Goal: Information Seeking & Learning: Learn about a topic

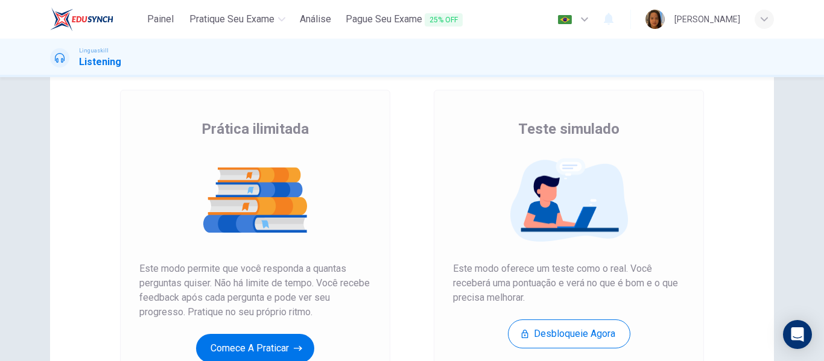
scroll to position [121, 0]
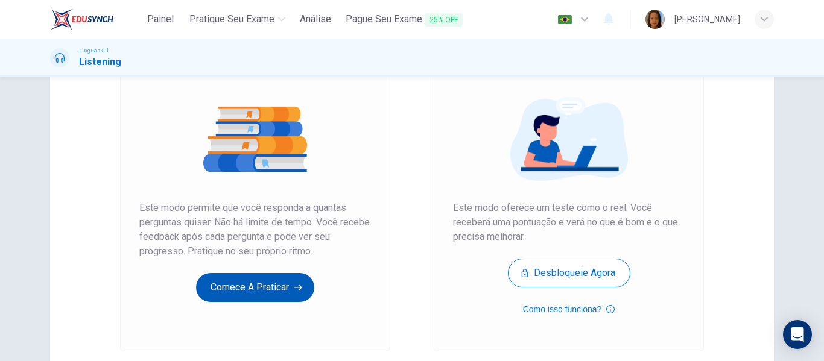
click at [258, 291] on button "Comece a praticar" at bounding box center [255, 287] width 118 height 29
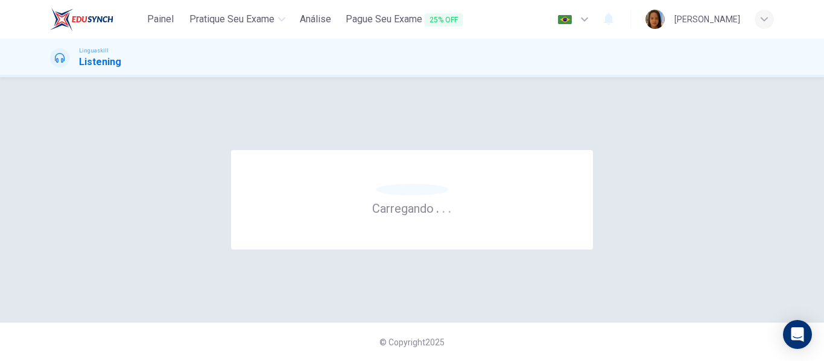
scroll to position [0, 0]
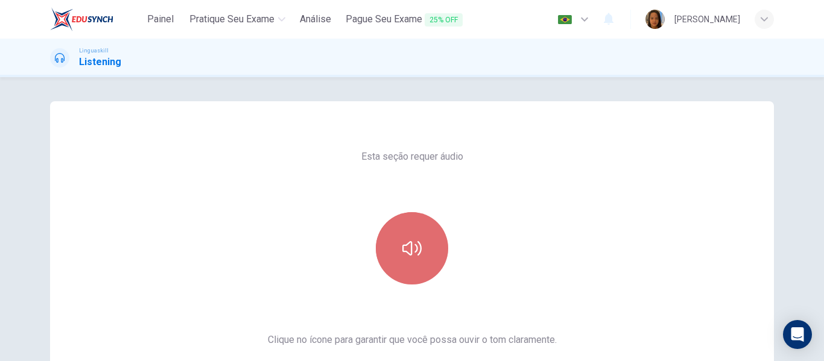
click at [417, 256] on icon "button" at bounding box center [411, 248] width 19 height 19
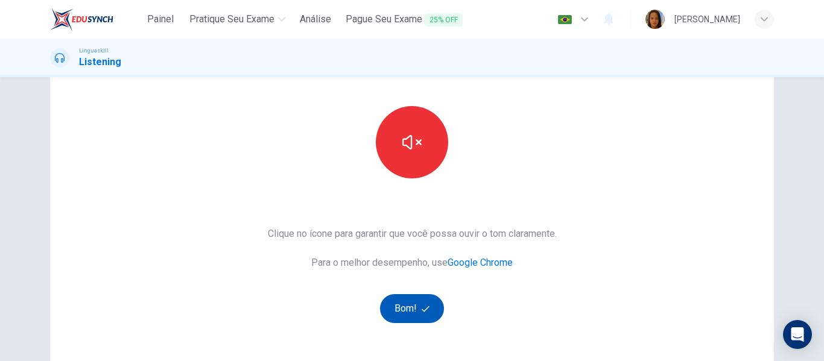
scroll to position [101, 0]
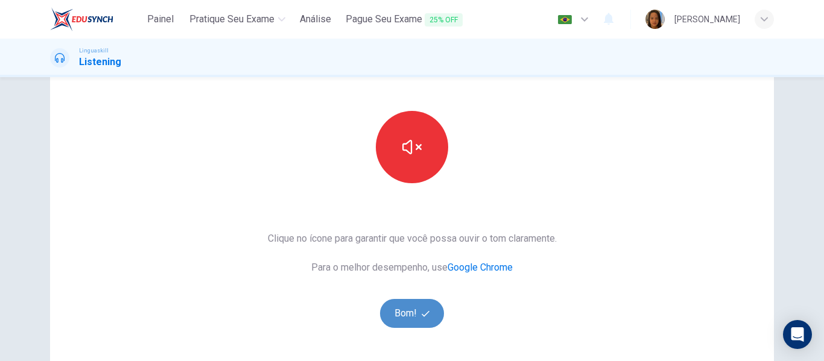
click at [409, 315] on button "Bom!" at bounding box center [412, 313] width 65 height 29
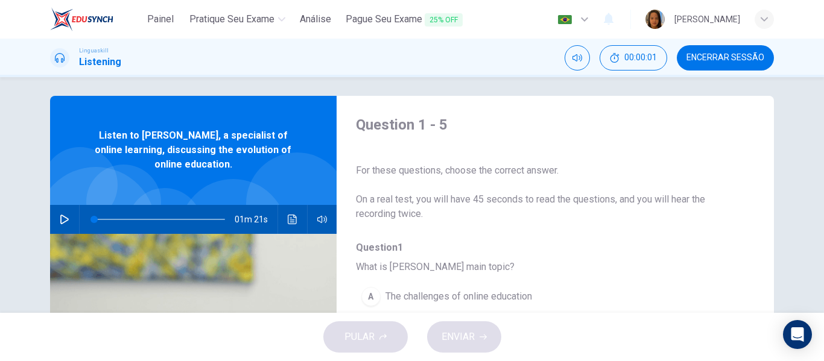
scroll to position [0, 0]
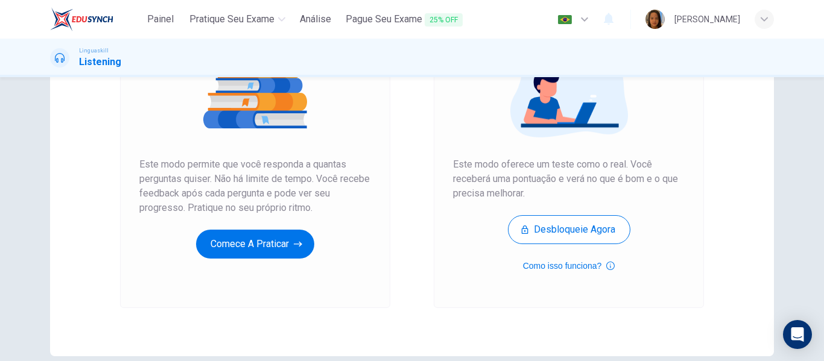
scroll to position [181, 0]
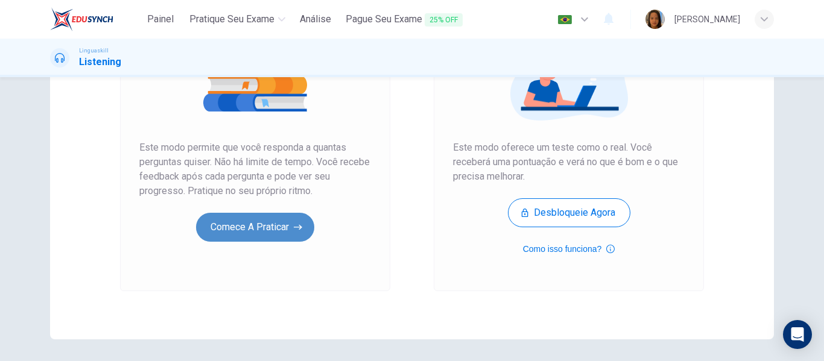
click at [258, 229] on button "Comece a praticar" at bounding box center [255, 227] width 118 height 29
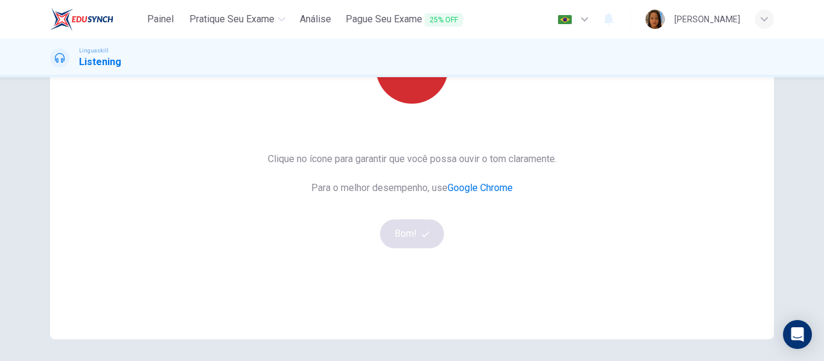
click at [405, 87] on button "button" at bounding box center [412, 67] width 72 height 72
click at [417, 232] on button "Bom!" at bounding box center [412, 233] width 65 height 29
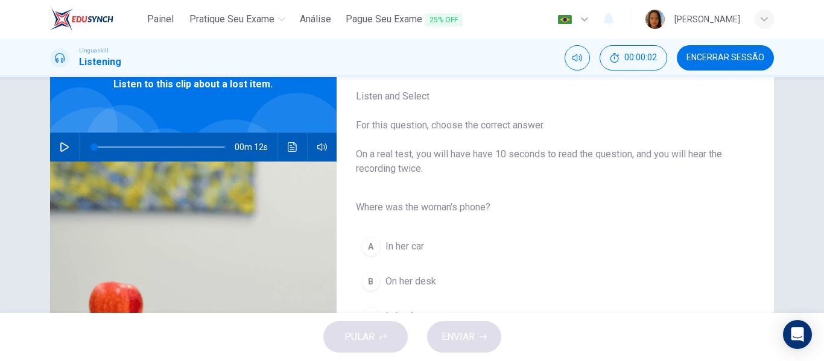
scroll to position [60, 0]
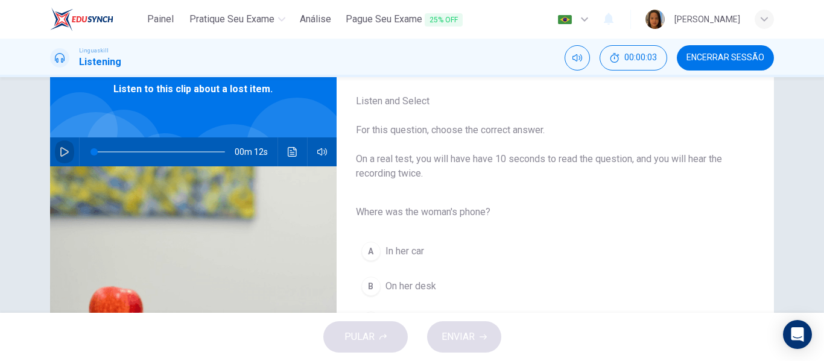
click at [60, 148] on icon "button" at bounding box center [64, 152] width 8 height 10
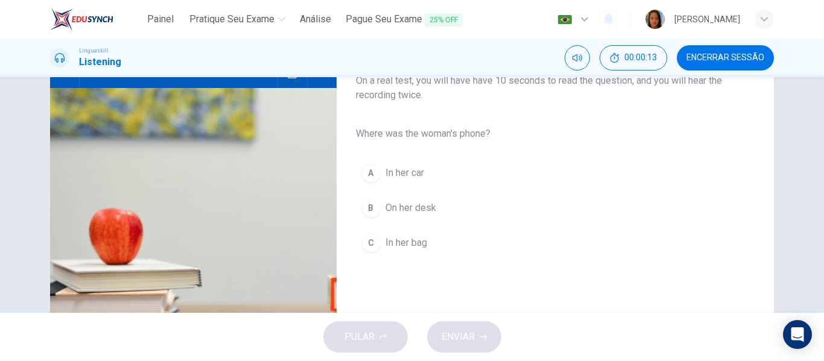
scroll to position [181, 0]
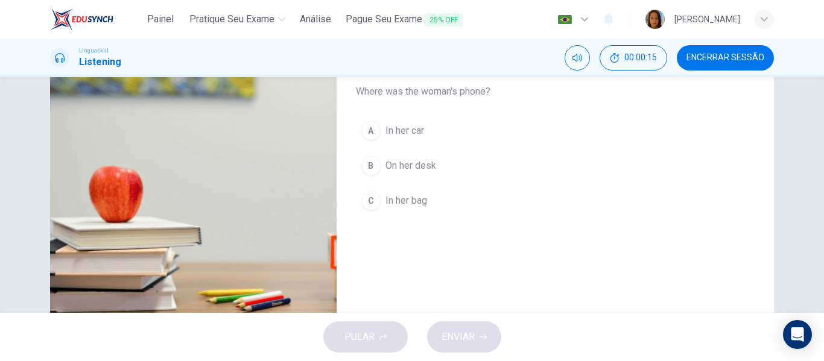
type input "0"
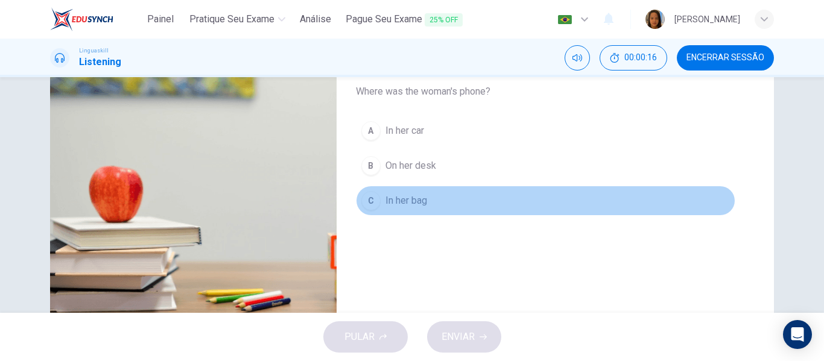
click at [397, 199] on span "In her bag" at bounding box center [406, 201] width 42 height 14
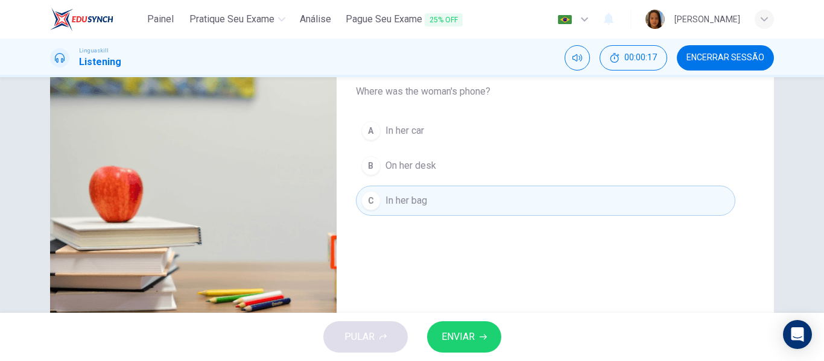
click at [450, 341] on span "ENVIAR" at bounding box center [457, 337] width 33 height 17
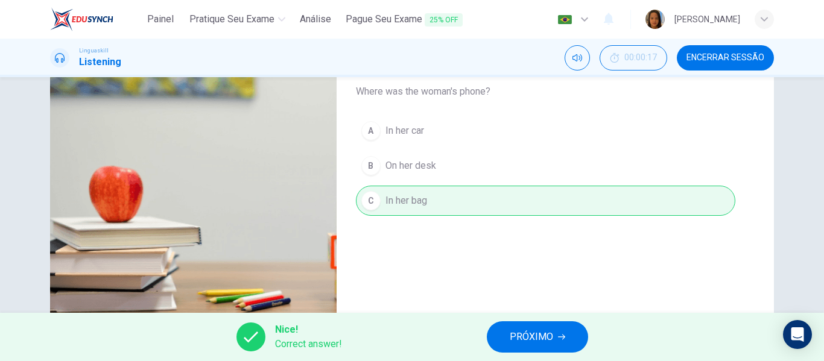
click at [532, 332] on span "PRÓXIMO" at bounding box center [531, 337] width 43 height 17
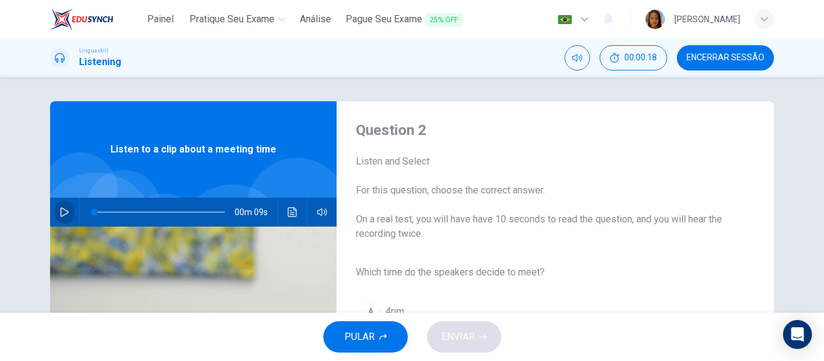
click at [60, 213] on icon "button" at bounding box center [65, 212] width 10 height 10
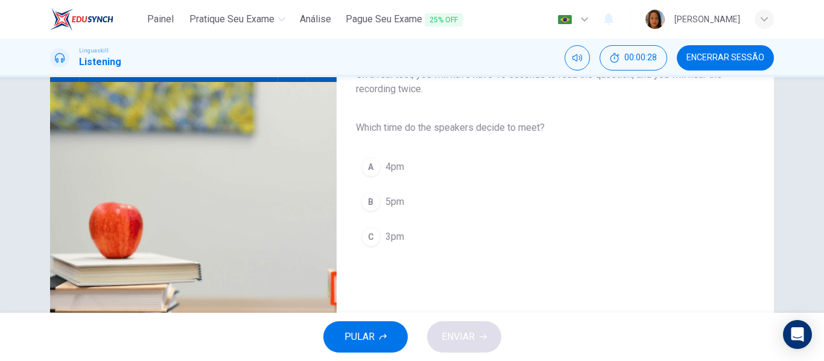
scroll to position [181, 0]
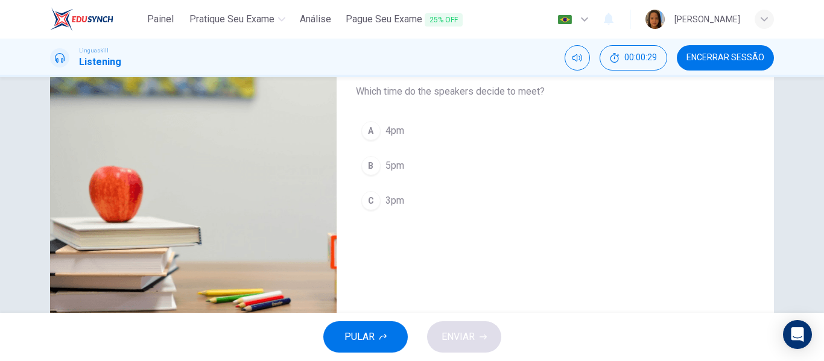
click at [395, 204] on span "3pm" at bounding box center [394, 201] width 19 height 14
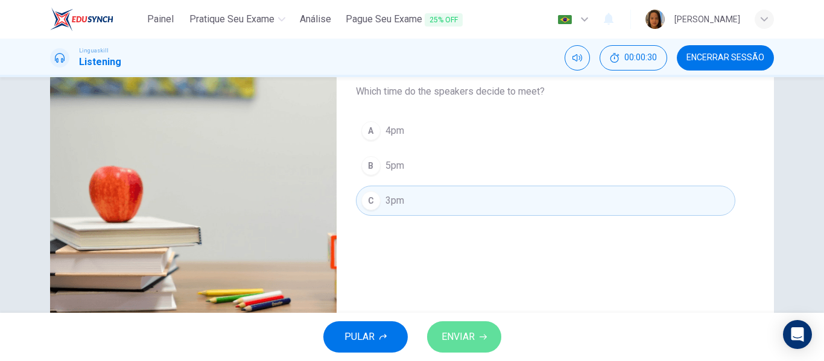
click at [462, 338] on span "ENVIAR" at bounding box center [457, 337] width 33 height 17
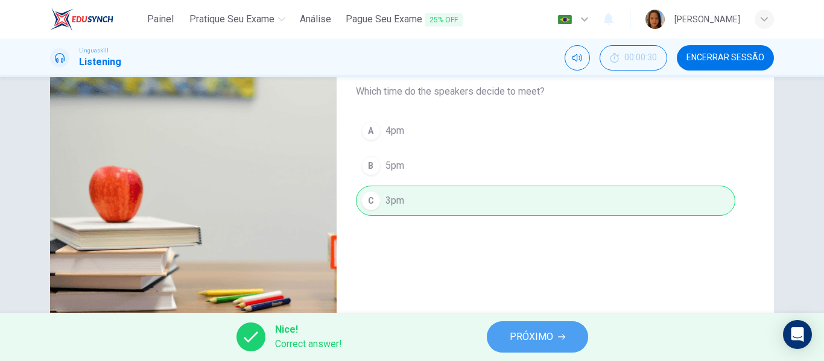
click at [532, 341] on span "PRÓXIMO" at bounding box center [531, 337] width 43 height 17
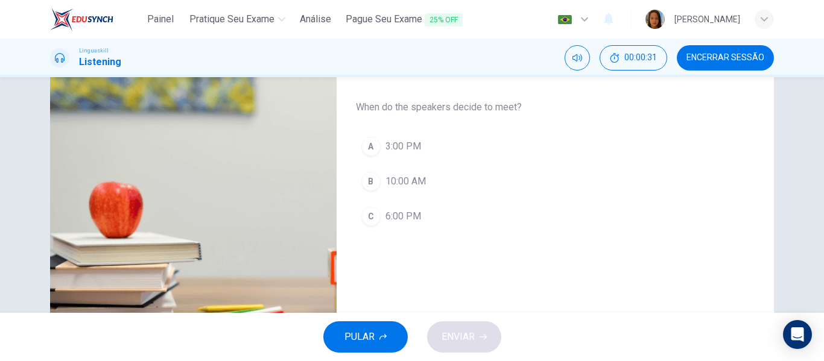
scroll to position [121, 0]
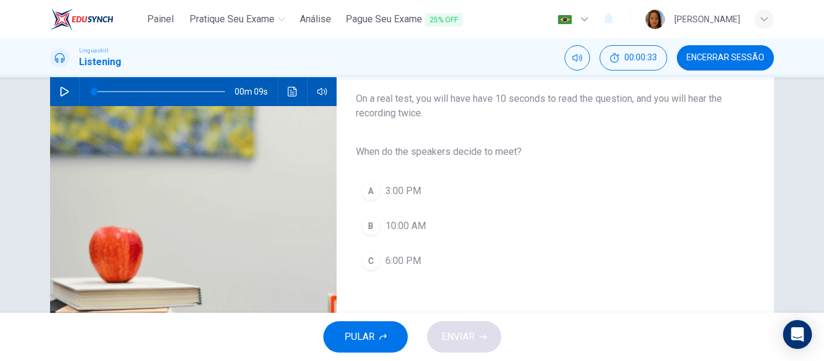
click at [55, 88] on button "button" at bounding box center [64, 91] width 19 height 29
click at [401, 190] on span "3:00 PM" at bounding box center [403, 191] width 36 height 14
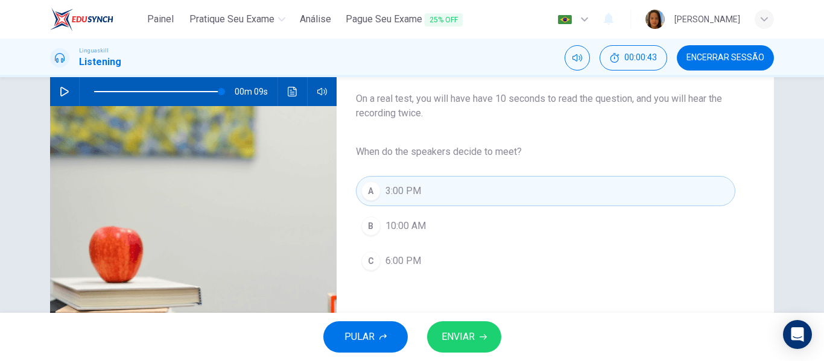
type input "0"
click at [454, 329] on span "ENVIAR" at bounding box center [457, 337] width 33 height 17
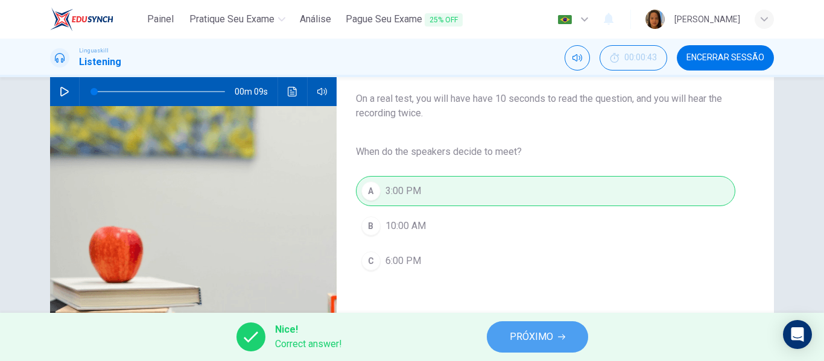
click at [511, 347] on button "PRÓXIMO" at bounding box center [537, 336] width 101 height 31
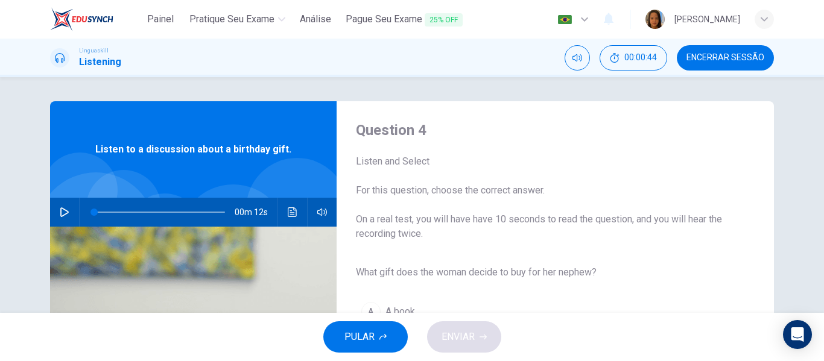
click at [62, 207] on icon "button" at bounding box center [65, 212] width 10 height 10
click at [63, 213] on icon "button" at bounding box center [65, 212] width 10 height 10
click at [63, 212] on icon "button" at bounding box center [65, 212] width 10 height 10
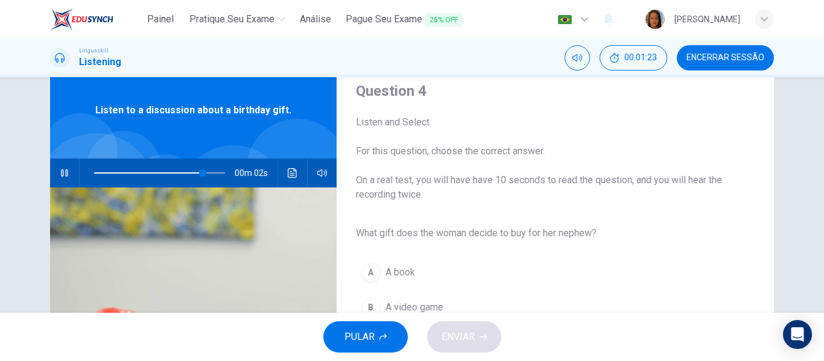
scroll to position [60, 0]
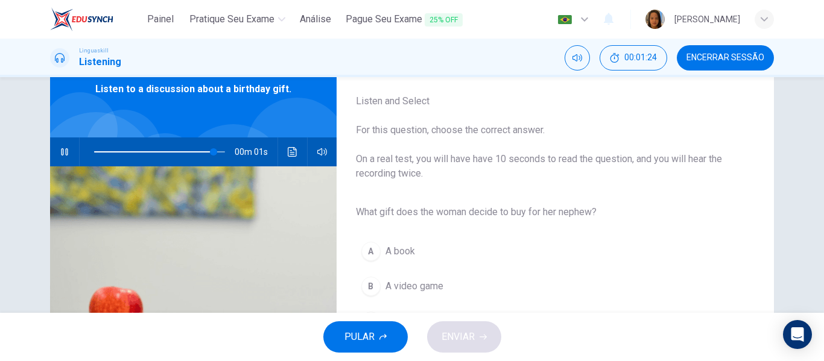
type input "0"
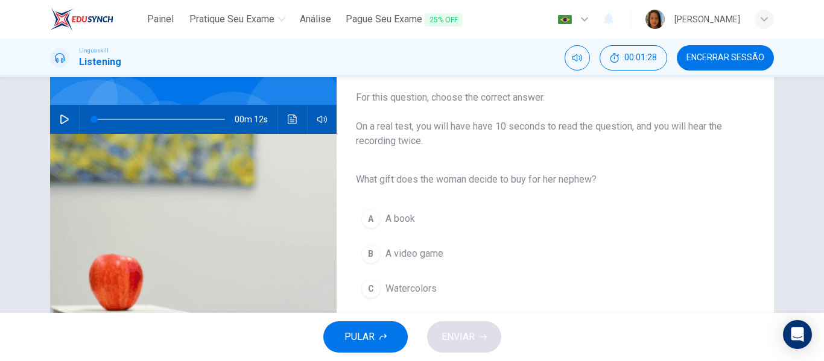
scroll to position [121, 0]
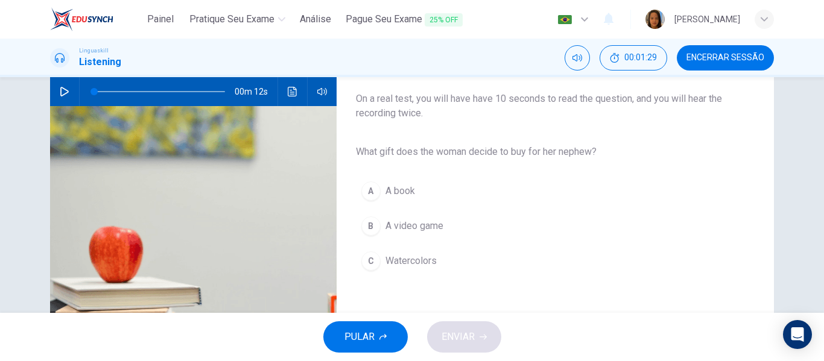
click at [386, 260] on span "Watercolors" at bounding box center [410, 261] width 51 height 14
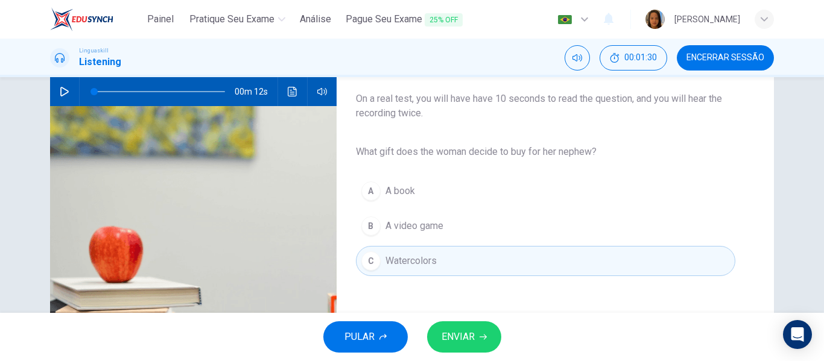
click at [456, 333] on span "ENVIAR" at bounding box center [457, 337] width 33 height 17
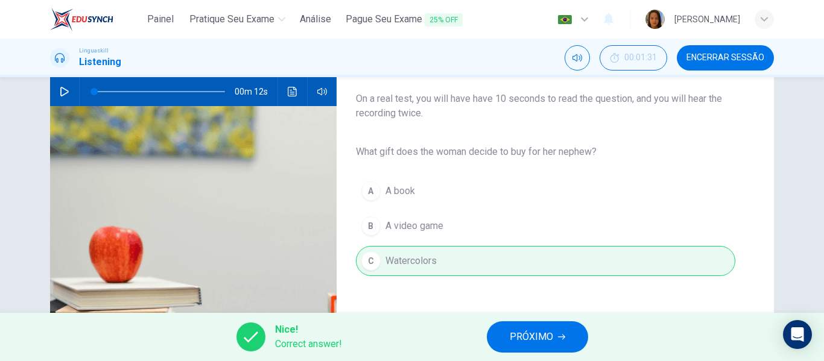
click at [531, 341] on span "PRÓXIMO" at bounding box center [531, 337] width 43 height 17
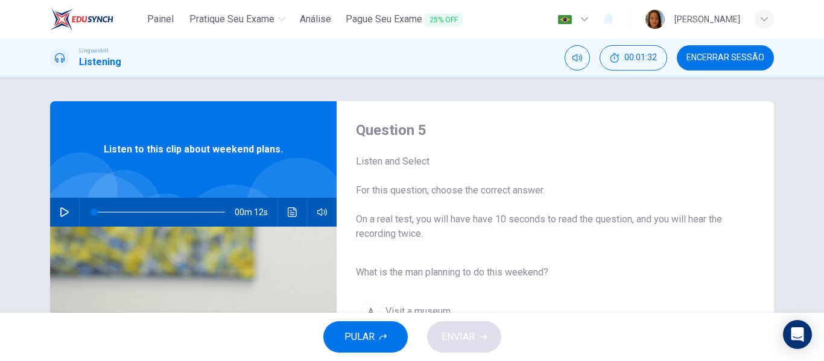
click at [60, 210] on icon "button" at bounding box center [64, 212] width 8 height 10
type input "0"
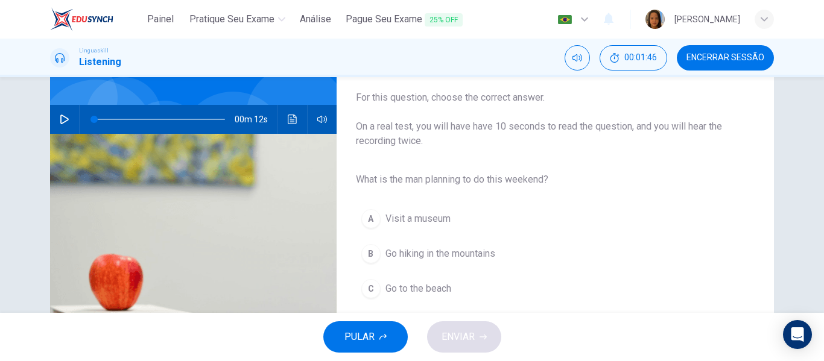
scroll to position [121, 0]
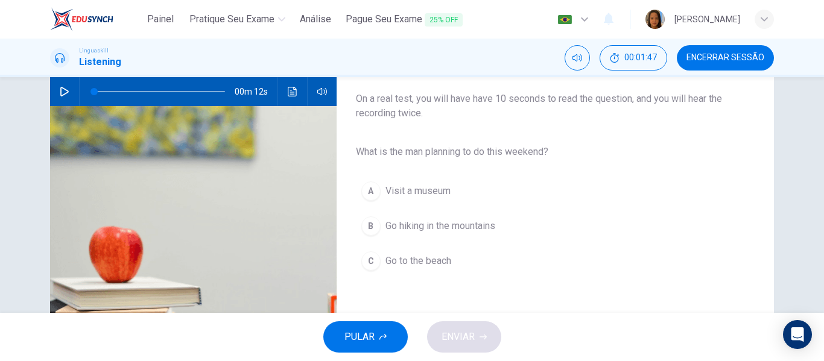
click at [405, 226] on span "Go hiking in the mountains" at bounding box center [440, 226] width 110 height 14
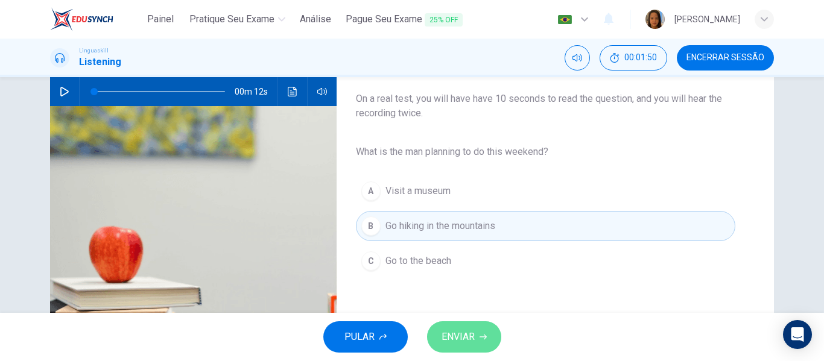
click at [461, 342] on span "ENVIAR" at bounding box center [457, 337] width 33 height 17
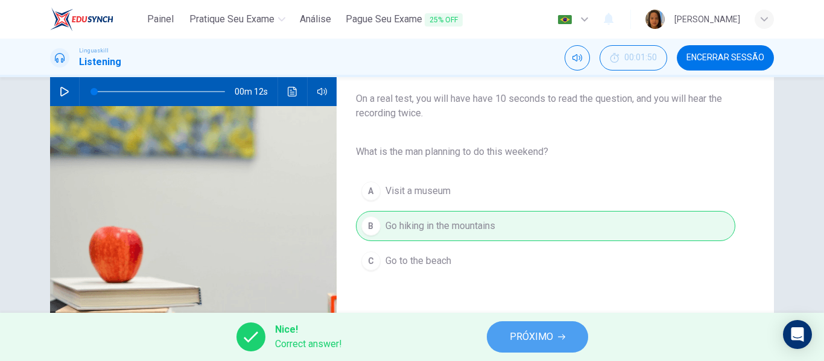
click at [529, 342] on span "PRÓXIMO" at bounding box center [531, 337] width 43 height 17
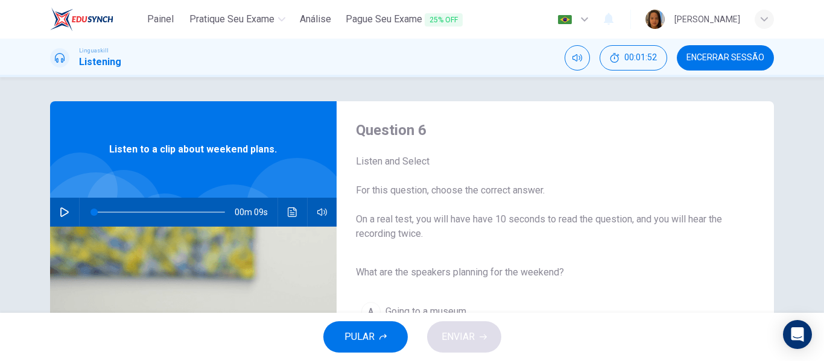
click at [63, 211] on icon "button" at bounding box center [64, 212] width 8 height 10
type input "0"
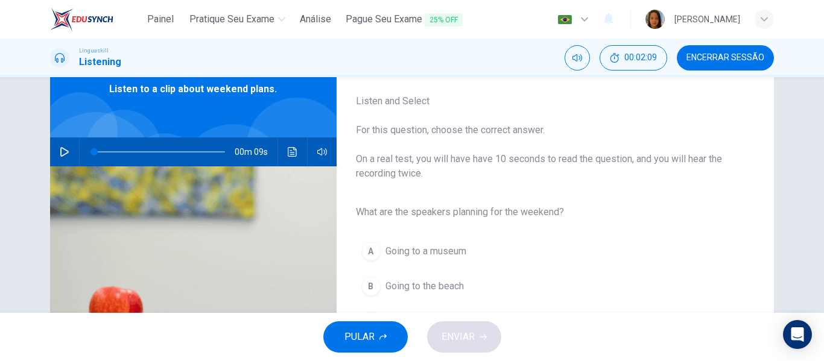
scroll to position [121, 0]
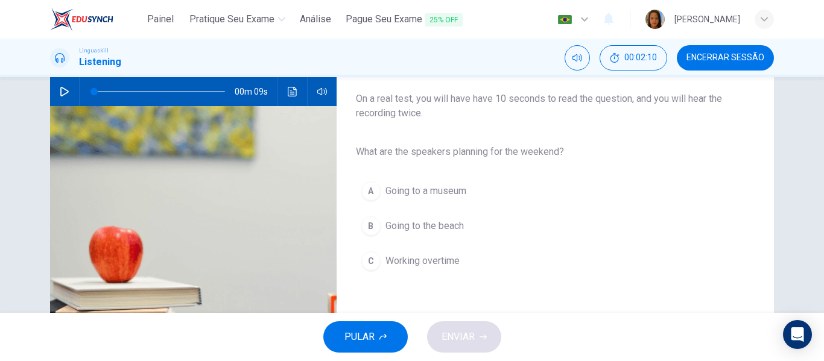
click at [443, 222] on span "Going to the beach" at bounding box center [424, 226] width 78 height 14
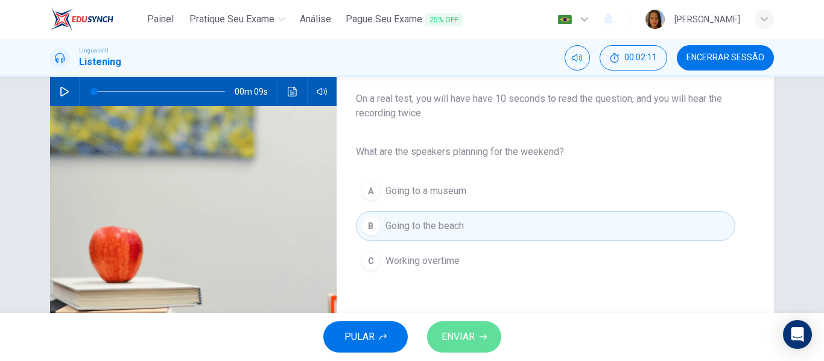
click at [468, 332] on span "ENVIAR" at bounding box center [457, 337] width 33 height 17
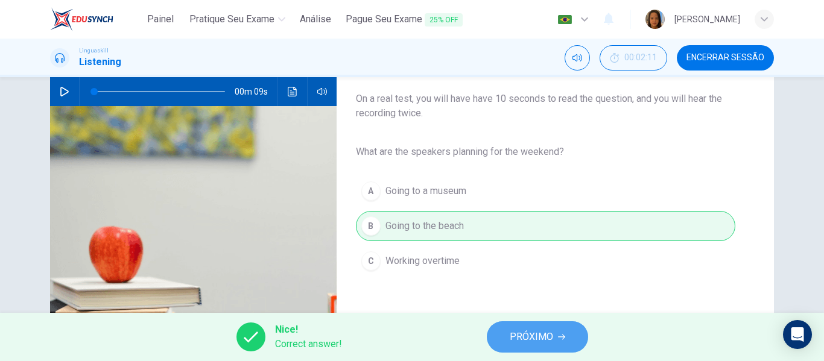
click at [535, 337] on span "PRÓXIMO" at bounding box center [531, 337] width 43 height 17
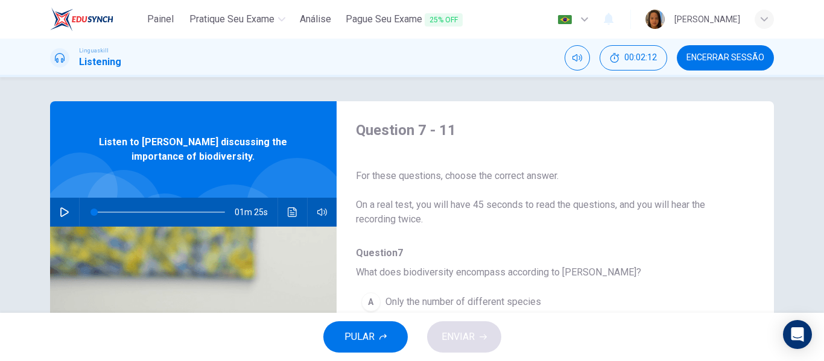
click at [60, 209] on icon "button" at bounding box center [64, 212] width 8 height 10
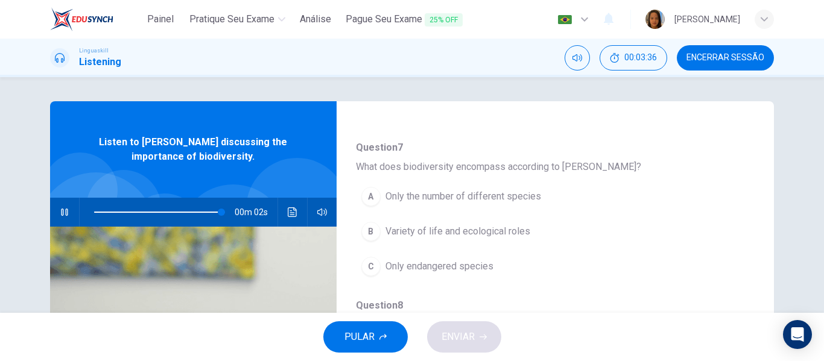
scroll to position [121, 0]
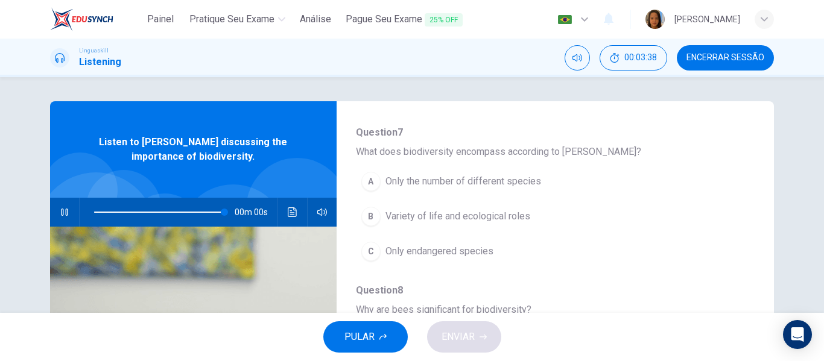
type input "0"
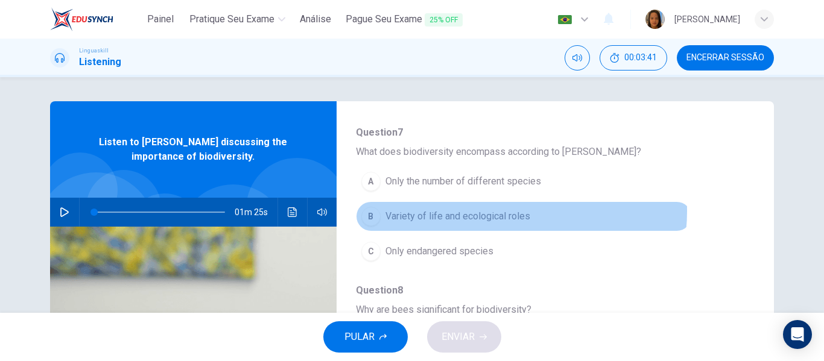
click at [491, 211] on span "Variety of life and ecological roles" at bounding box center [457, 216] width 145 height 14
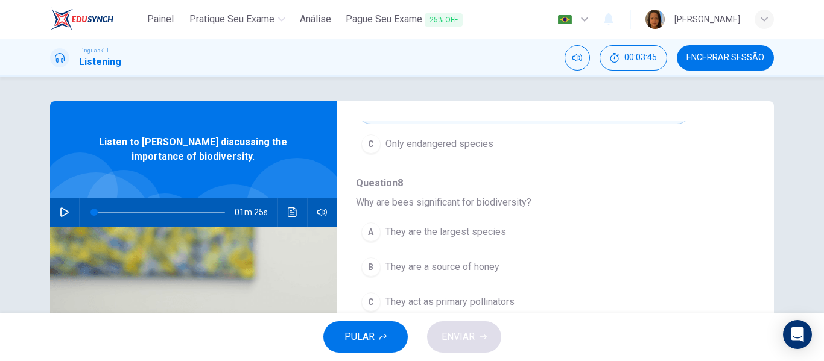
scroll to position [241, 0]
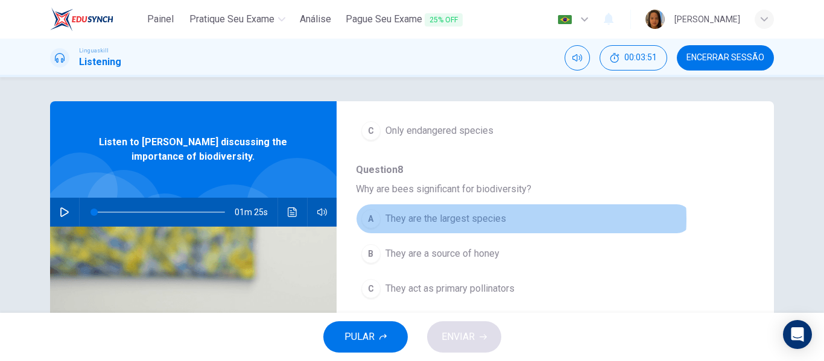
click at [483, 219] on span "They are the largest species" at bounding box center [445, 219] width 121 height 14
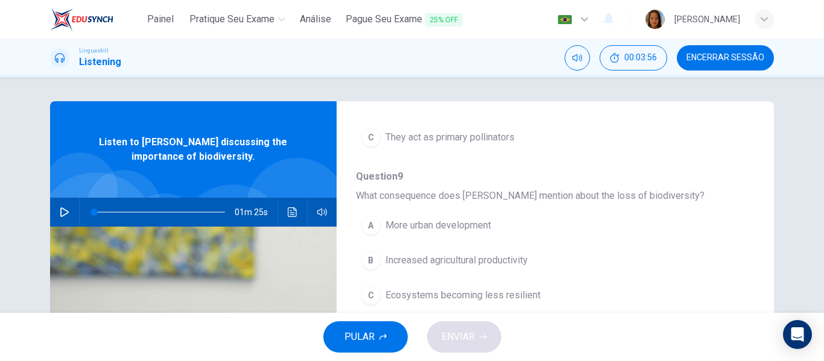
scroll to position [422, 0]
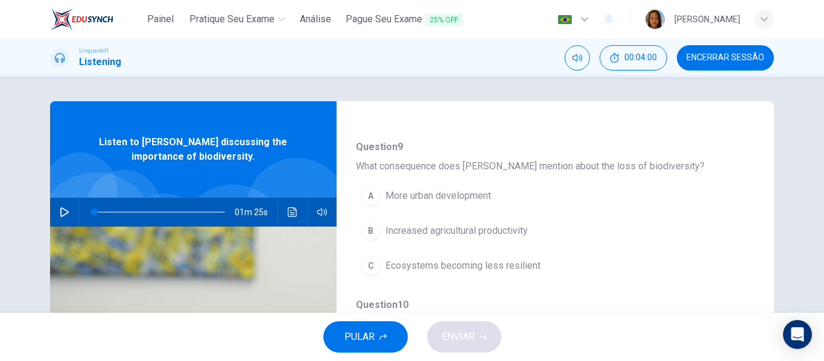
click at [474, 262] on span "Ecosystems becoming less resilient" at bounding box center [462, 266] width 155 height 14
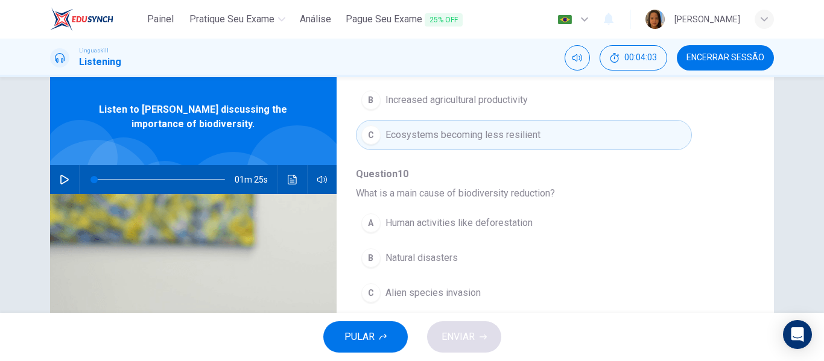
scroll to position [60, 0]
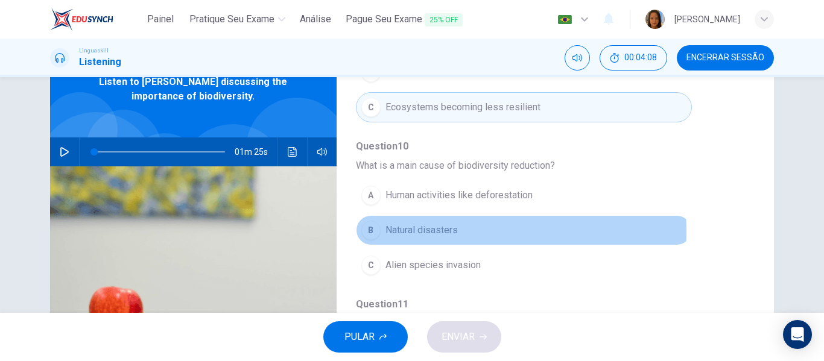
click at [406, 232] on span "Natural disasters" at bounding box center [421, 230] width 72 height 14
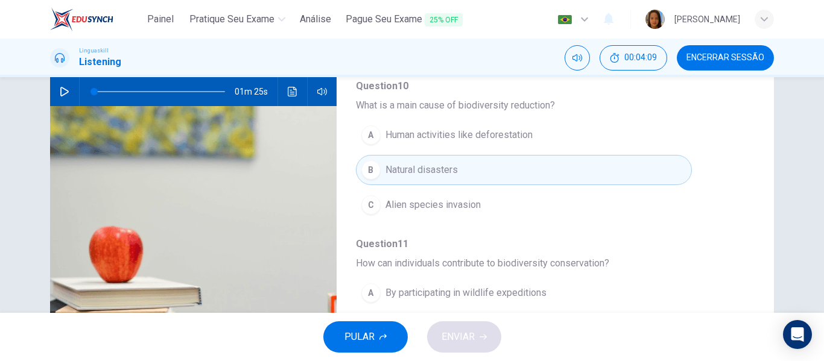
scroll to position [181, 0]
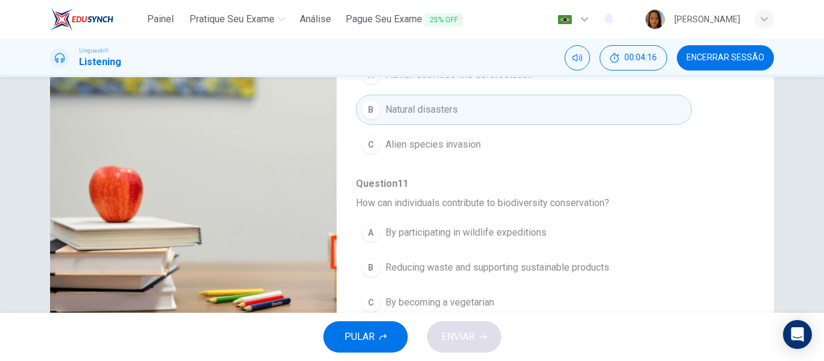
click at [521, 264] on span "Reducing waste and supporting sustainable products" at bounding box center [497, 267] width 224 height 14
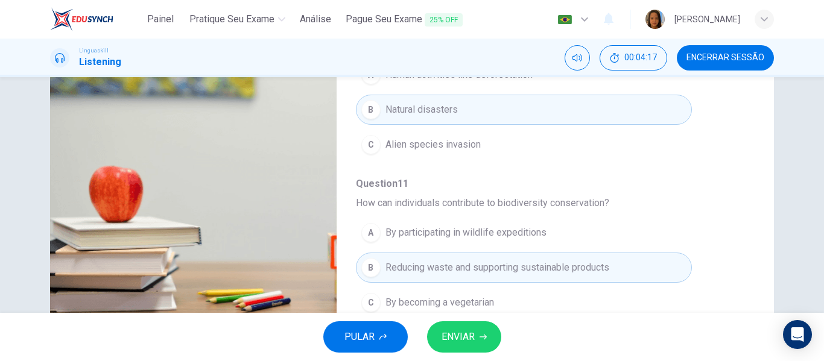
scroll to position [232, 0]
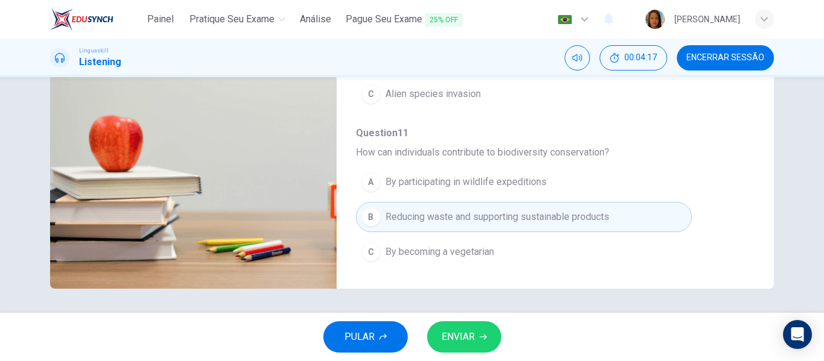
click at [452, 331] on span "ENVIAR" at bounding box center [457, 337] width 33 height 17
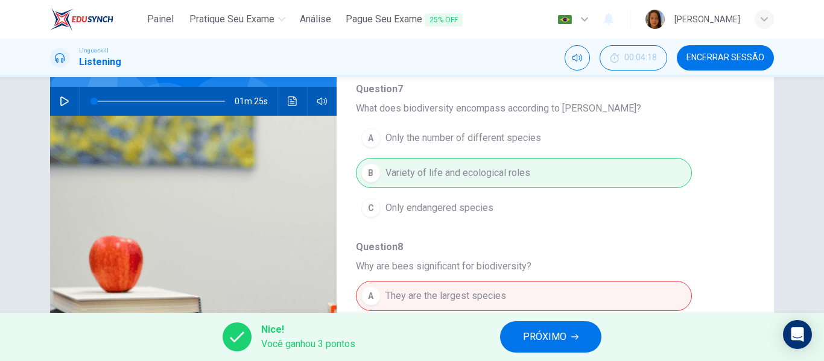
scroll to position [38, 0]
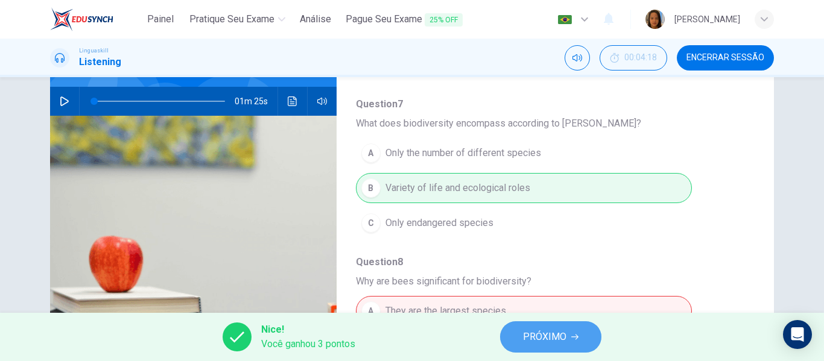
click at [563, 343] on span "PRÓXIMO" at bounding box center [544, 337] width 43 height 17
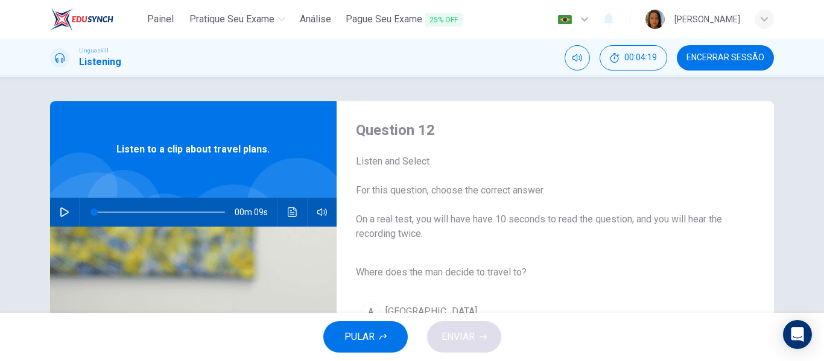
click at [62, 212] on icon "button" at bounding box center [65, 212] width 10 height 10
click at [65, 212] on icon "button" at bounding box center [65, 212] width 10 height 10
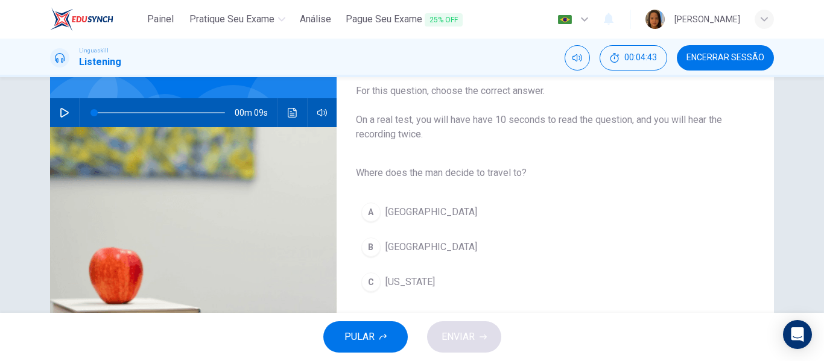
scroll to position [121, 0]
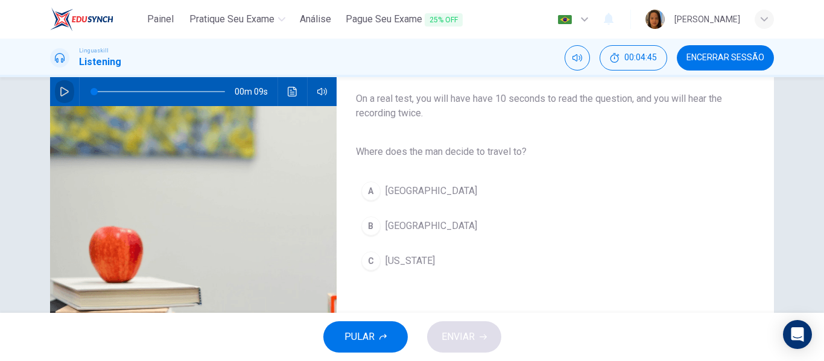
click at [60, 89] on icon "button" at bounding box center [65, 92] width 10 height 10
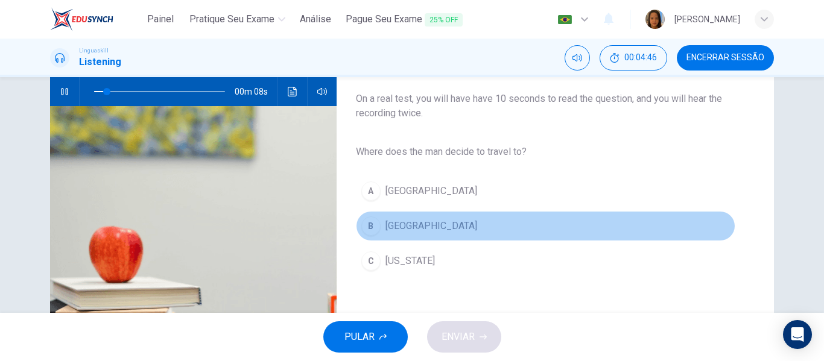
click at [395, 221] on span "Rome" at bounding box center [431, 226] width 92 height 14
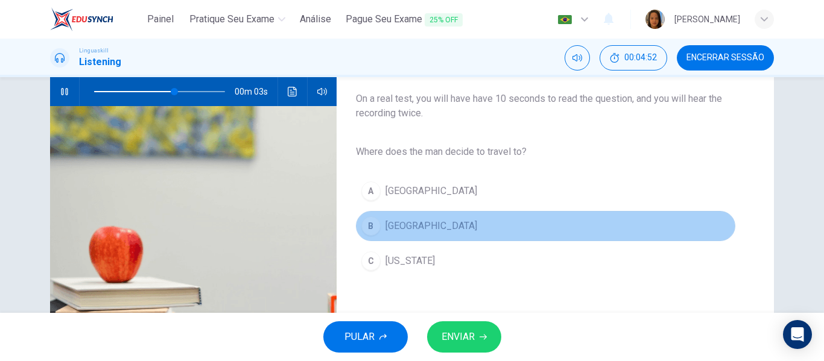
click at [418, 225] on button "B Rome" at bounding box center [545, 226] width 379 height 30
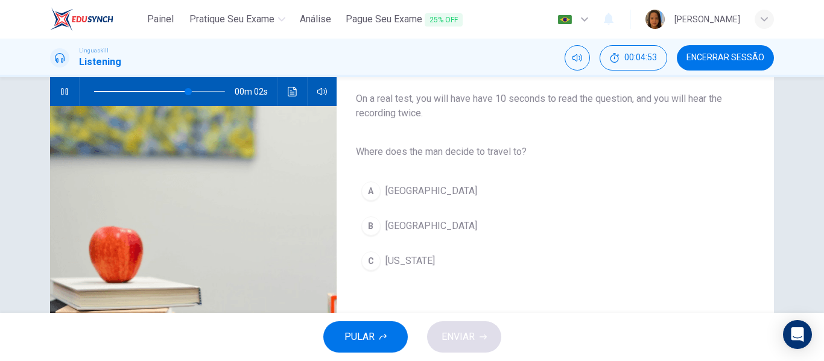
click at [410, 224] on button "B Rome" at bounding box center [545, 226] width 379 height 30
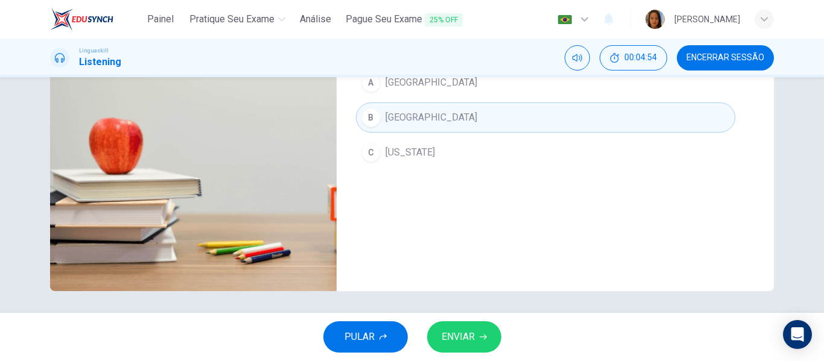
scroll to position [232, 0]
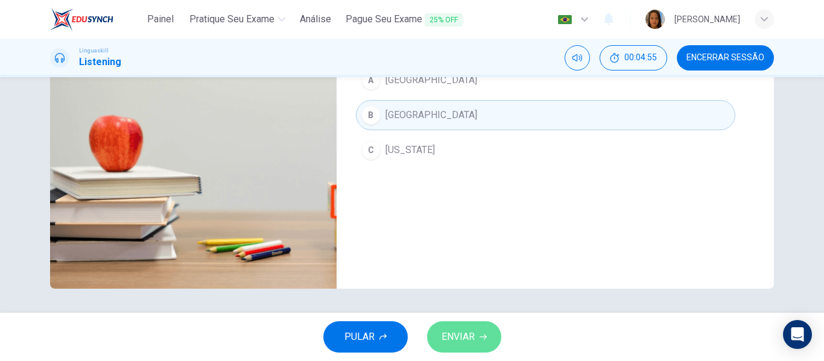
click at [458, 335] on span "ENVIAR" at bounding box center [457, 337] width 33 height 17
type input "0"
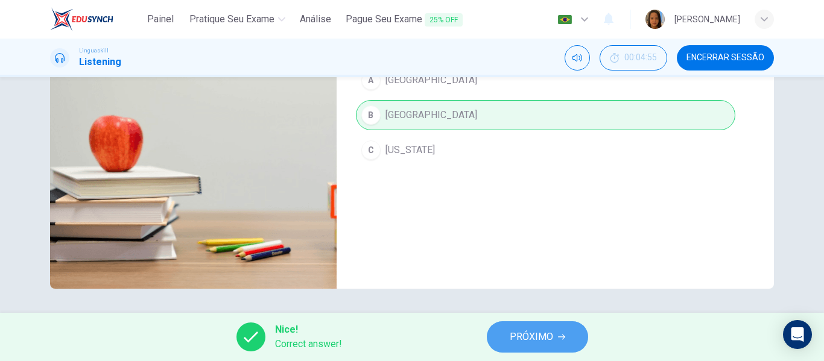
click at [522, 338] on span "PRÓXIMO" at bounding box center [531, 337] width 43 height 17
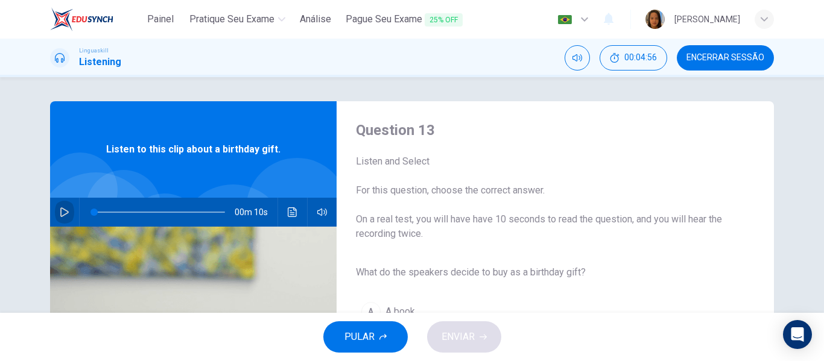
click at [60, 210] on icon "button" at bounding box center [64, 212] width 8 height 10
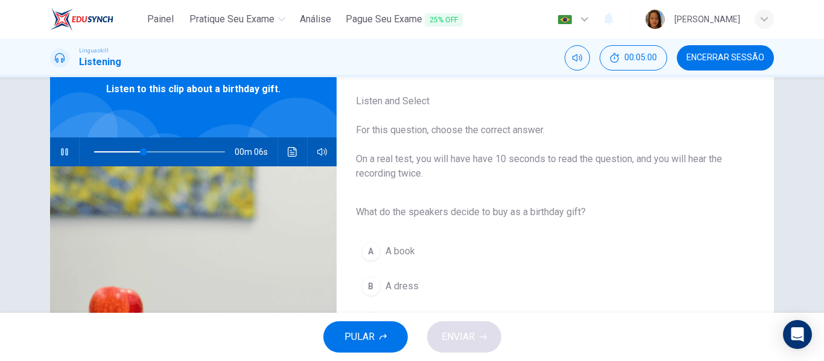
scroll to position [121, 0]
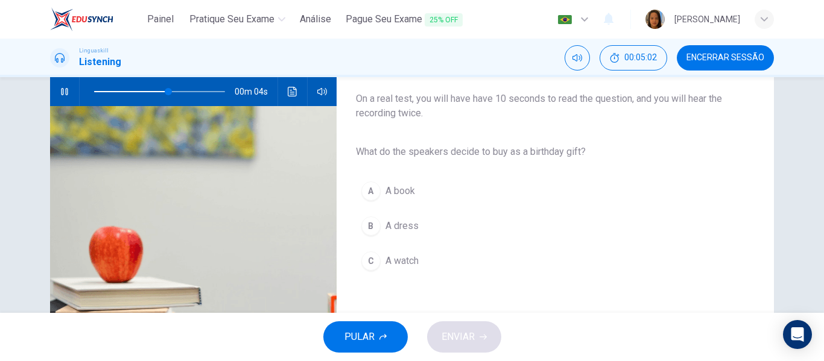
click at [388, 190] on span "A book" at bounding box center [400, 191] width 30 height 14
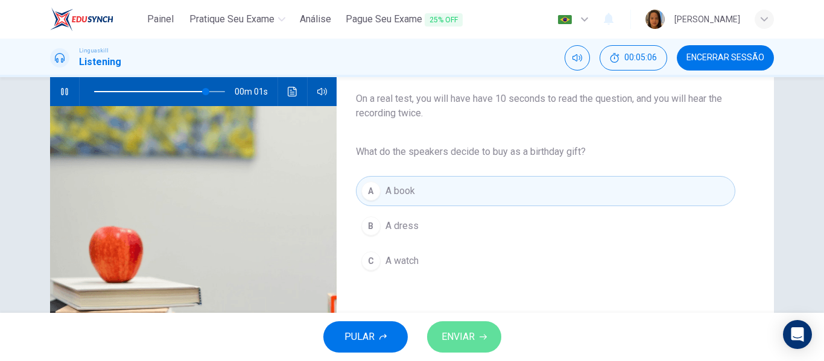
click at [464, 338] on span "ENVIAR" at bounding box center [457, 337] width 33 height 17
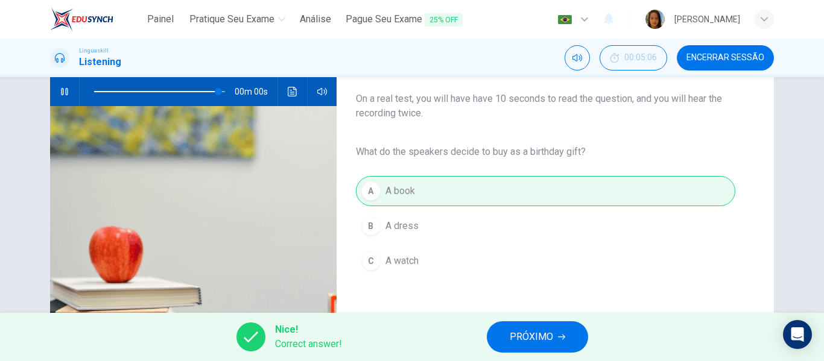
type input "0"
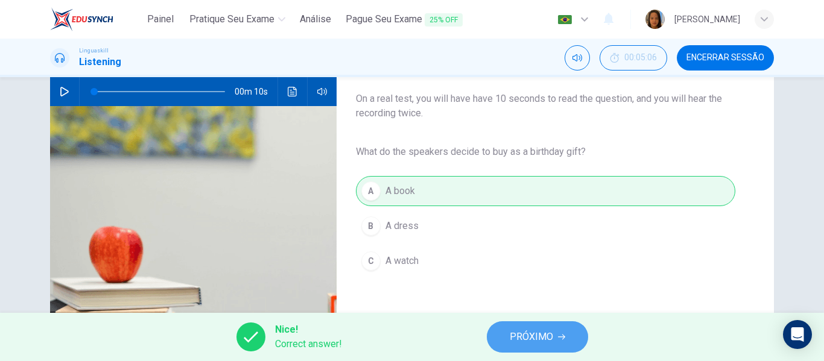
click at [528, 339] on span "PRÓXIMO" at bounding box center [531, 337] width 43 height 17
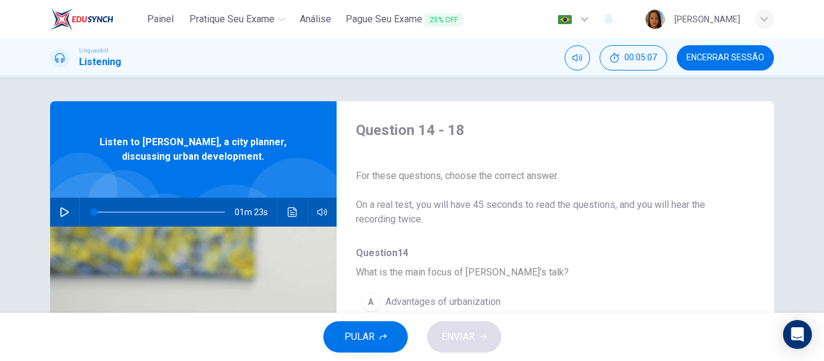
click at [61, 212] on icon "button" at bounding box center [65, 212] width 10 height 10
click at [60, 211] on icon "button" at bounding box center [65, 212] width 10 height 10
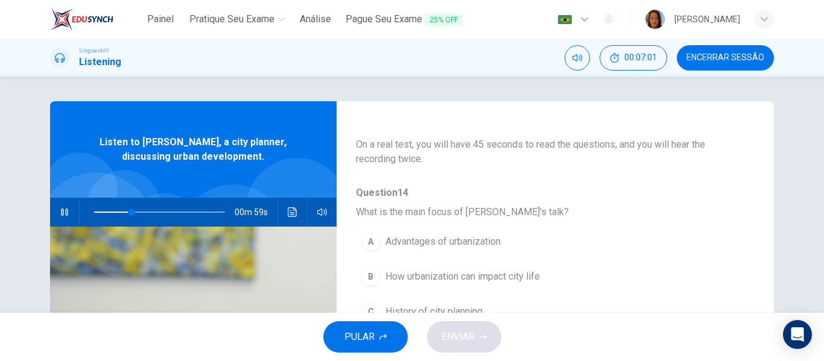
scroll to position [121, 0]
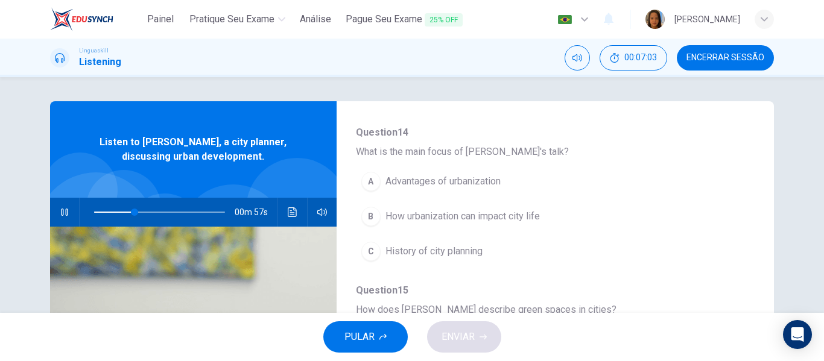
click at [459, 180] on span "Advantages of urbanization" at bounding box center [442, 181] width 115 height 14
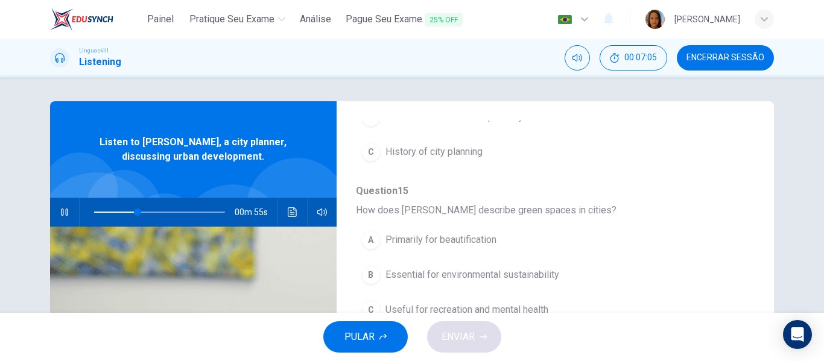
scroll to position [241, 0]
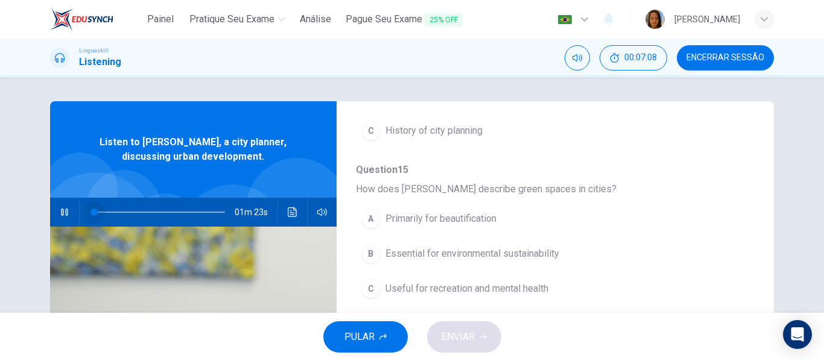
drag, startPoint x: 140, startPoint y: 214, endPoint x: 82, endPoint y: 210, distance: 58.6
click at [90, 210] on span at bounding box center [93, 212] width 7 height 7
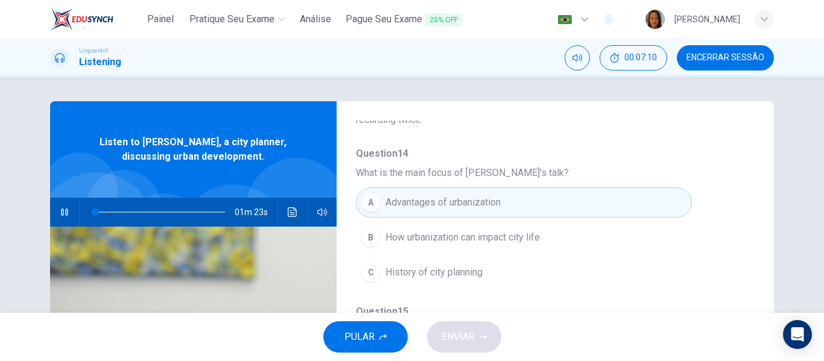
scroll to position [121, 0]
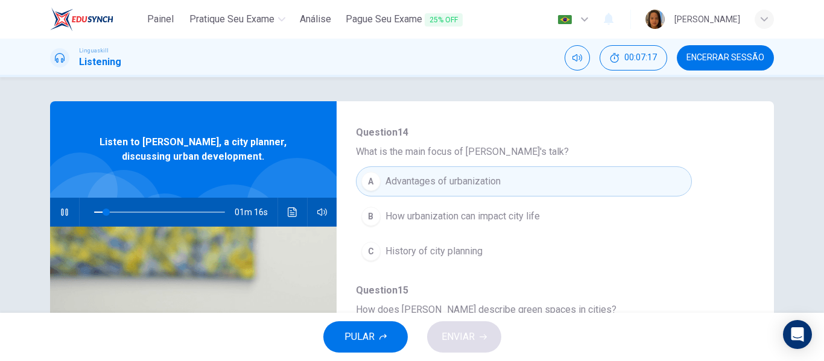
click at [60, 209] on icon "button" at bounding box center [65, 212] width 10 height 10
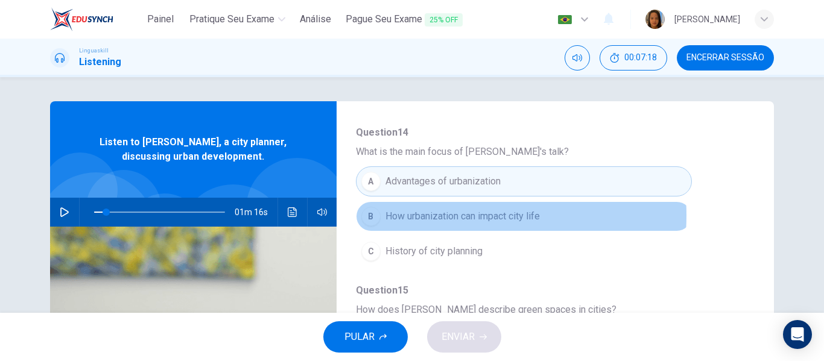
click at [423, 215] on span "How urbanization can impact city life" at bounding box center [462, 216] width 154 height 14
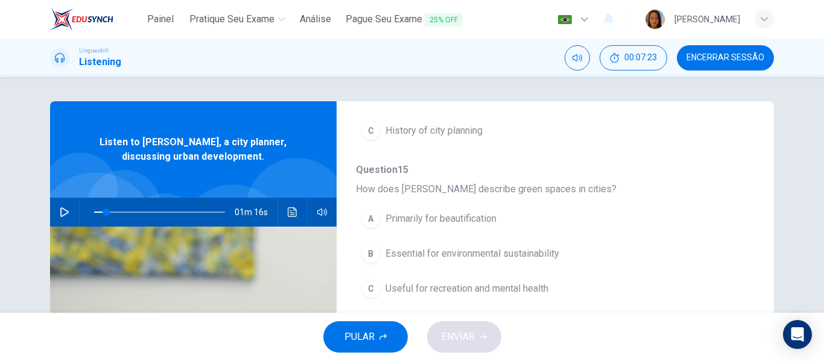
scroll to position [301, 0]
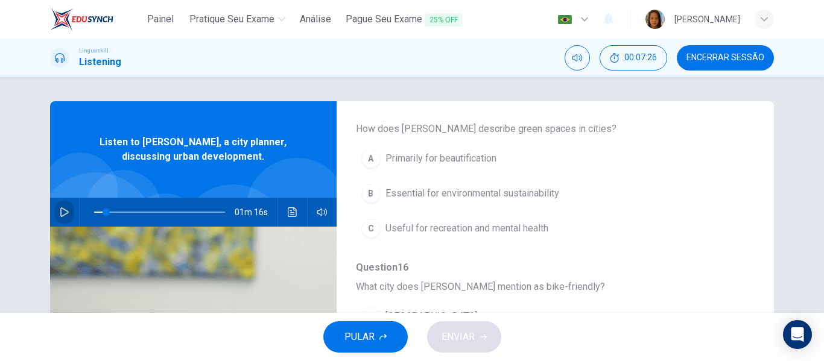
click at [60, 211] on icon "button" at bounding box center [64, 212] width 8 height 10
click at [61, 210] on icon "button" at bounding box center [65, 212] width 10 height 10
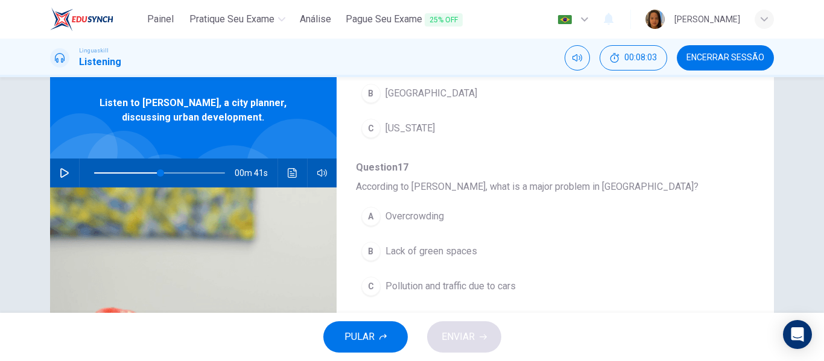
scroll to position [60, 0]
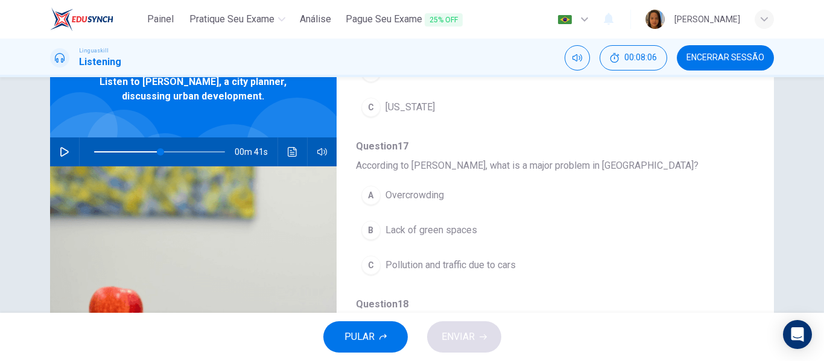
click at [462, 265] on span "Pollution and traffic due to cars" at bounding box center [450, 265] width 130 height 14
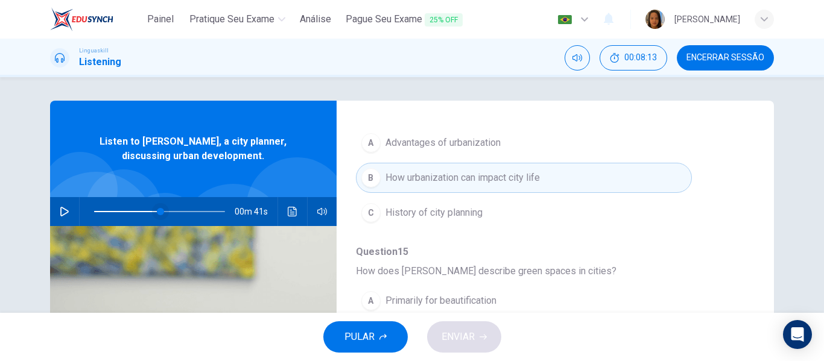
scroll to position [0, 0]
click at [60, 213] on icon "button" at bounding box center [65, 212] width 10 height 10
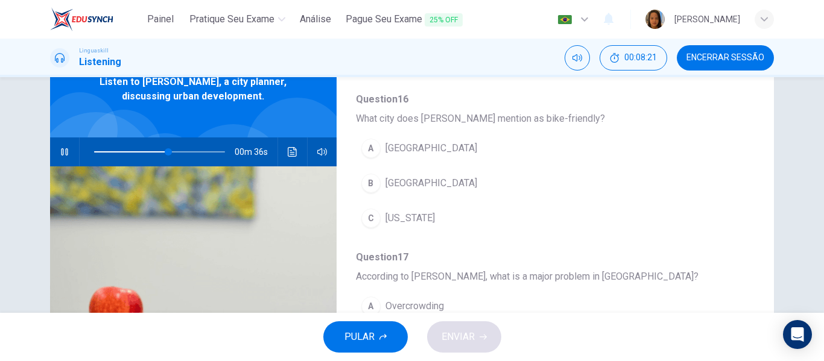
scroll to position [400, 0]
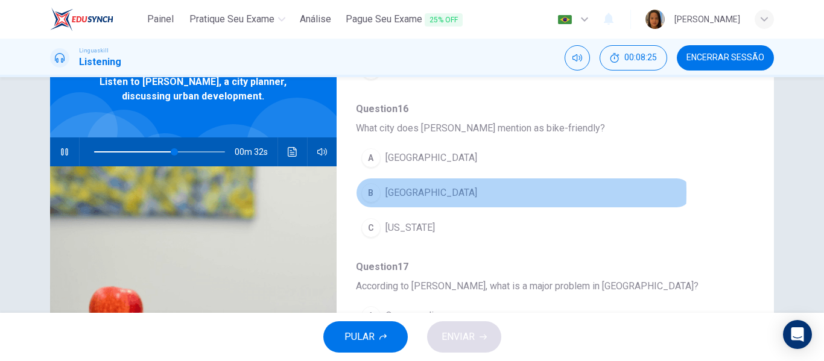
click at [411, 192] on span "Copenhagen" at bounding box center [431, 193] width 92 height 14
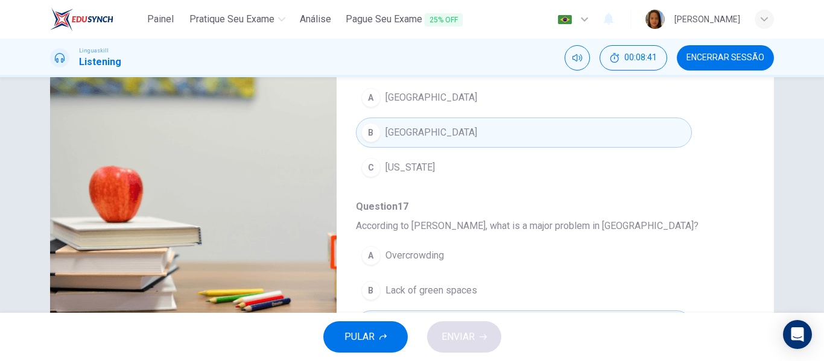
scroll to position [279, 0]
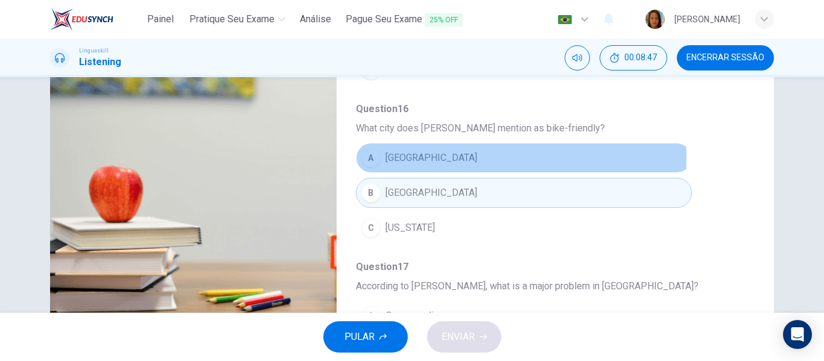
click at [396, 159] on span "Los Angeles" at bounding box center [431, 158] width 92 height 14
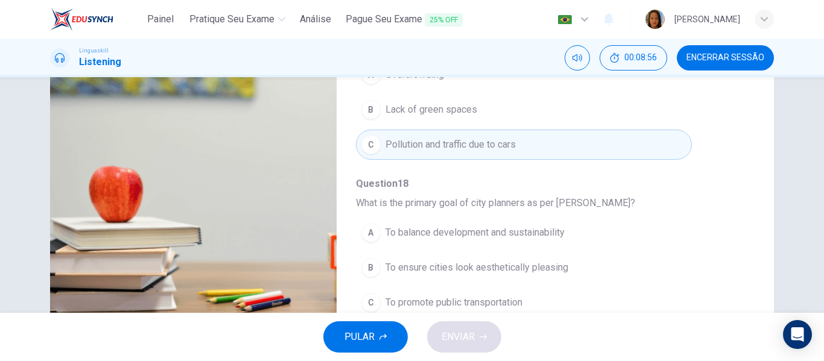
scroll to position [232, 0]
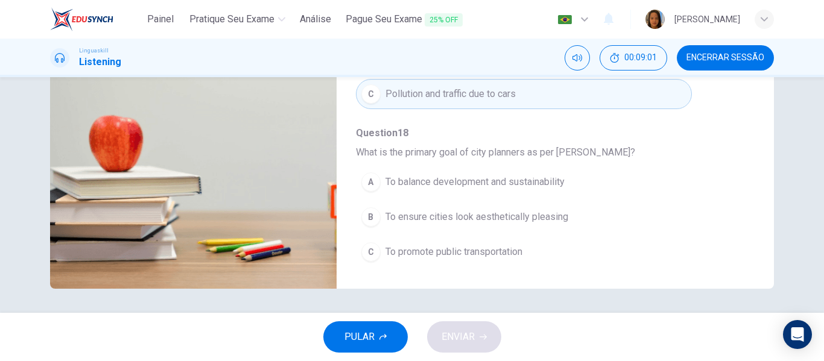
click at [484, 181] on span "To balance development and sustainability" at bounding box center [474, 182] width 179 height 14
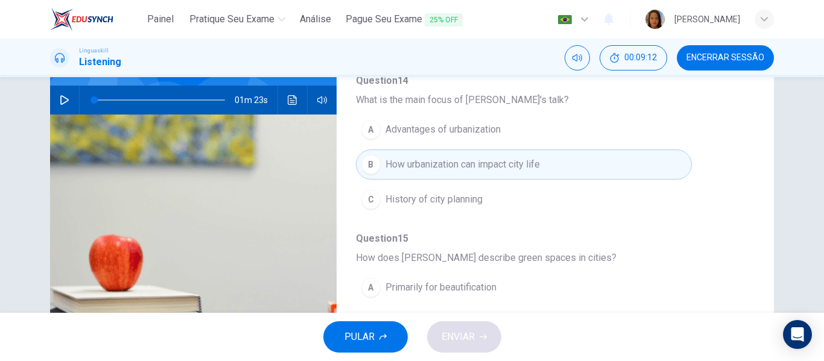
scroll to position [111, 0]
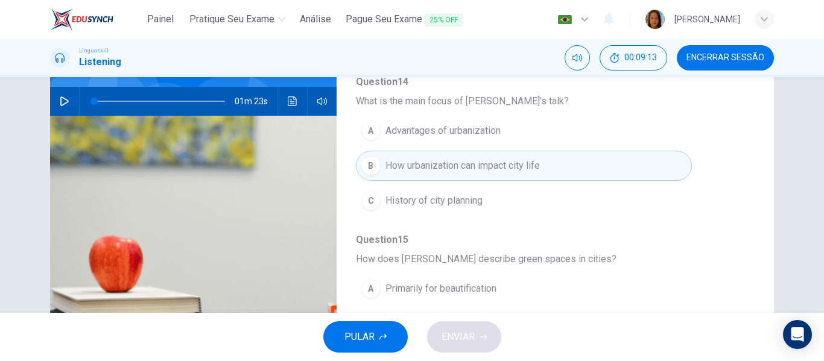
click at [55, 100] on button "button" at bounding box center [64, 101] width 19 height 29
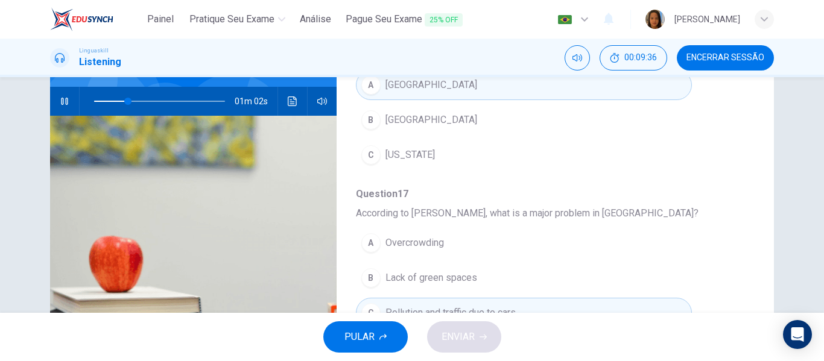
scroll to position [482, 0]
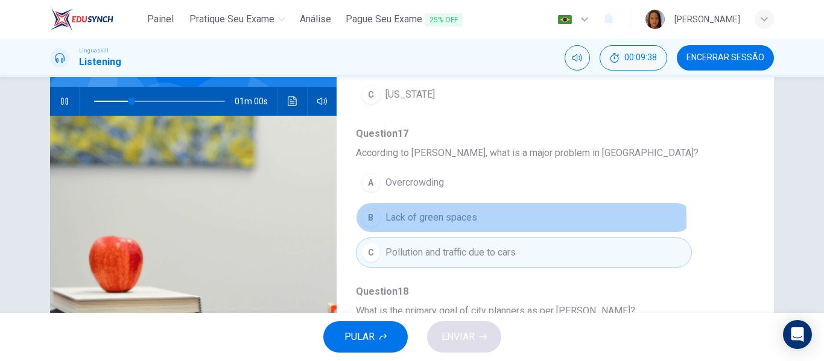
click at [444, 219] on span "Lack of green spaces" at bounding box center [431, 217] width 92 height 14
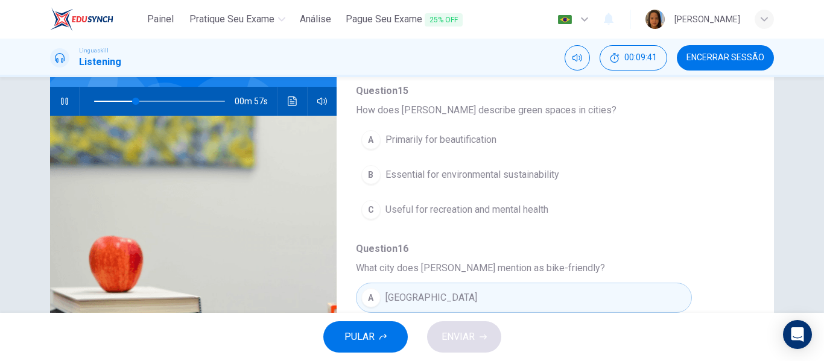
scroll to position [181, 0]
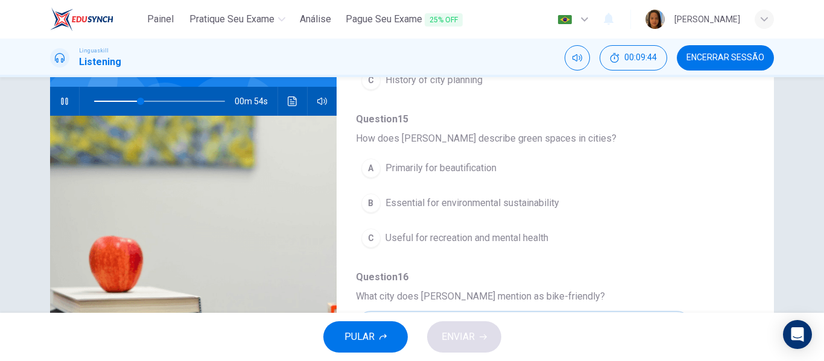
click at [429, 201] on span "Essential for environmental sustainability" at bounding box center [472, 203] width 174 height 14
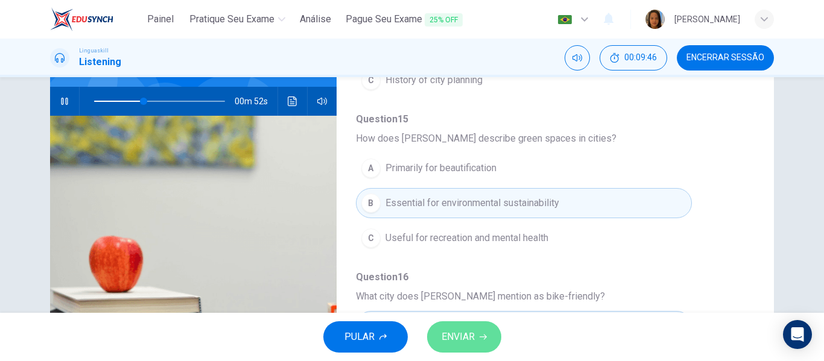
click at [461, 343] on span "ENVIAR" at bounding box center [457, 337] width 33 height 17
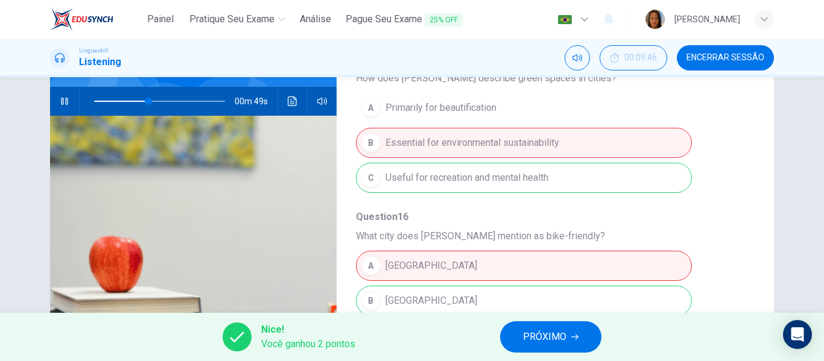
type input "43"
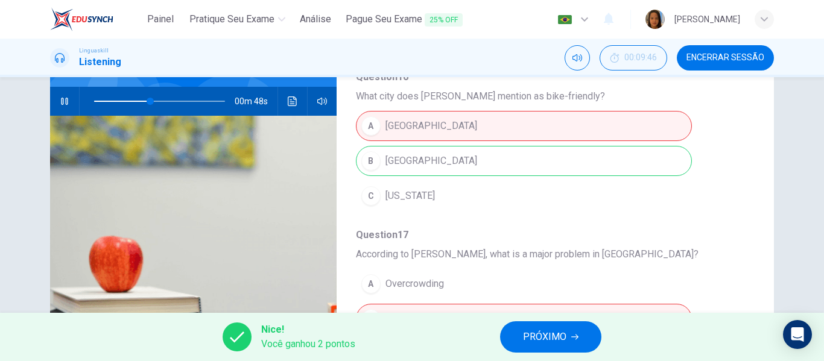
scroll to position [422, 0]
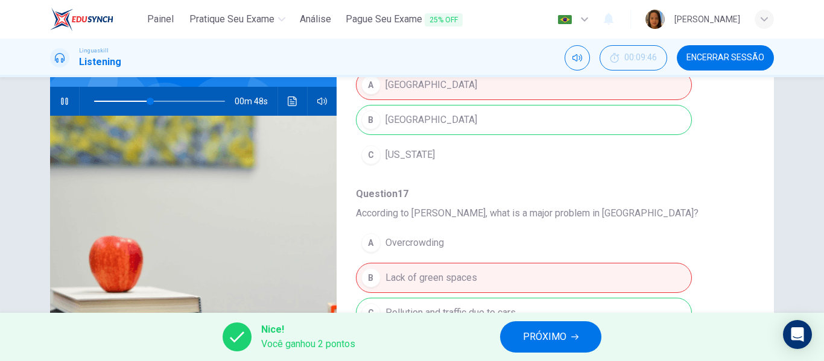
click at [541, 336] on span "PRÓXIMO" at bounding box center [544, 337] width 43 height 17
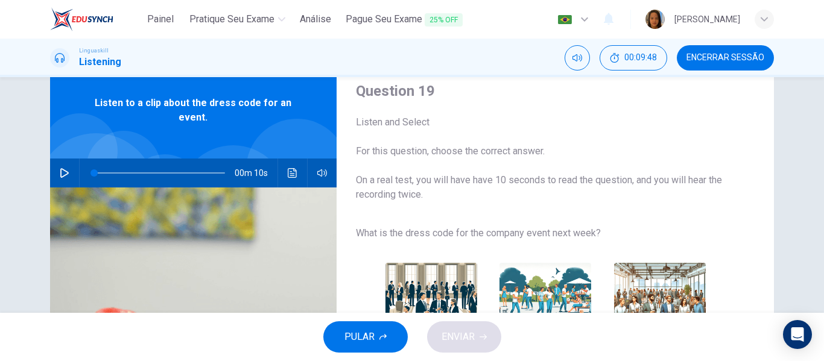
scroll to position [60, 0]
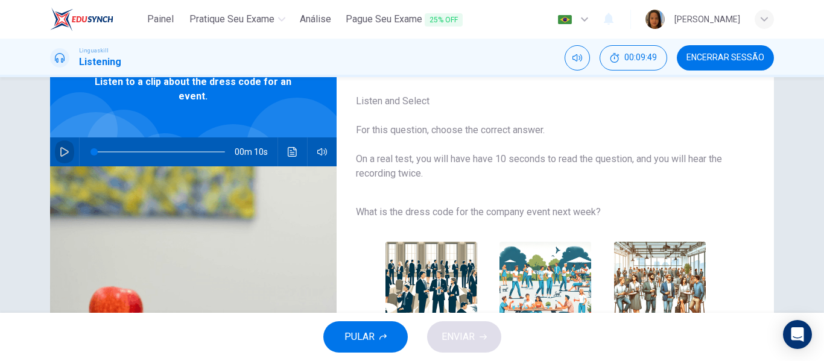
click at [60, 149] on icon "button" at bounding box center [64, 152] width 8 height 10
click at [61, 151] on icon "button" at bounding box center [65, 152] width 10 height 10
click at [61, 153] on icon "button" at bounding box center [65, 152] width 10 height 10
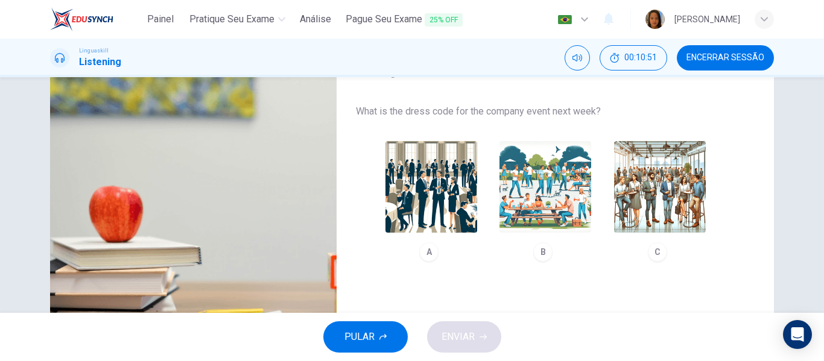
scroll to position [181, 0]
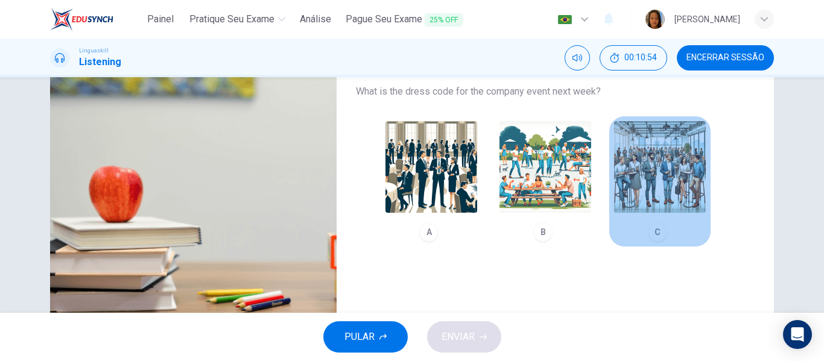
click at [652, 177] on img "button" at bounding box center [660, 167] width 92 height 92
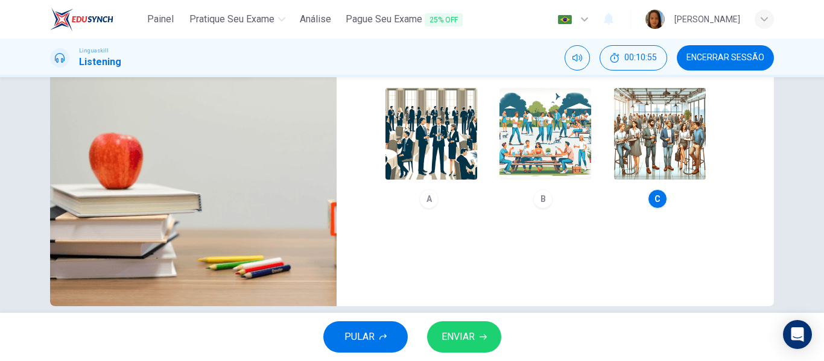
scroll to position [232, 0]
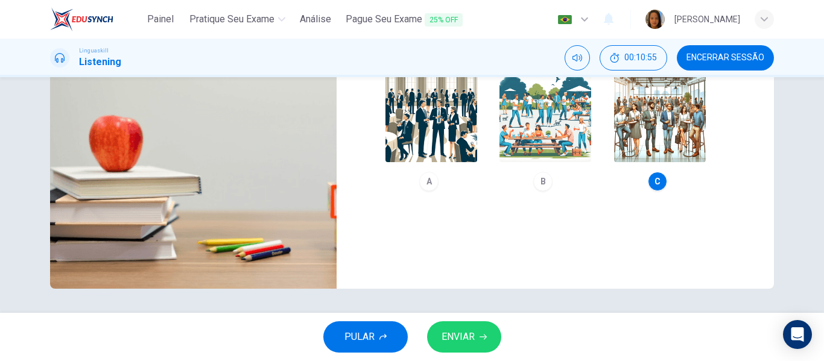
click at [465, 339] on span "ENVIAR" at bounding box center [457, 337] width 33 height 17
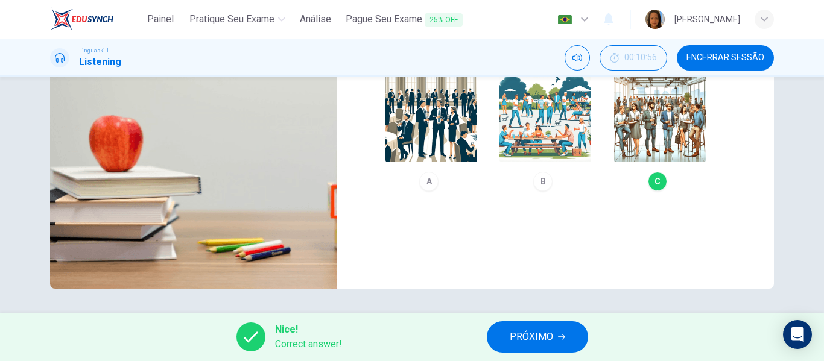
type input "0"
click at [543, 331] on span "PRÓXIMO" at bounding box center [531, 337] width 43 height 17
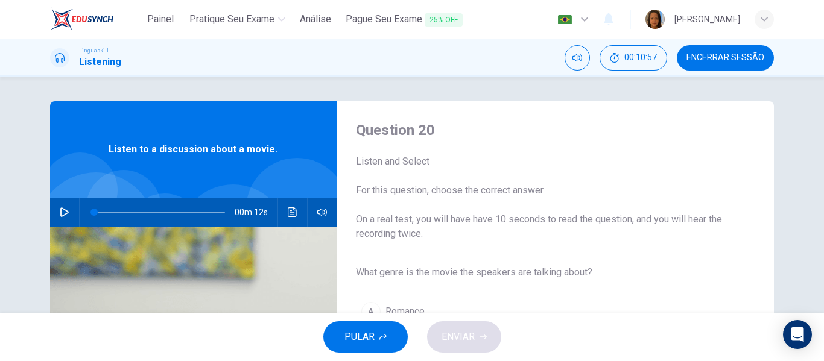
click at [60, 209] on icon "button" at bounding box center [64, 212] width 8 height 10
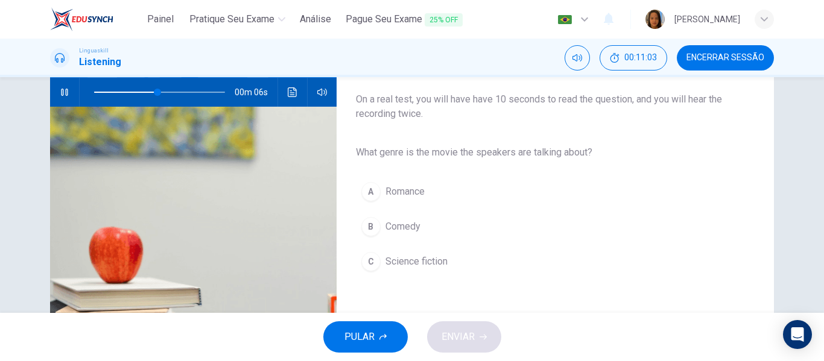
scroll to position [121, 0]
click at [60, 88] on icon "button" at bounding box center [64, 92] width 8 height 10
click at [402, 260] on span "Science fiction" at bounding box center [416, 261] width 62 height 14
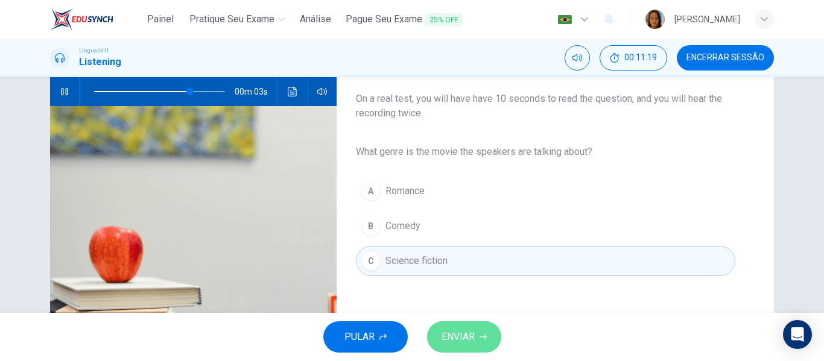
click at [459, 341] on span "ENVIAR" at bounding box center [457, 337] width 33 height 17
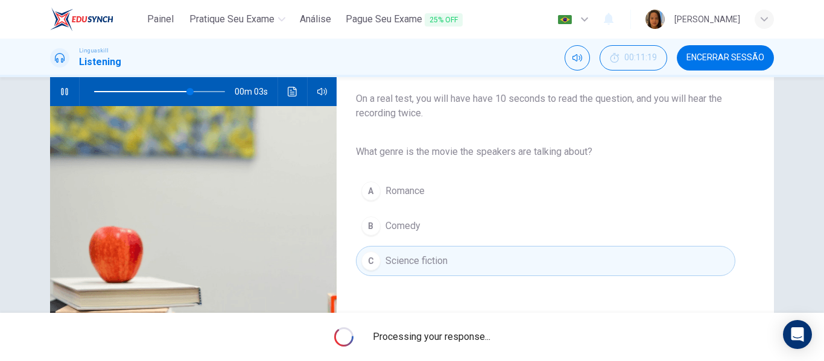
type input "82"
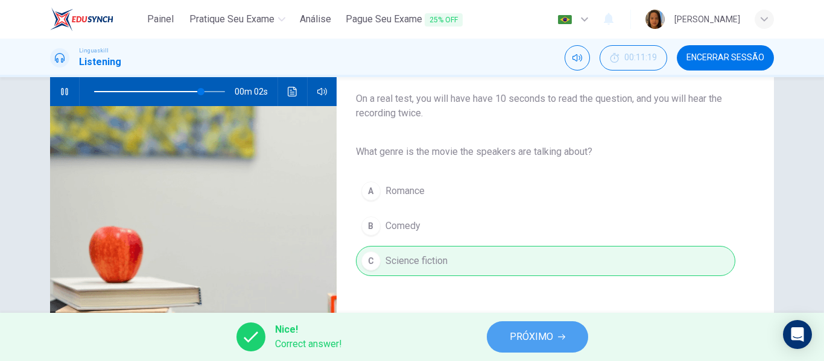
click at [531, 336] on span "PRÓXIMO" at bounding box center [531, 337] width 43 height 17
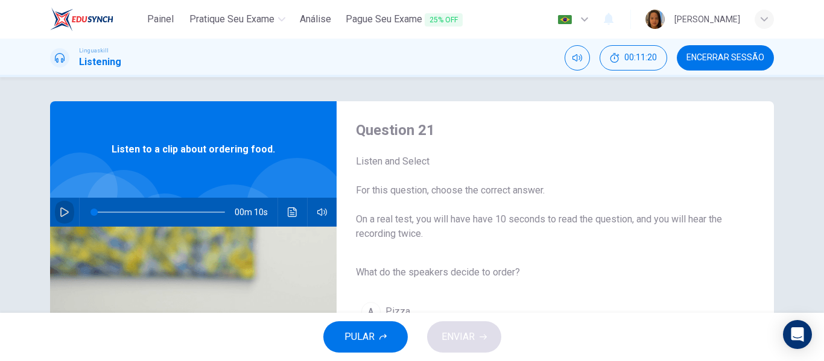
click at [61, 210] on icon "button" at bounding box center [64, 212] width 8 height 10
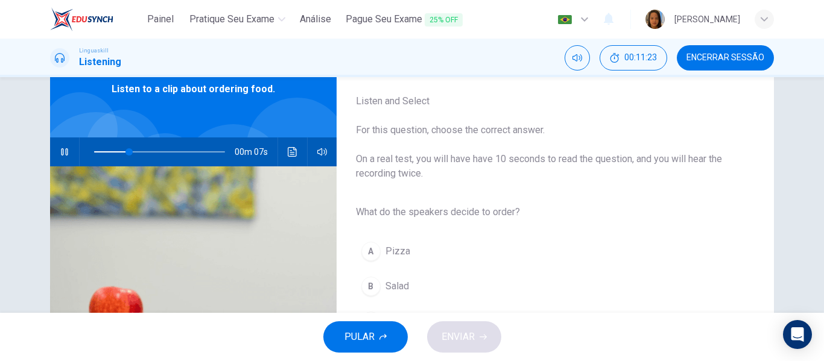
scroll to position [121, 0]
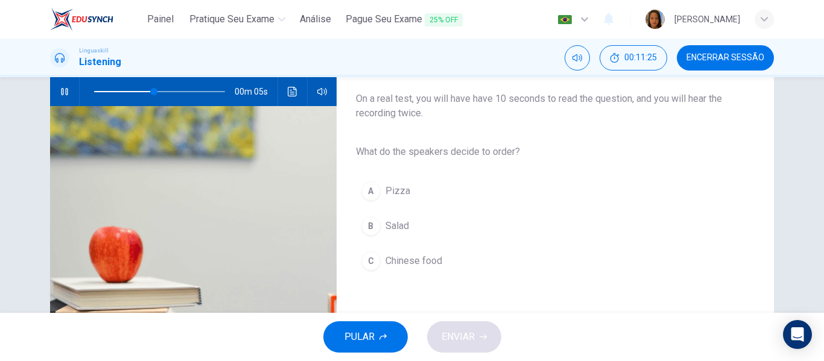
click at [394, 187] on span "Pizza" at bounding box center [397, 191] width 25 height 14
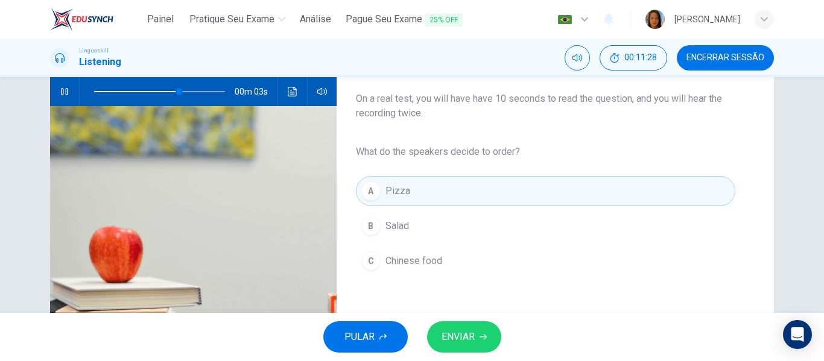
click at [394, 224] on span "Salad" at bounding box center [397, 226] width 24 height 14
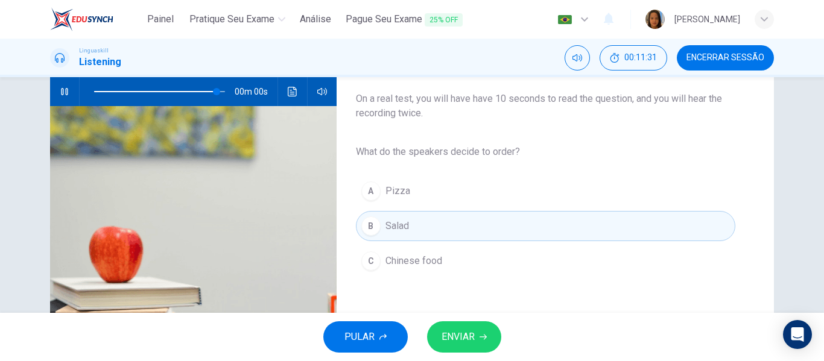
type input "0"
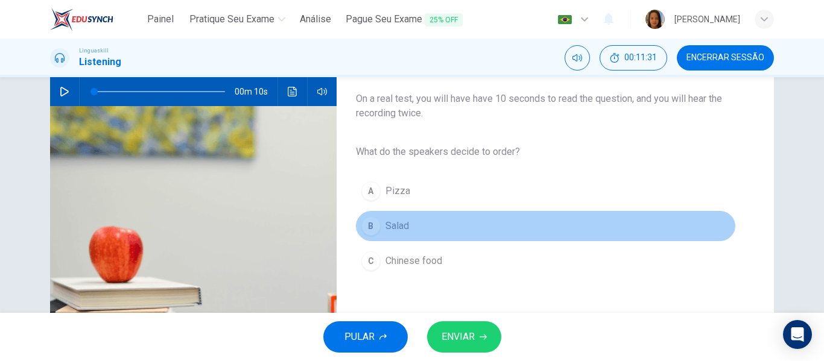
click at [399, 227] on span "Salad" at bounding box center [397, 226] width 24 height 14
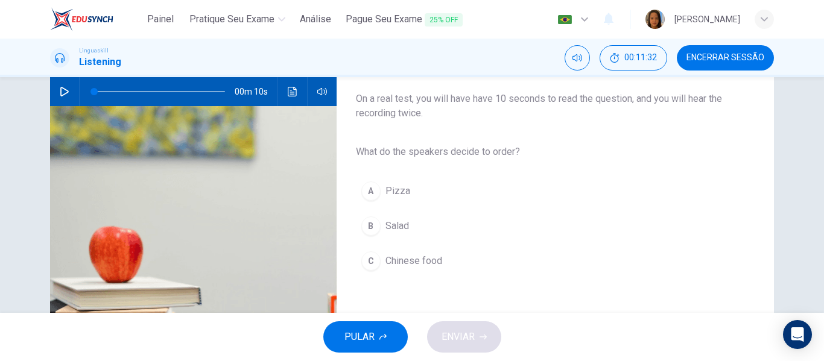
click at [406, 221] on span "Salad" at bounding box center [397, 226] width 24 height 14
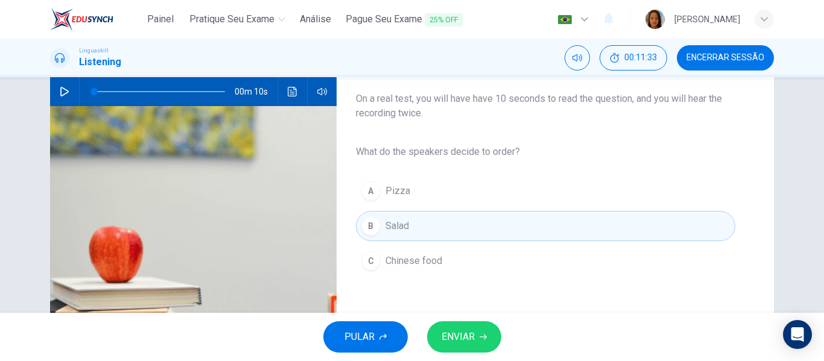
click at [467, 335] on span "ENVIAR" at bounding box center [457, 337] width 33 height 17
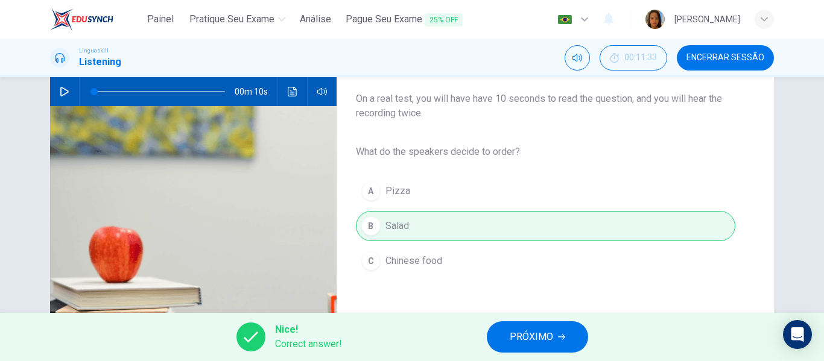
click at [538, 341] on span "PRÓXIMO" at bounding box center [531, 337] width 43 height 17
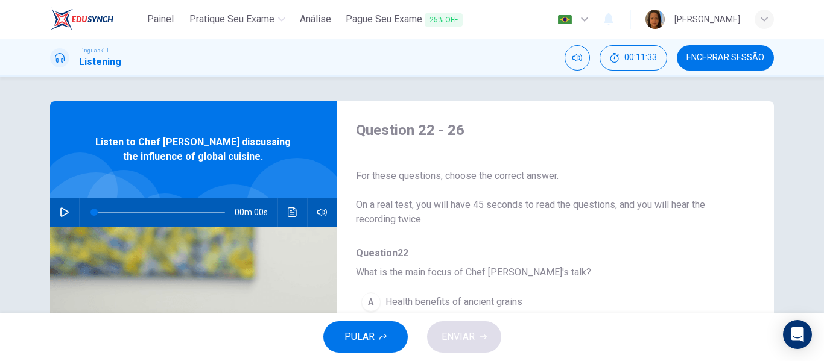
scroll to position [60, 0]
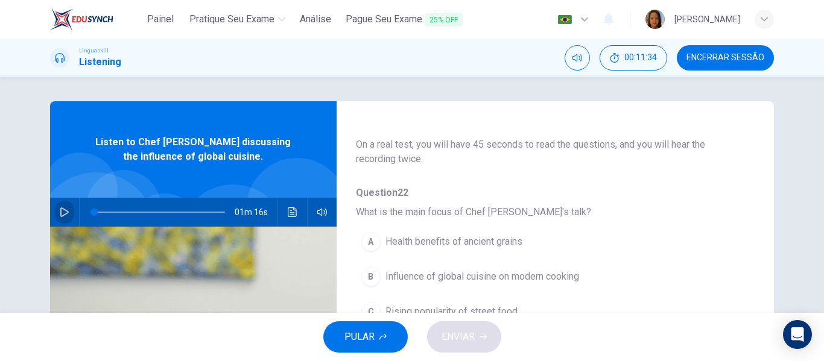
click at [60, 211] on icon "button" at bounding box center [65, 212] width 10 height 10
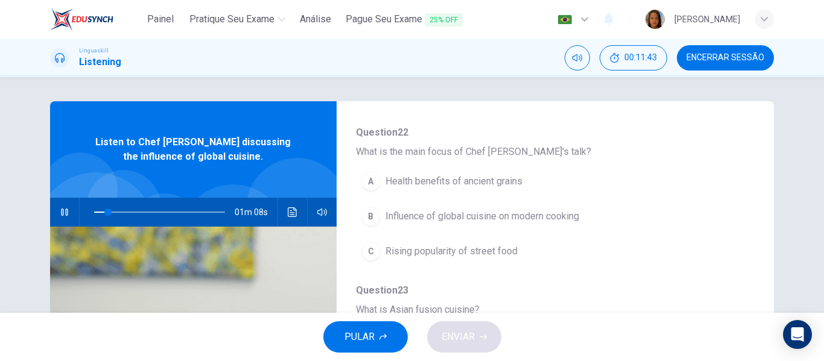
click at [494, 215] on span "Influence of global cuisine on modern cooking" at bounding box center [482, 216] width 194 height 14
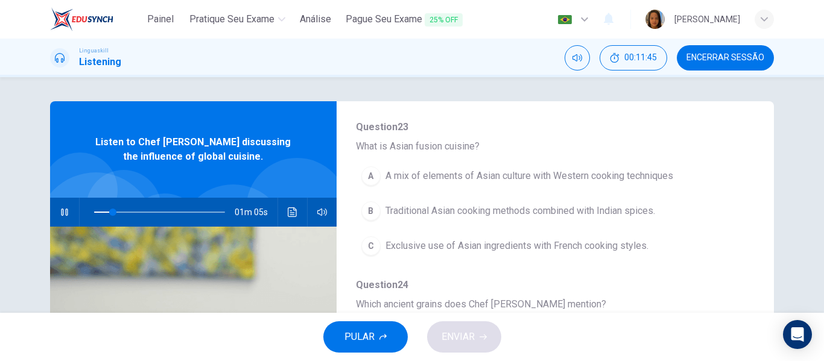
scroll to position [301, 0]
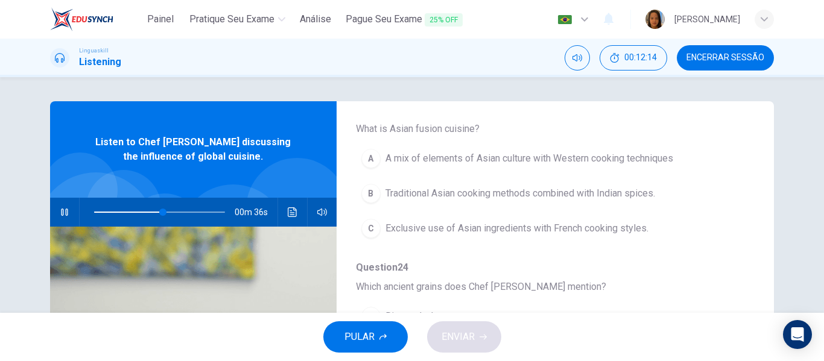
click at [94, 210] on span at bounding box center [159, 212] width 131 height 17
click at [508, 222] on span "Exclusive use of Asian ingredients with French cooking styles." at bounding box center [516, 228] width 263 height 14
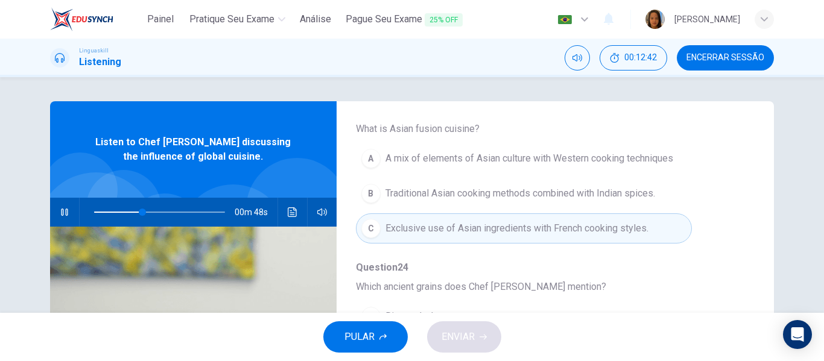
scroll to position [362, 0]
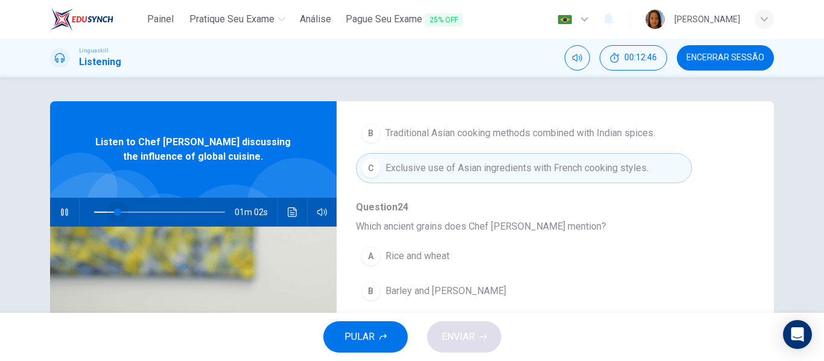
click at [115, 210] on span at bounding box center [159, 212] width 131 height 17
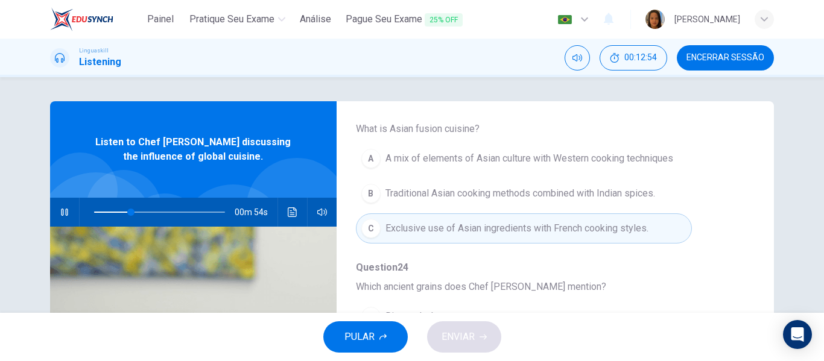
click at [555, 154] on span "A mix of elements of Asian culture with Western cooking techniques" at bounding box center [529, 158] width 288 height 14
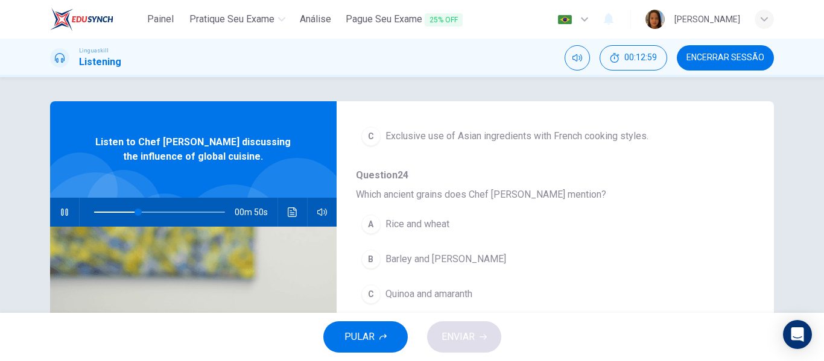
scroll to position [422, 0]
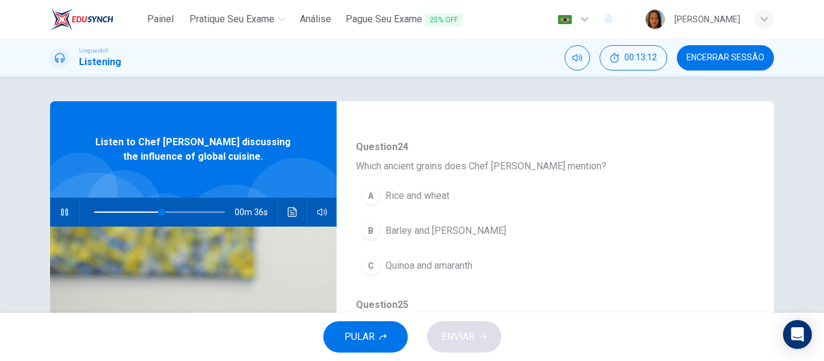
click at [437, 195] on span "Rice and wheat" at bounding box center [417, 196] width 64 height 14
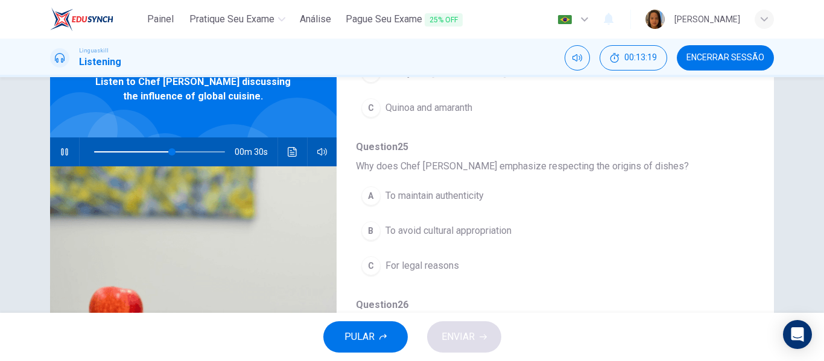
scroll to position [520, 0]
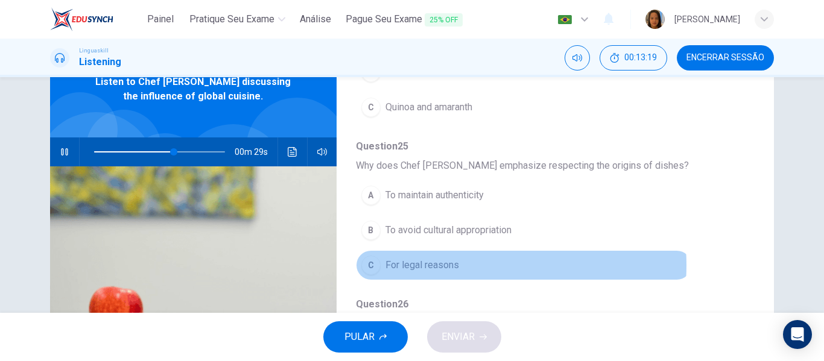
click at [444, 265] on span "For legal reasons" at bounding box center [422, 265] width 74 height 14
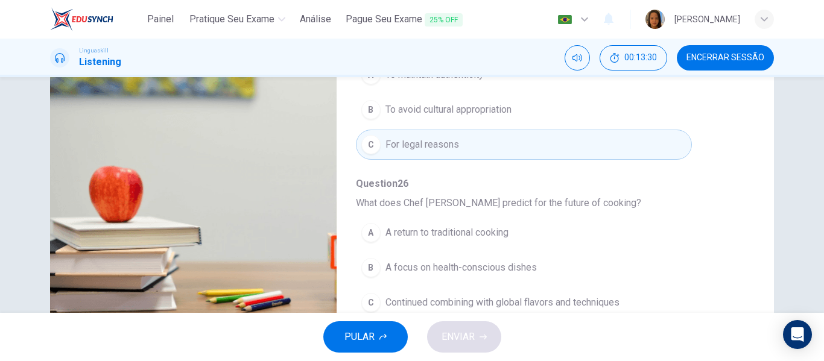
scroll to position [232, 0]
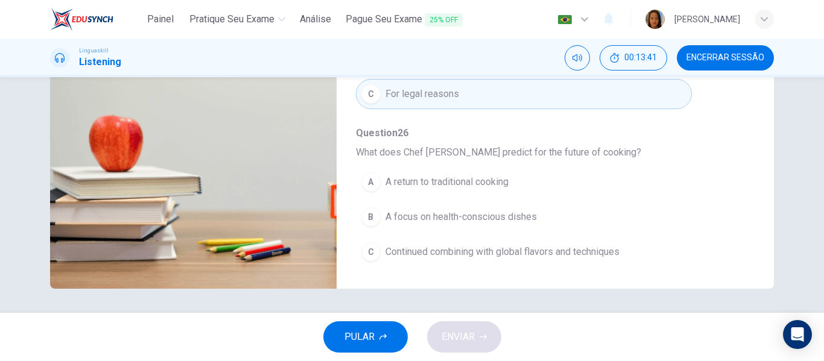
click at [452, 180] on span "A return to traditional cooking" at bounding box center [446, 182] width 123 height 14
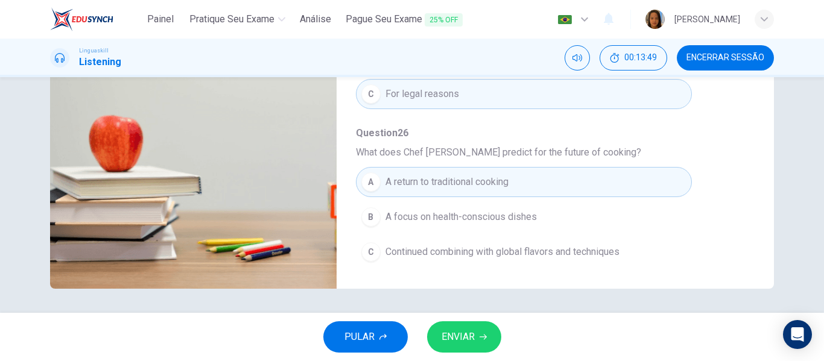
type input "0"
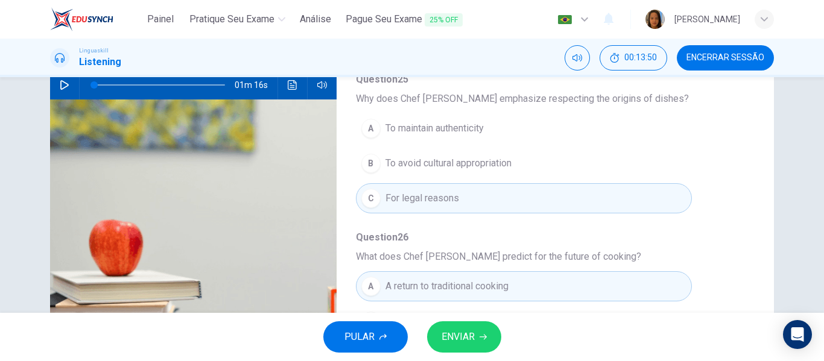
scroll to position [111, 0]
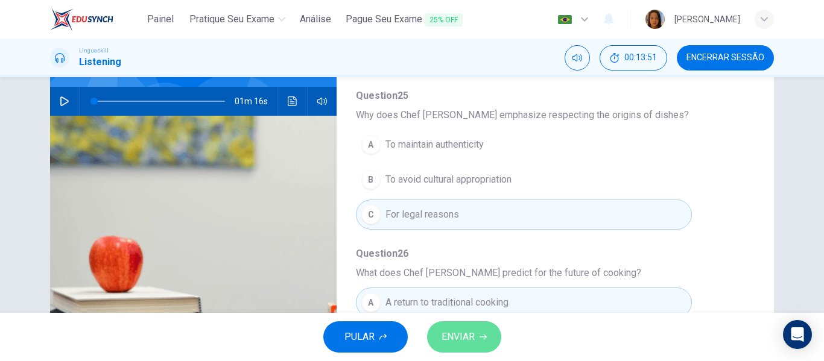
click at [473, 348] on button "ENVIAR" at bounding box center [464, 336] width 74 height 31
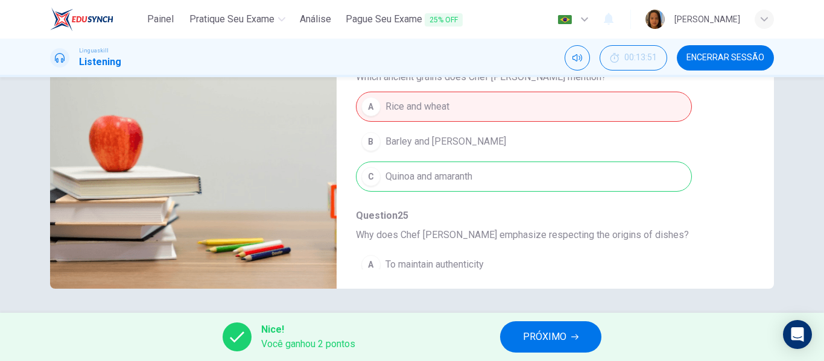
scroll to position [279, 0]
click at [525, 335] on span "PRÓXIMO" at bounding box center [544, 337] width 43 height 17
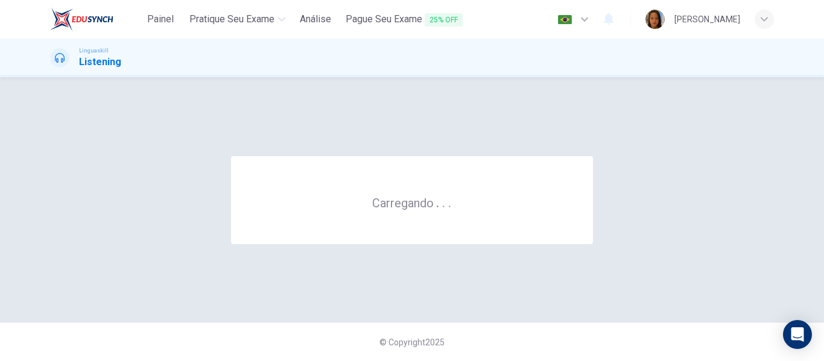
scroll to position [0, 0]
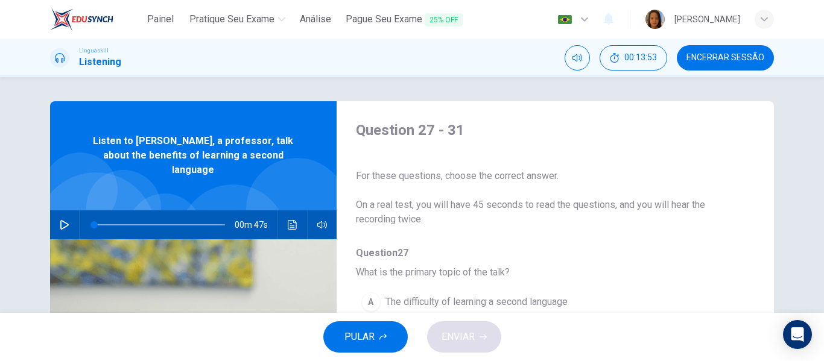
click at [61, 220] on icon "button" at bounding box center [65, 225] width 10 height 10
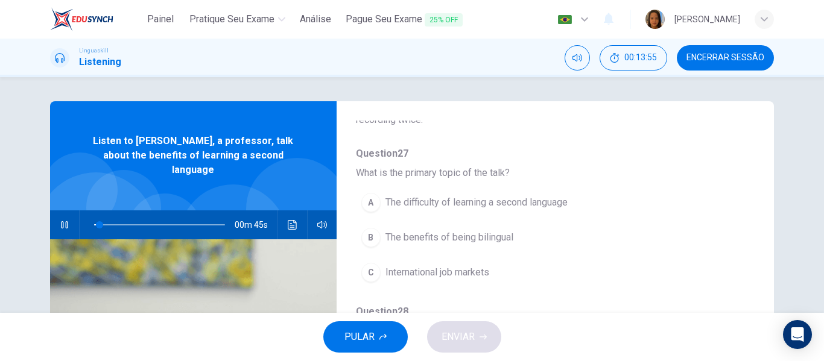
scroll to position [121, 0]
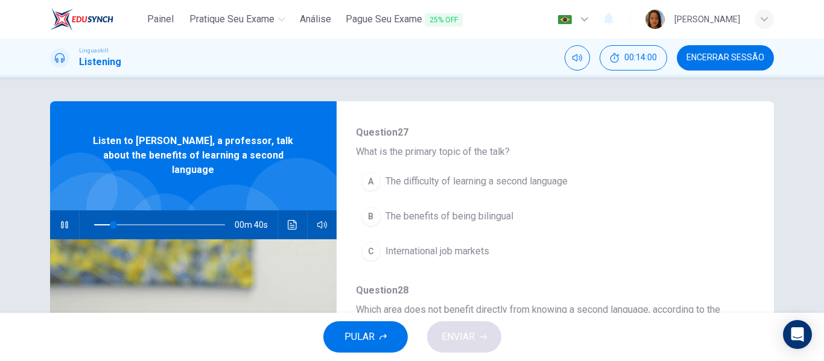
click at [471, 178] on span "The difficulty of learning a second language" at bounding box center [476, 181] width 182 height 14
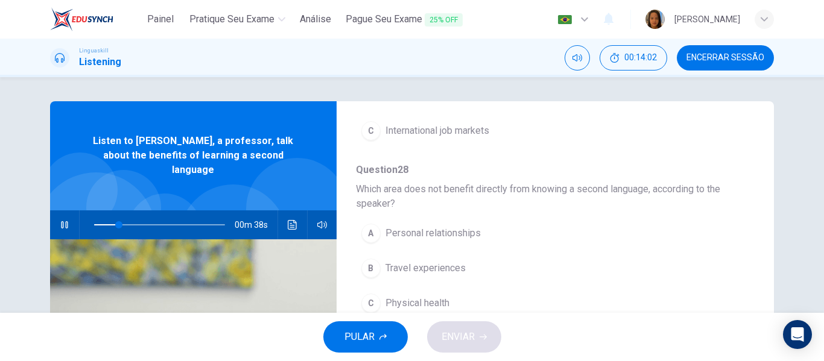
scroll to position [301, 0]
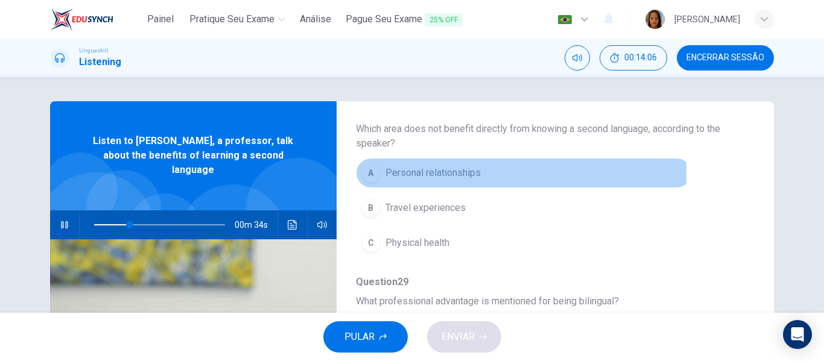
click at [422, 172] on span "Personal relationships" at bounding box center [432, 173] width 95 height 14
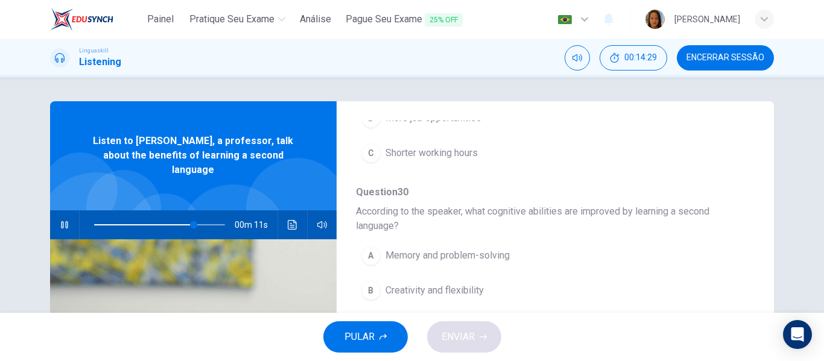
scroll to position [60, 0]
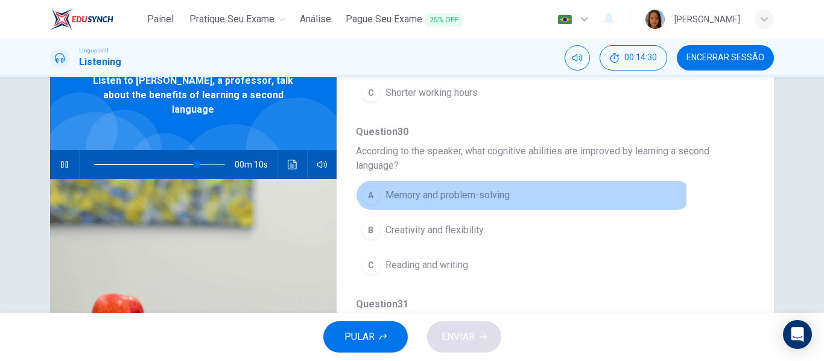
click at [447, 194] on span "Memory and problem-solving" at bounding box center [447, 195] width 124 height 14
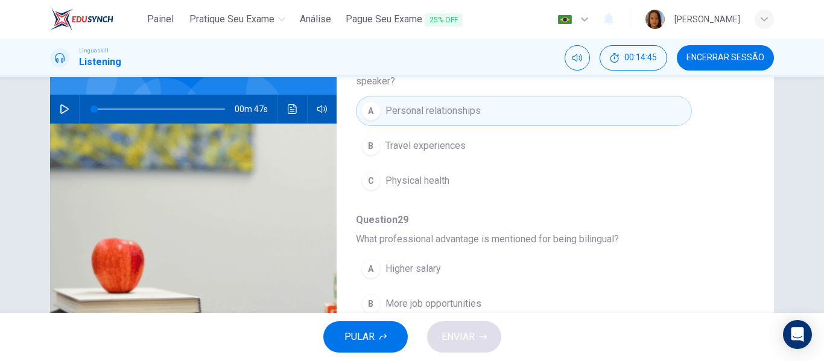
scroll to position [111, 0]
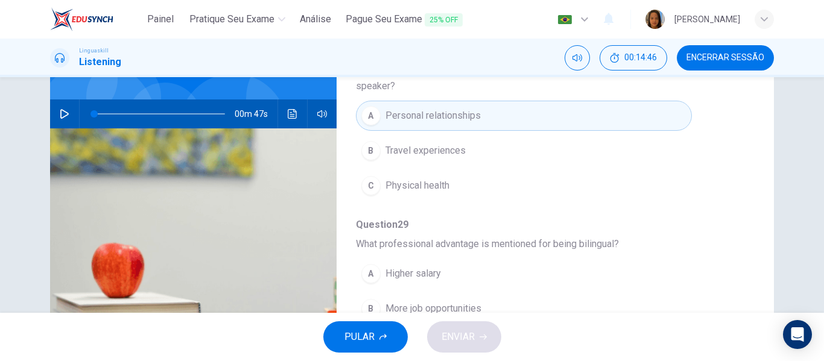
click at [60, 109] on icon "button" at bounding box center [65, 114] width 10 height 10
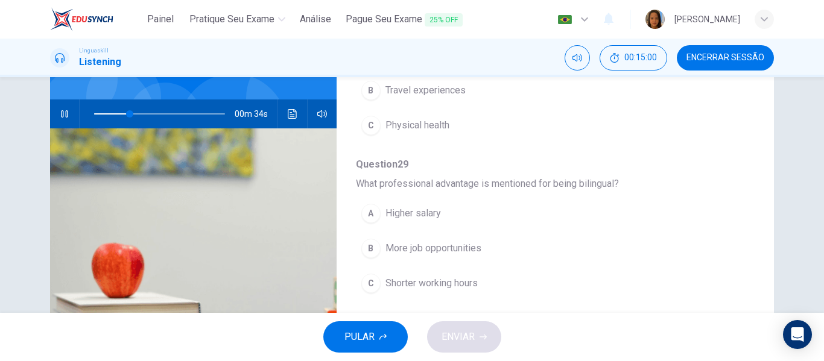
scroll to position [368, 0]
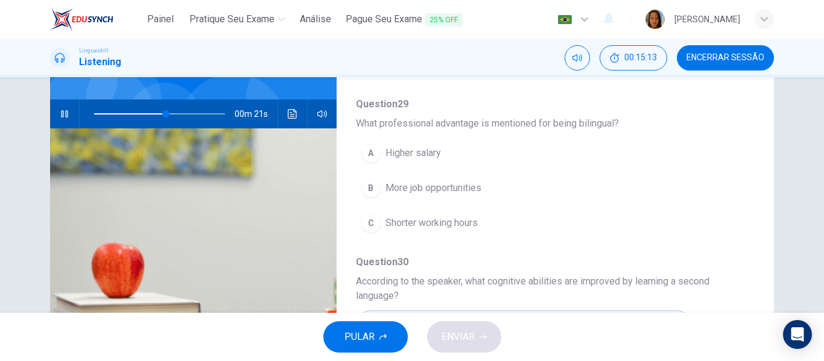
click at [433, 189] on span "More job opportunities" at bounding box center [433, 188] width 96 height 14
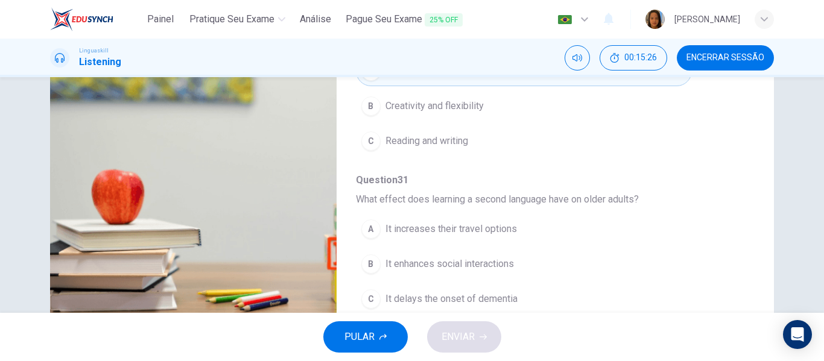
scroll to position [232, 0]
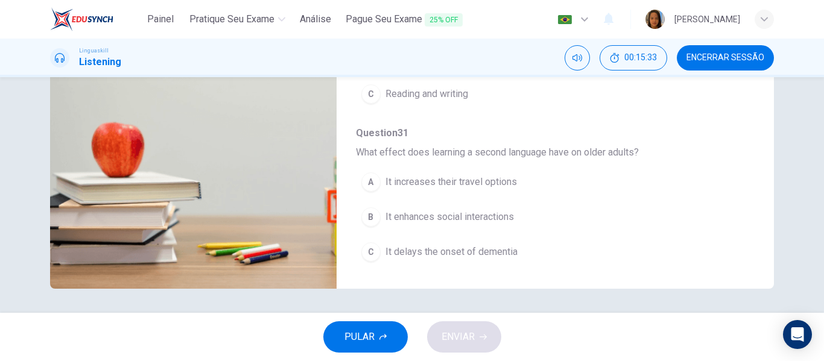
type input "0"
click at [465, 215] on span "It enhances social interactions" at bounding box center [449, 217] width 128 height 14
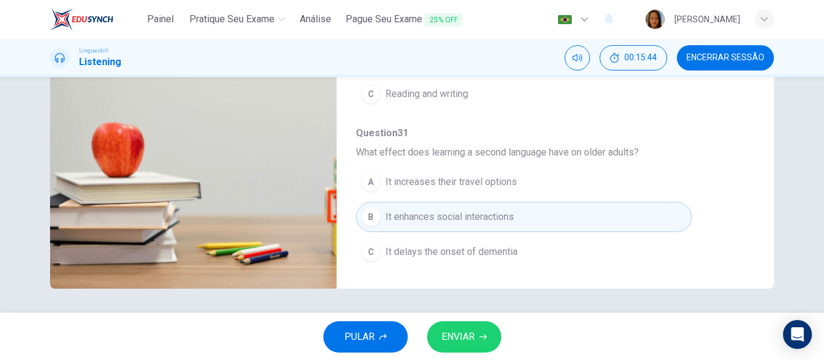
click at [469, 344] on span "ENVIAR" at bounding box center [457, 337] width 33 height 17
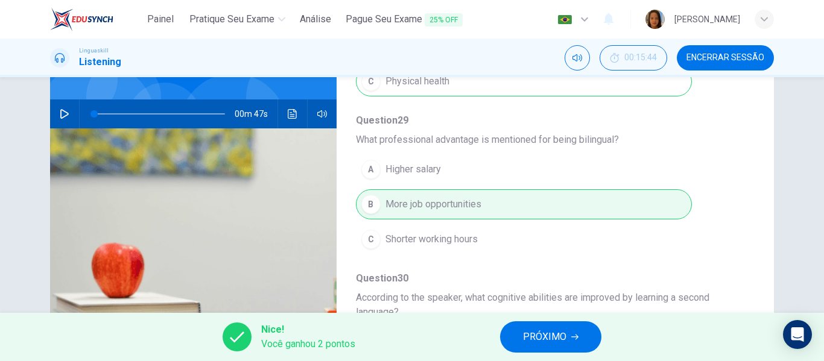
scroll to position [362, 0]
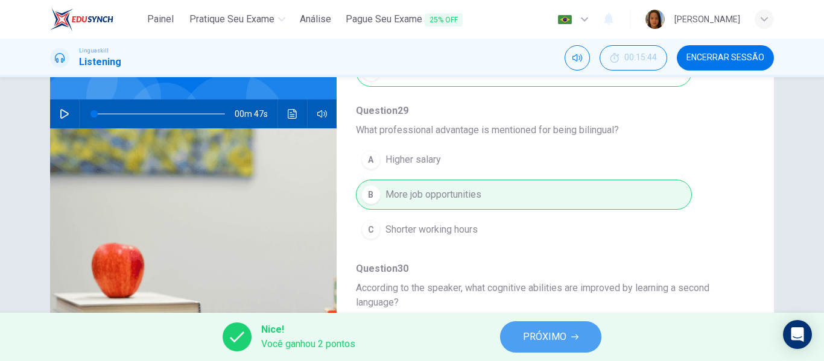
click at [560, 335] on span "PRÓXIMO" at bounding box center [544, 337] width 43 height 17
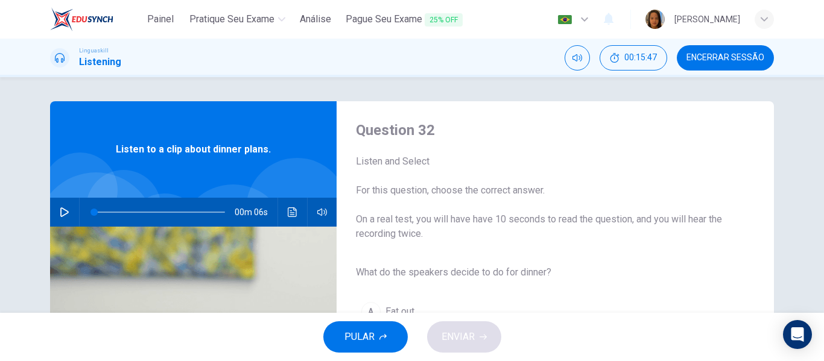
click at [60, 210] on icon "button" at bounding box center [65, 212] width 10 height 10
type input "0"
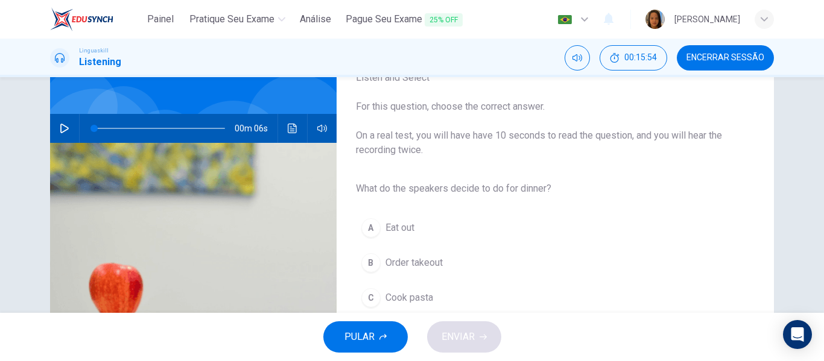
scroll to position [121, 0]
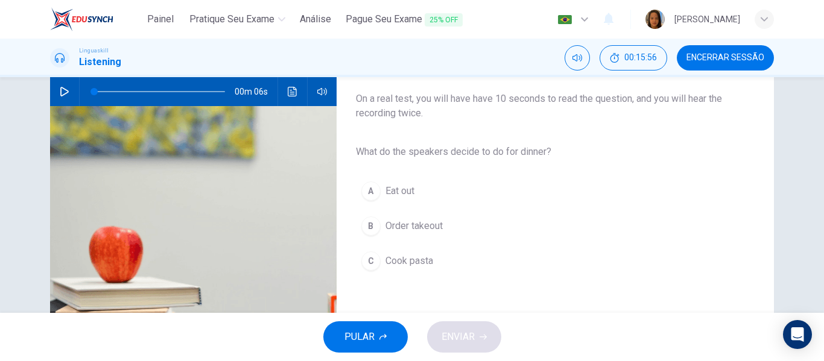
click at [402, 259] on span "Cook pasta" at bounding box center [409, 261] width 48 height 14
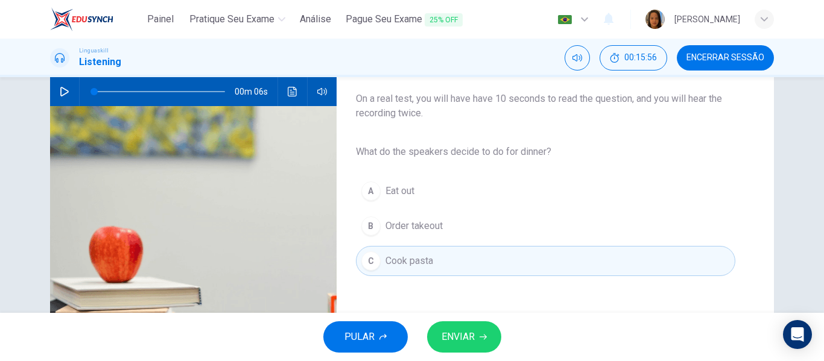
click at [472, 337] on span "ENVIAR" at bounding box center [457, 337] width 33 height 17
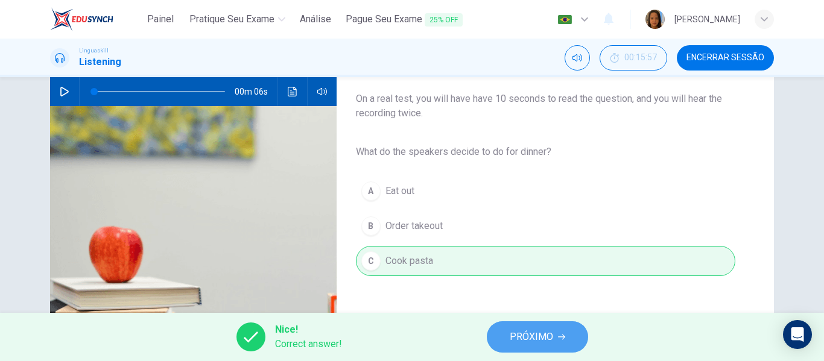
click at [532, 342] on span "PRÓXIMO" at bounding box center [531, 337] width 43 height 17
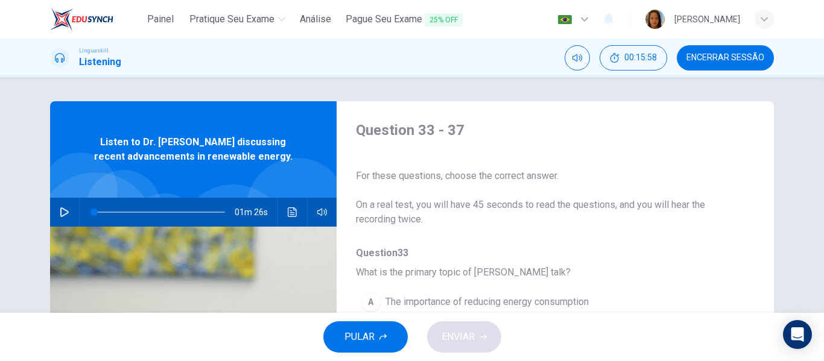
click at [60, 209] on icon "button" at bounding box center [65, 212] width 10 height 10
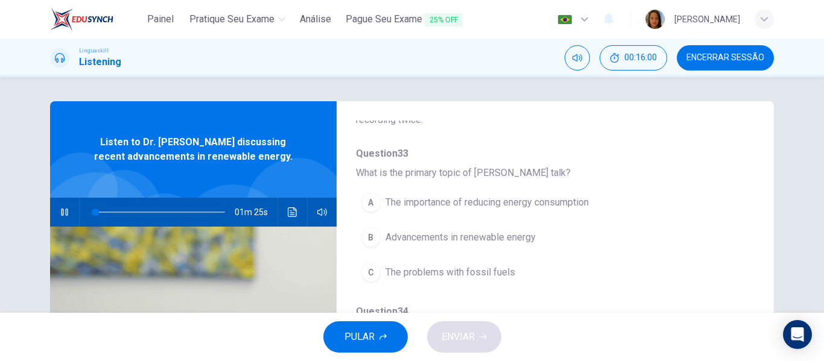
scroll to position [121, 0]
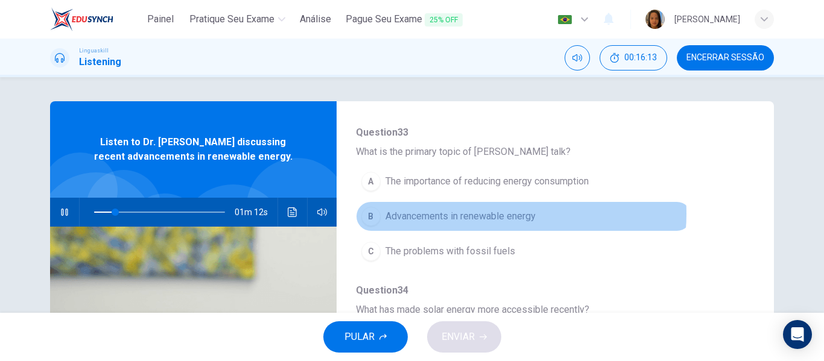
click at [501, 213] on span "Advancements in renewable energy" at bounding box center [460, 216] width 150 height 14
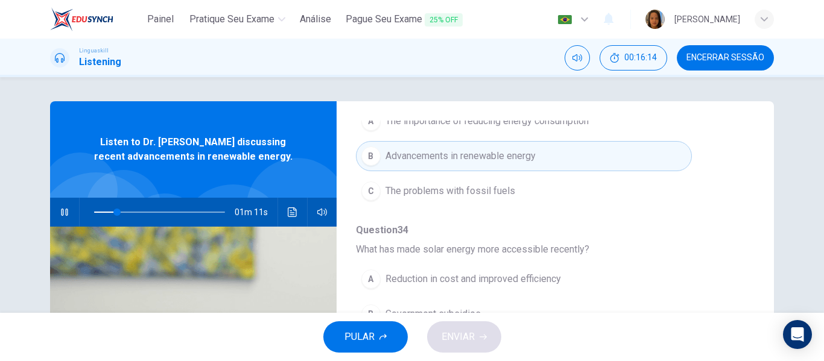
scroll to position [241, 0]
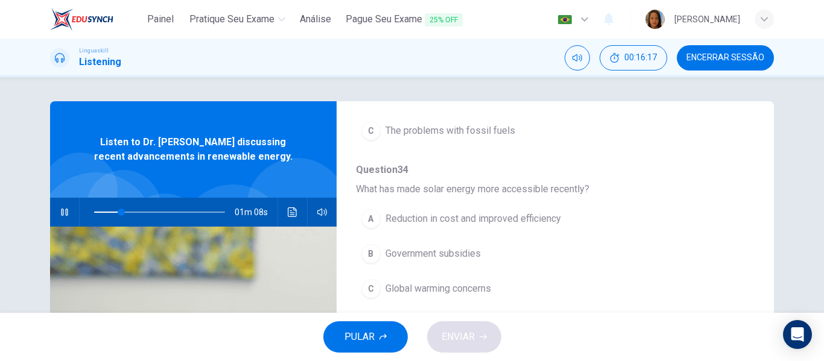
click at [511, 215] on span "Reduction in cost and improved efficiency" at bounding box center [472, 219] width 175 height 14
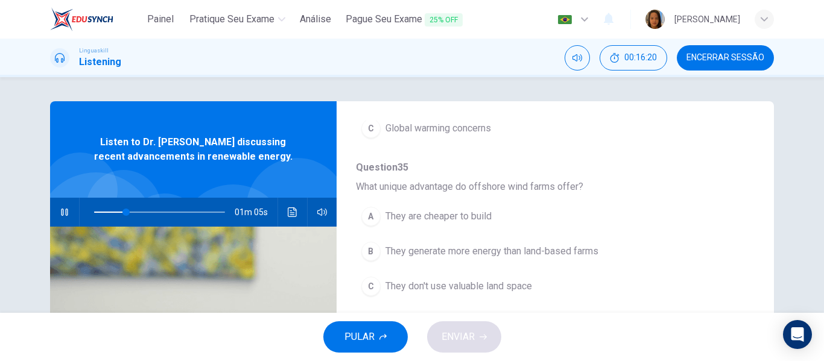
scroll to position [422, 0]
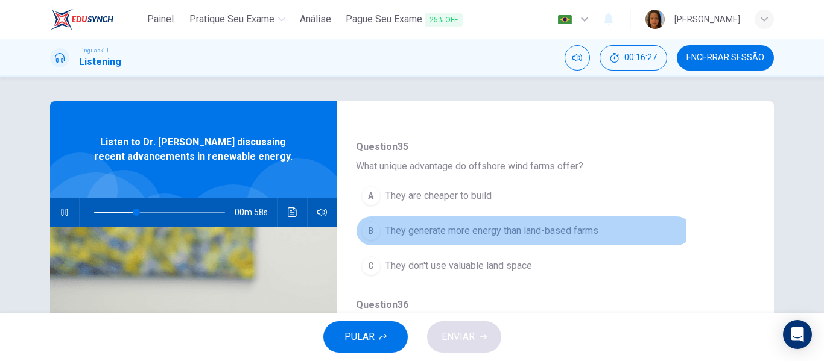
click at [511, 231] on span "They generate more energy than land-based farms" at bounding box center [491, 231] width 213 height 14
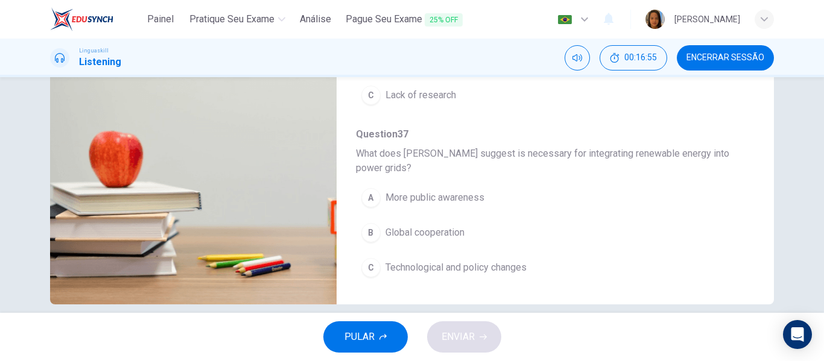
scroll to position [232, 0]
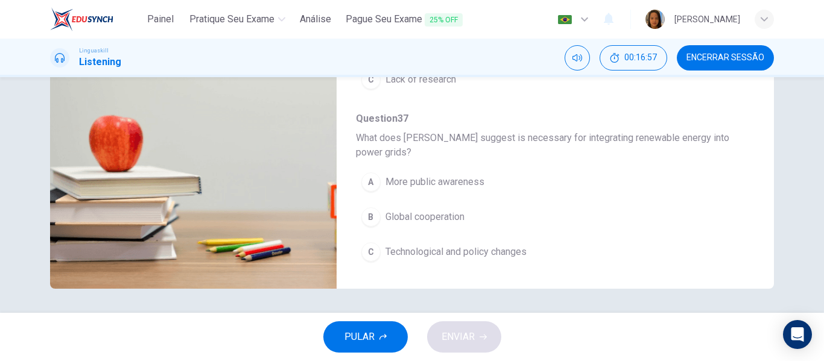
click at [464, 257] on span "Technological and policy changes" at bounding box center [455, 252] width 141 height 14
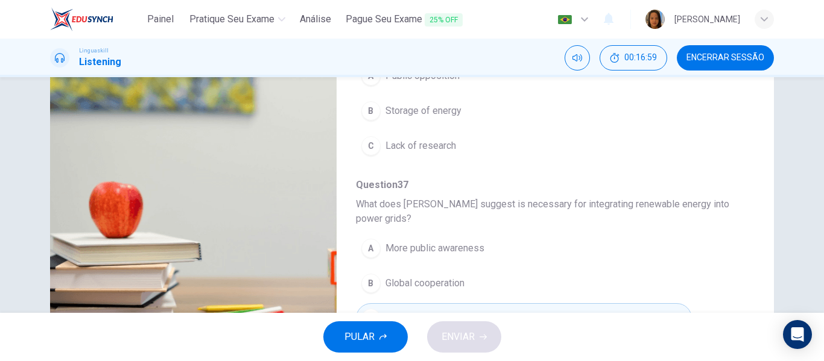
scroll to position [111, 0]
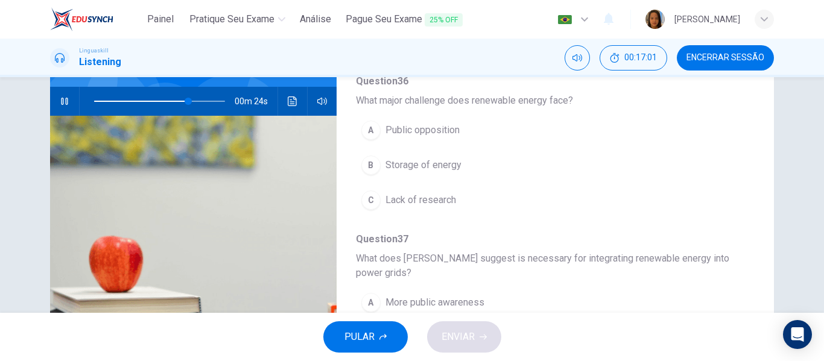
click at [439, 168] on span "Storage of energy" at bounding box center [423, 165] width 76 height 14
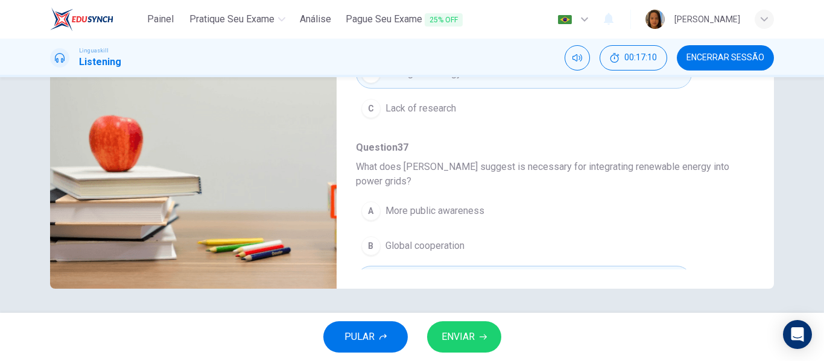
scroll to position [535, 0]
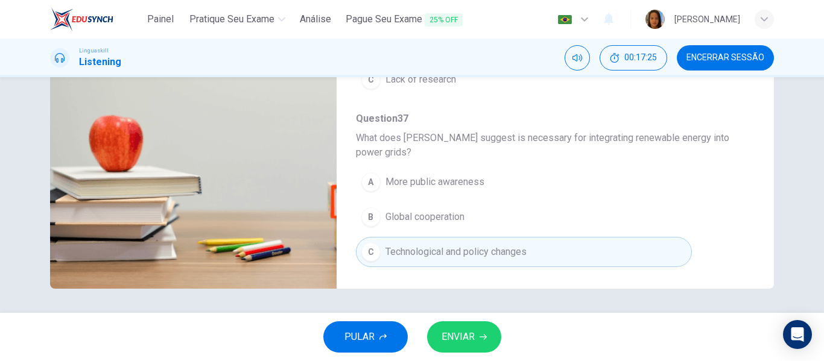
type input "0"
click at [461, 336] on span "ENVIAR" at bounding box center [457, 337] width 33 height 17
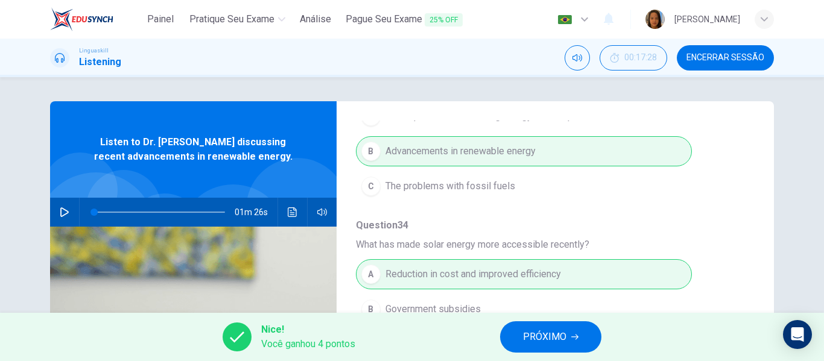
scroll to position [113, 0]
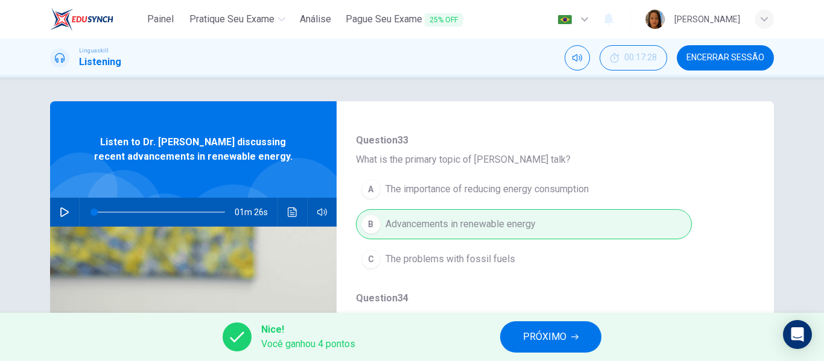
click at [557, 336] on span "PRÓXIMO" at bounding box center [544, 337] width 43 height 17
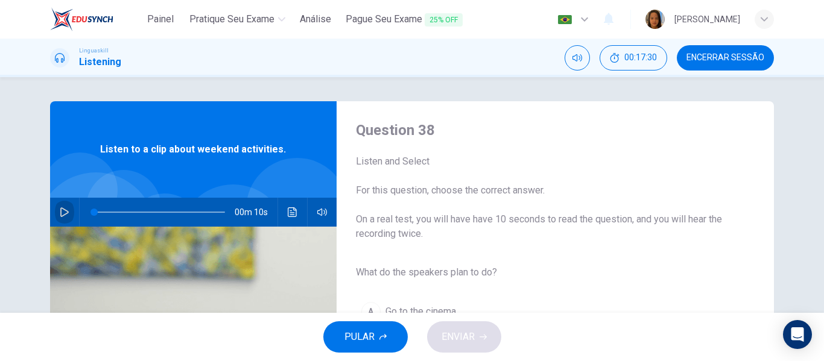
click at [55, 209] on button "button" at bounding box center [64, 212] width 19 height 29
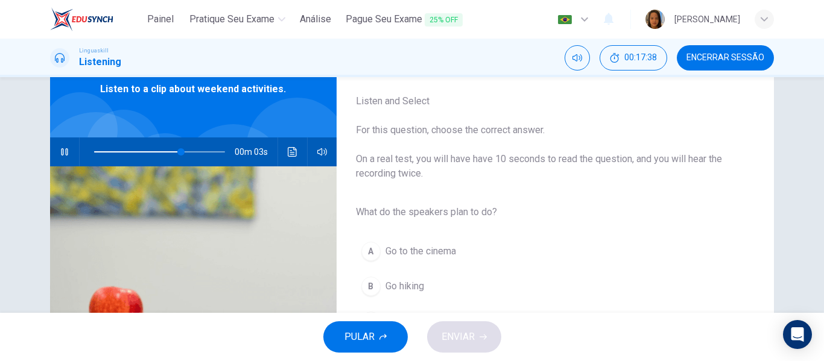
scroll to position [121, 0]
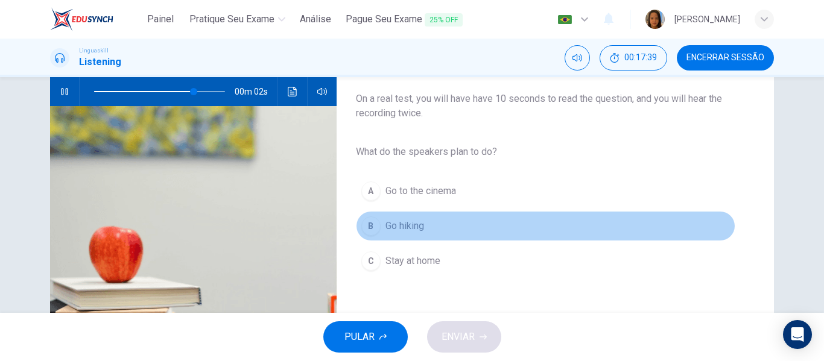
click at [387, 224] on span "Go hiking" at bounding box center [404, 226] width 39 height 14
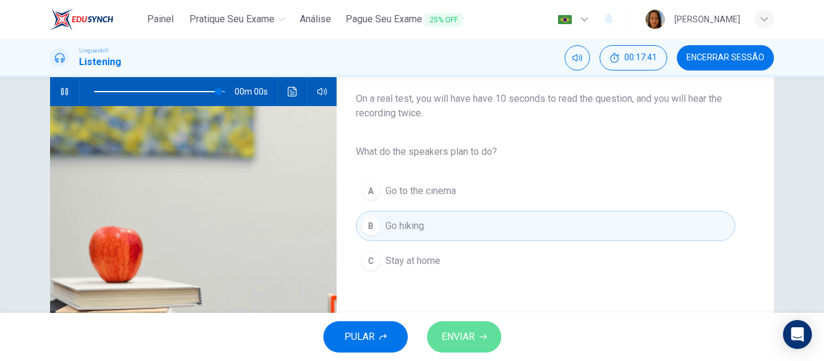
click at [461, 339] on span "ENVIAR" at bounding box center [457, 337] width 33 height 17
type input "0"
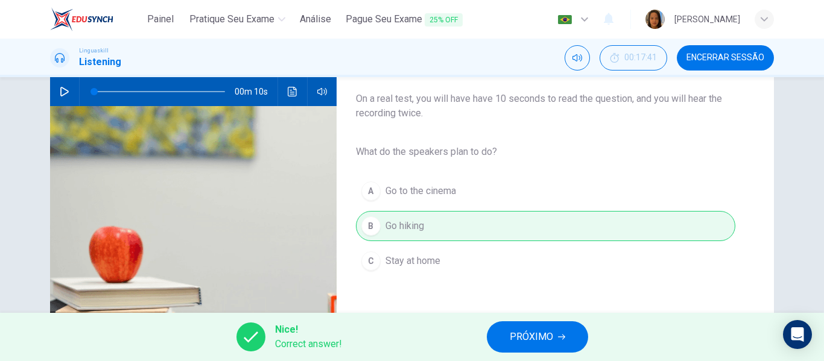
click at [548, 343] on span "PRÓXIMO" at bounding box center [531, 337] width 43 height 17
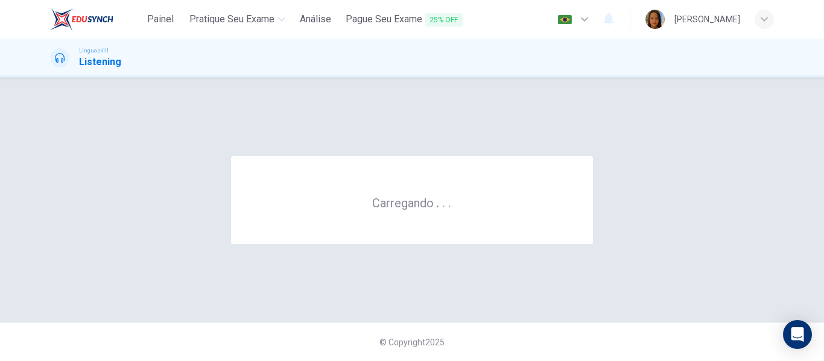
scroll to position [0, 0]
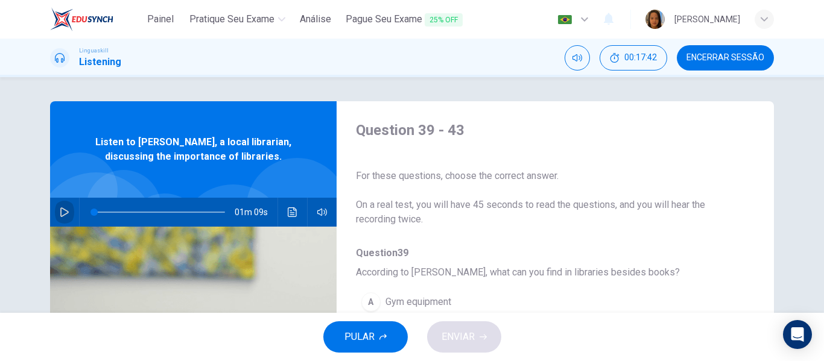
click at [64, 209] on icon "button" at bounding box center [65, 212] width 10 height 10
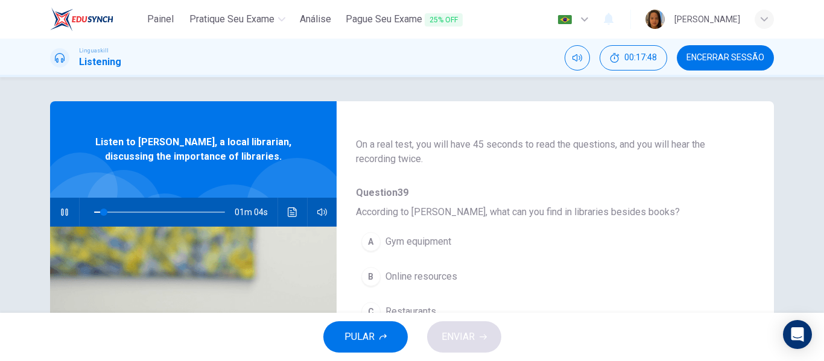
scroll to position [121, 0]
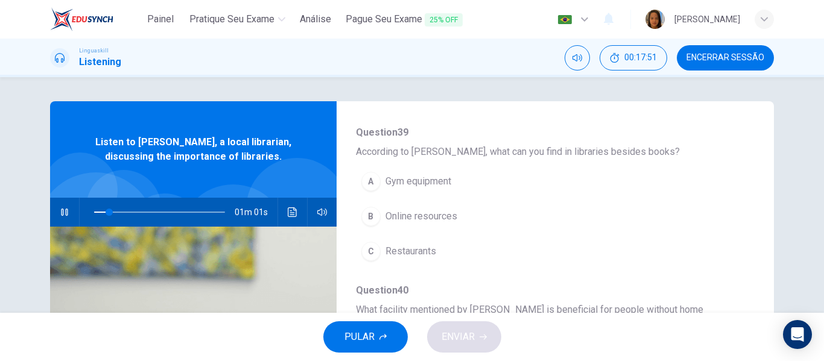
click at [415, 218] on span "Online resources" at bounding box center [421, 216] width 72 height 14
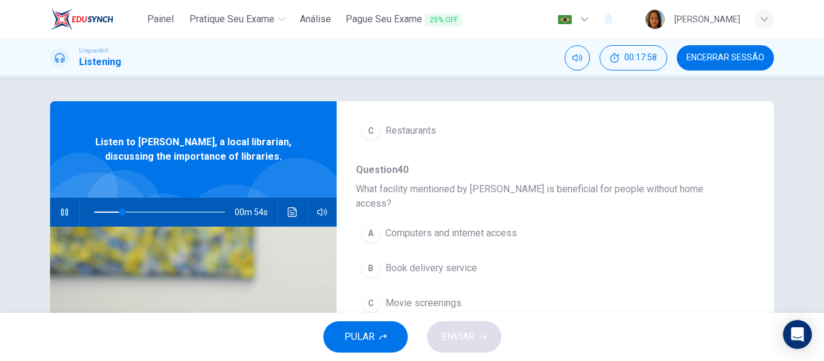
scroll to position [301, 0]
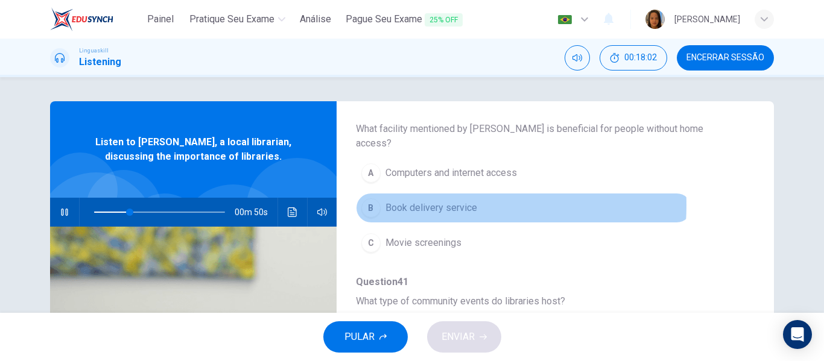
click at [423, 201] on span "Book delivery service" at bounding box center [431, 208] width 92 height 14
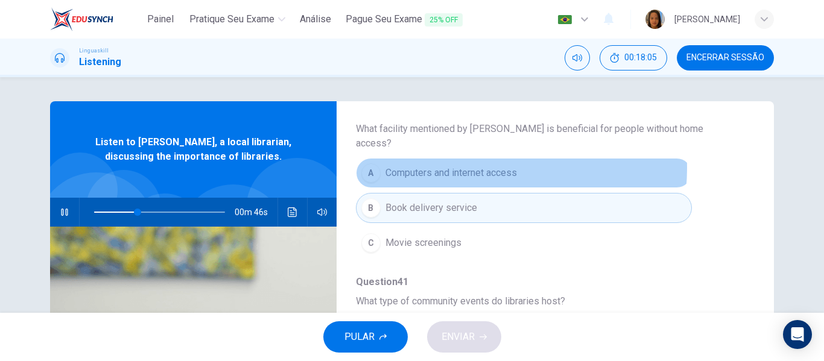
click at [478, 166] on span "Computers and internet access" at bounding box center [450, 173] width 131 height 14
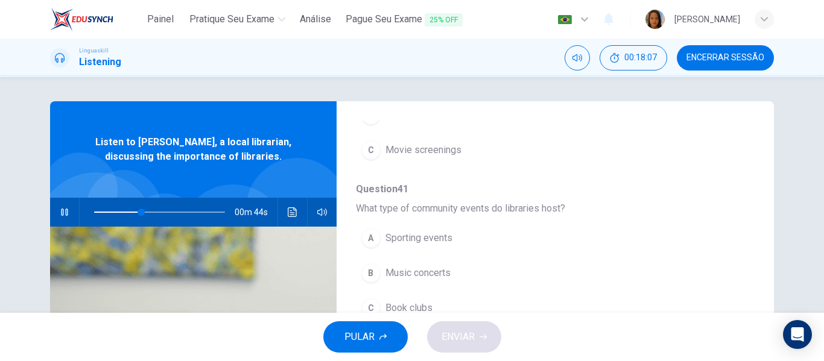
scroll to position [422, 0]
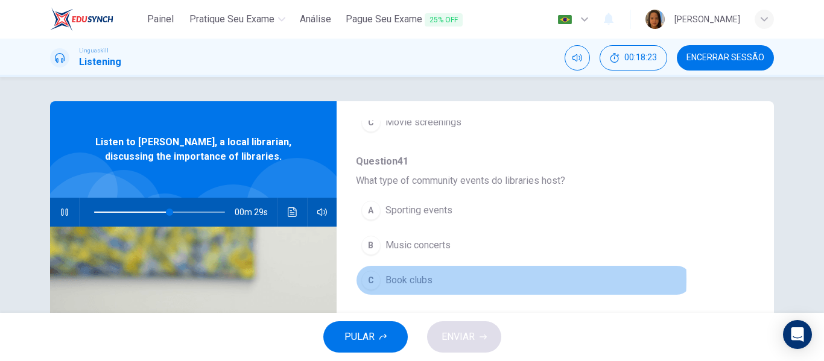
click at [420, 273] on span "Book clubs" at bounding box center [408, 280] width 47 height 14
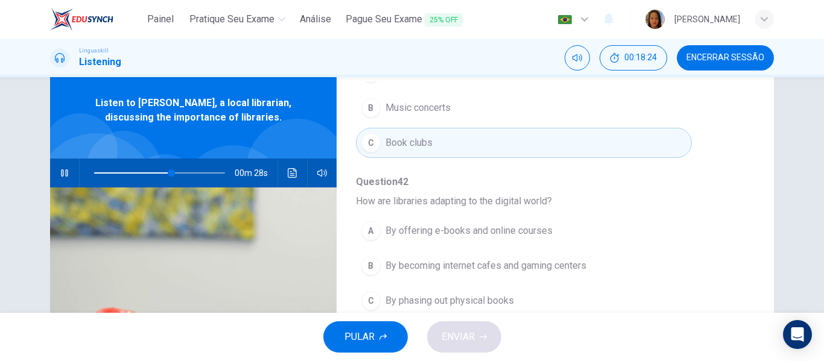
scroll to position [60, 0]
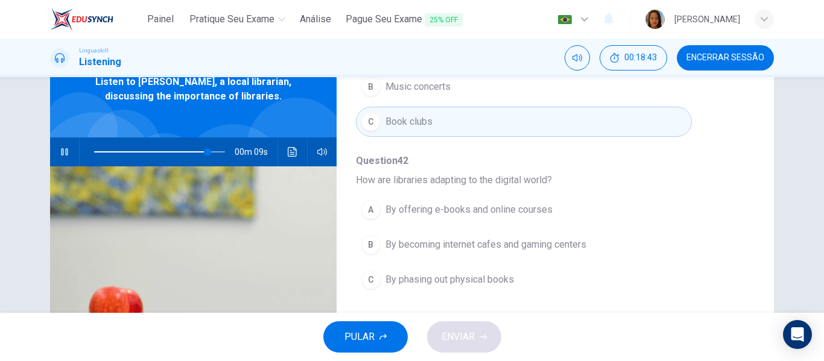
click at [455, 203] on span "By offering e-books and online courses" at bounding box center [468, 210] width 167 height 14
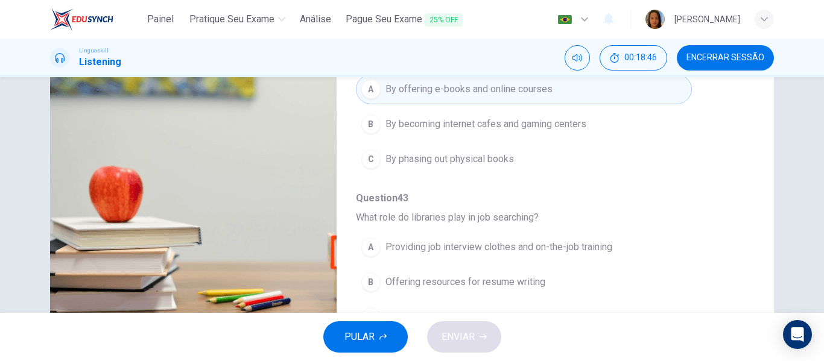
scroll to position [232, 0]
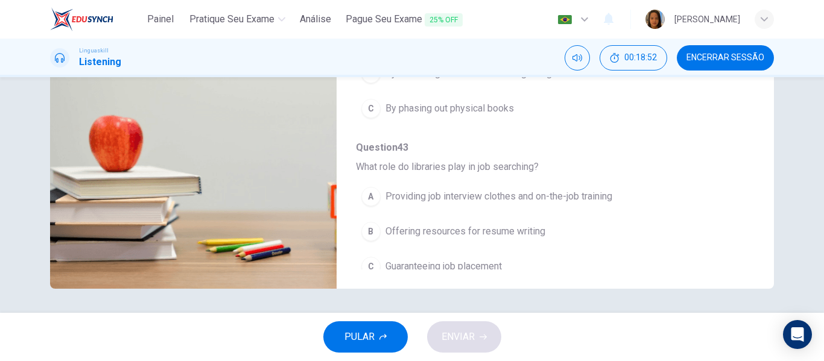
type input "0"
click at [462, 189] on span "Providing job interview clothes and on-the-job training" at bounding box center [498, 196] width 227 height 14
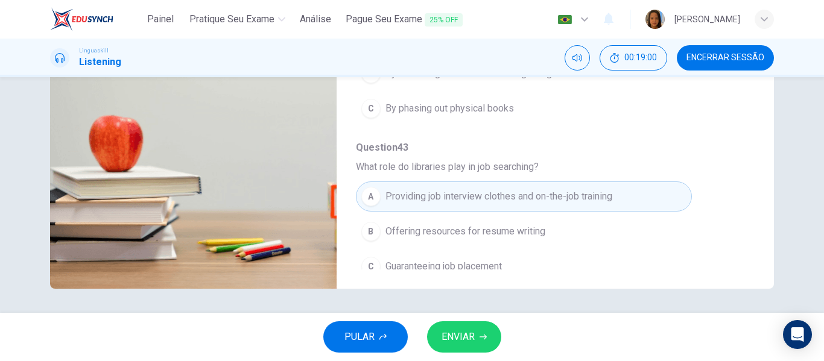
click at [458, 336] on span "ENVIAR" at bounding box center [457, 337] width 33 height 17
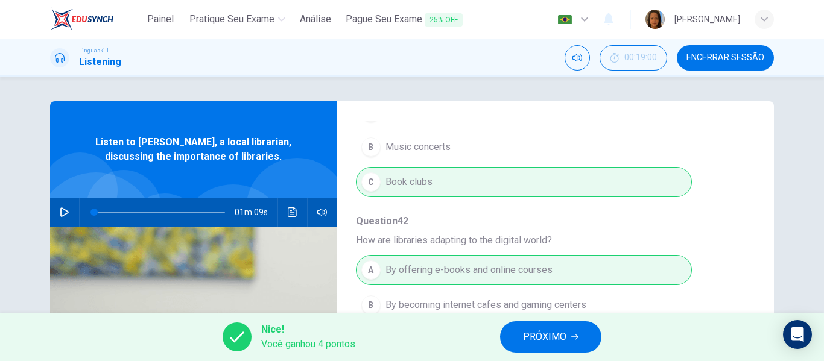
scroll to position [60, 0]
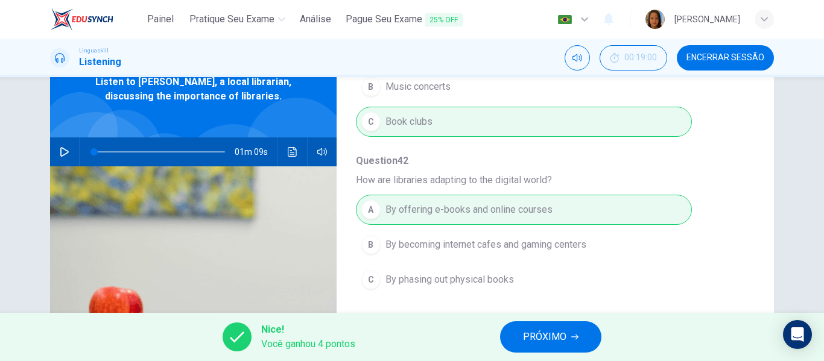
click at [544, 336] on span "PRÓXIMO" at bounding box center [544, 337] width 43 height 17
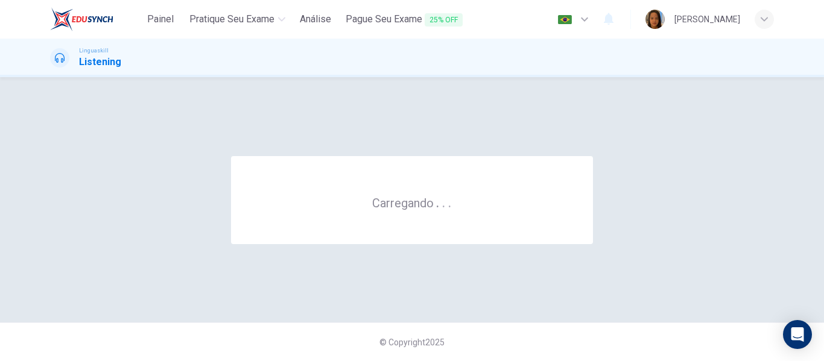
scroll to position [0, 0]
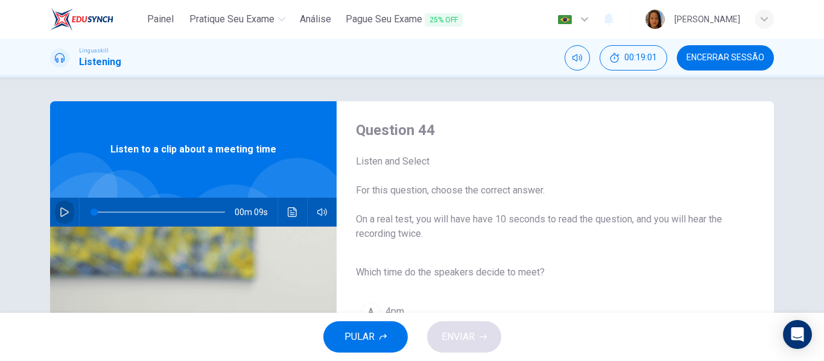
click at [64, 211] on icon "button" at bounding box center [64, 212] width 8 height 10
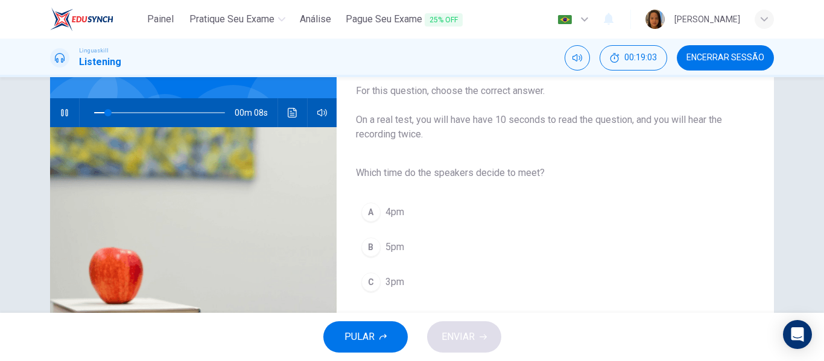
scroll to position [121, 0]
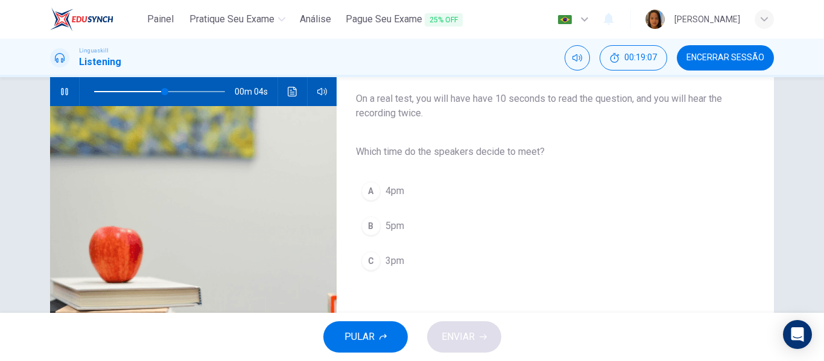
click at [393, 259] on span "3pm" at bounding box center [394, 261] width 19 height 14
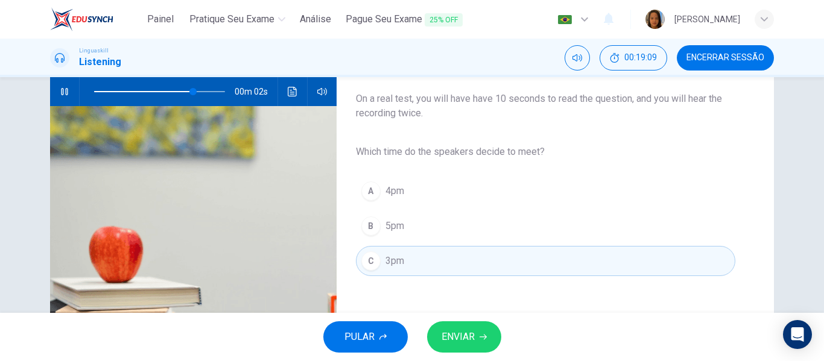
click at [459, 339] on span "ENVIAR" at bounding box center [457, 337] width 33 height 17
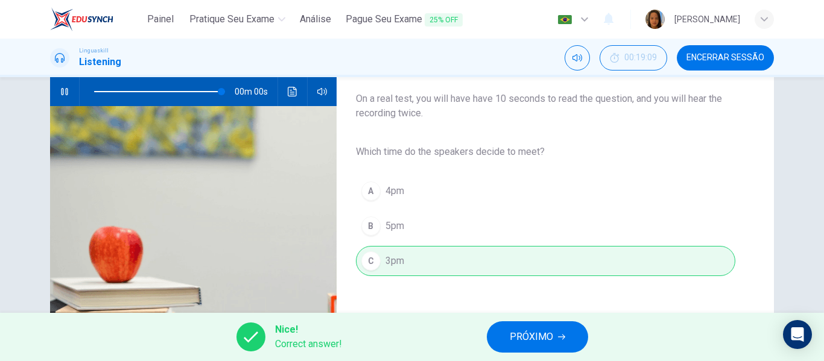
type input "0"
click at [528, 336] on span "PRÓXIMO" at bounding box center [531, 337] width 43 height 17
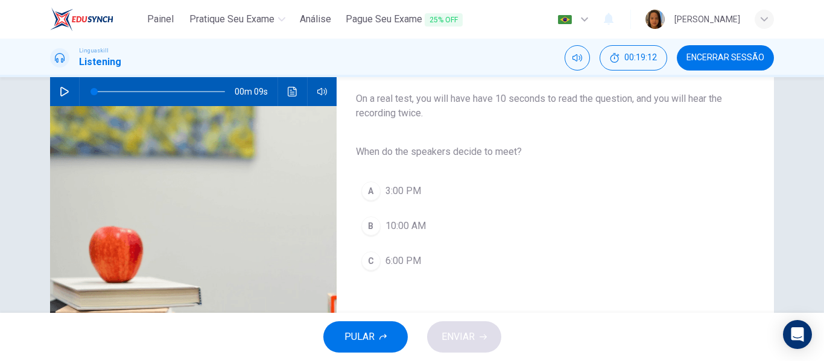
click at [403, 188] on span "3:00 PM" at bounding box center [403, 191] width 36 height 14
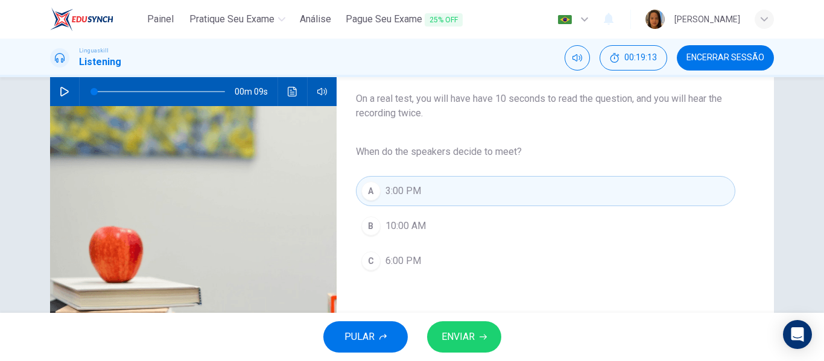
click at [461, 339] on span "ENVIAR" at bounding box center [457, 337] width 33 height 17
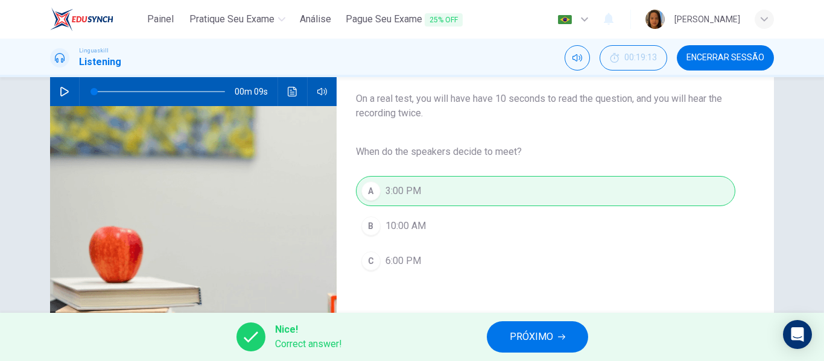
click at [529, 339] on span "PRÓXIMO" at bounding box center [531, 337] width 43 height 17
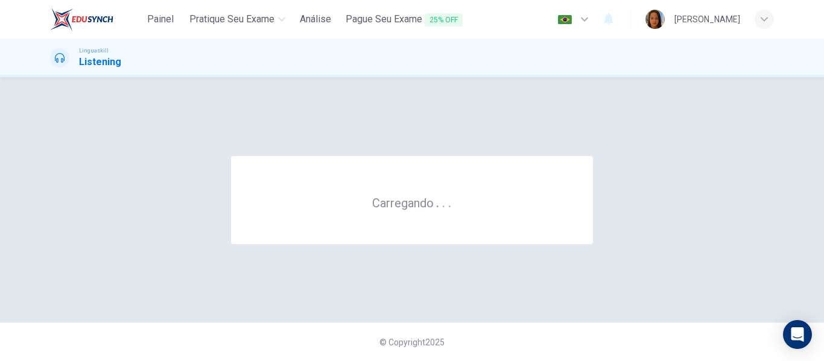
scroll to position [0, 0]
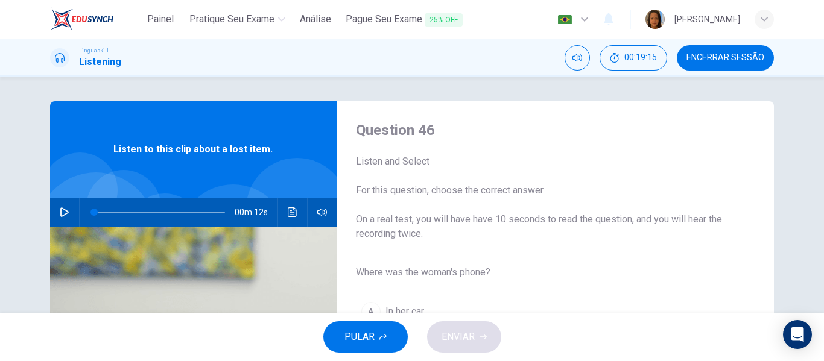
click at [60, 209] on icon "button" at bounding box center [64, 212] width 8 height 10
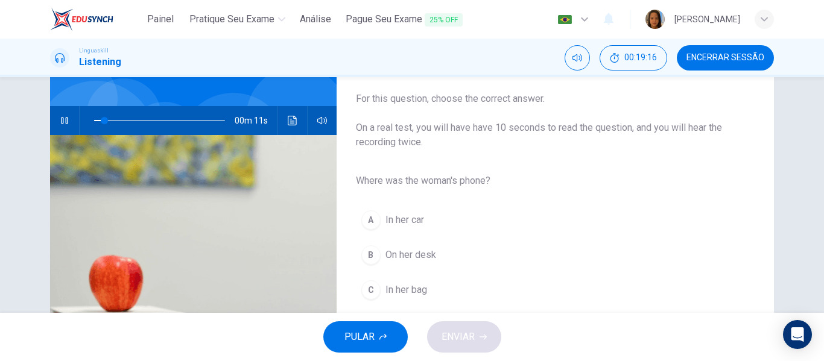
scroll to position [121, 0]
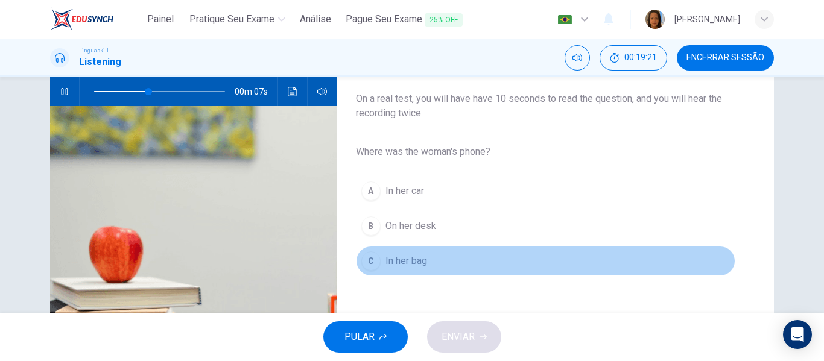
click at [386, 258] on span "In her bag" at bounding box center [406, 261] width 42 height 14
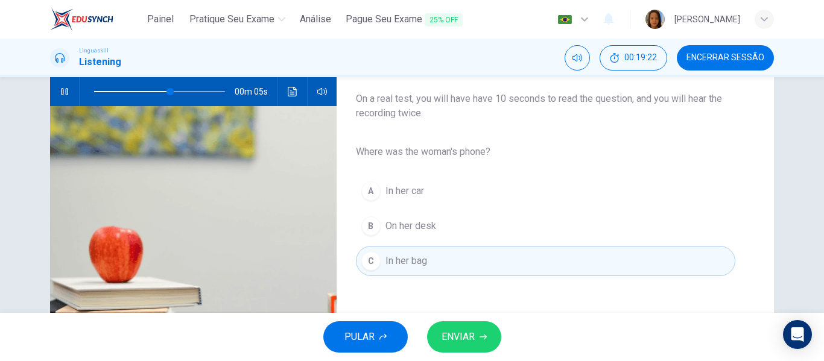
click at [468, 346] on button "ENVIAR" at bounding box center [464, 336] width 74 height 31
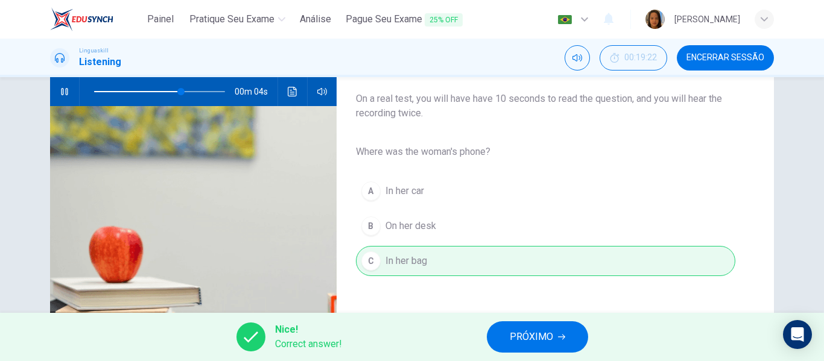
type input "75"
click at [535, 342] on span "PRÓXIMO" at bounding box center [531, 337] width 43 height 17
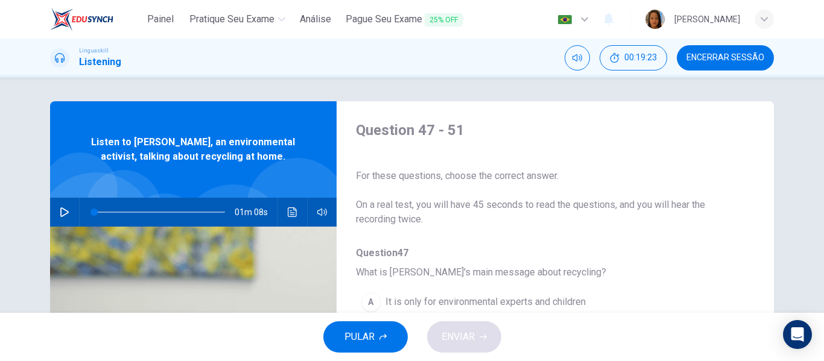
scroll to position [60, 0]
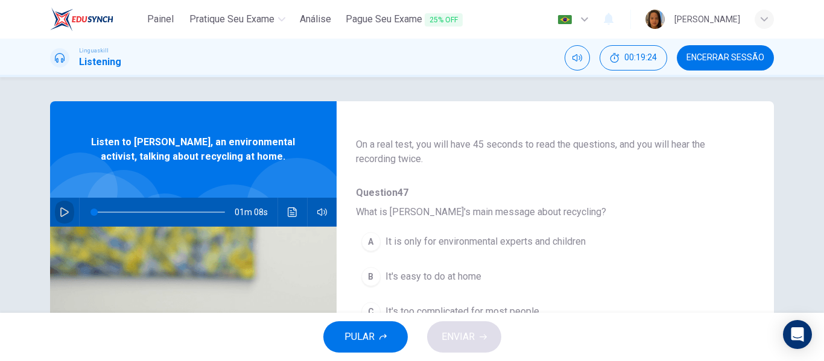
click at [63, 210] on icon "button" at bounding box center [65, 212] width 10 height 10
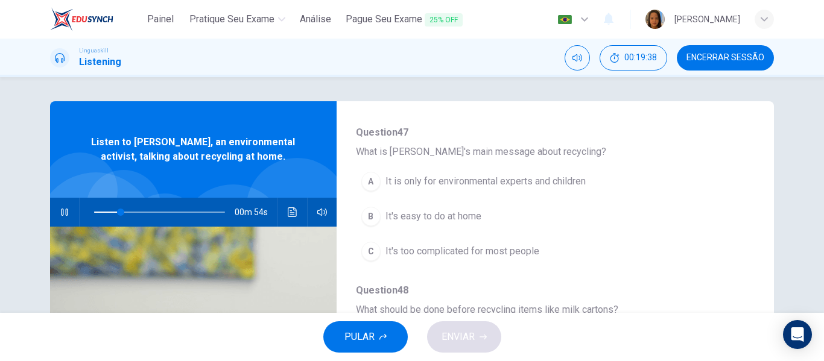
click at [441, 211] on span "It's easy to do at home" at bounding box center [433, 216] width 96 height 14
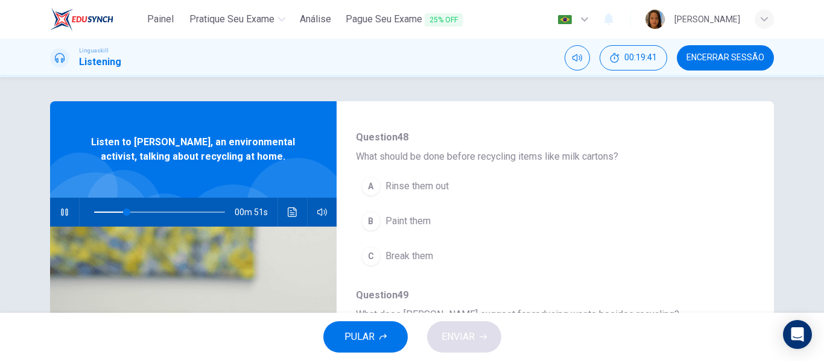
scroll to position [301, 0]
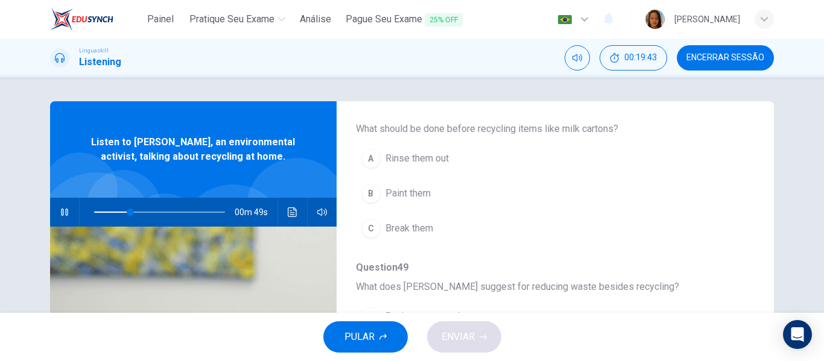
click at [397, 160] on span "Rinse them out" at bounding box center [416, 158] width 63 height 14
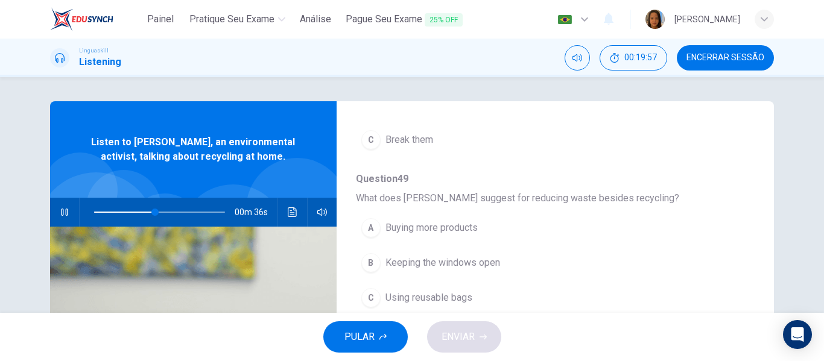
scroll to position [422, 0]
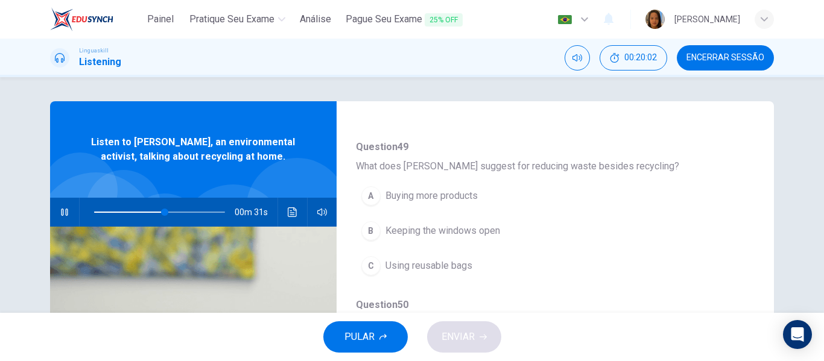
click at [448, 270] on span "Using reusable bags" at bounding box center [428, 266] width 87 height 14
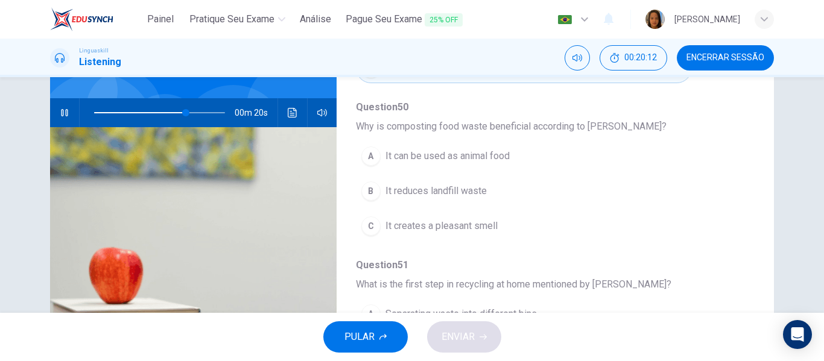
scroll to position [121, 0]
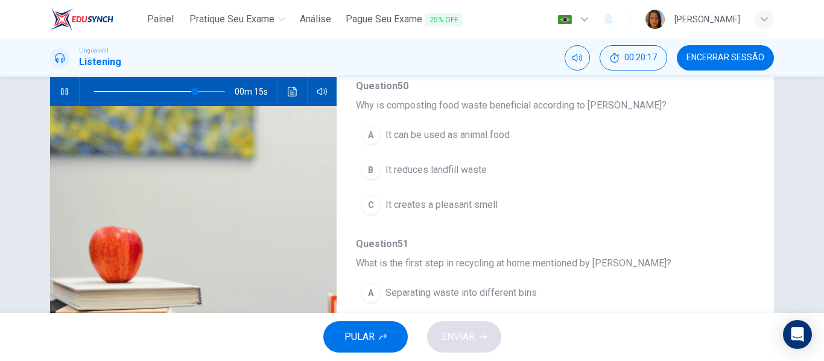
click at [442, 173] on span "It reduces landfill waste" at bounding box center [435, 170] width 101 height 14
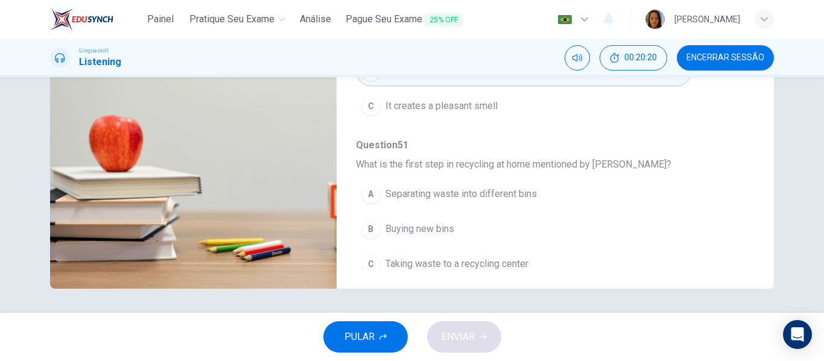
scroll to position [520, 0]
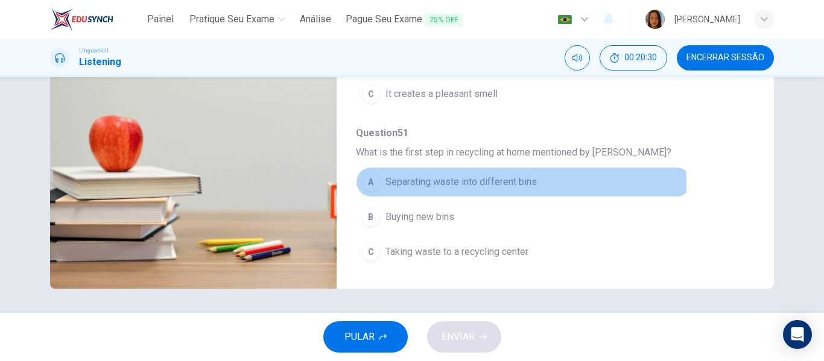
click at [428, 183] on span "Separating waste into different bins" at bounding box center [460, 182] width 151 height 14
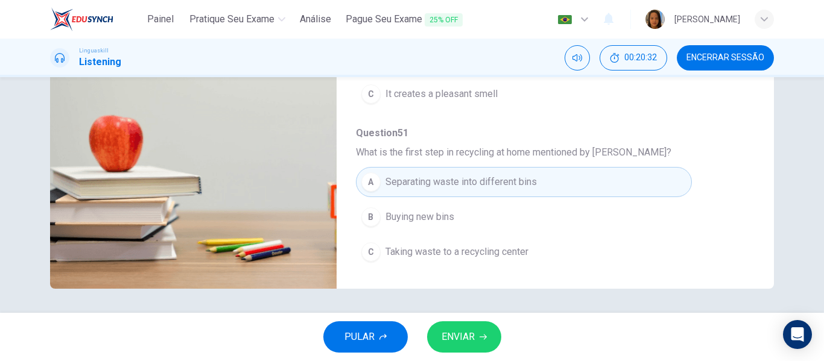
click at [465, 339] on span "ENVIAR" at bounding box center [457, 337] width 33 height 17
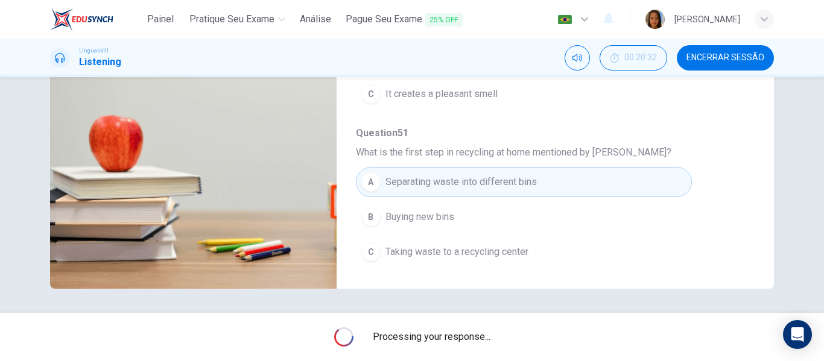
type input "0"
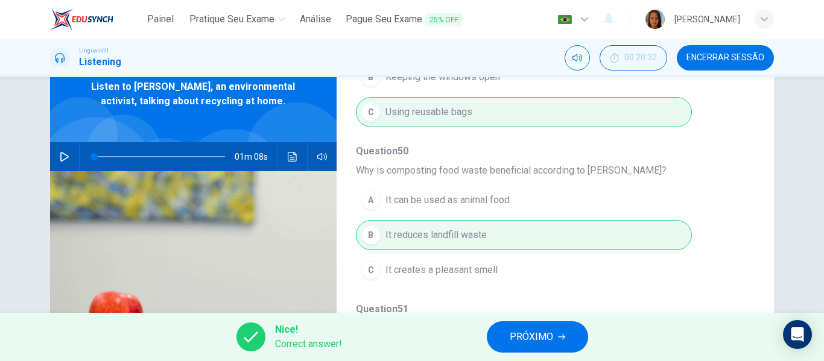
scroll to position [0, 0]
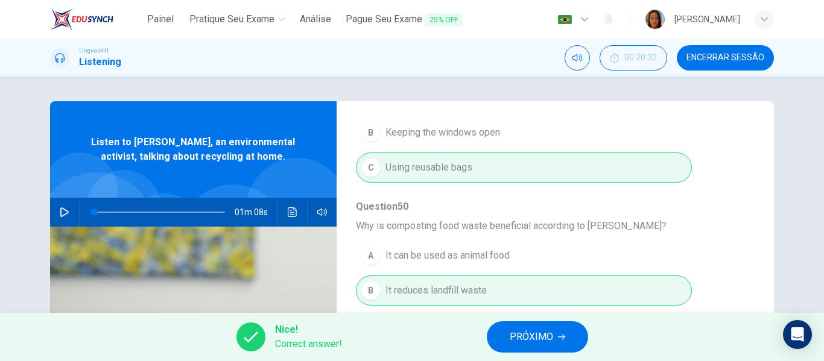
click at [519, 348] on button "PRÓXIMO" at bounding box center [537, 336] width 101 height 31
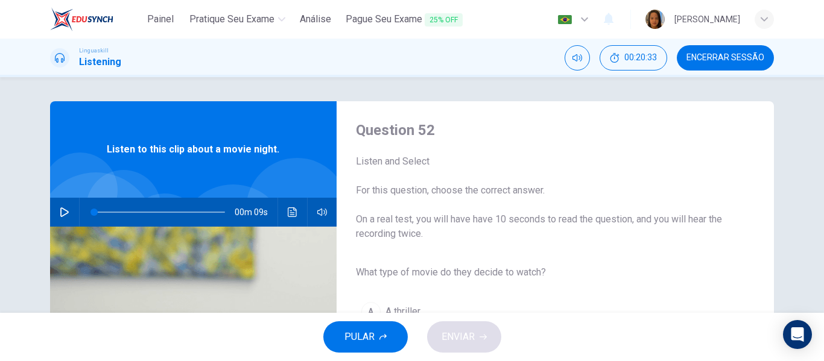
click at [60, 209] on icon "button" at bounding box center [65, 212] width 10 height 10
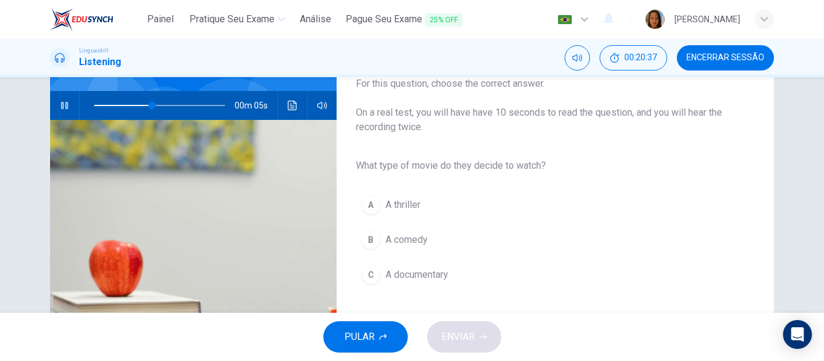
scroll to position [121, 0]
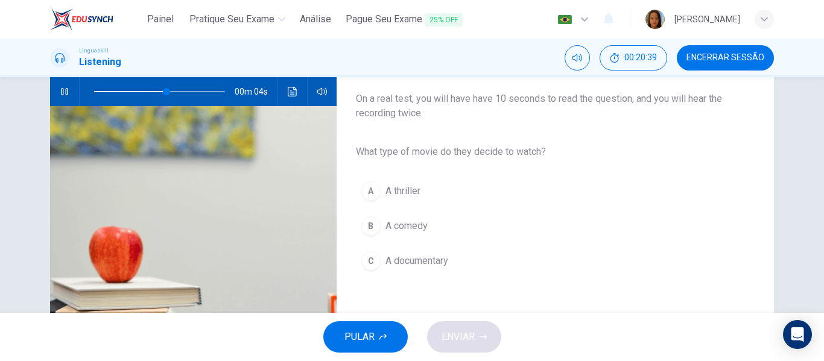
drag, startPoint x: 408, startPoint y: 228, endPoint x: 444, endPoint y: 238, distance: 37.0
click at [408, 227] on span "A comedy" at bounding box center [406, 226] width 42 height 14
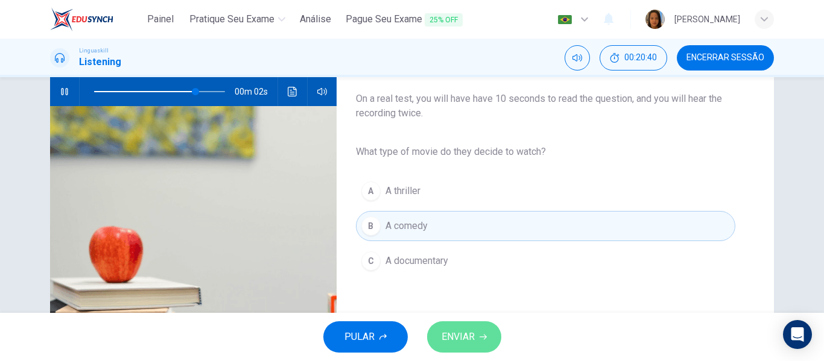
click at [469, 339] on span "ENVIAR" at bounding box center [457, 337] width 33 height 17
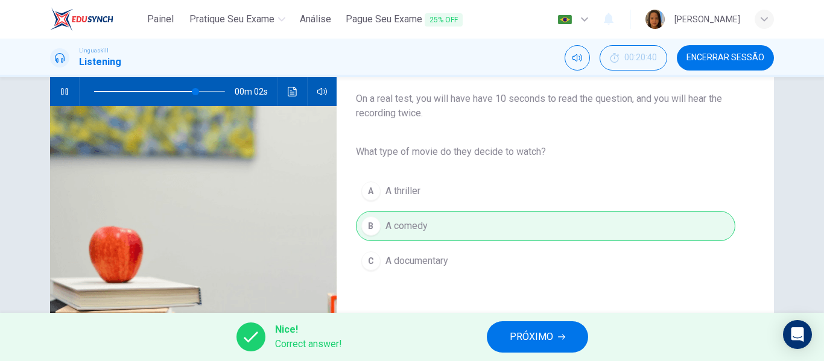
type input "89"
click at [535, 337] on span "PRÓXIMO" at bounding box center [531, 337] width 43 height 17
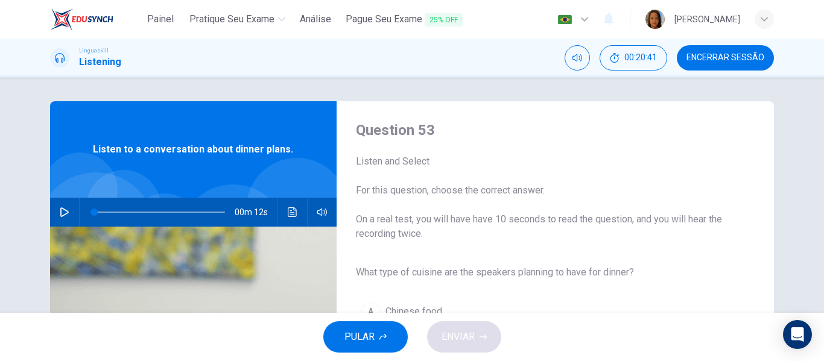
click at [63, 209] on icon "button" at bounding box center [65, 212] width 10 height 10
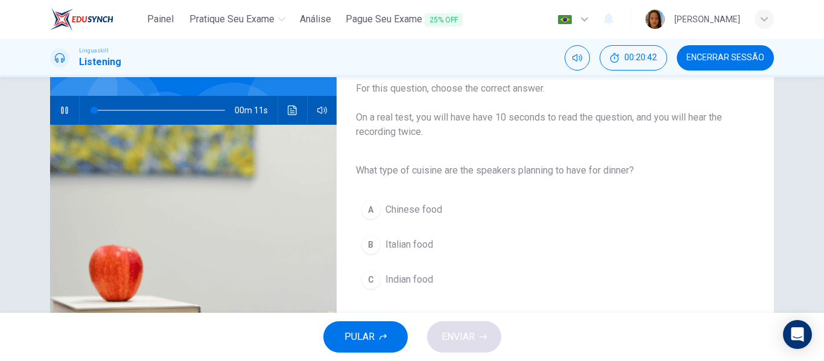
scroll to position [121, 0]
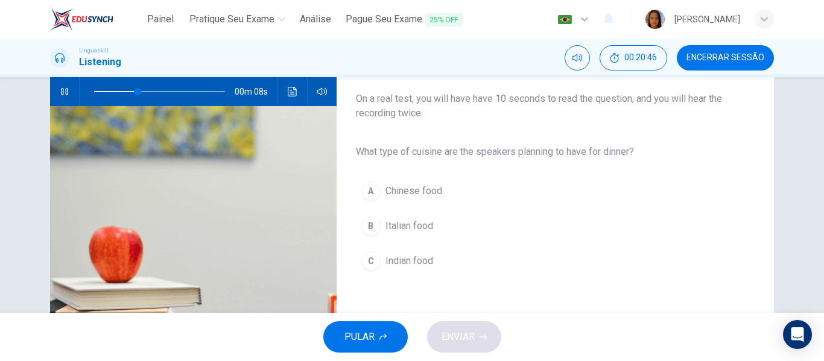
drag, startPoint x: 405, startPoint y: 218, endPoint x: 414, endPoint y: 225, distance: 11.7
click at [405, 220] on button "B Italian food" at bounding box center [545, 226] width 379 height 30
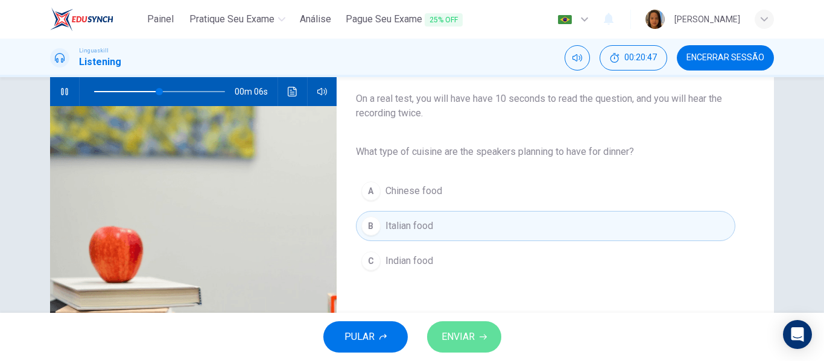
click at [459, 339] on span "ENVIAR" at bounding box center [457, 337] width 33 height 17
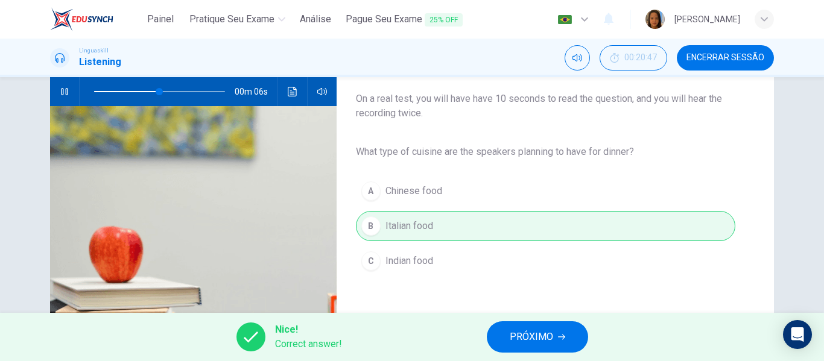
type input "58"
click at [521, 344] on span "PRÓXIMO" at bounding box center [531, 337] width 43 height 17
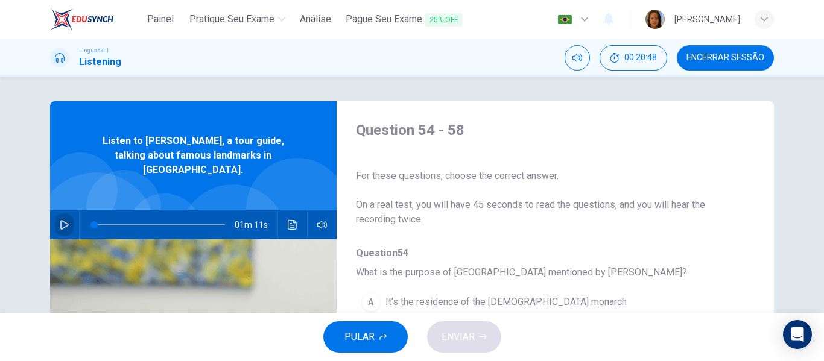
click at [61, 210] on button "button" at bounding box center [64, 224] width 19 height 29
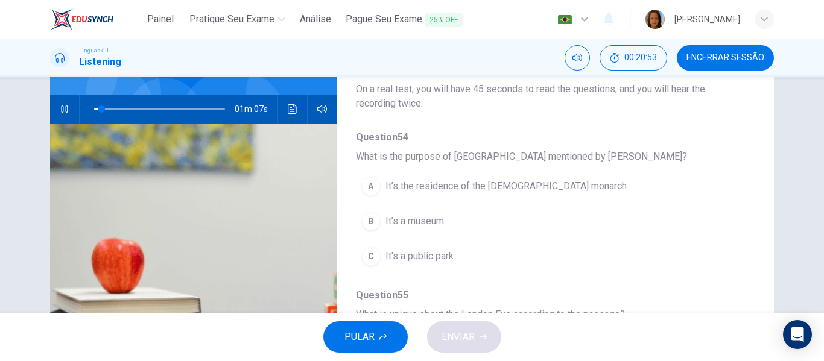
scroll to position [121, 0]
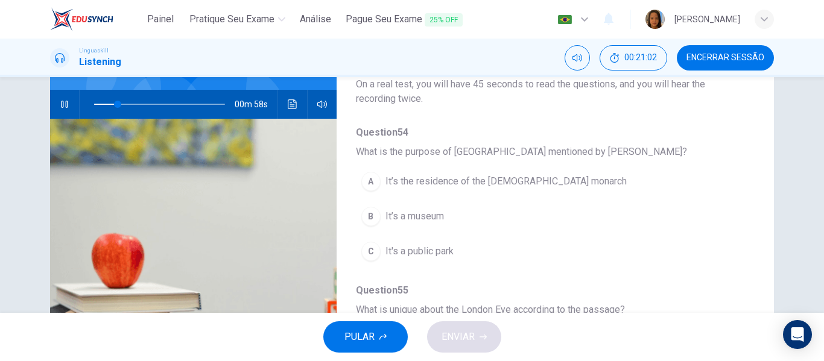
click at [457, 180] on span "It’s the residence of the British monarch" at bounding box center [505, 181] width 241 height 14
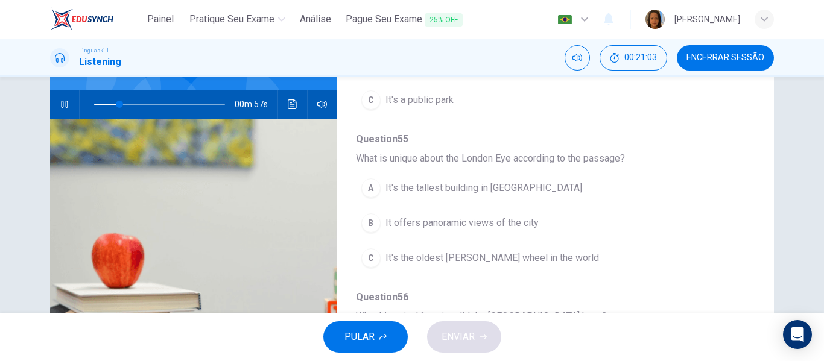
scroll to position [181, 0]
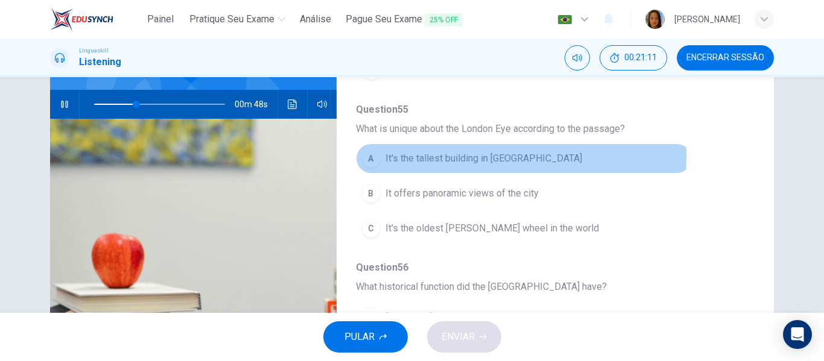
click at [467, 157] on span "It's the tallest building in London" at bounding box center [483, 158] width 197 height 14
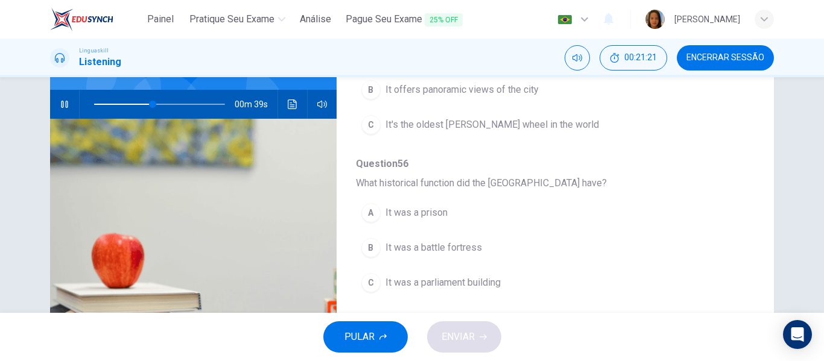
scroll to position [301, 0]
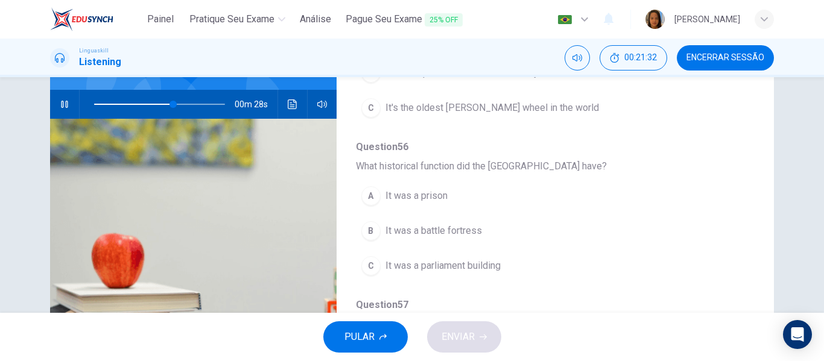
click at [435, 231] on span "It was a battle fortress" at bounding box center [433, 231] width 96 height 14
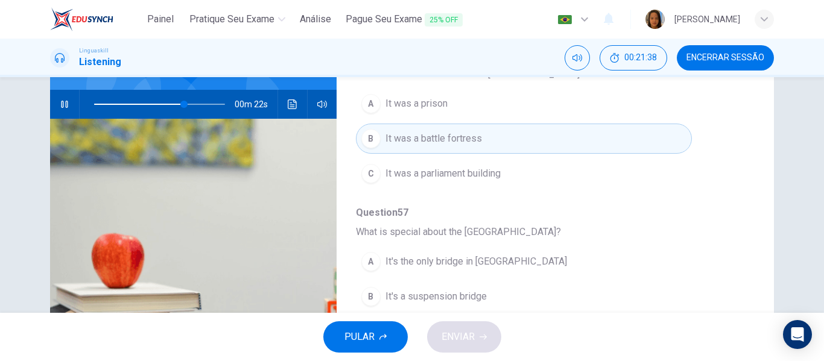
scroll to position [422, 0]
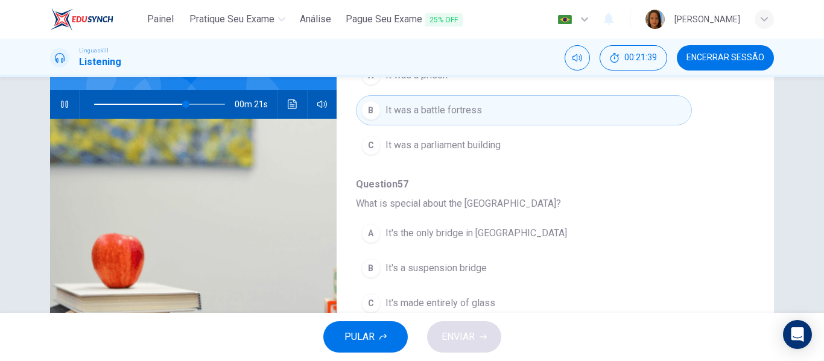
click at [453, 230] on span "It's the only bridge in London" at bounding box center [475, 233] width 181 height 14
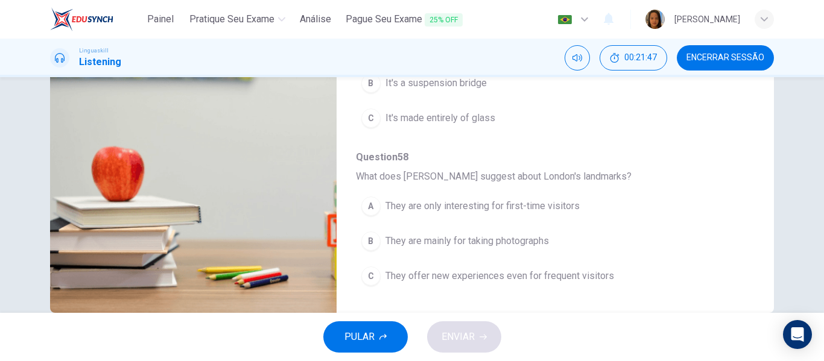
scroll to position [232, 0]
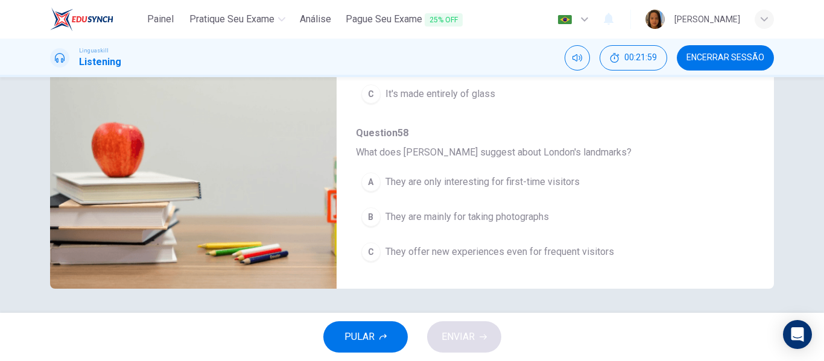
type input "0"
click at [486, 218] on span "They are mainly for taking photographs" at bounding box center [466, 217] width 163 height 14
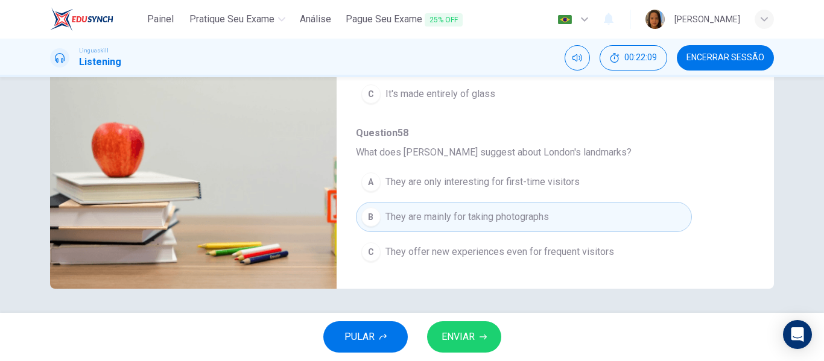
click at [465, 342] on span "ENVIAR" at bounding box center [457, 337] width 33 height 17
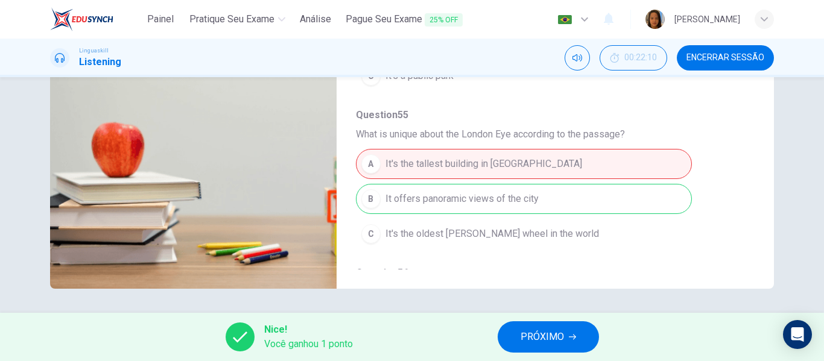
scroll to position [38, 0]
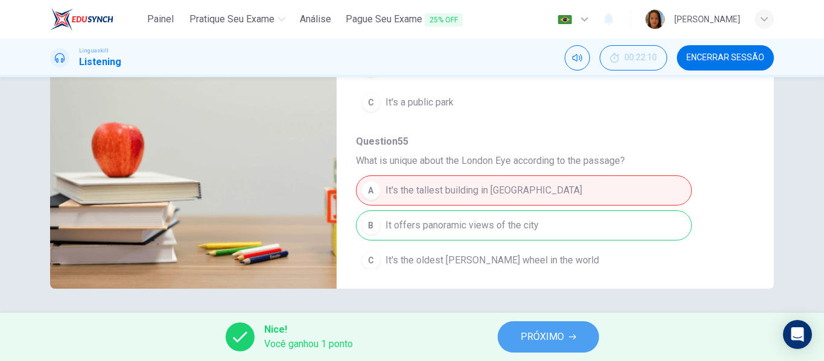
click at [541, 341] on span "PRÓXIMO" at bounding box center [541, 337] width 43 height 17
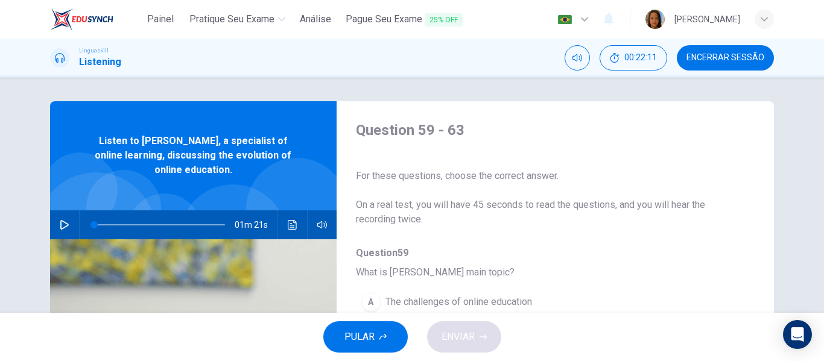
click at [65, 221] on icon "button" at bounding box center [65, 225] width 10 height 10
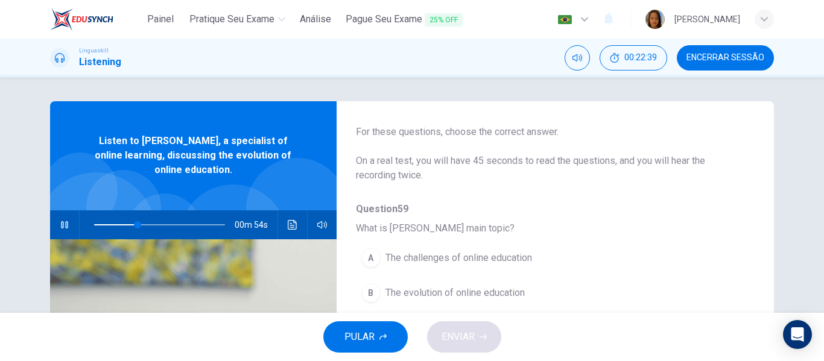
scroll to position [60, 0]
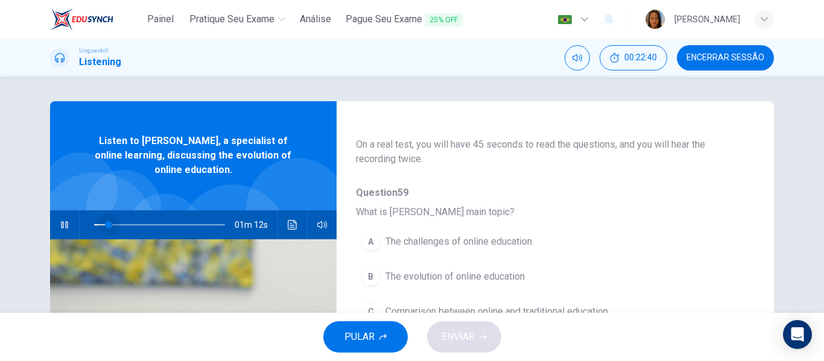
drag, startPoint x: 106, startPoint y: 224, endPoint x: 71, endPoint y: 224, distance: 35.0
click at [71, 224] on div "01m 12s" at bounding box center [193, 224] width 286 height 29
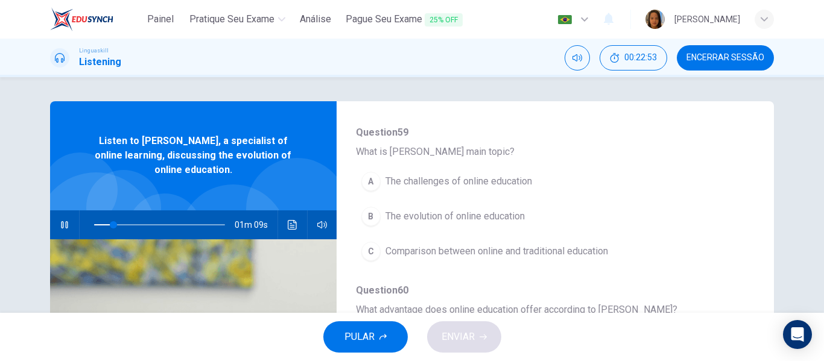
click at [493, 183] on span "The challenges of online education" at bounding box center [458, 181] width 147 height 14
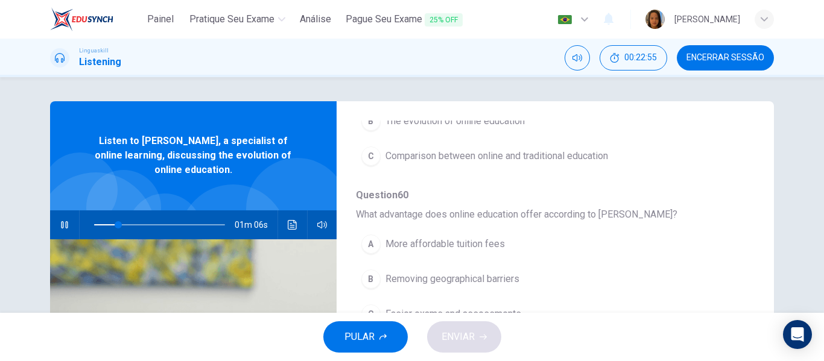
scroll to position [241, 0]
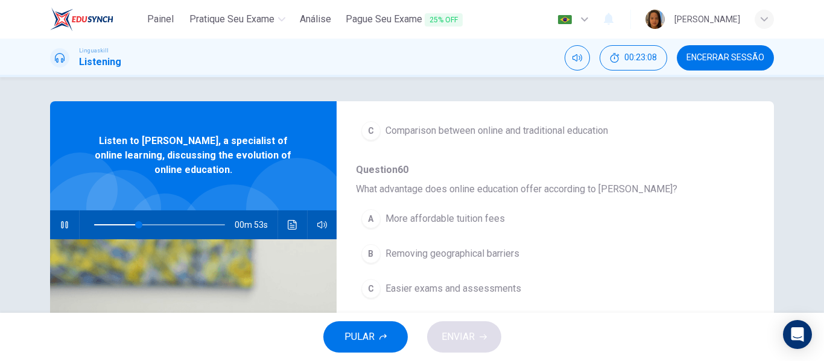
click at [484, 248] on span "Removing geographical barriers" at bounding box center [452, 254] width 134 height 14
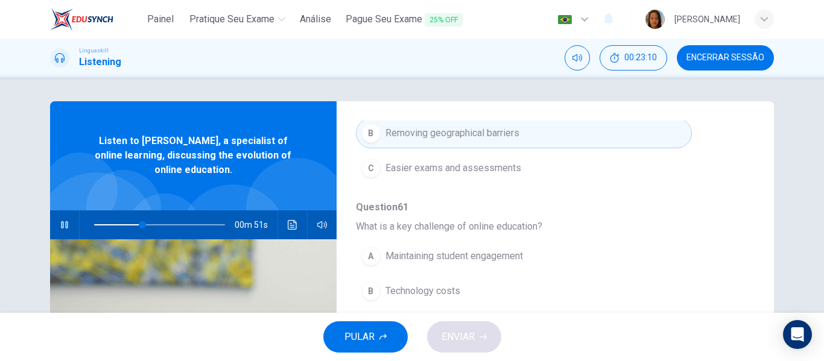
scroll to position [422, 0]
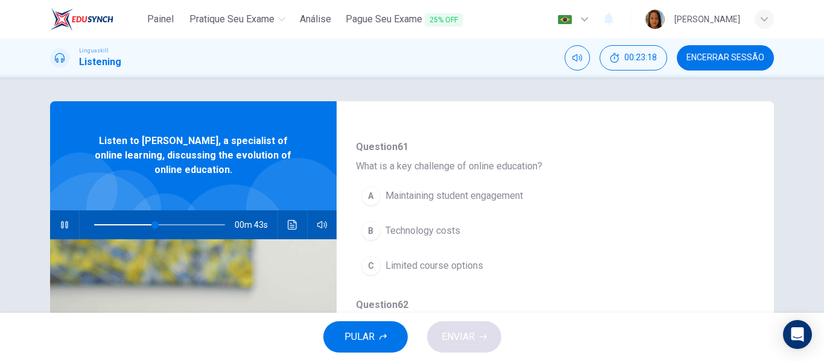
click at [439, 230] on span "Technology costs" at bounding box center [422, 231] width 75 height 14
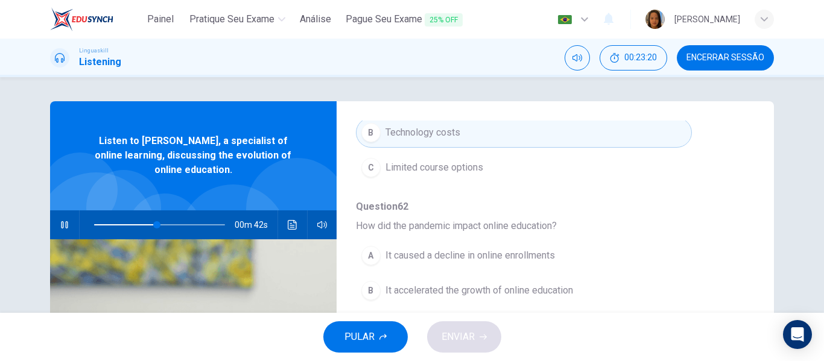
scroll to position [60, 0]
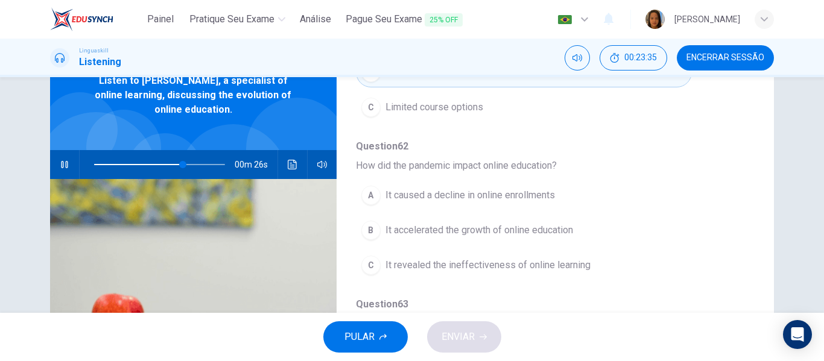
click at [525, 229] on span "It accelerated the growth of online education" at bounding box center [479, 230] width 188 height 14
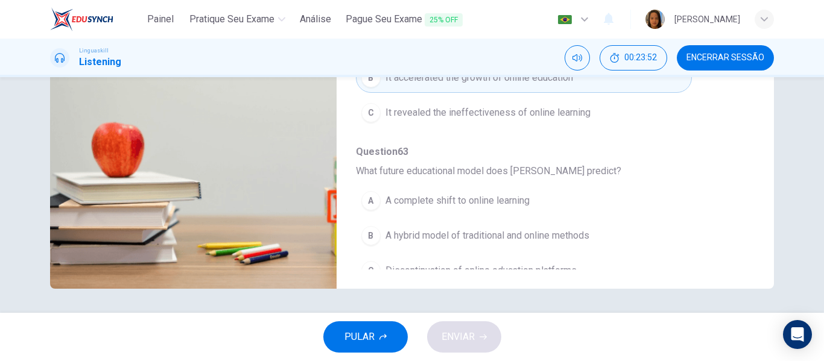
scroll to position [520, 0]
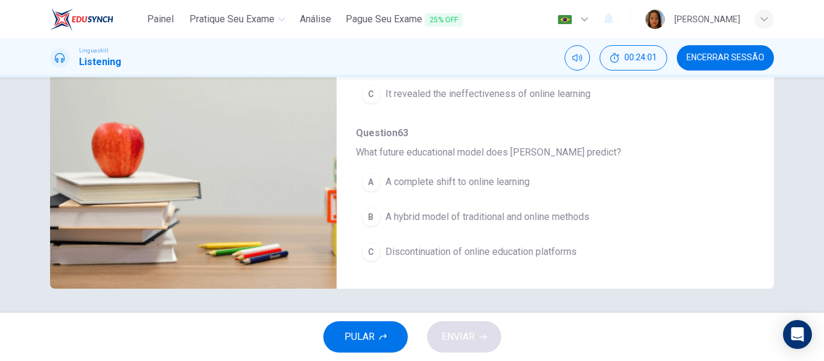
type input "0"
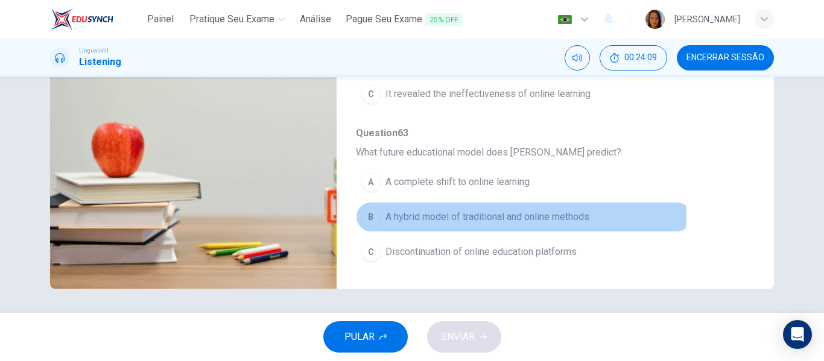
click at [516, 218] on span "A hybrid model of traditional and online methods" at bounding box center [487, 217] width 204 height 14
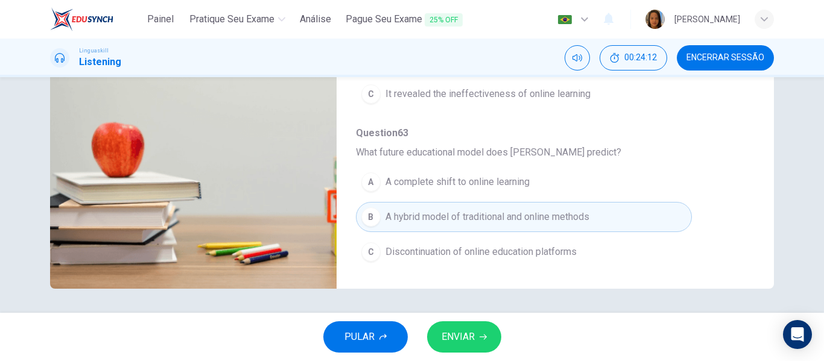
click at [475, 336] on button "ENVIAR" at bounding box center [464, 336] width 74 height 31
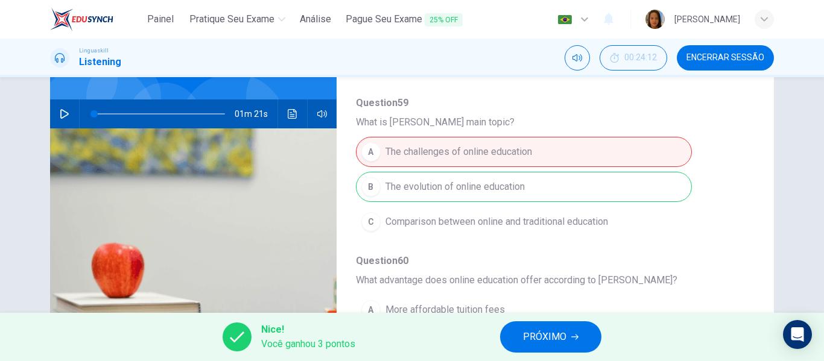
scroll to position [38, 0]
click at [541, 337] on span "PRÓXIMO" at bounding box center [544, 337] width 43 height 17
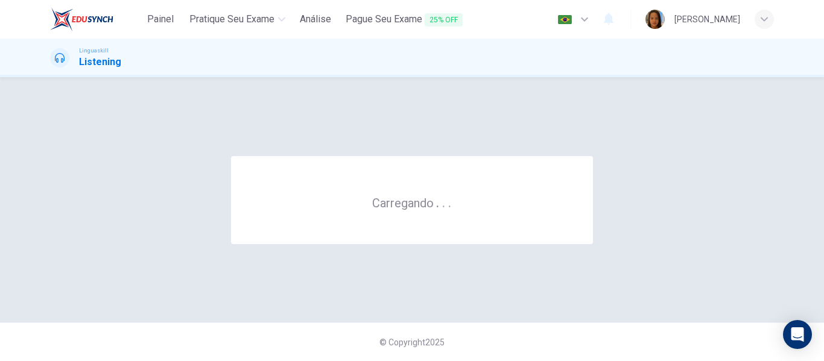
scroll to position [0, 0]
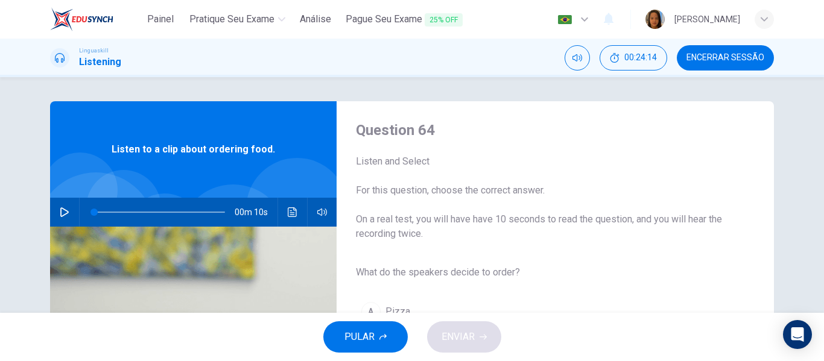
click at [63, 207] on icon "button" at bounding box center [65, 212] width 10 height 10
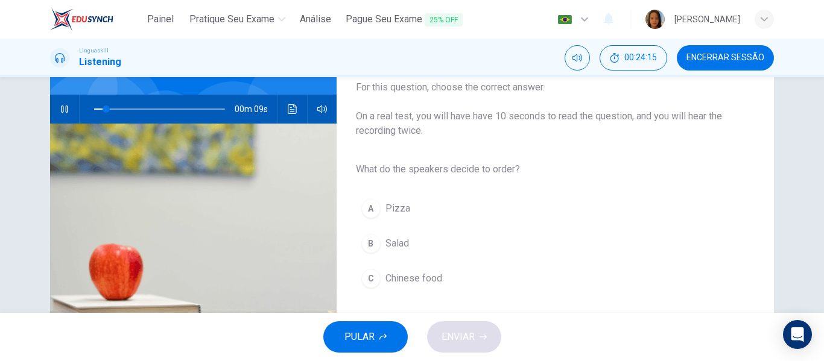
scroll to position [121, 0]
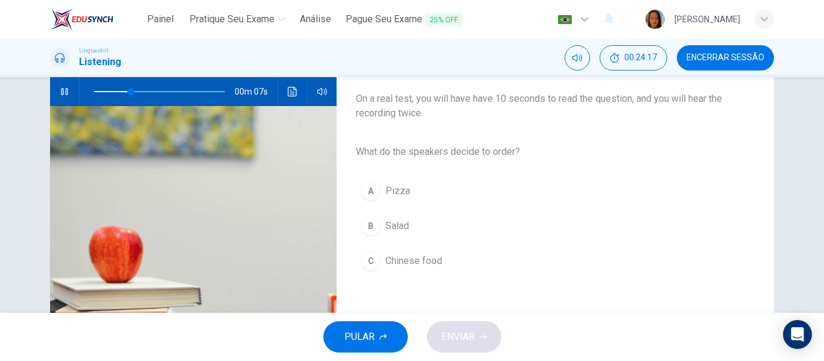
click at [397, 189] on span "Pizza" at bounding box center [397, 191] width 25 height 14
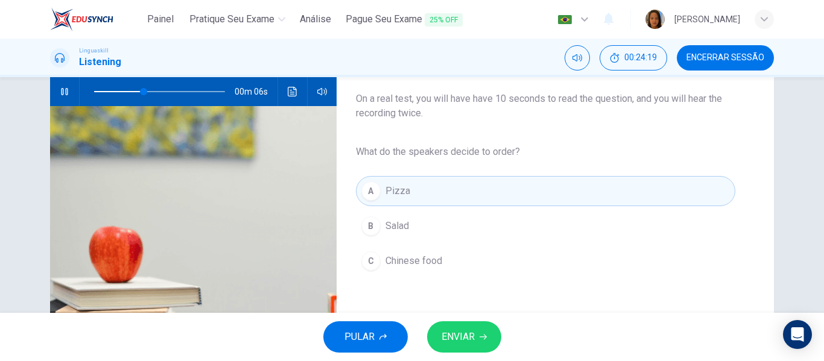
click at [461, 338] on span "ENVIAR" at bounding box center [457, 337] width 33 height 17
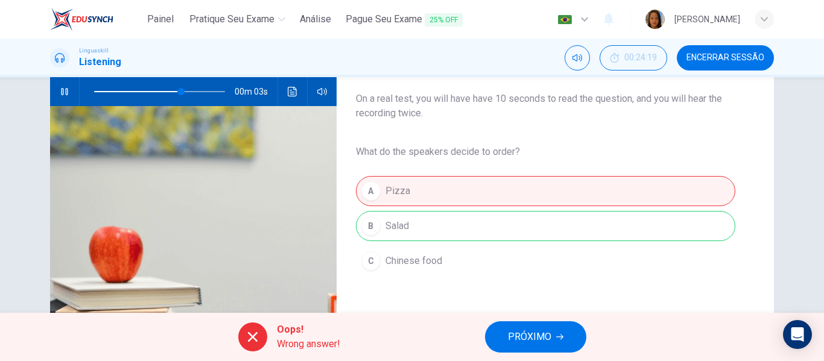
click at [498, 230] on div "A Pizza B Salad C Chinese food" at bounding box center [545, 226] width 379 height 105
type input "76"
click at [524, 337] on span "PRÓXIMO" at bounding box center [529, 337] width 43 height 17
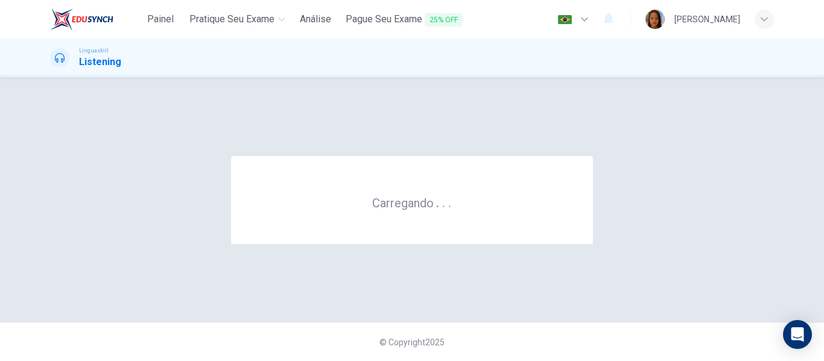
scroll to position [0, 0]
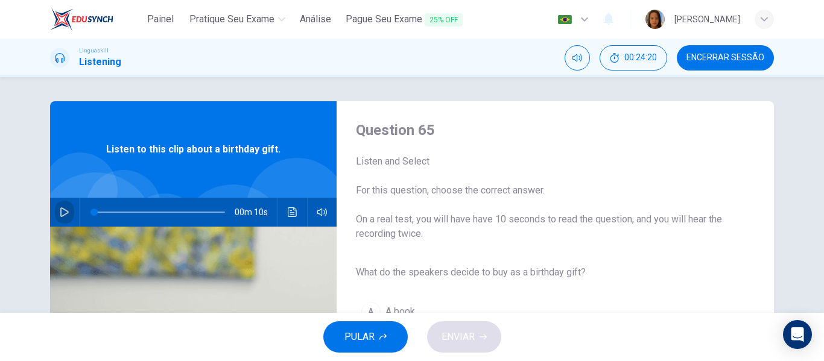
click at [63, 210] on icon "button" at bounding box center [64, 212] width 8 height 10
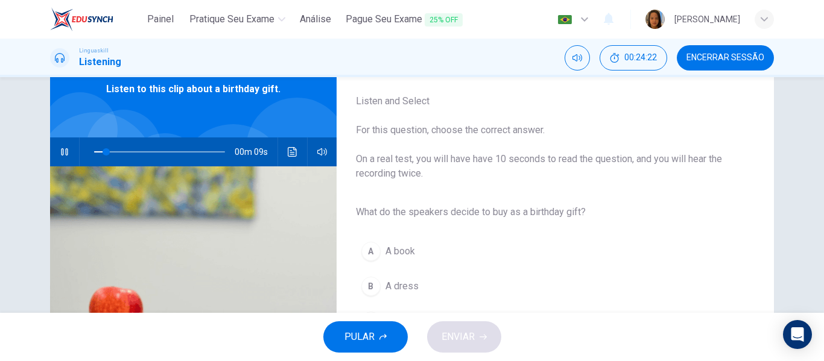
scroll to position [121, 0]
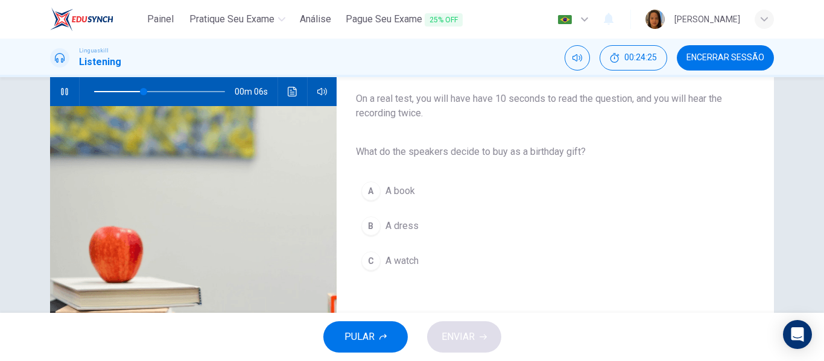
click at [400, 192] on span "A book" at bounding box center [400, 191] width 30 height 14
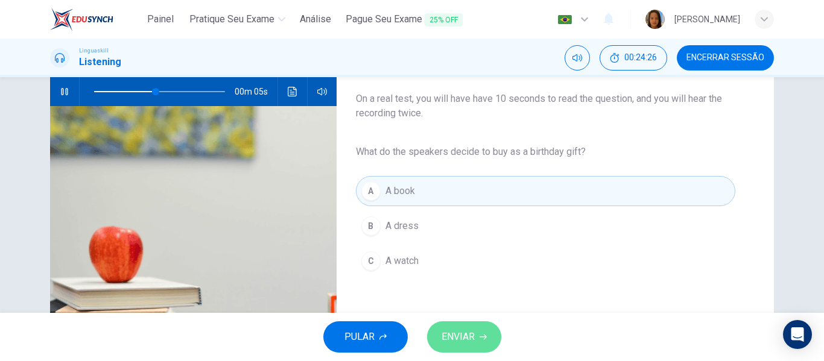
click at [465, 334] on span "ENVIAR" at bounding box center [457, 337] width 33 height 17
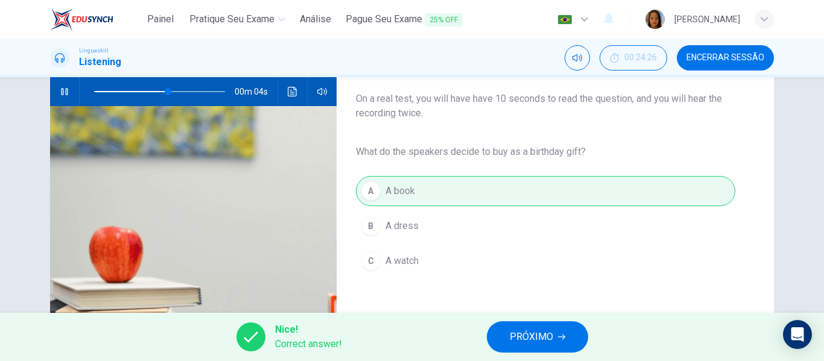
type input "66"
click at [538, 342] on span "PRÓXIMO" at bounding box center [531, 337] width 43 height 17
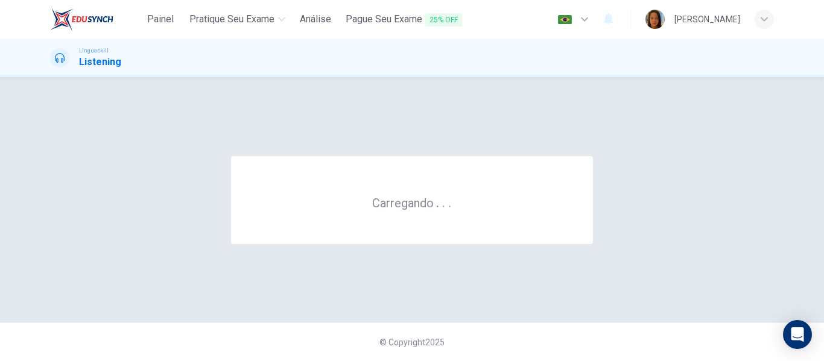
scroll to position [0, 0]
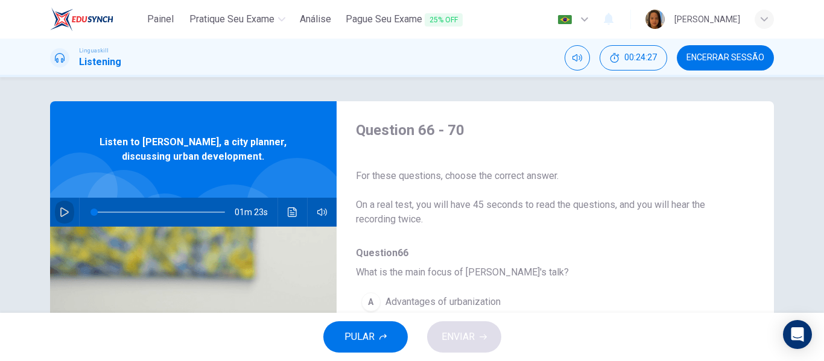
click at [60, 209] on icon "button" at bounding box center [65, 212] width 10 height 10
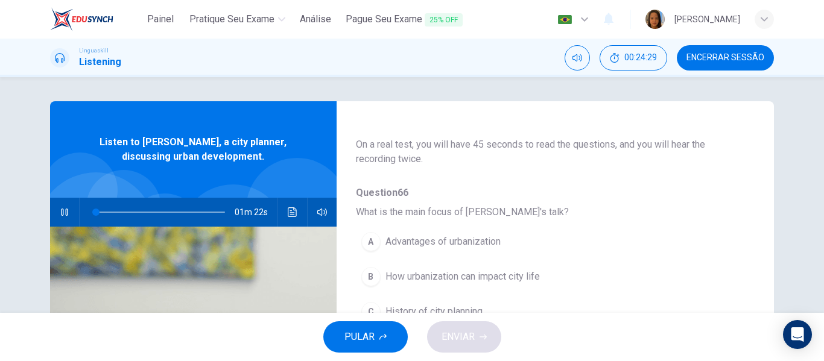
scroll to position [121, 0]
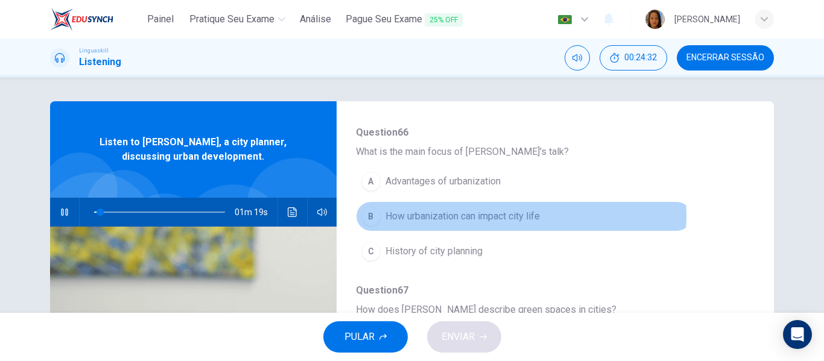
click at [508, 215] on span "How urbanization can impact city life" at bounding box center [462, 216] width 154 height 14
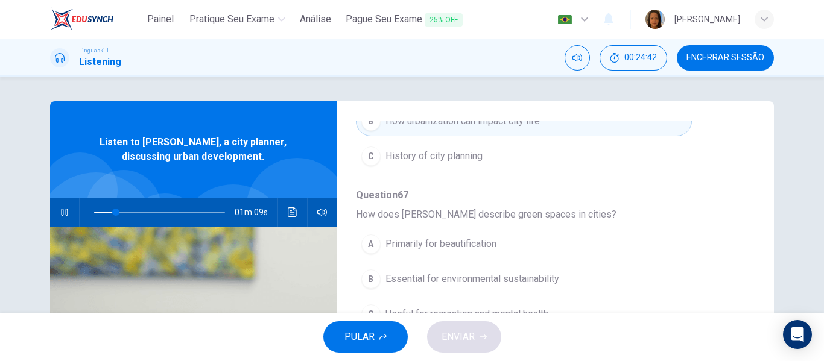
scroll to position [241, 0]
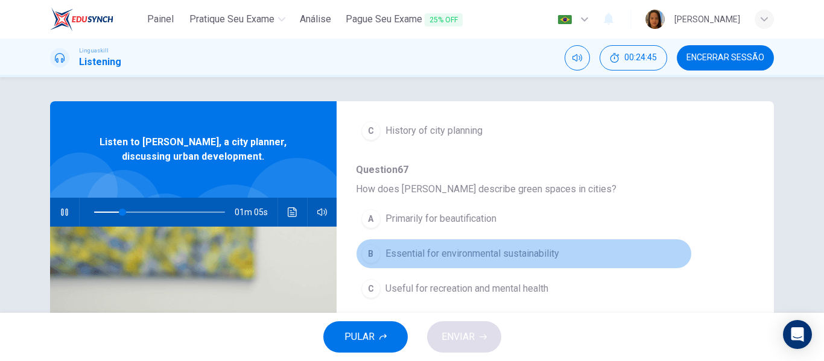
click at [524, 255] on span "Essential for environmental sustainability" at bounding box center [472, 254] width 174 height 14
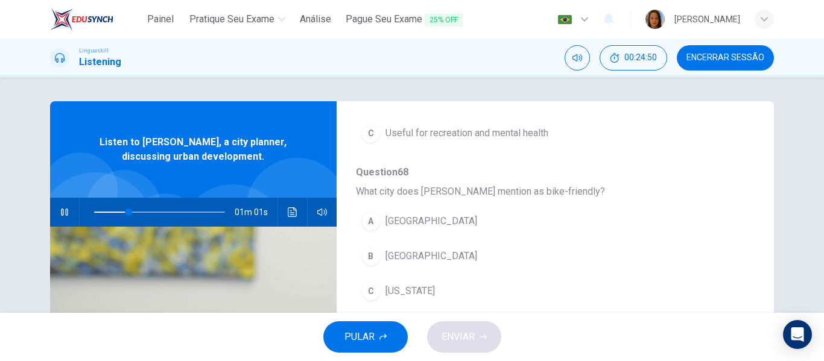
scroll to position [422, 0]
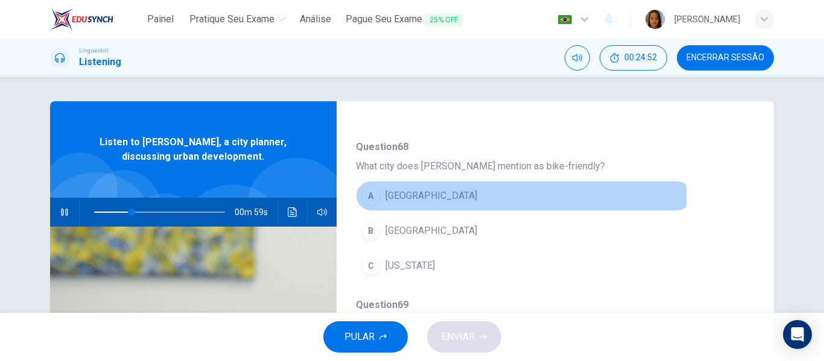
click at [420, 198] on span "Los Angeles" at bounding box center [431, 196] width 92 height 14
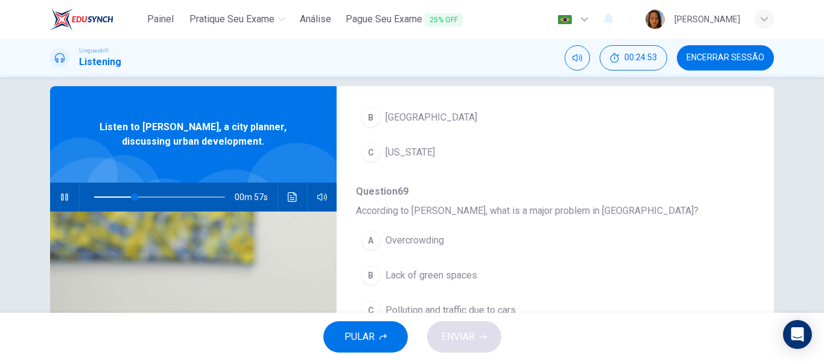
scroll to position [60, 0]
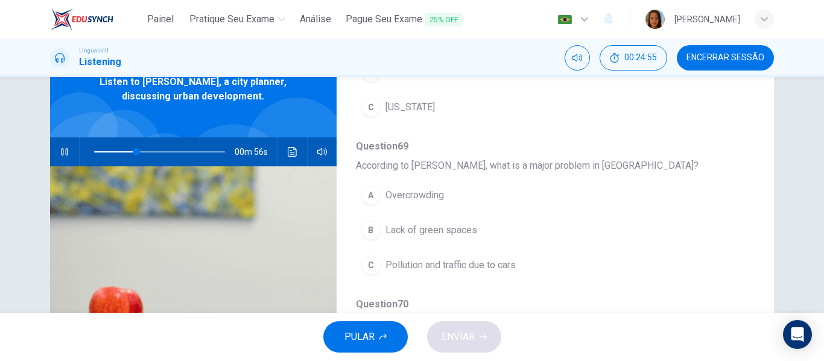
click at [465, 227] on span "Lack of green spaces" at bounding box center [431, 230] width 92 height 14
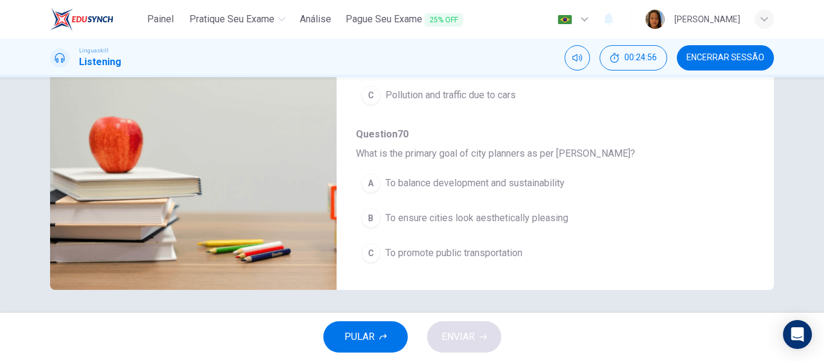
scroll to position [232, 0]
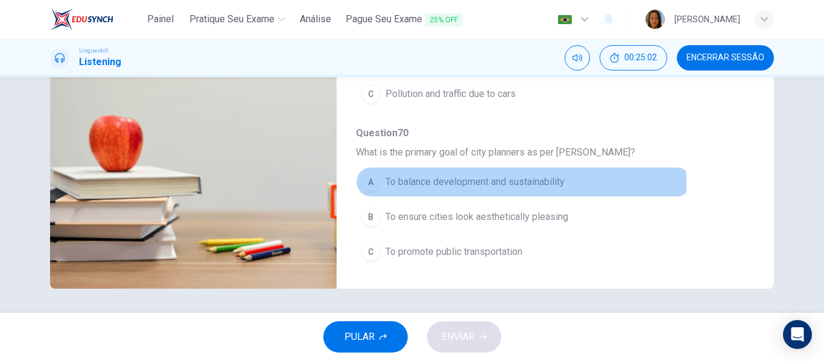
click at [470, 183] on span "To balance development and sustainability" at bounding box center [474, 182] width 179 height 14
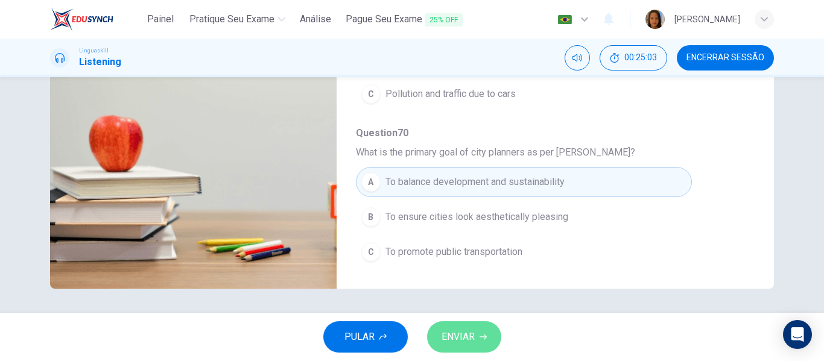
click at [469, 340] on span "ENVIAR" at bounding box center [457, 337] width 33 height 17
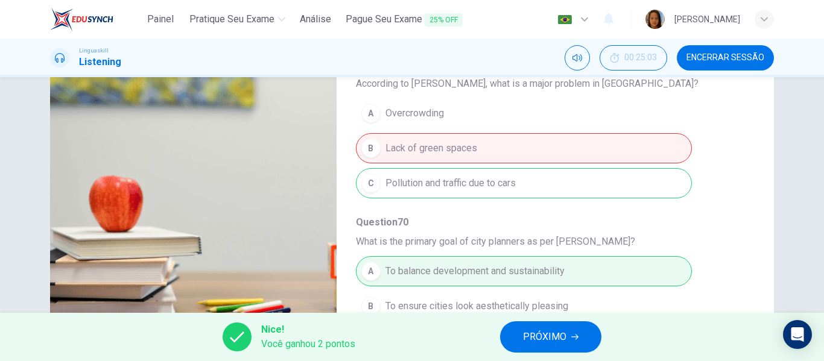
scroll to position [520, 0]
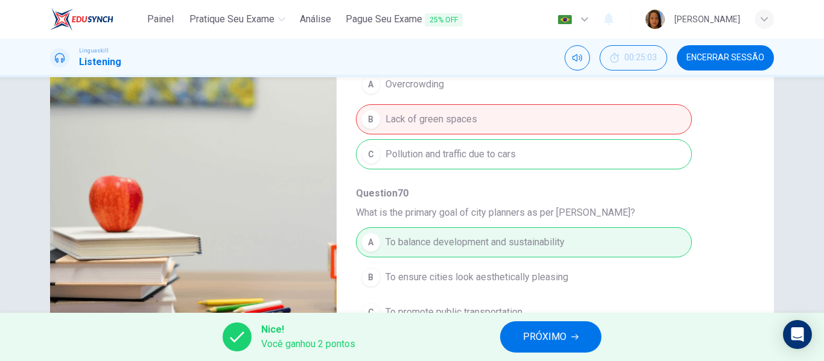
type input "67"
click at [551, 334] on span "PRÓXIMO" at bounding box center [544, 337] width 43 height 17
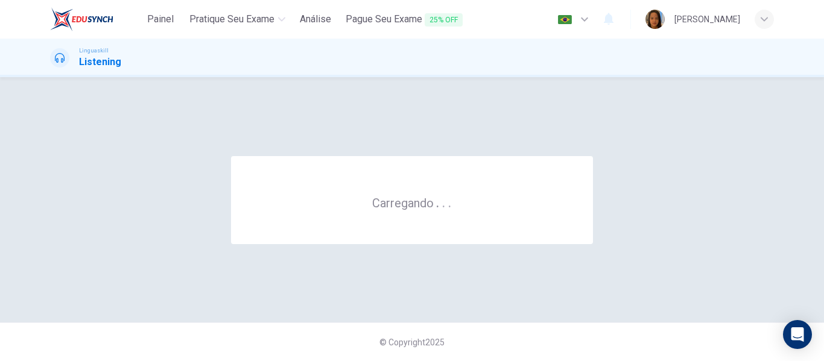
scroll to position [0, 0]
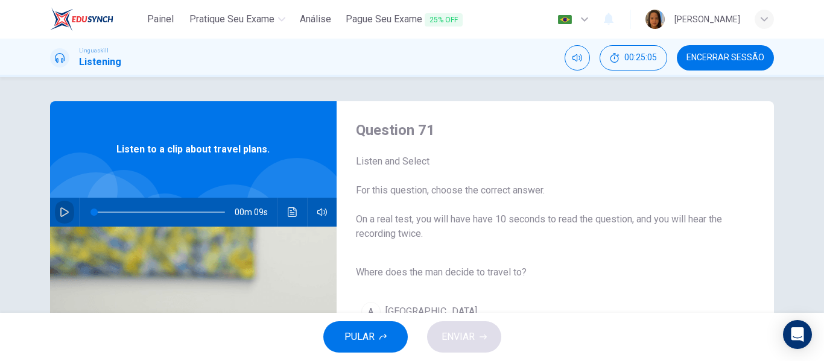
click at [60, 209] on icon "button" at bounding box center [65, 212] width 10 height 10
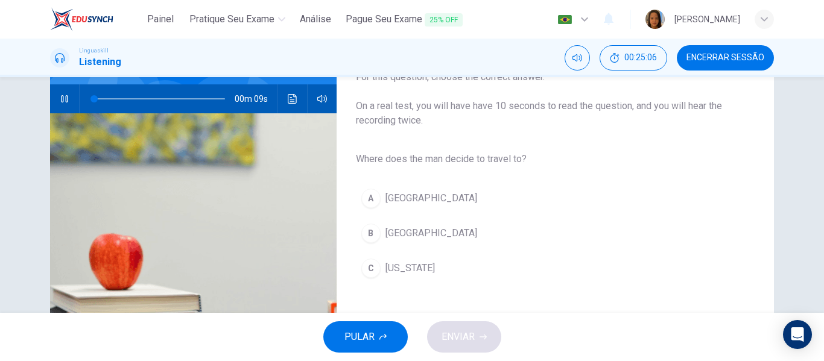
scroll to position [121, 0]
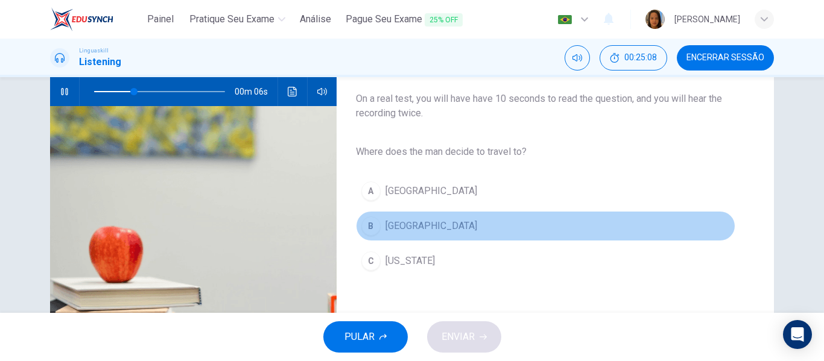
click at [388, 227] on span "Rome" at bounding box center [431, 226] width 92 height 14
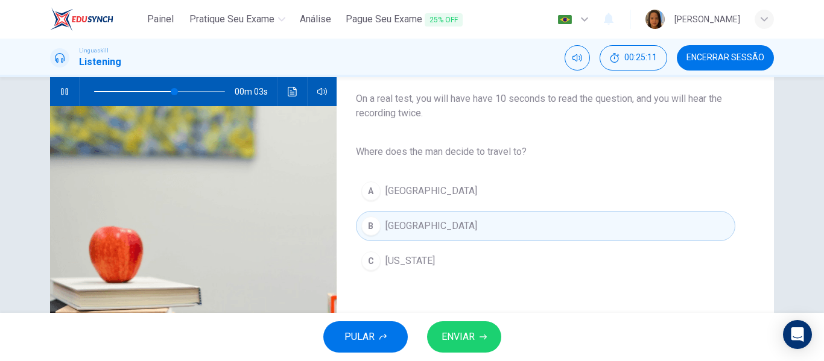
click at [462, 338] on span "ENVIAR" at bounding box center [457, 337] width 33 height 17
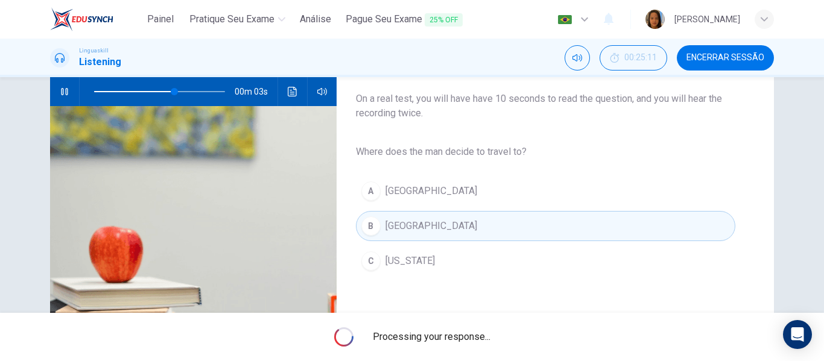
type input "72"
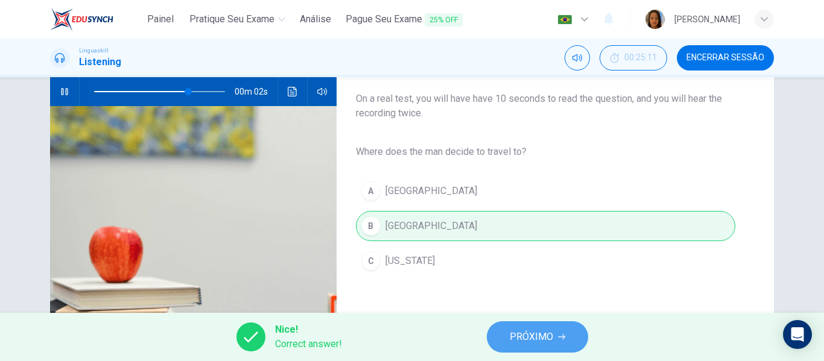
click at [523, 346] on button "PRÓXIMO" at bounding box center [537, 336] width 101 height 31
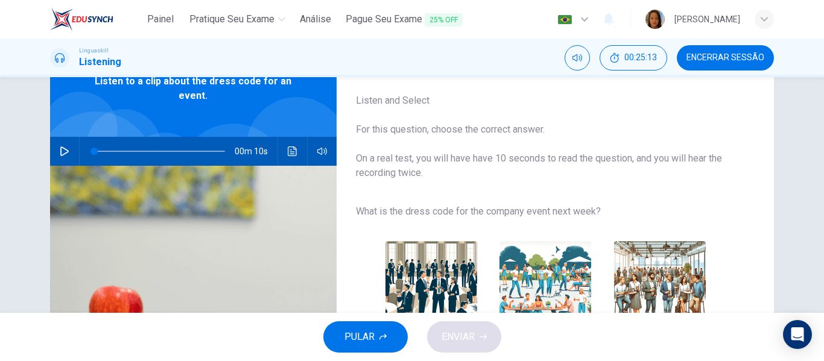
scroll to position [60, 0]
click at [60, 153] on icon "button" at bounding box center [65, 152] width 10 height 10
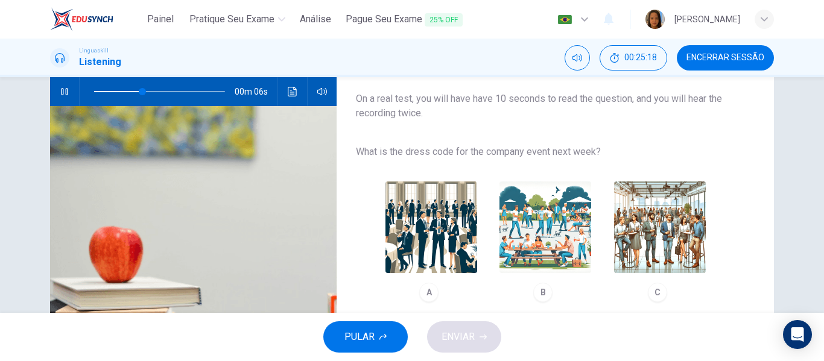
click at [666, 241] on img "button" at bounding box center [660, 227] width 92 height 92
click at [458, 342] on span "ENVIAR" at bounding box center [457, 337] width 33 height 17
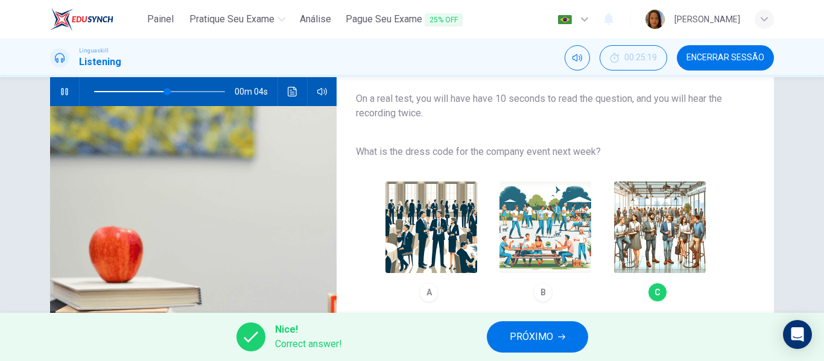
type input "65"
click at [527, 339] on span "PRÓXIMO" at bounding box center [531, 337] width 43 height 17
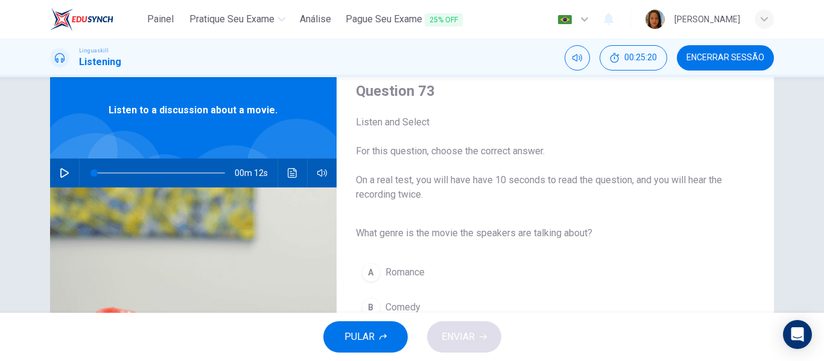
scroll to position [60, 0]
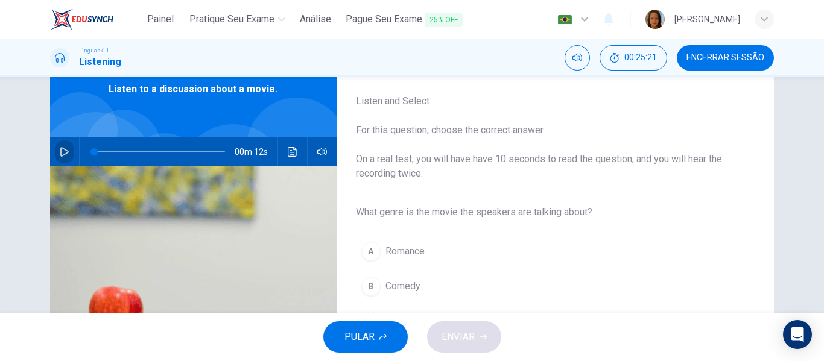
click at [60, 151] on icon "button" at bounding box center [65, 152] width 10 height 10
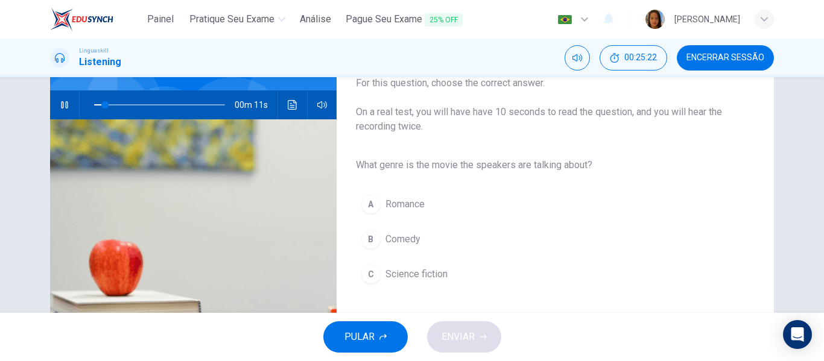
scroll to position [121, 0]
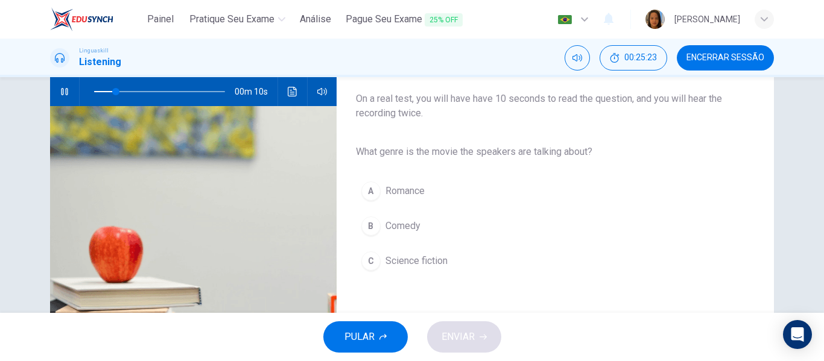
click at [397, 262] on span "Science fiction" at bounding box center [416, 261] width 62 height 14
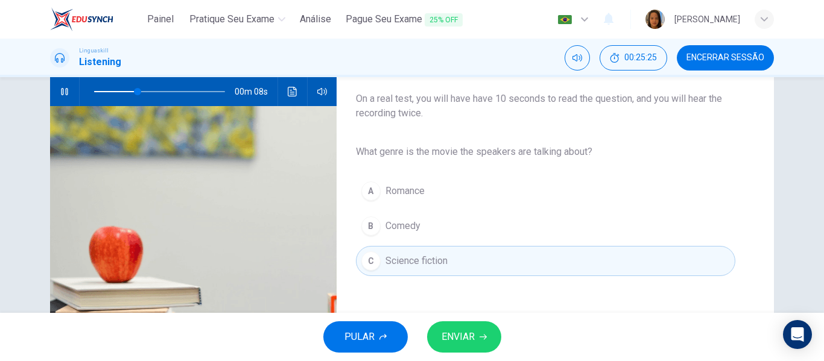
scroll to position [181, 0]
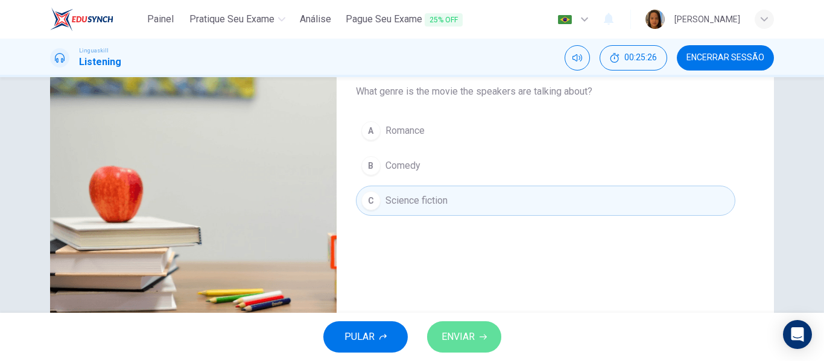
click at [456, 340] on span "ENVIAR" at bounding box center [457, 337] width 33 height 17
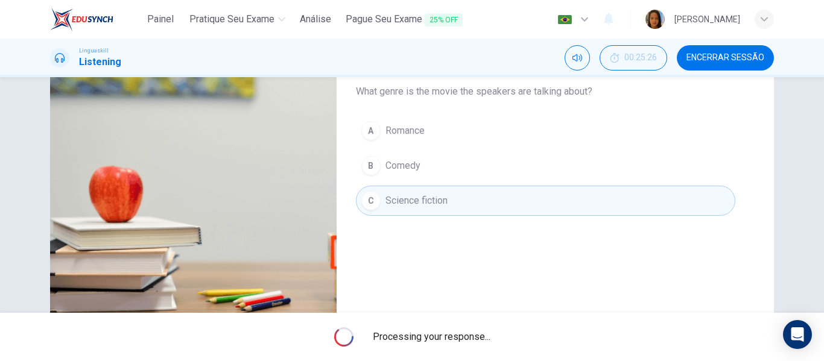
type input "41"
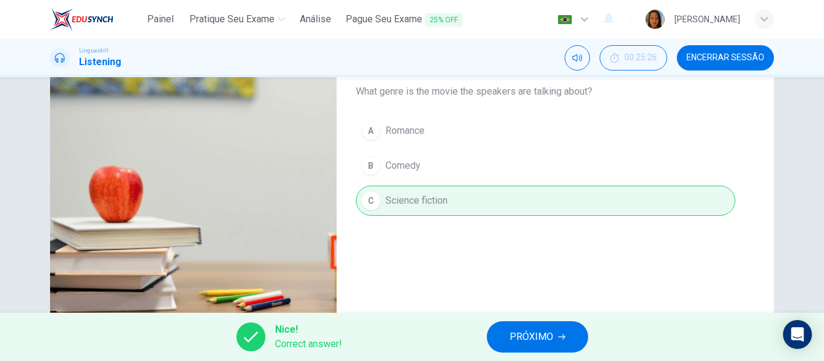
click at [517, 340] on span "PRÓXIMO" at bounding box center [531, 337] width 43 height 17
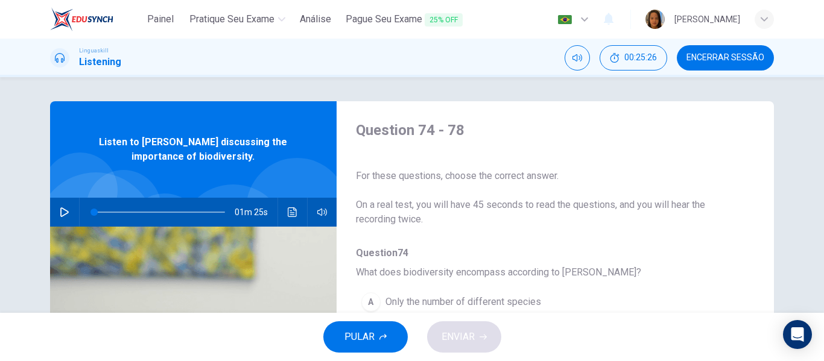
scroll to position [60, 0]
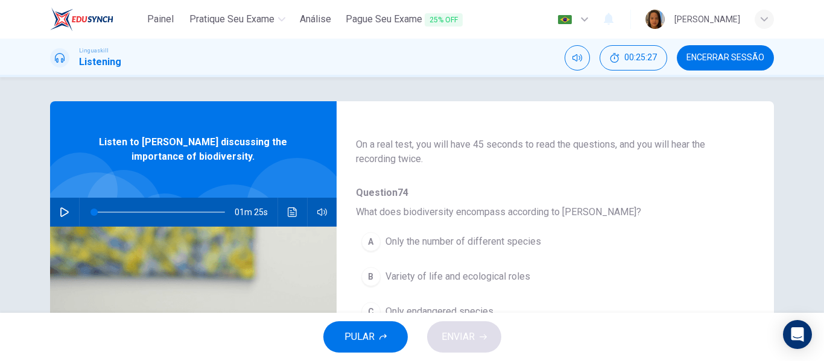
click at [66, 211] on icon "button" at bounding box center [65, 212] width 10 height 10
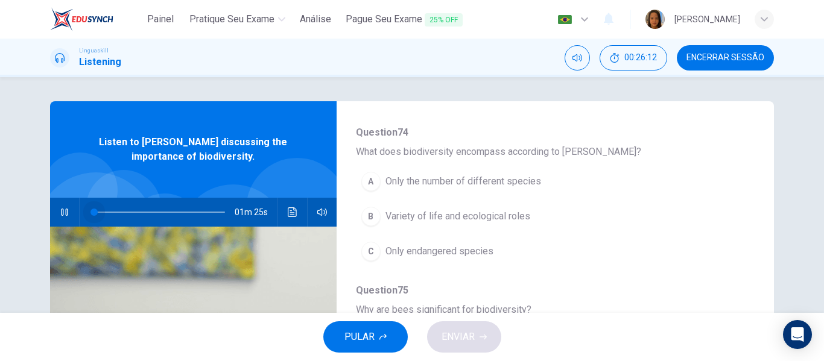
drag, startPoint x: 160, startPoint y: 212, endPoint x: 63, endPoint y: 198, distance: 98.1
click at [63, 198] on div "01m 25s" at bounding box center [193, 212] width 286 height 29
drag, startPoint x: 473, startPoint y: 222, endPoint x: 482, endPoint y: 226, distance: 9.7
click at [476, 224] on button "B Variety of life and ecological roles" at bounding box center [524, 216] width 336 height 30
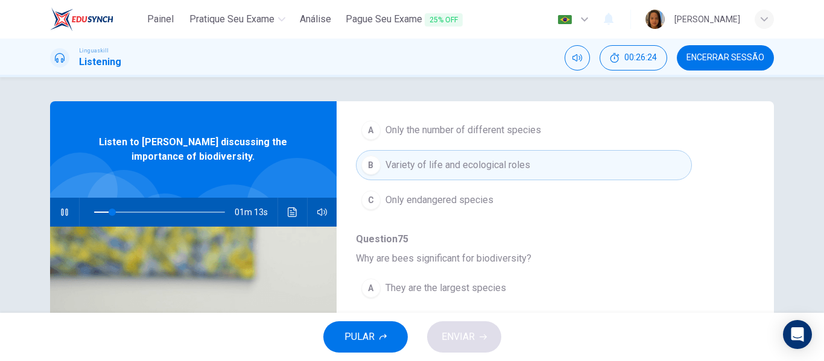
scroll to position [241, 0]
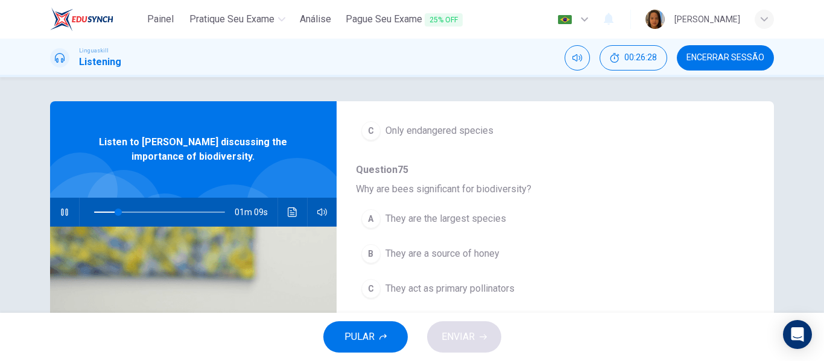
click at [448, 215] on span "They are the largest species" at bounding box center [445, 219] width 121 height 14
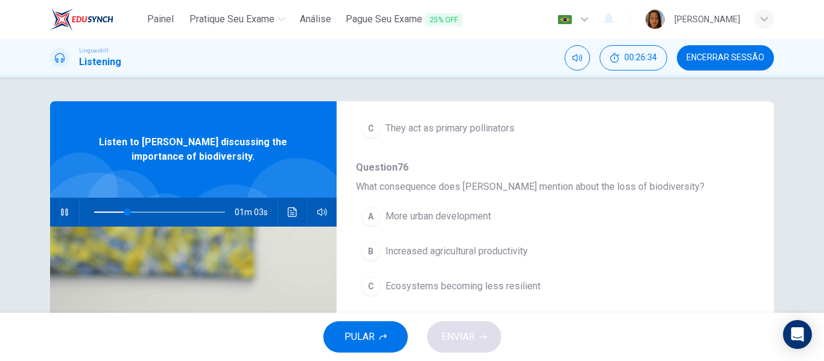
scroll to position [422, 0]
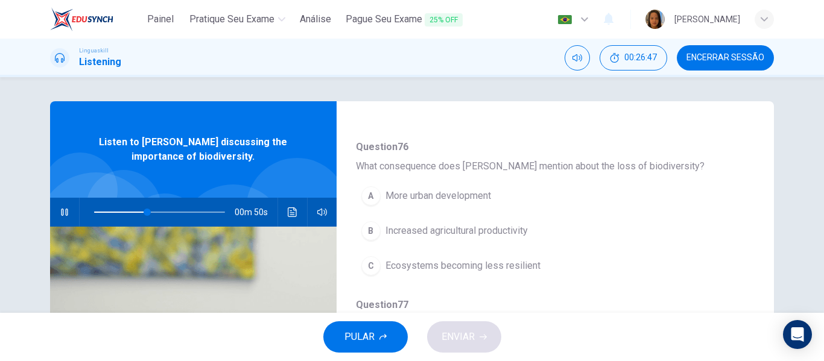
click at [468, 232] on span "Increased agricultural productivity" at bounding box center [456, 231] width 142 height 14
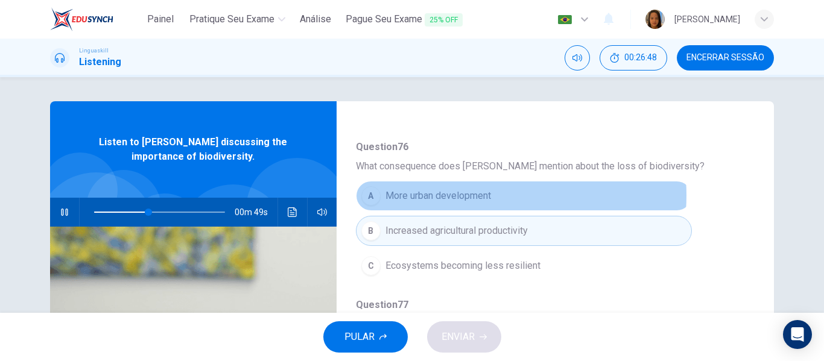
click at [463, 195] on span "More urban development" at bounding box center [438, 196] width 106 height 14
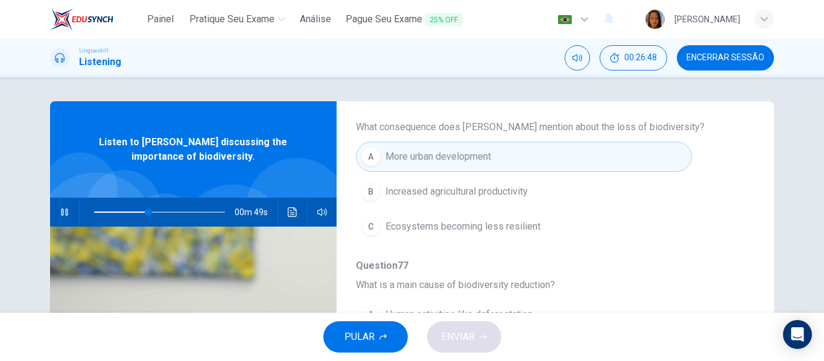
scroll to position [482, 0]
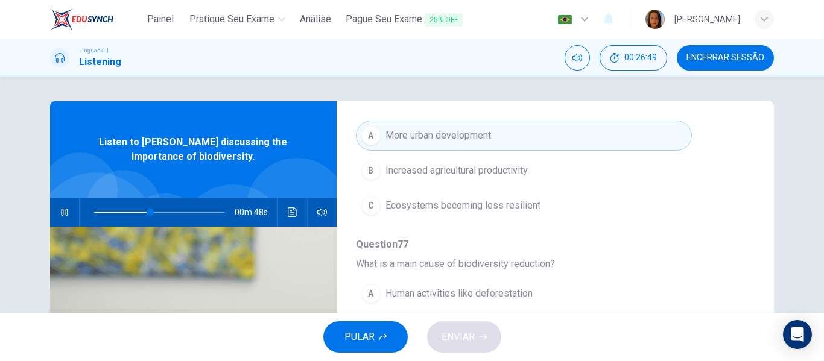
click at [494, 174] on span "Increased agricultural productivity" at bounding box center [456, 170] width 142 height 14
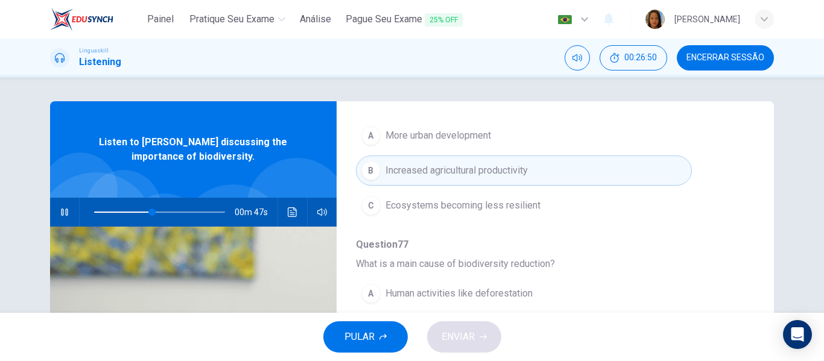
click at [514, 207] on span "Ecosystems becoming less resilient" at bounding box center [462, 205] width 155 height 14
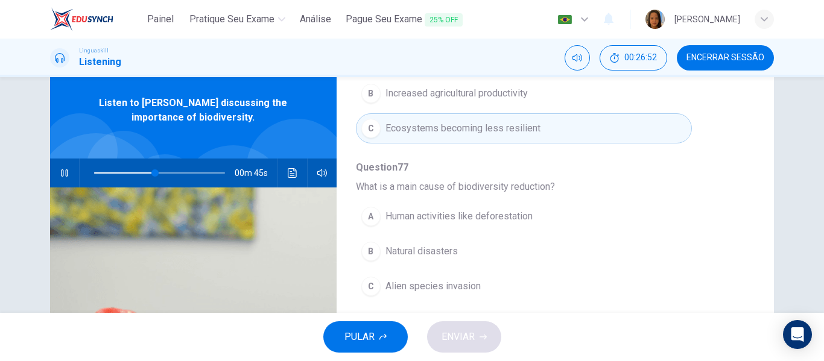
scroll to position [60, 0]
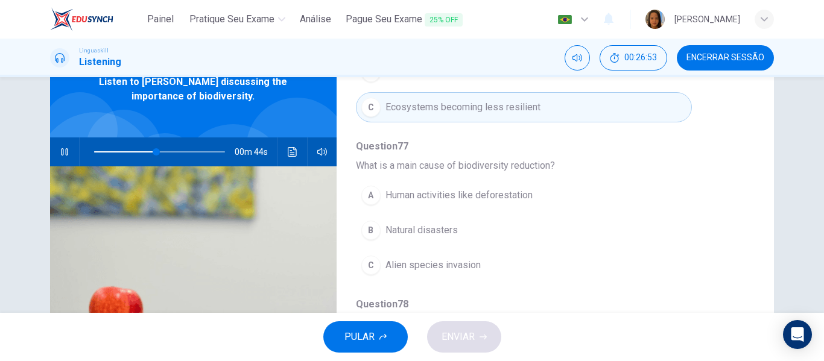
click at [422, 231] on span "Natural disasters" at bounding box center [421, 230] width 72 height 14
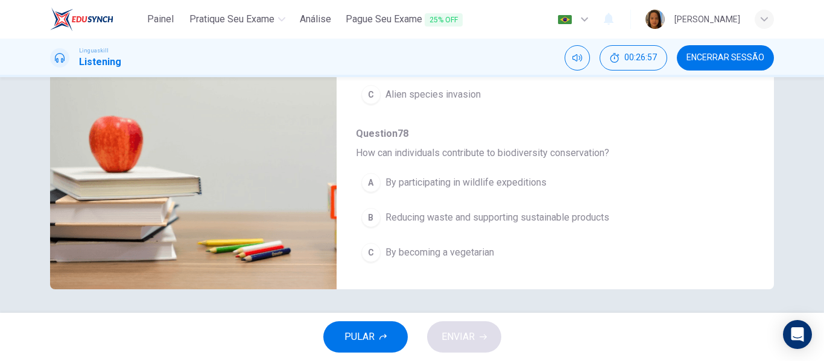
scroll to position [232, 0]
click at [475, 216] on span "Reducing waste and supporting sustainable products" at bounding box center [497, 217] width 224 height 14
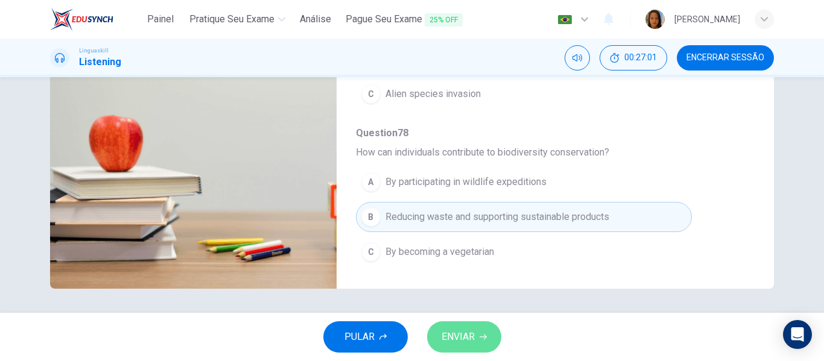
click at [464, 344] on span "ENVIAR" at bounding box center [457, 337] width 33 height 17
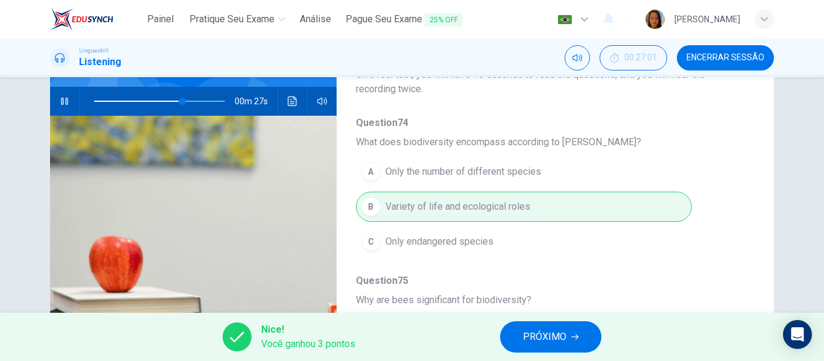
scroll to position [0, 0]
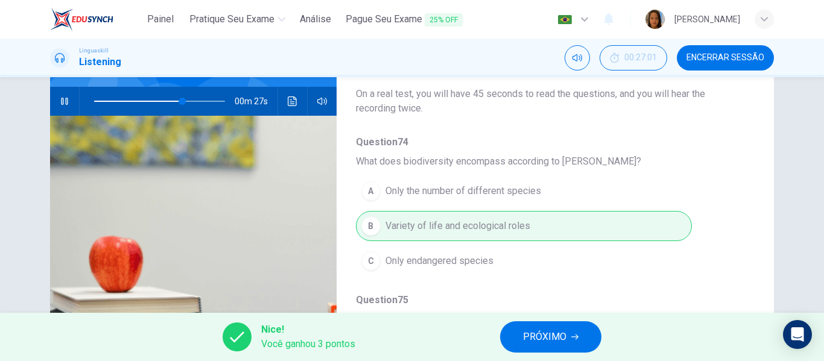
type input "69"
click at [551, 338] on span "PRÓXIMO" at bounding box center [544, 337] width 43 height 17
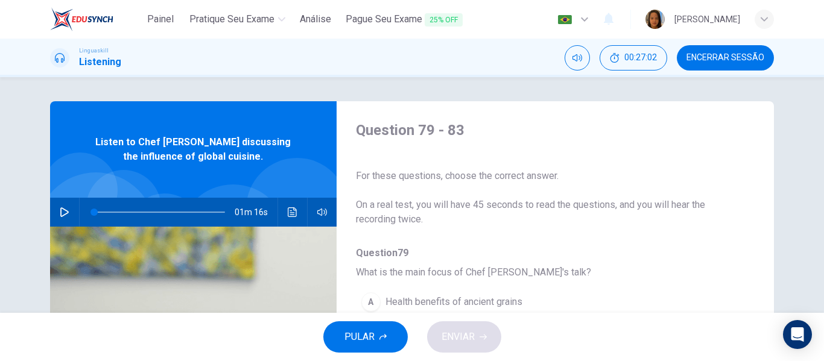
click at [63, 212] on icon "button" at bounding box center [65, 212] width 10 height 10
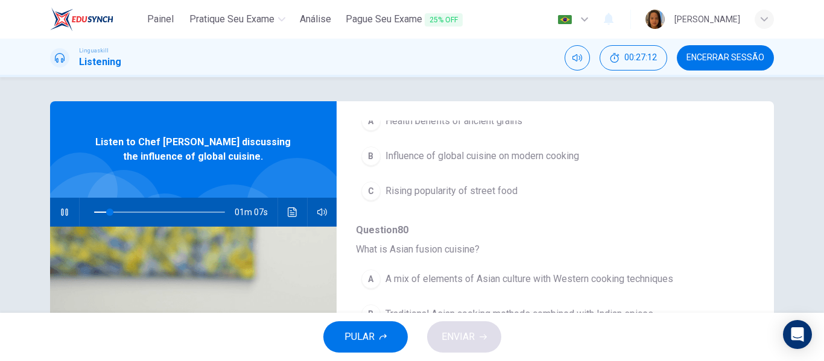
scroll to position [121, 0]
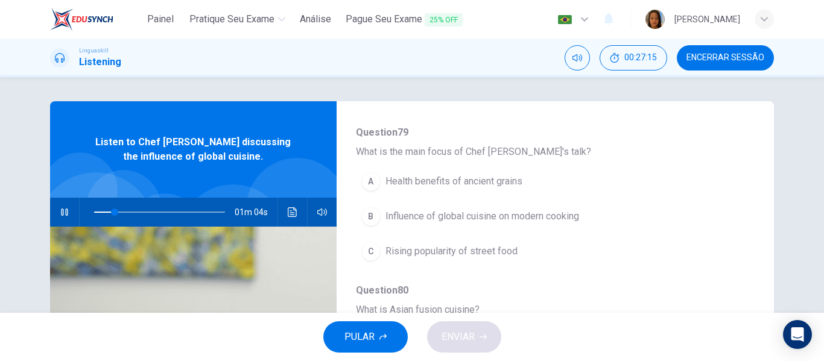
click at [538, 215] on span "Influence of global cuisine on modern cooking" at bounding box center [482, 216] width 194 height 14
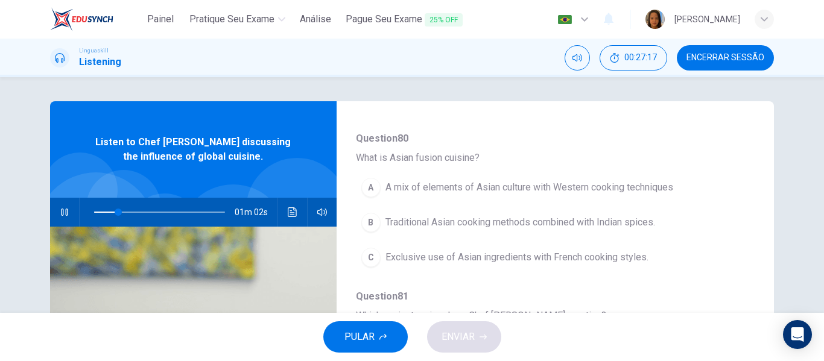
scroll to position [301, 0]
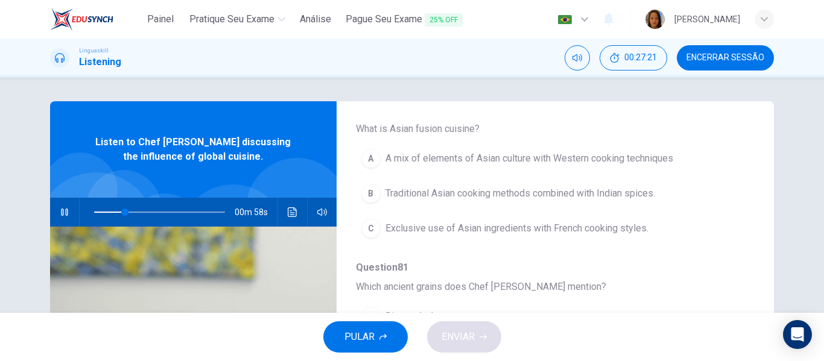
click at [564, 156] on span "A mix of elements of Asian culture with Western cooking techniques" at bounding box center [529, 158] width 288 height 14
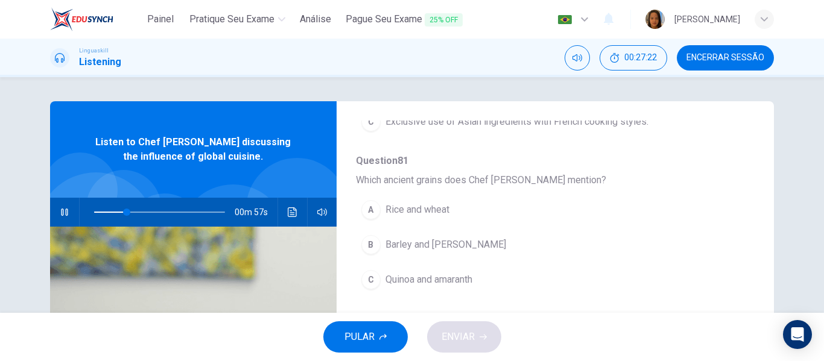
scroll to position [422, 0]
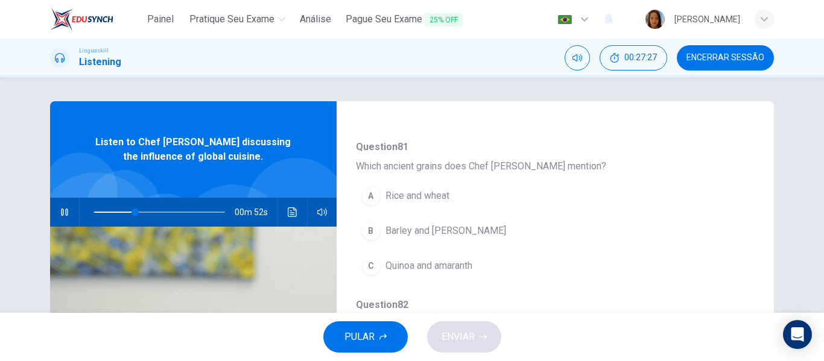
click at [420, 230] on span "Barley and millet" at bounding box center [445, 231] width 121 height 14
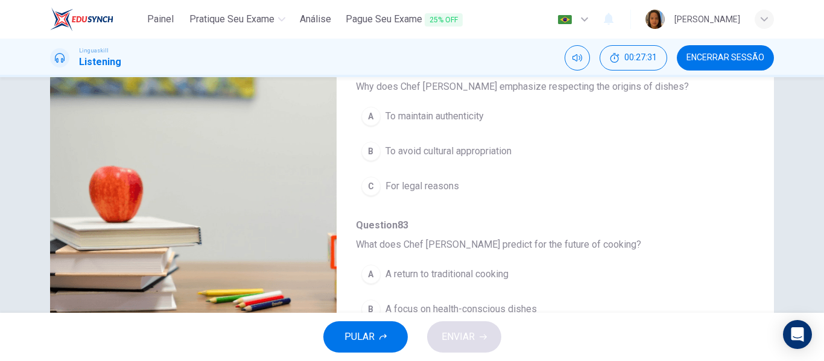
scroll to position [460, 0]
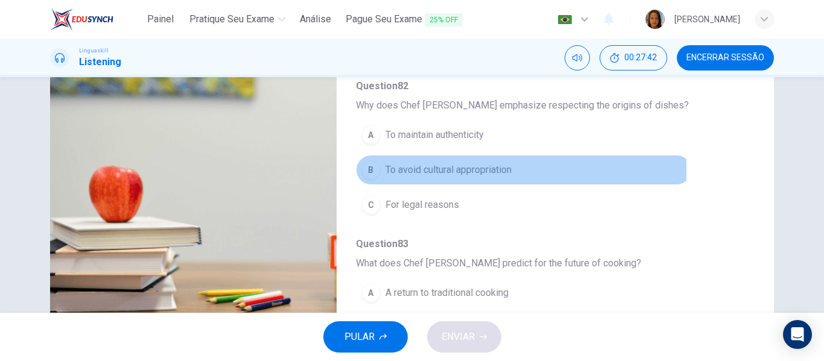
click at [445, 171] on span "To avoid cultural appropriation" at bounding box center [448, 170] width 126 height 14
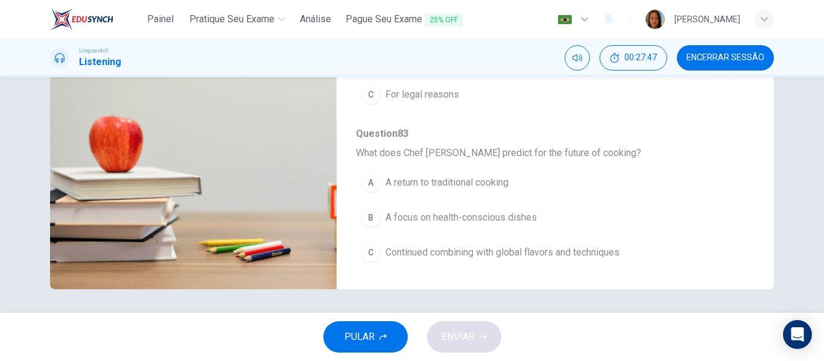
scroll to position [232, 0]
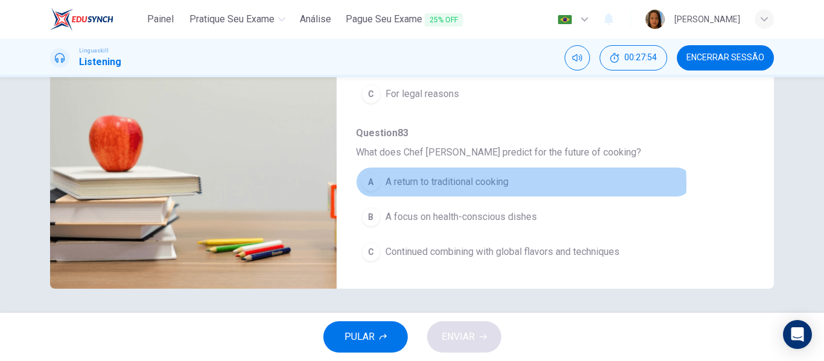
click at [469, 184] on span "A return to traditional cooking" at bounding box center [446, 182] width 123 height 14
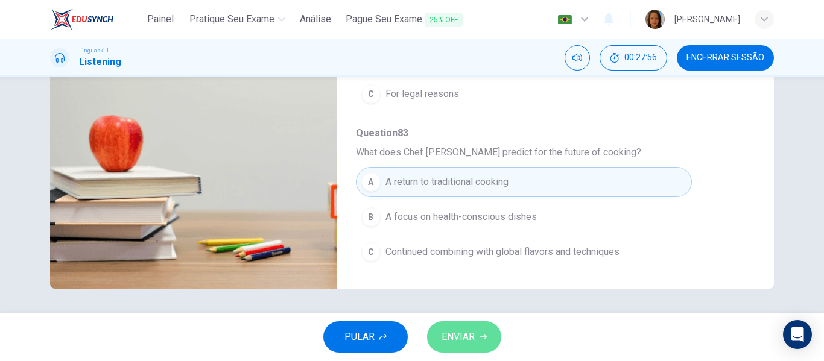
click at [461, 345] on span "ENVIAR" at bounding box center [457, 337] width 33 height 17
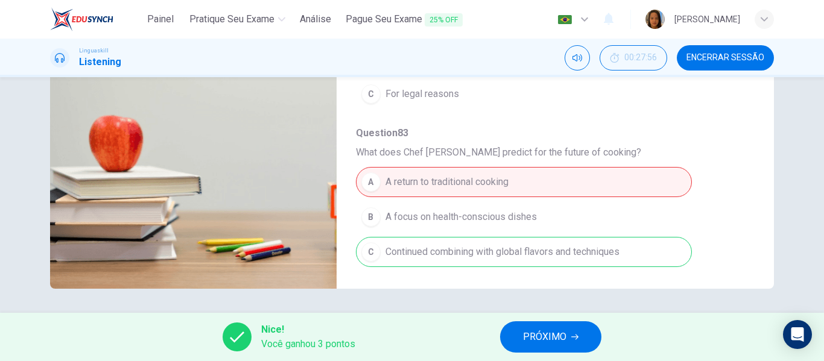
type input "0"
click at [538, 342] on span "PRÓXIMO" at bounding box center [544, 337] width 43 height 17
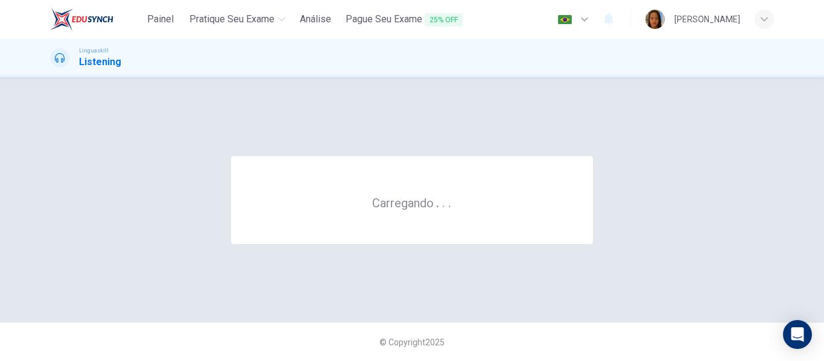
scroll to position [0, 0]
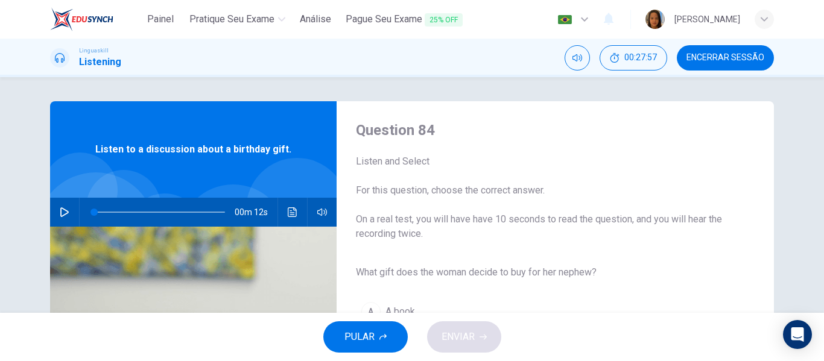
click at [60, 212] on icon "button" at bounding box center [65, 212] width 10 height 10
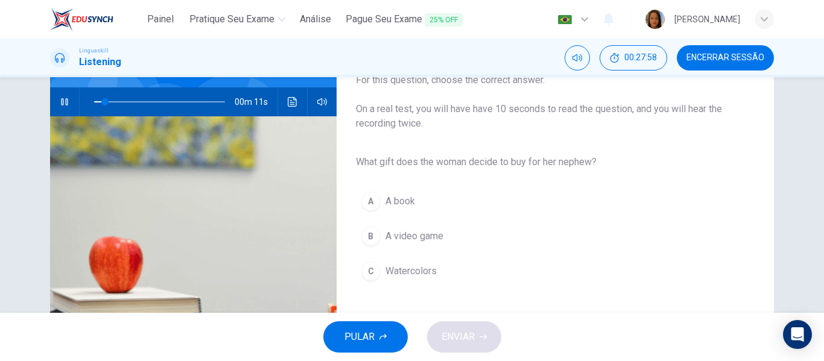
scroll to position [121, 0]
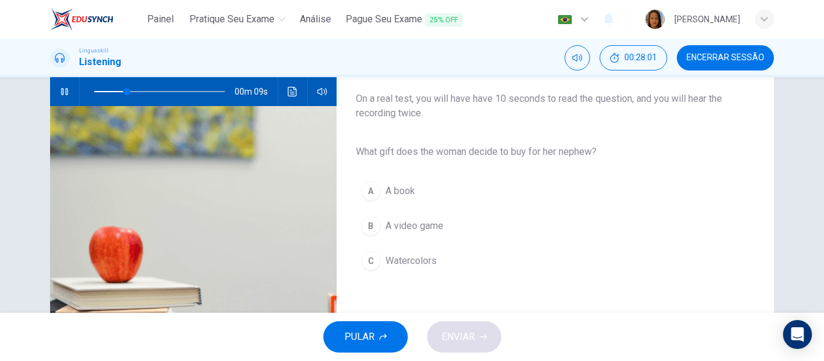
click at [401, 257] on span "Watercolors" at bounding box center [410, 261] width 51 height 14
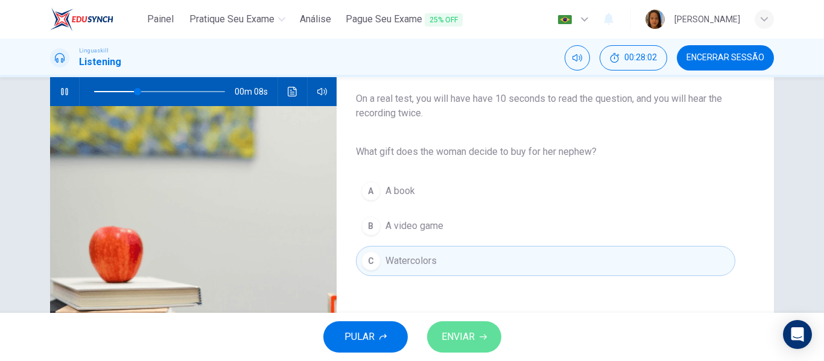
click at [459, 338] on span "ENVIAR" at bounding box center [457, 337] width 33 height 17
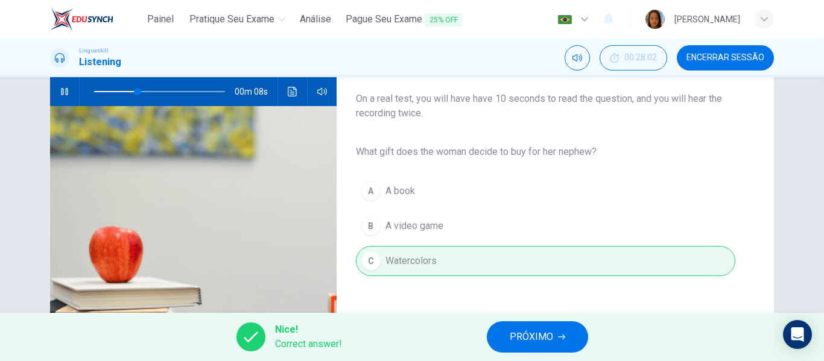
type input "41"
click at [539, 337] on span "PRÓXIMO" at bounding box center [531, 337] width 43 height 17
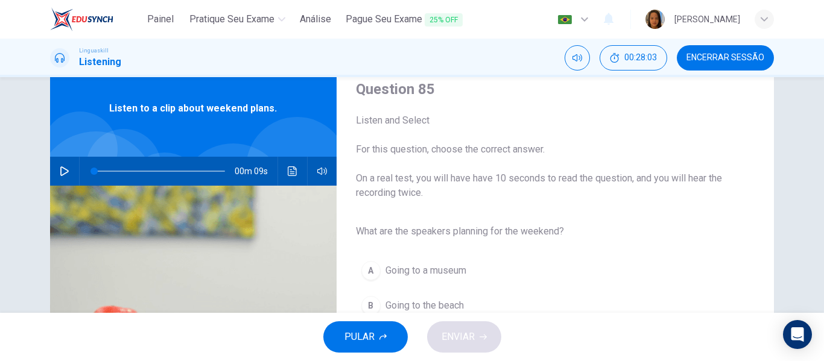
scroll to position [60, 0]
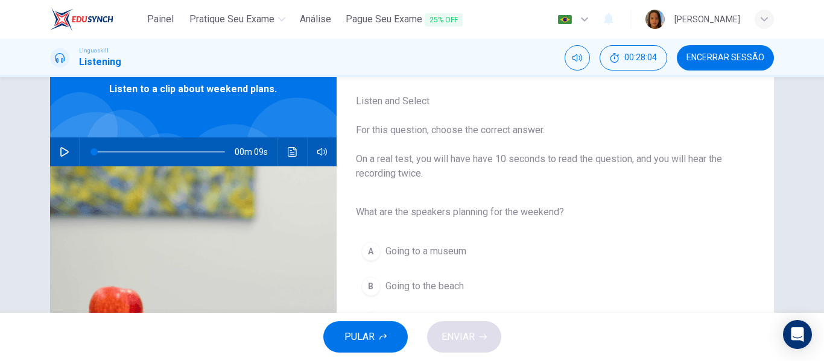
click at [65, 150] on icon "button" at bounding box center [65, 152] width 10 height 10
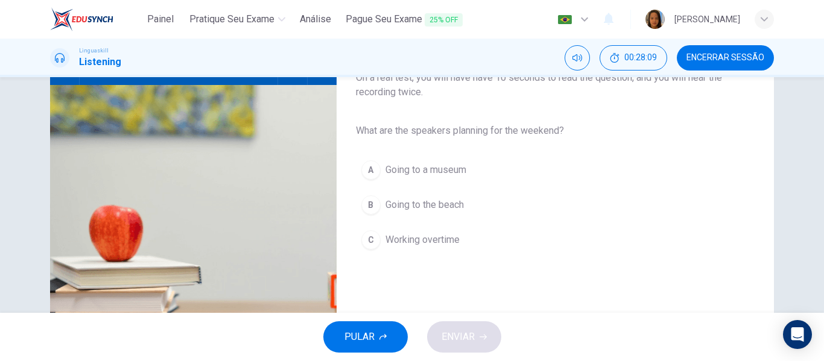
scroll to position [121, 0]
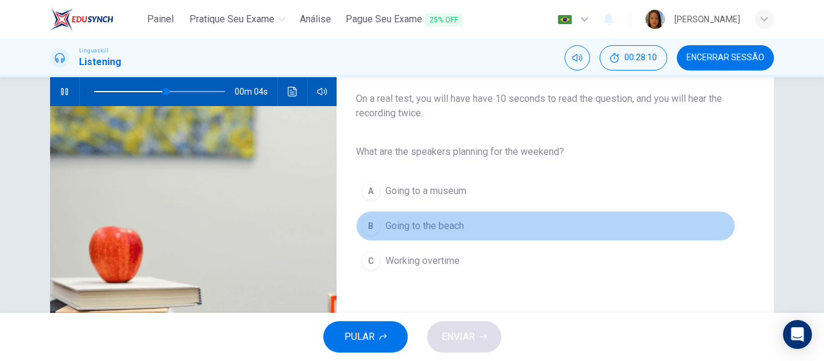
click at [424, 224] on span "Going to the beach" at bounding box center [424, 226] width 78 height 14
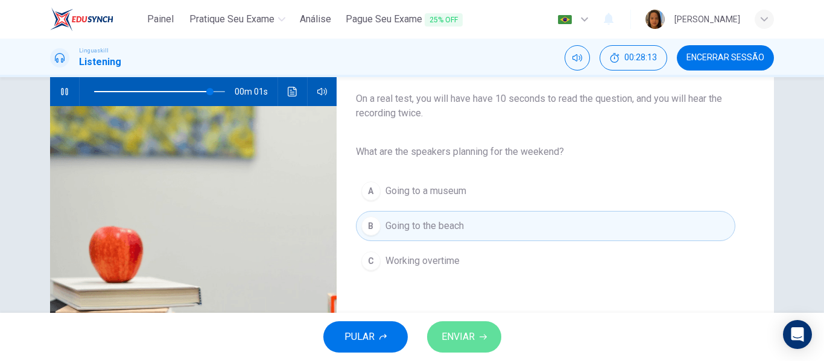
click at [462, 338] on span "ENVIAR" at bounding box center [457, 337] width 33 height 17
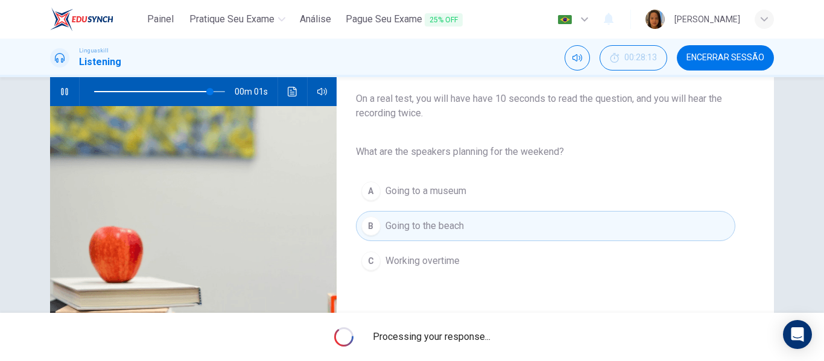
type input "0"
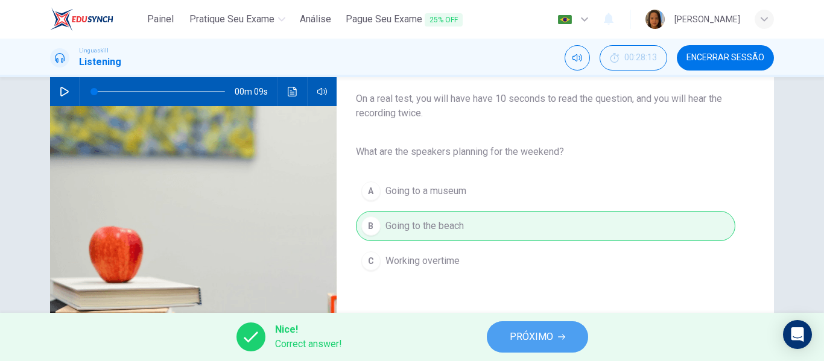
click at [552, 345] on span "PRÓXIMO" at bounding box center [531, 337] width 43 height 17
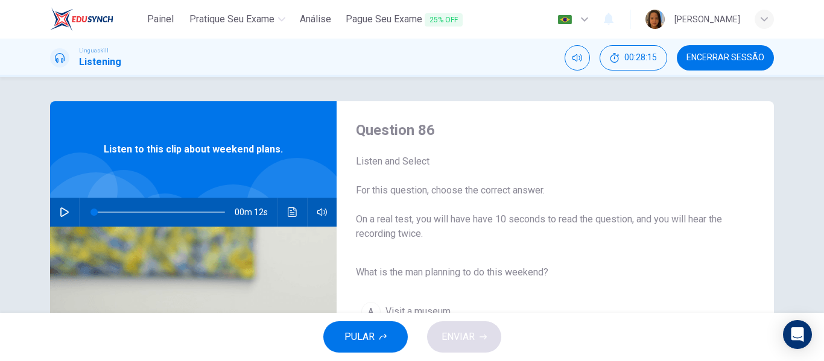
click at [62, 61] on icon at bounding box center [60, 58] width 10 height 10
click at [105, 65] on h1 "Listening" at bounding box center [100, 62] width 42 height 14
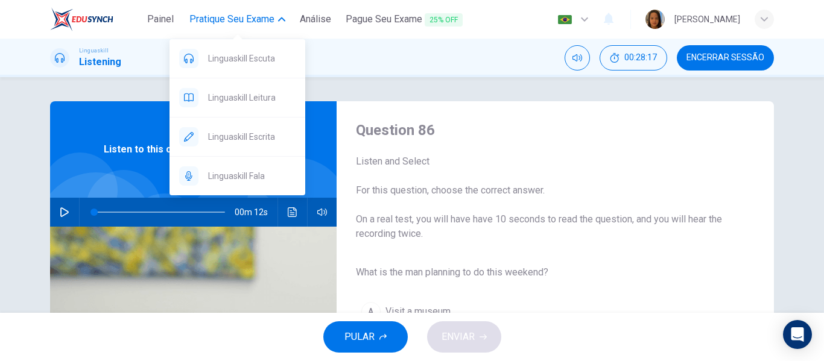
click at [244, 20] on span "Pratique seu exame" at bounding box center [231, 19] width 85 height 14
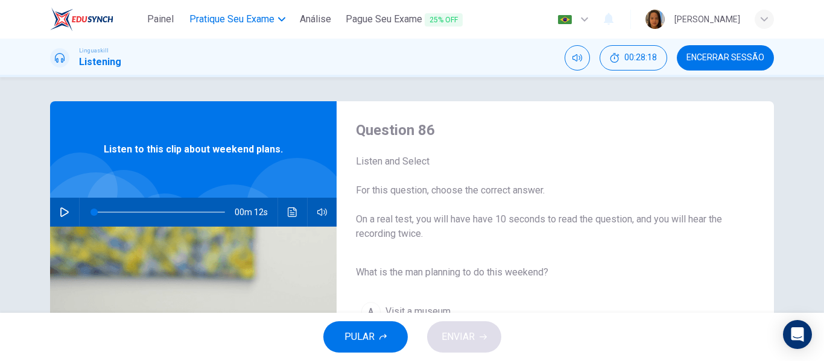
click at [250, 19] on span "Pratique seu exame" at bounding box center [231, 19] width 85 height 14
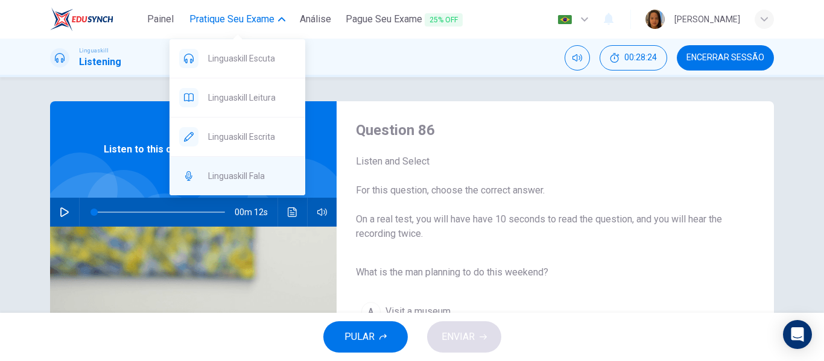
click at [243, 177] on span "Linguaskill Fala" at bounding box center [251, 176] width 87 height 14
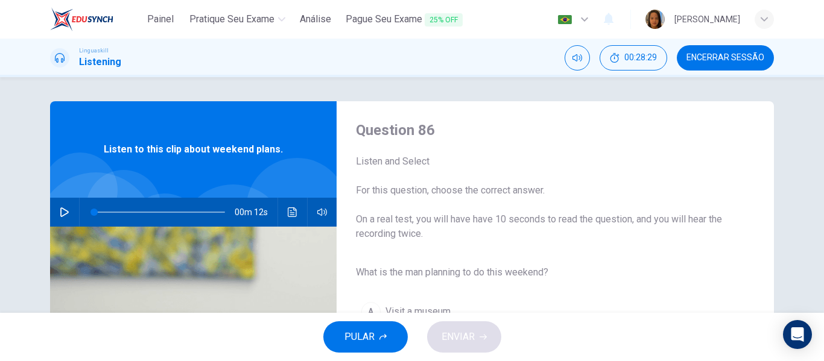
click at [368, 337] on span "PULAR" at bounding box center [359, 337] width 30 height 17
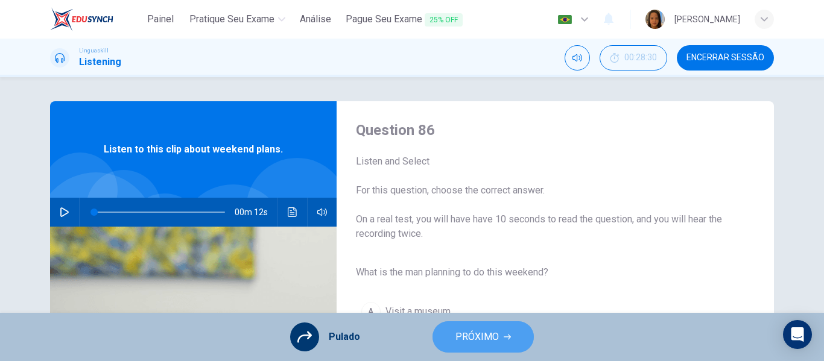
click at [469, 342] on span "PRÓXIMO" at bounding box center [476, 337] width 43 height 17
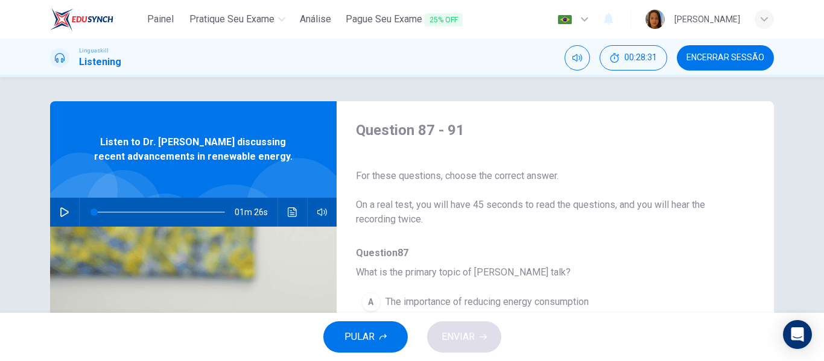
click at [376, 333] on button "PULAR" at bounding box center [365, 336] width 84 height 31
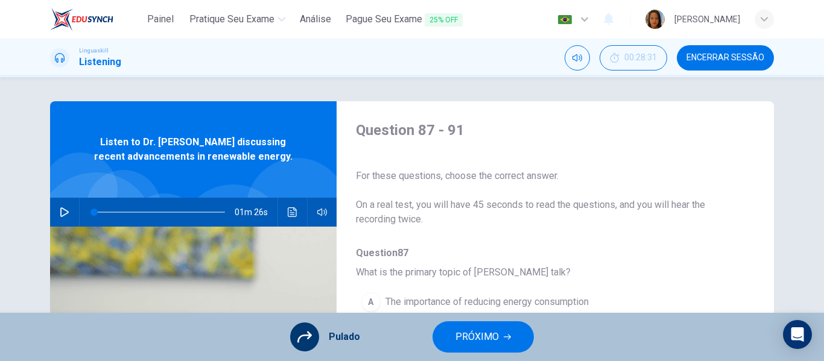
click at [477, 341] on span "PRÓXIMO" at bounding box center [476, 337] width 43 height 17
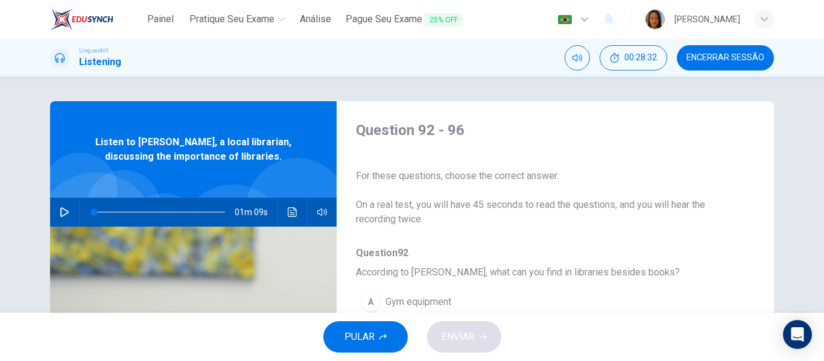
click at [367, 336] on span "PULAR" at bounding box center [359, 337] width 30 height 17
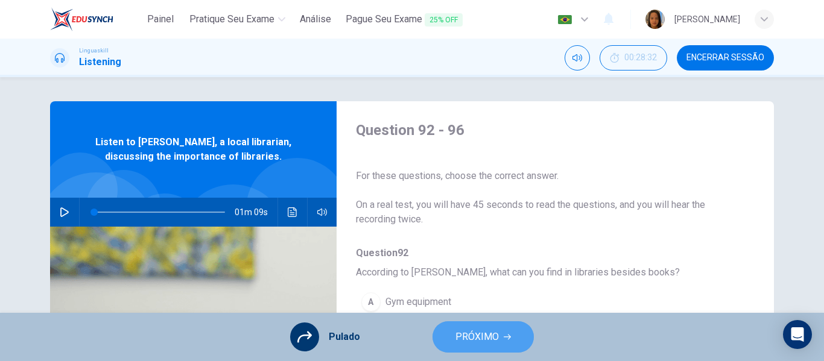
click at [481, 336] on span "PRÓXIMO" at bounding box center [476, 337] width 43 height 17
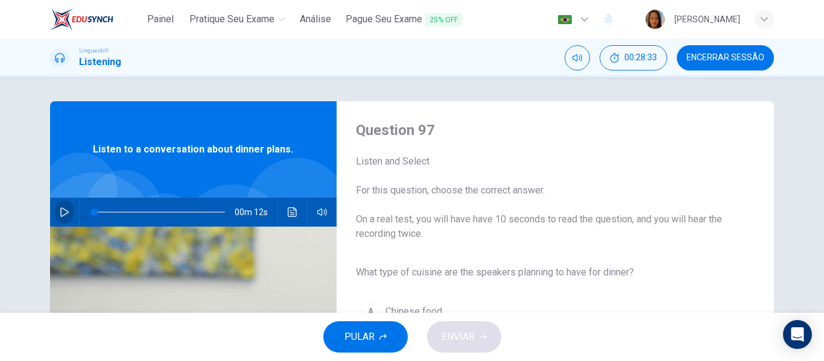
click at [63, 205] on button "button" at bounding box center [64, 212] width 19 height 29
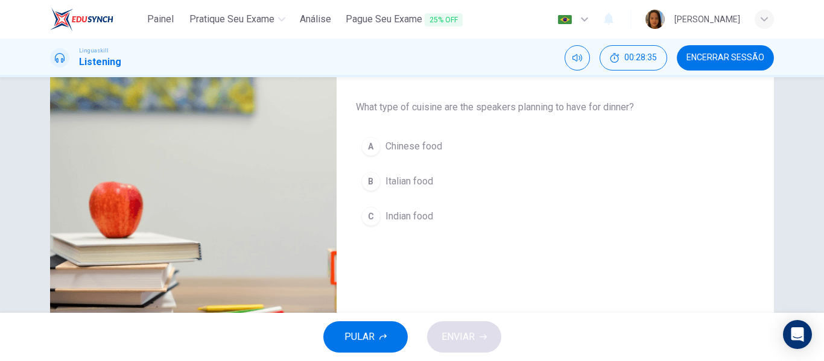
scroll to position [181, 0]
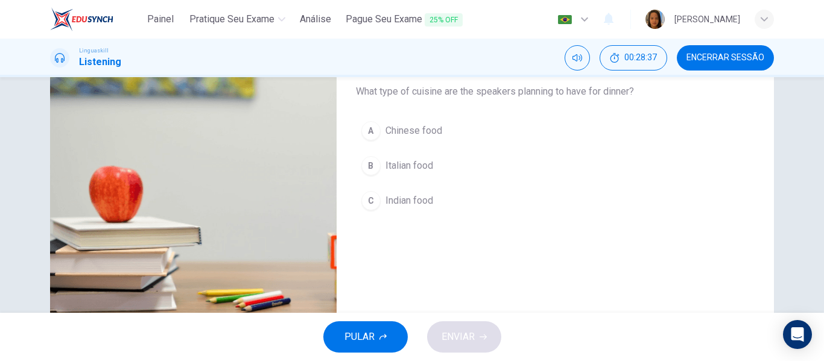
click at [407, 165] on span "Italian food" at bounding box center [409, 166] width 48 height 14
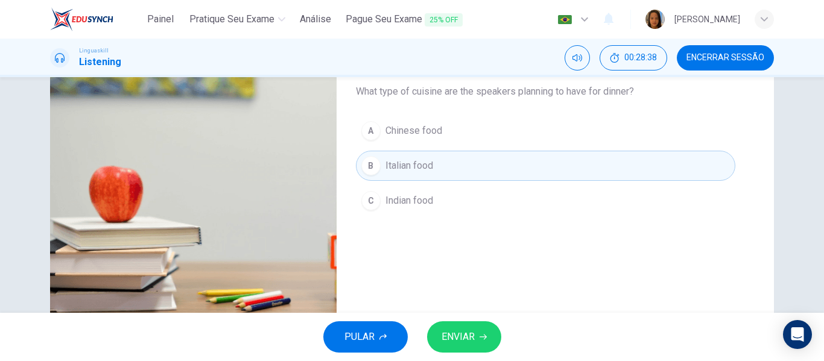
click at [462, 336] on span "ENVIAR" at bounding box center [457, 337] width 33 height 17
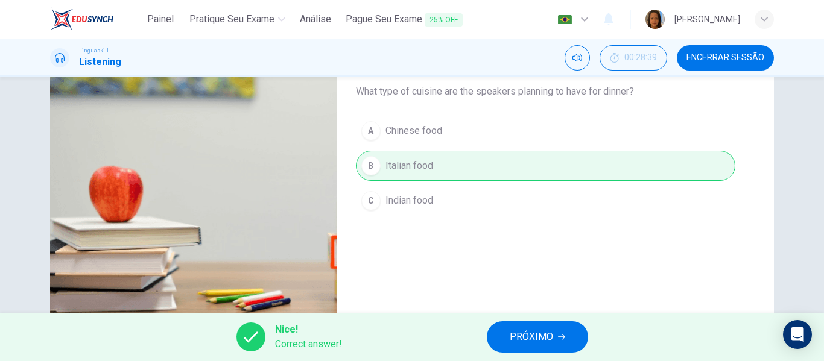
type input "50"
click at [509, 341] on button "PRÓXIMO" at bounding box center [537, 336] width 101 height 31
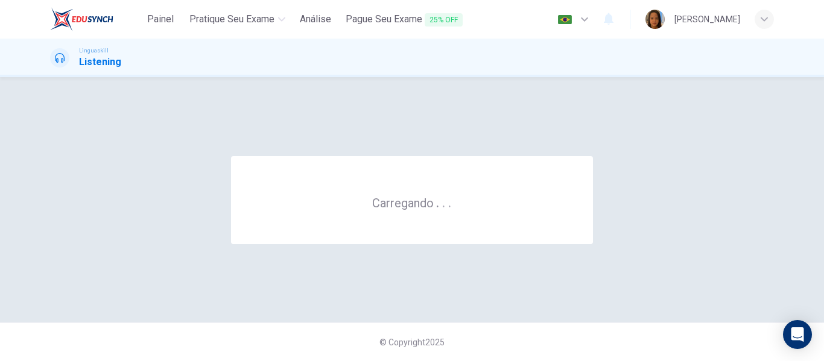
scroll to position [0, 0]
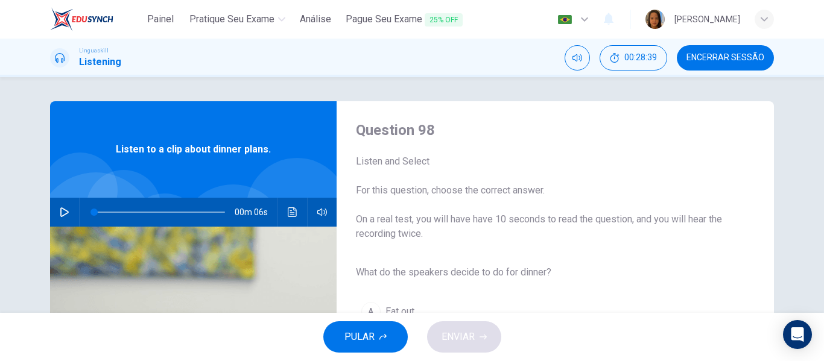
click at [725, 53] on span "Encerrar Sessão" at bounding box center [725, 58] width 78 height 10
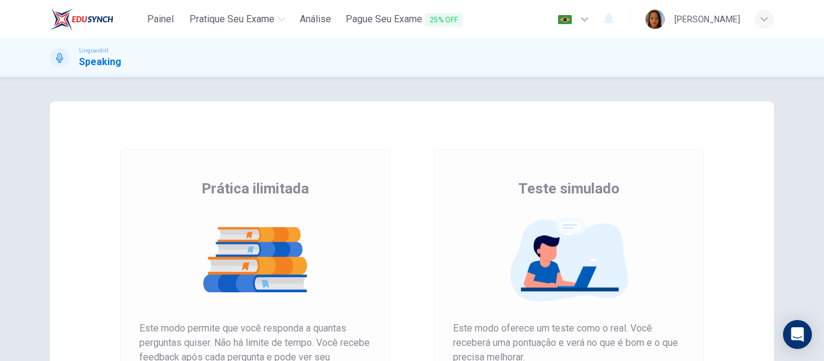
scroll to position [121, 0]
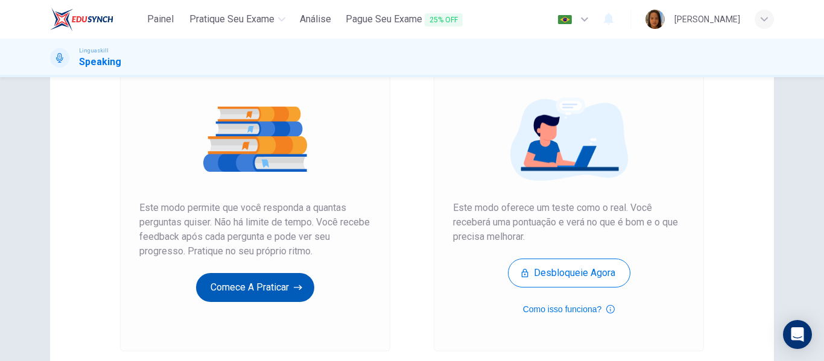
click at [247, 290] on button "Comece a praticar" at bounding box center [255, 287] width 118 height 29
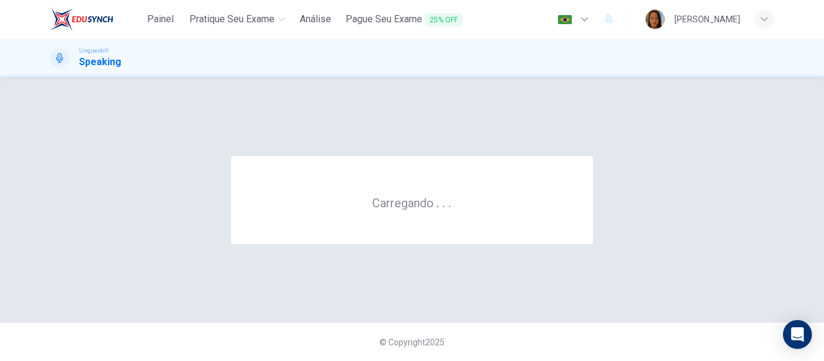
scroll to position [0, 0]
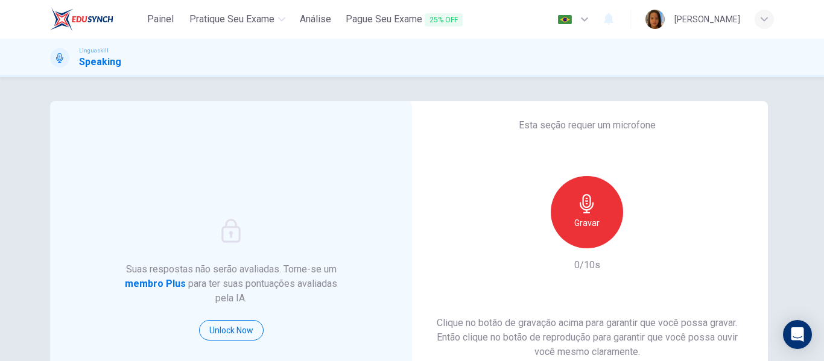
click at [575, 223] on h6 "Gravar" at bounding box center [586, 223] width 25 height 14
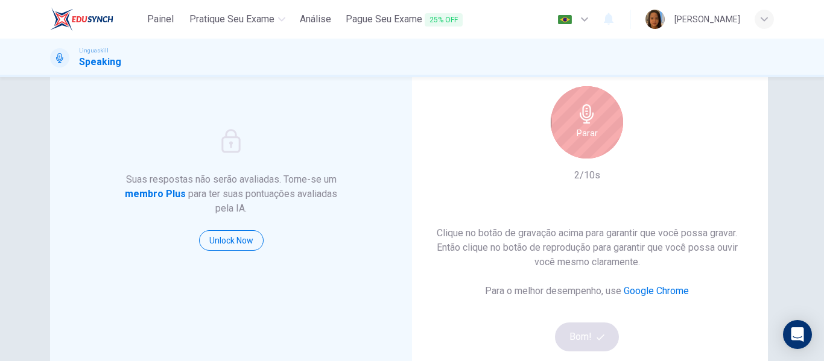
scroll to position [60, 0]
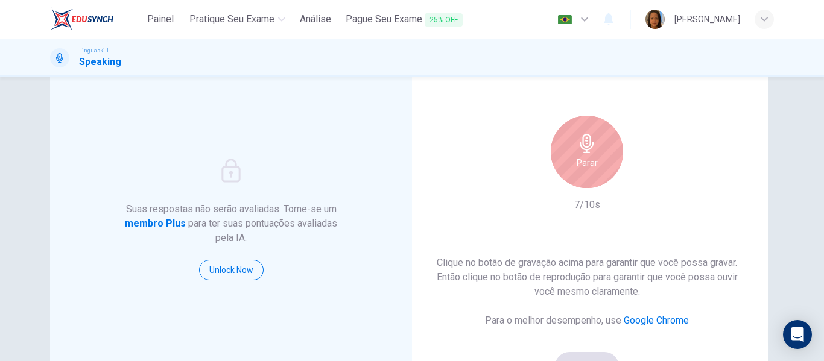
click at [570, 168] on div "Parar" at bounding box center [587, 152] width 72 height 72
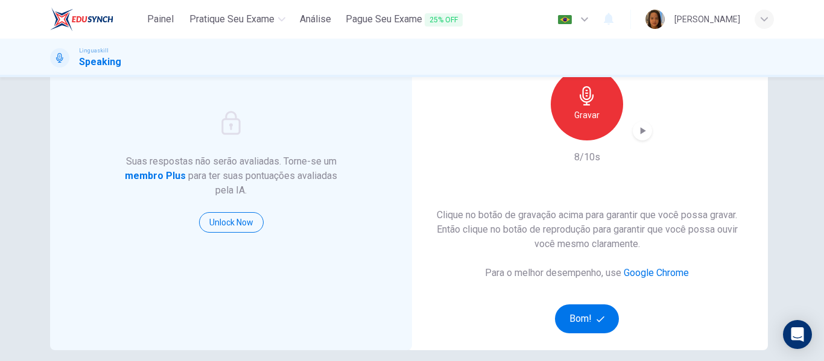
scroll to position [181, 0]
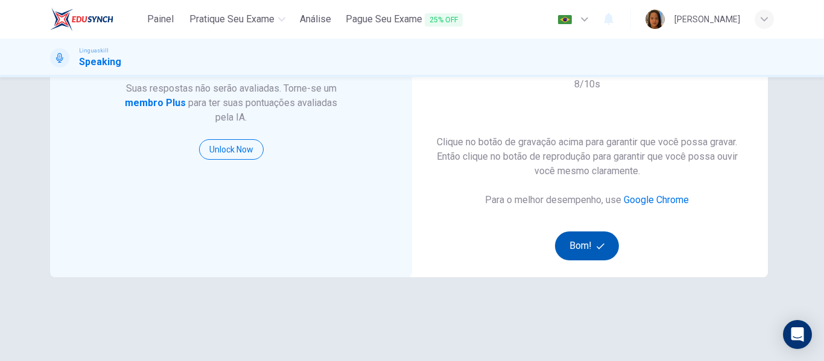
click at [579, 248] on button "Bom!" at bounding box center [587, 246] width 65 height 29
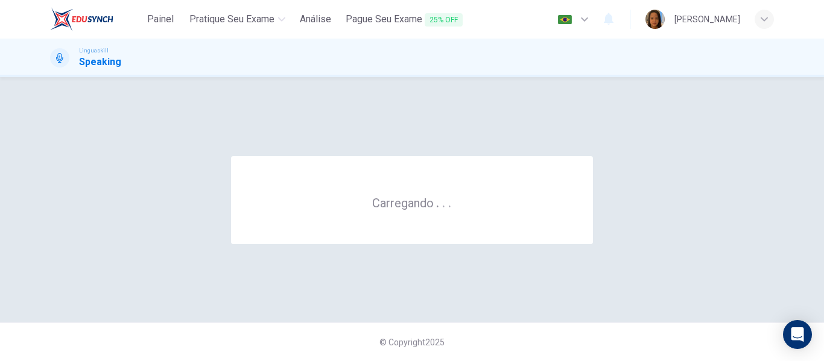
scroll to position [0, 0]
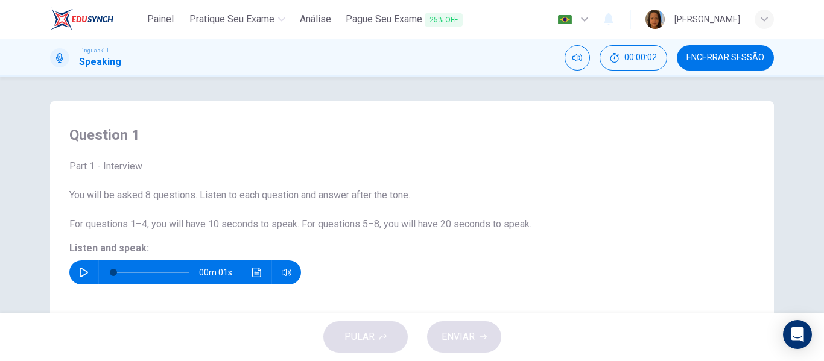
click at [80, 270] on icon "button" at bounding box center [84, 273] width 8 height 10
click at [80, 271] on icon "button" at bounding box center [84, 273] width 10 height 10
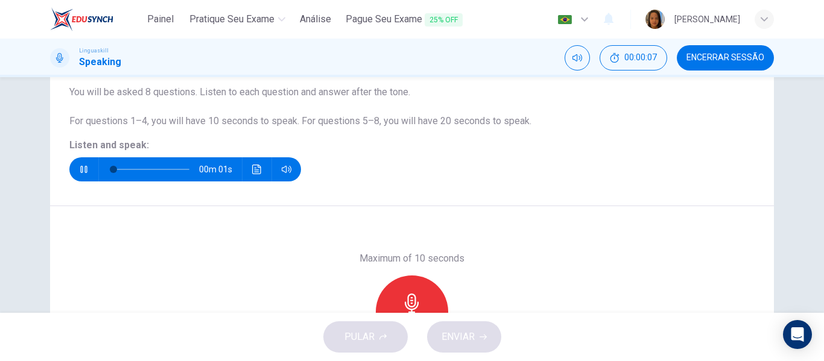
scroll to position [121, 0]
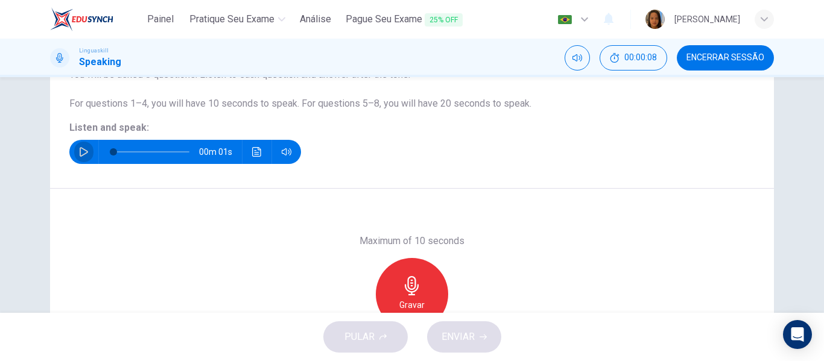
click at [79, 154] on icon "button" at bounding box center [84, 152] width 10 height 10
click at [417, 280] on icon "button" at bounding box center [411, 285] width 19 height 19
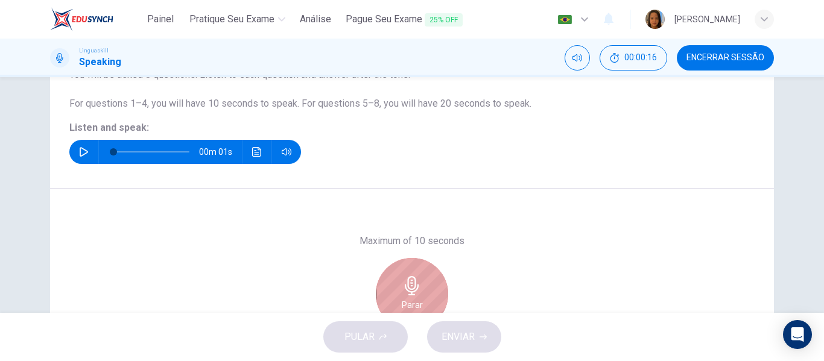
click at [402, 289] on icon "button" at bounding box center [411, 285] width 19 height 19
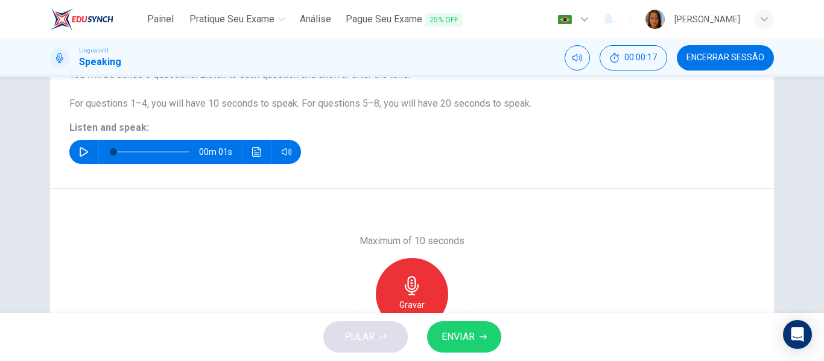
click at [455, 332] on span "ENVIAR" at bounding box center [457, 337] width 33 height 17
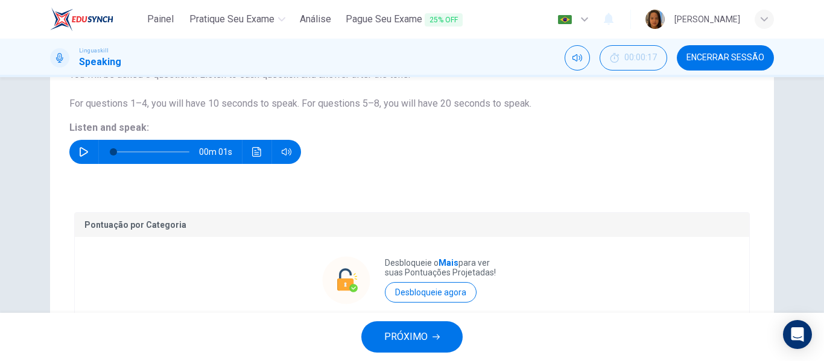
click at [402, 335] on span "PRÓXIMO" at bounding box center [405, 337] width 43 height 17
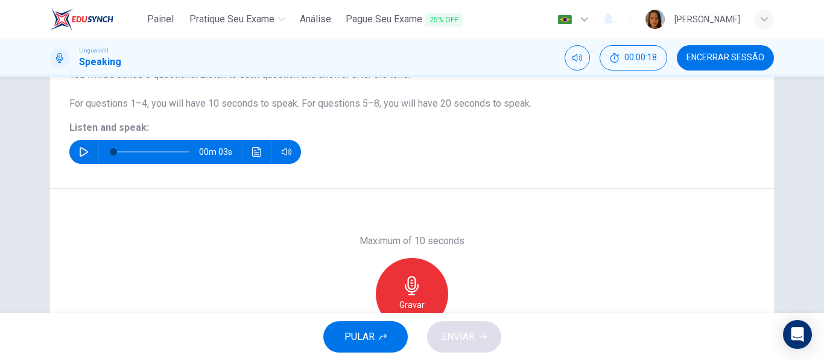
click at [80, 148] on icon "button" at bounding box center [84, 152] width 8 height 10
click at [81, 151] on icon "button" at bounding box center [84, 152] width 10 height 10
click at [79, 150] on icon "button" at bounding box center [84, 152] width 10 height 10
click at [419, 286] on div "Gravar" at bounding box center [412, 294] width 72 height 72
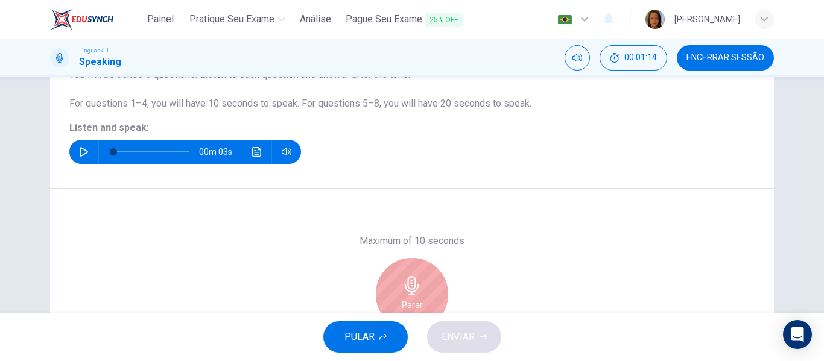
click at [415, 295] on div "Parar" at bounding box center [412, 294] width 72 height 72
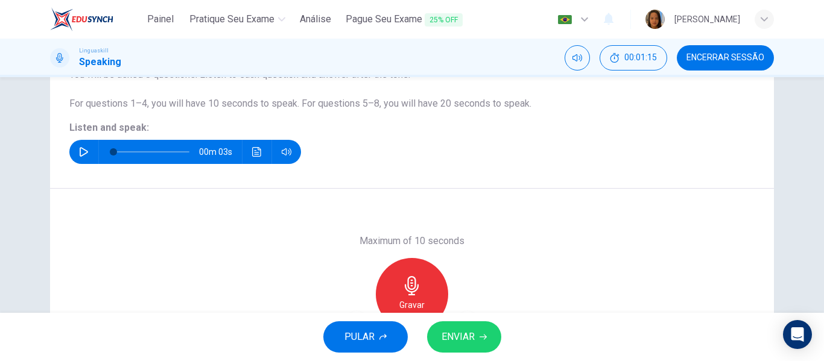
click at [458, 339] on span "ENVIAR" at bounding box center [457, 337] width 33 height 17
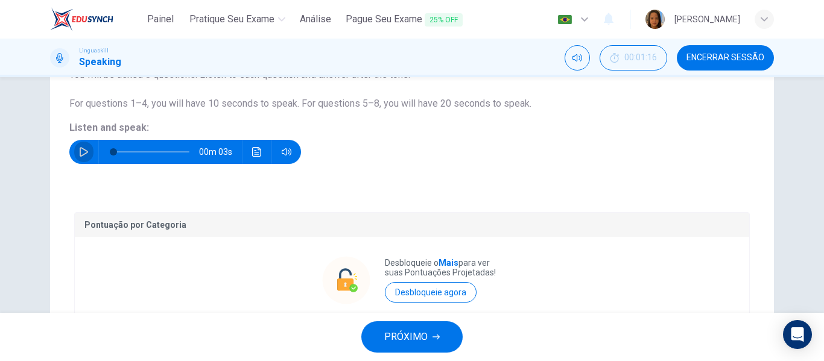
click at [80, 151] on icon "button" at bounding box center [84, 152] width 10 height 10
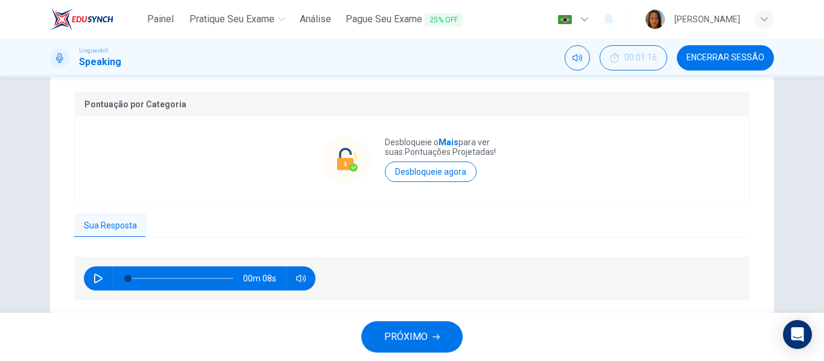
scroll to position [279, 0]
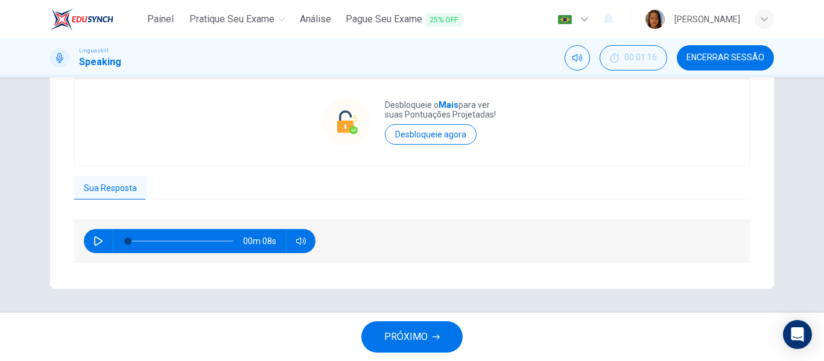
click at [400, 339] on span "PRÓXIMO" at bounding box center [405, 337] width 43 height 17
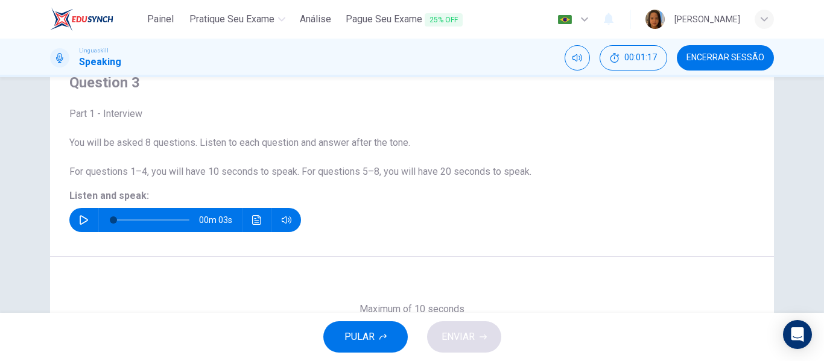
scroll to position [51, 0]
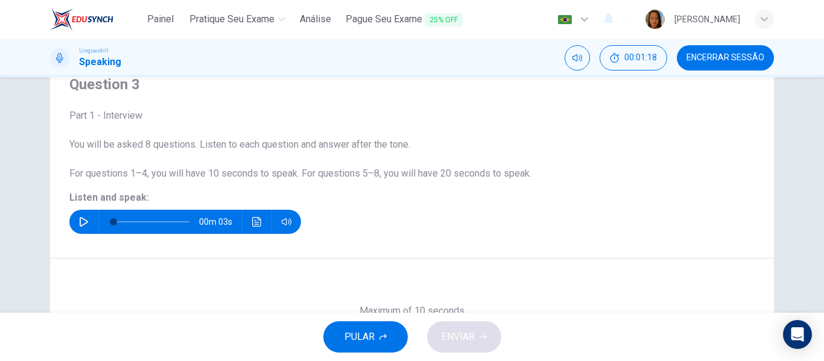
click at [80, 223] on icon "button" at bounding box center [84, 222] width 10 height 10
click at [79, 221] on icon "button" at bounding box center [84, 222] width 10 height 10
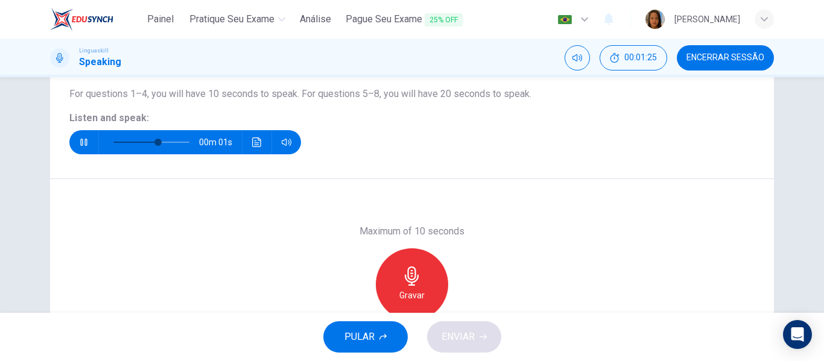
scroll to position [171, 0]
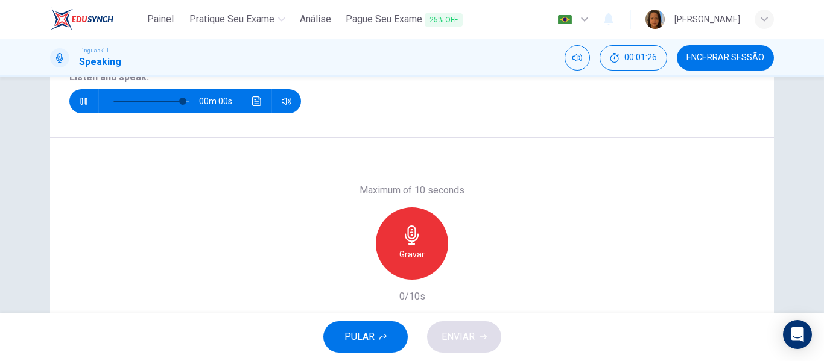
type input "0"
click at [418, 254] on h6 "Gravar" at bounding box center [411, 254] width 25 height 14
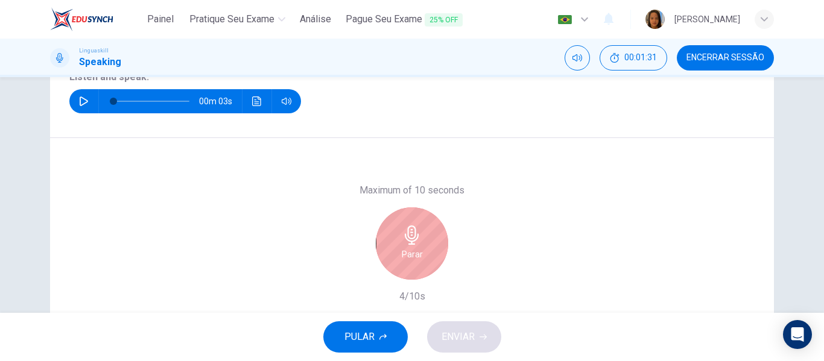
click at [418, 254] on h6 "Parar" at bounding box center [412, 254] width 21 height 14
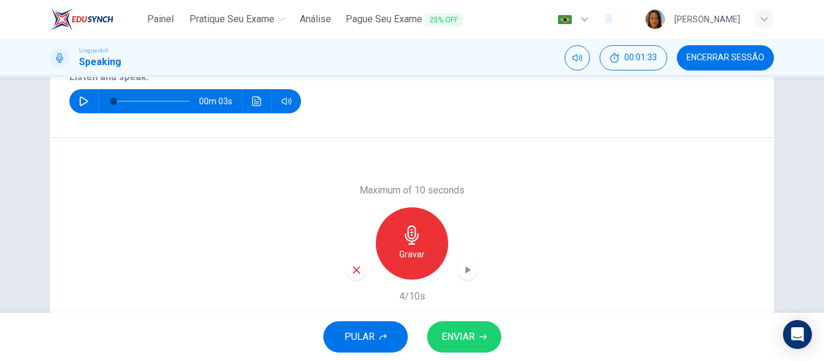
scroll to position [232, 0]
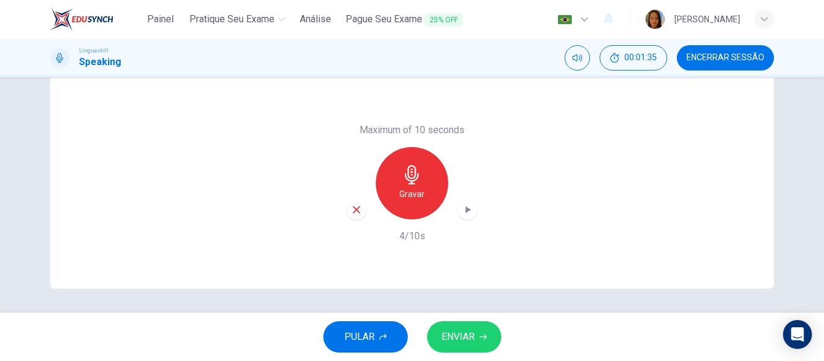
click at [465, 209] on icon "button" at bounding box center [467, 209] width 5 height 7
click at [459, 339] on span "ENVIAR" at bounding box center [457, 337] width 33 height 17
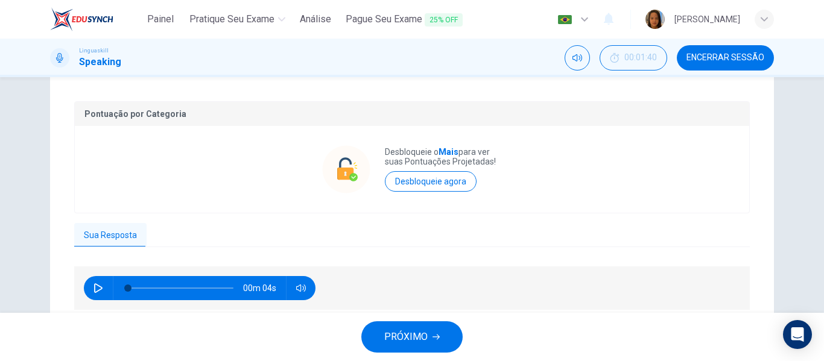
click at [94, 289] on icon "button" at bounding box center [98, 288] width 10 height 10
type input "19"
click at [411, 342] on span "PRÓXIMO" at bounding box center [405, 337] width 43 height 17
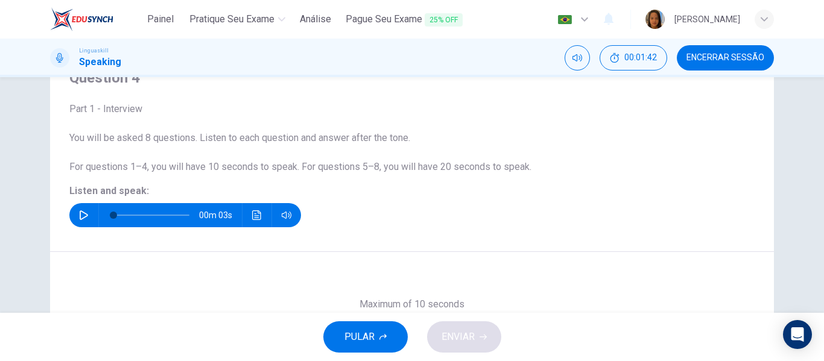
scroll to position [51, 0]
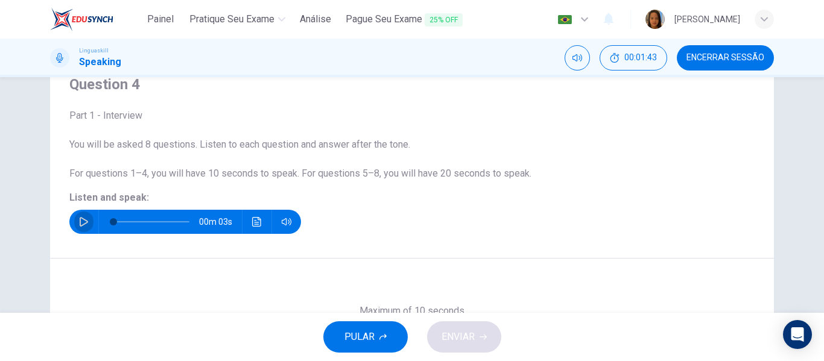
click at [80, 218] on icon "button" at bounding box center [84, 222] width 8 height 10
click at [79, 220] on icon "button" at bounding box center [84, 222] width 10 height 10
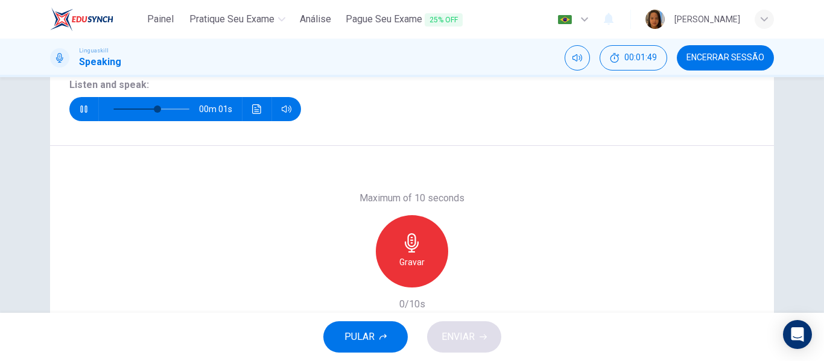
scroll to position [171, 0]
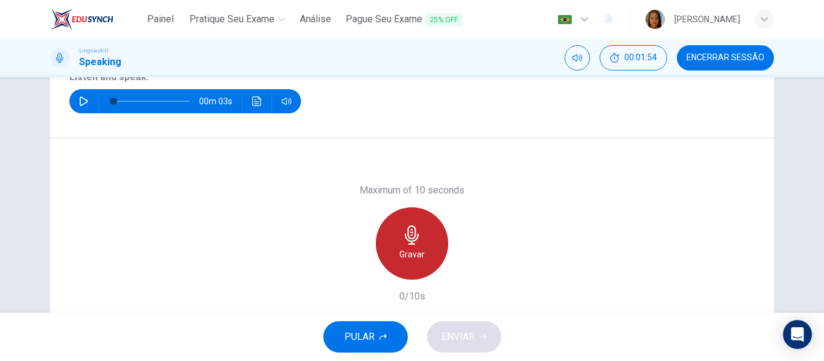
click at [406, 254] on h6 "Gravar" at bounding box center [411, 254] width 25 height 14
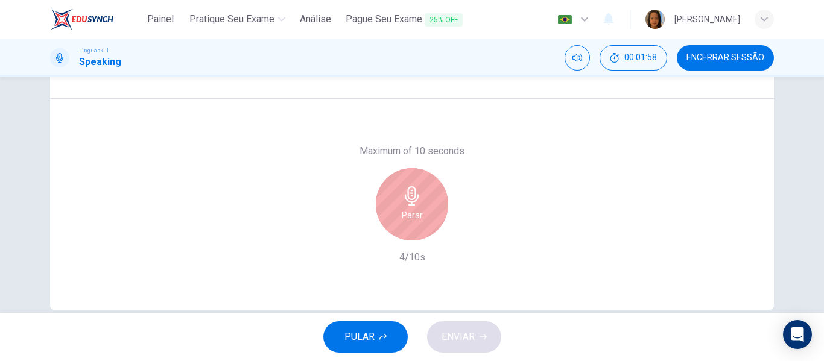
scroll to position [232, 0]
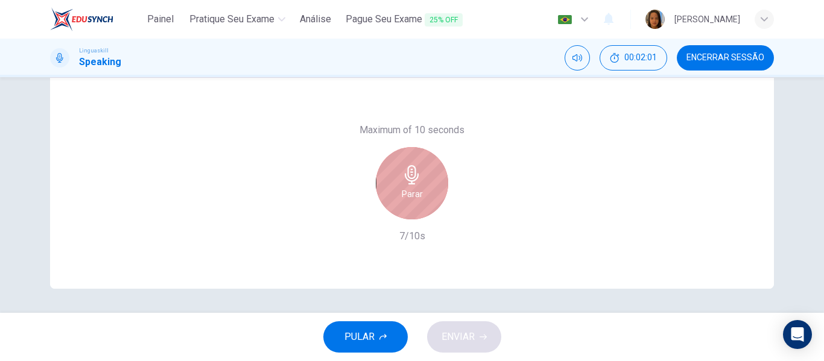
click at [414, 196] on h6 "Parar" at bounding box center [412, 194] width 21 height 14
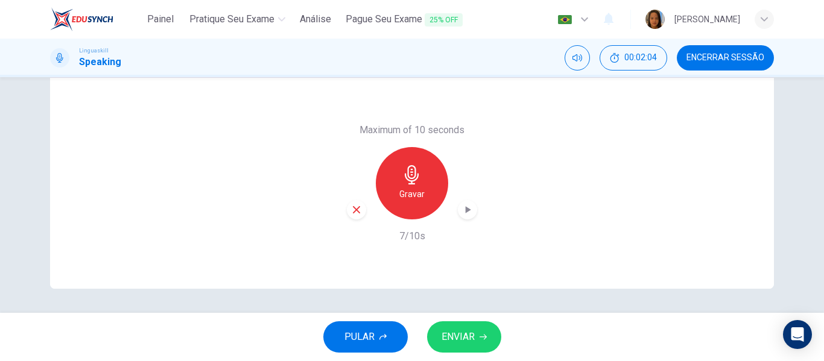
click at [465, 208] on icon "button" at bounding box center [467, 209] width 5 height 7
click at [459, 340] on span "ENVIAR" at bounding box center [457, 337] width 33 height 17
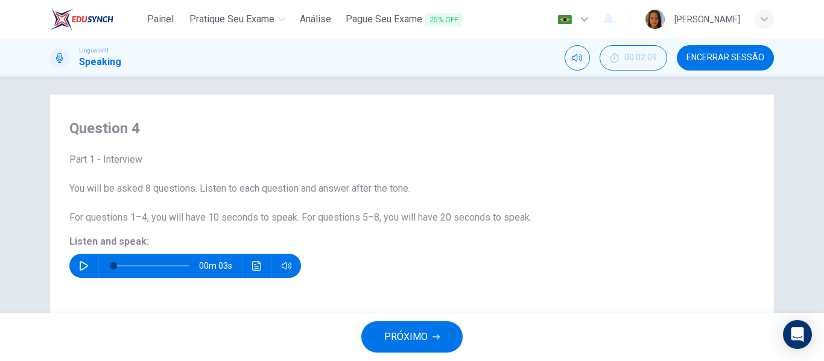
scroll to position [0, 0]
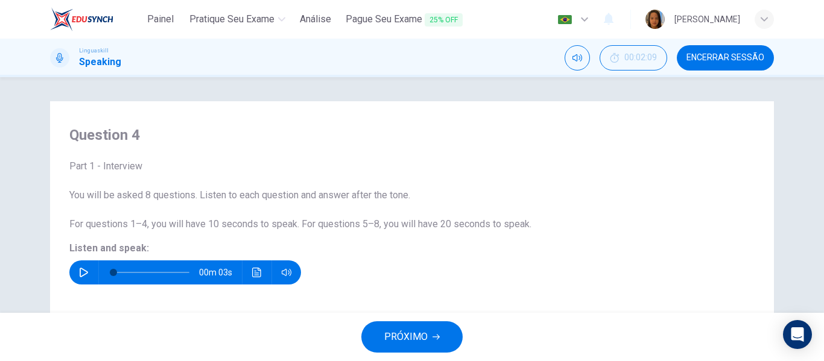
click at [75, 273] on button "button" at bounding box center [83, 272] width 19 height 24
click at [81, 271] on icon "button" at bounding box center [84, 273] width 8 height 10
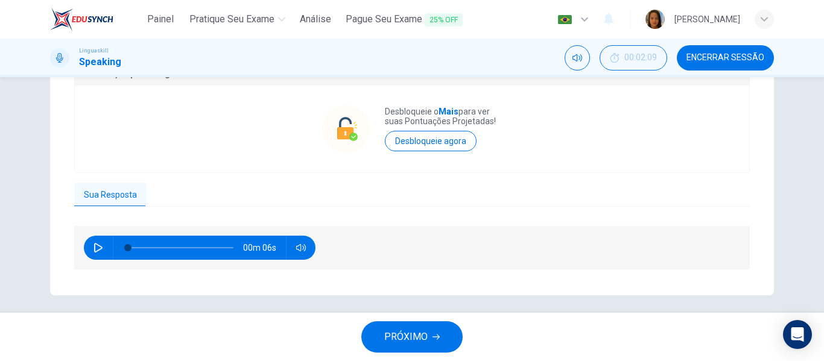
scroll to position [279, 0]
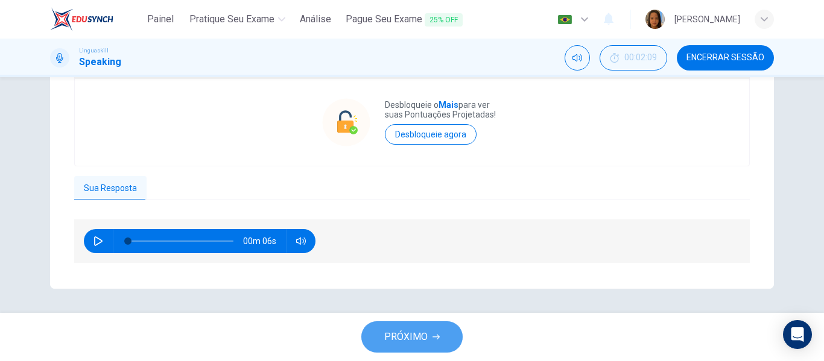
click at [412, 342] on span "PRÓXIMO" at bounding box center [405, 337] width 43 height 17
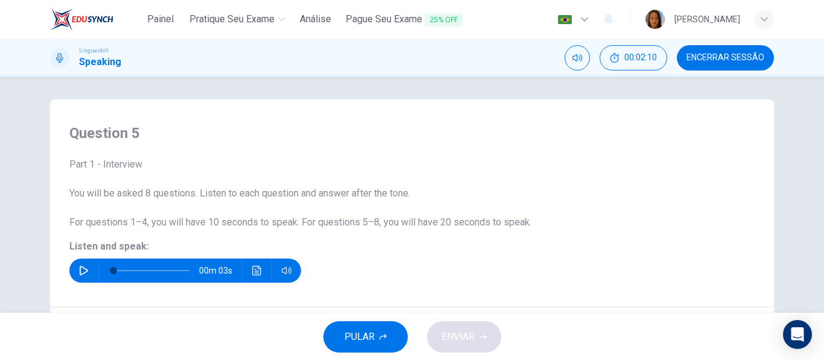
scroll to position [0, 0]
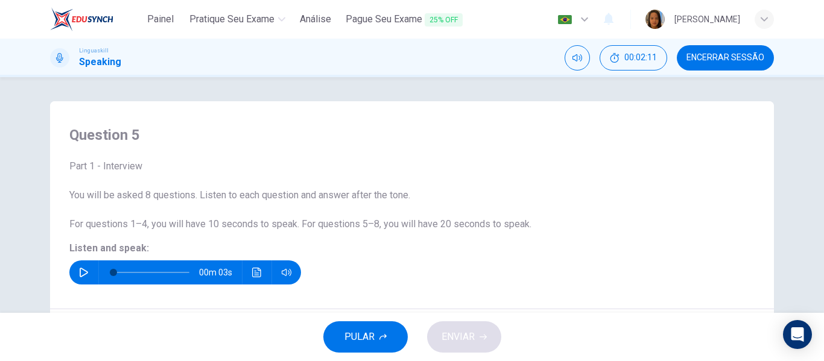
click at [79, 269] on icon "button" at bounding box center [84, 273] width 10 height 10
click at [82, 273] on icon "button" at bounding box center [84, 273] width 10 height 10
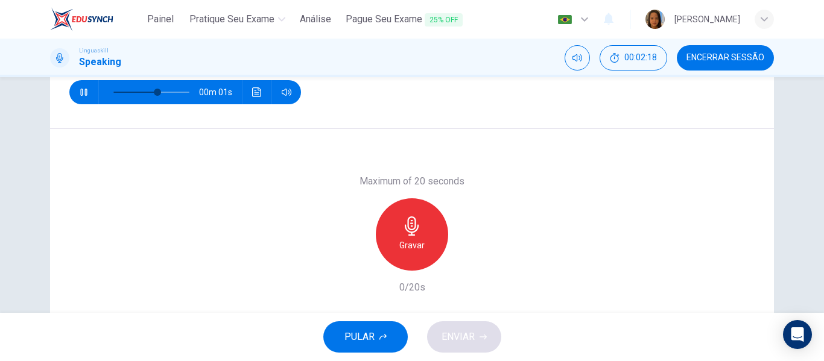
scroll to position [181, 0]
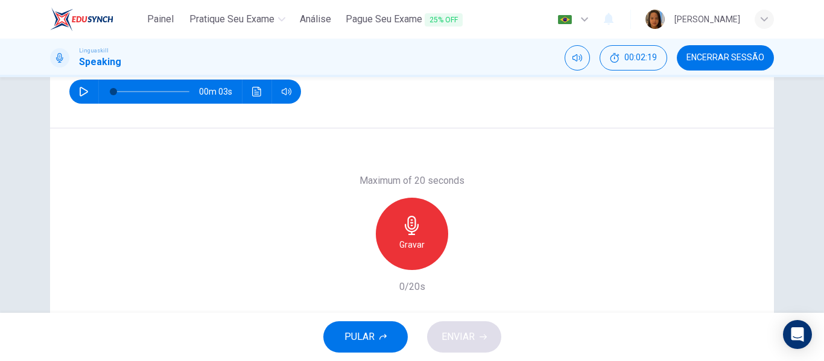
click at [407, 249] on h6 "Gravar" at bounding box center [411, 245] width 25 height 14
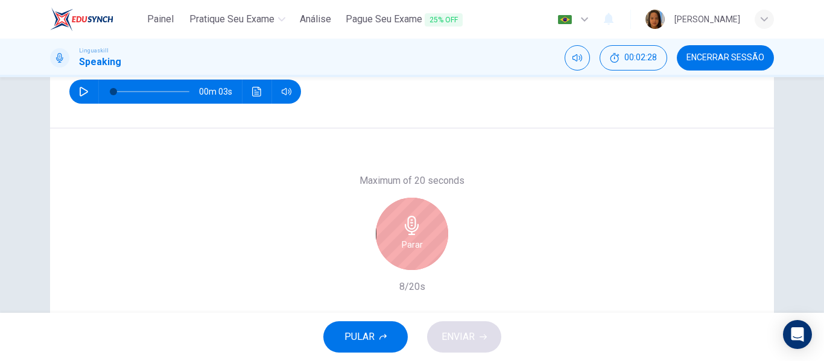
click at [406, 238] on h6 "Parar" at bounding box center [412, 245] width 21 height 14
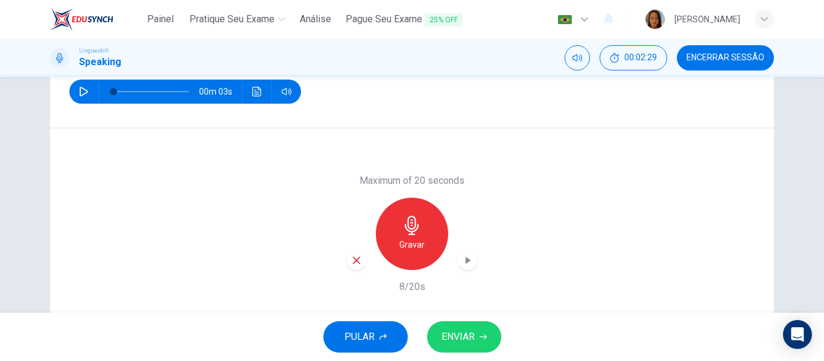
click at [461, 255] on icon "button" at bounding box center [467, 260] width 12 height 12
click at [450, 339] on span "ENVIAR" at bounding box center [457, 337] width 33 height 17
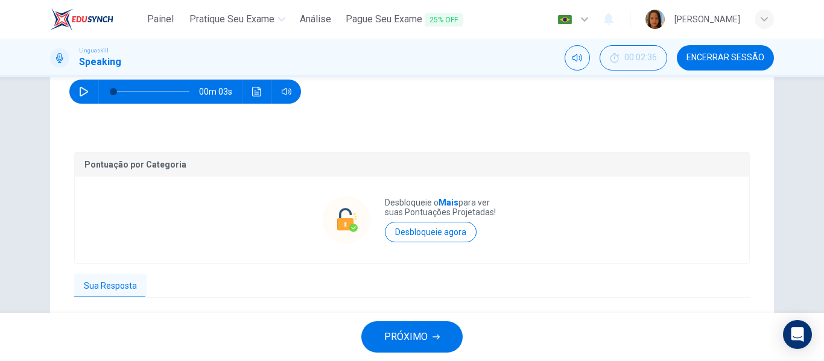
click at [80, 91] on icon "button" at bounding box center [84, 92] width 10 height 10
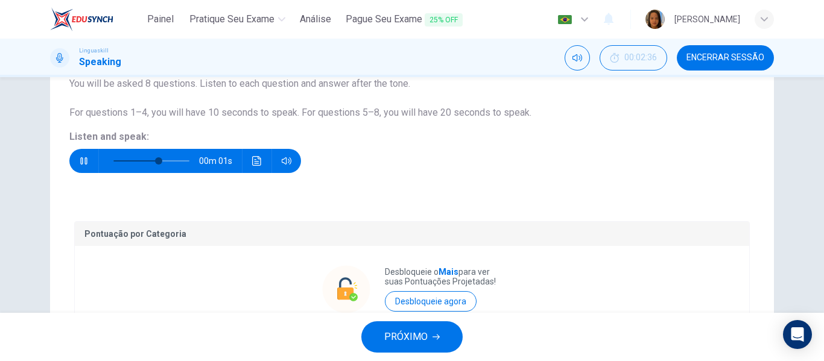
scroll to position [121, 0]
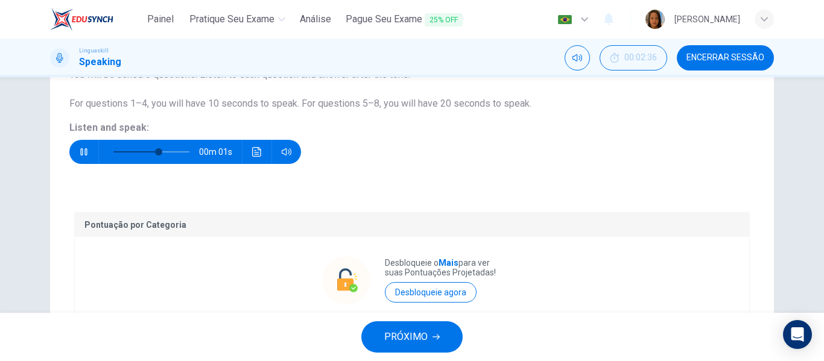
click at [418, 336] on span "PRÓXIMO" at bounding box center [405, 337] width 43 height 17
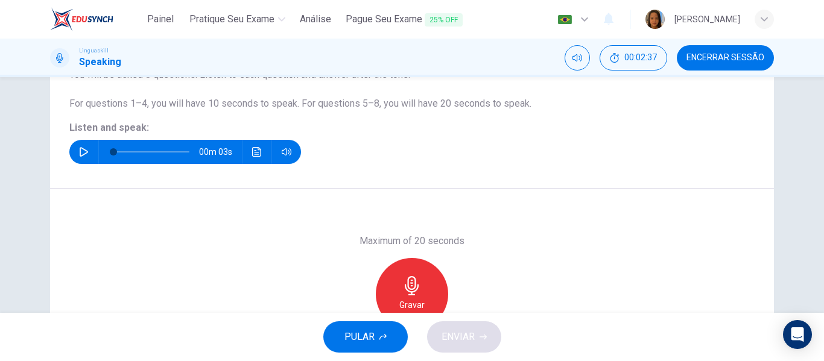
click at [85, 149] on icon "button" at bounding box center [84, 152] width 10 height 10
click at [82, 151] on icon "button" at bounding box center [84, 152] width 10 height 10
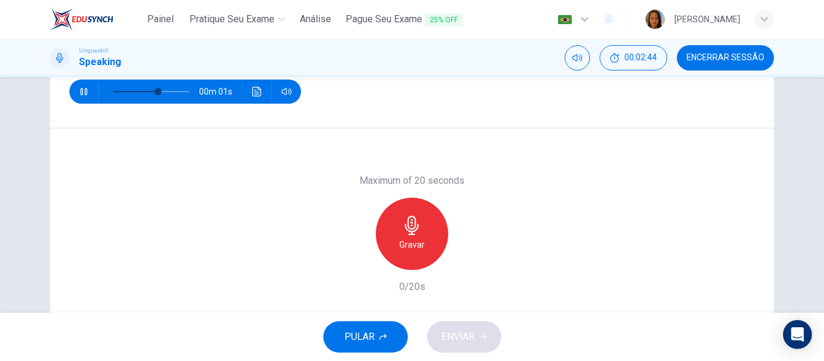
click at [421, 242] on div "Gravar" at bounding box center [412, 234] width 72 height 72
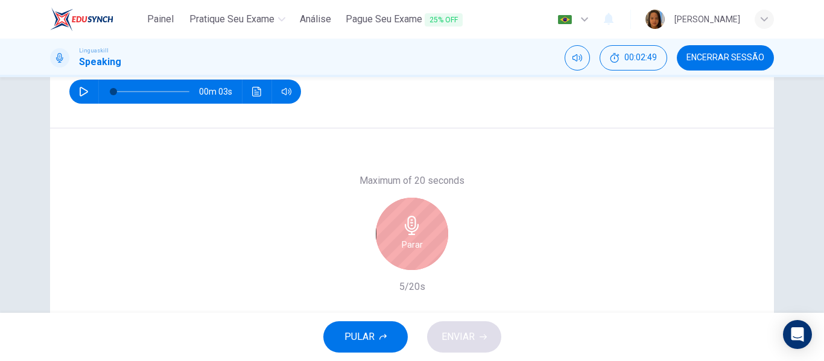
click at [410, 244] on h6 "Parar" at bounding box center [412, 245] width 21 height 14
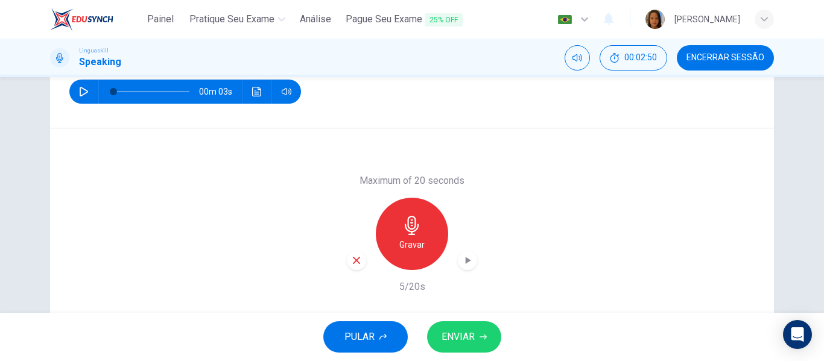
click at [465, 257] on icon "button" at bounding box center [467, 260] width 5 height 7
click at [462, 335] on span "ENVIAR" at bounding box center [457, 337] width 33 height 17
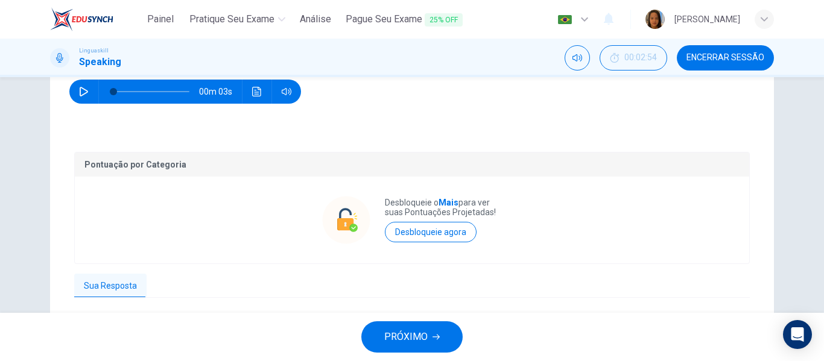
click at [399, 339] on span "PRÓXIMO" at bounding box center [405, 337] width 43 height 17
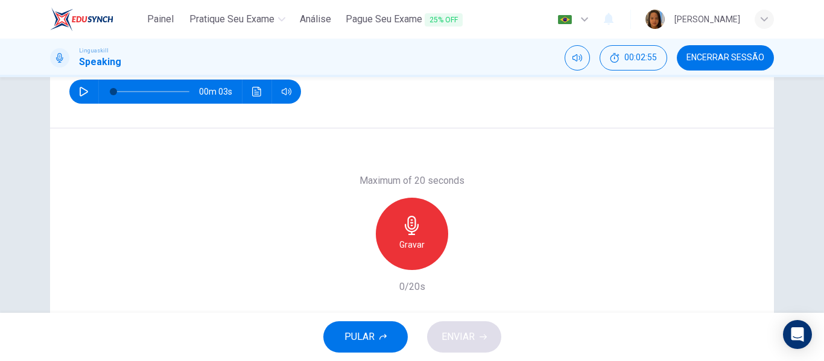
click at [82, 87] on icon "button" at bounding box center [84, 92] width 10 height 10
click at [81, 90] on icon "button" at bounding box center [84, 92] width 10 height 10
click at [79, 91] on icon "button" at bounding box center [84, 92] width 10 height 10
click at [414, 251] on h6 "Gravar" at bounding box center [411, 245] width 25 height 14
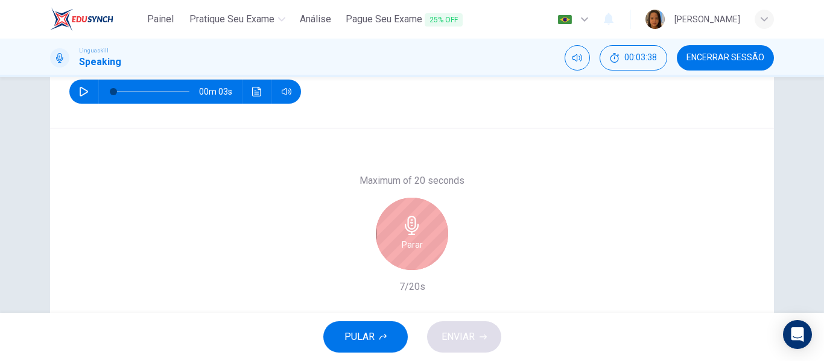
click at [407, 243] on h6 "Parar" at bounding box center [412, 245] width 21 height 14
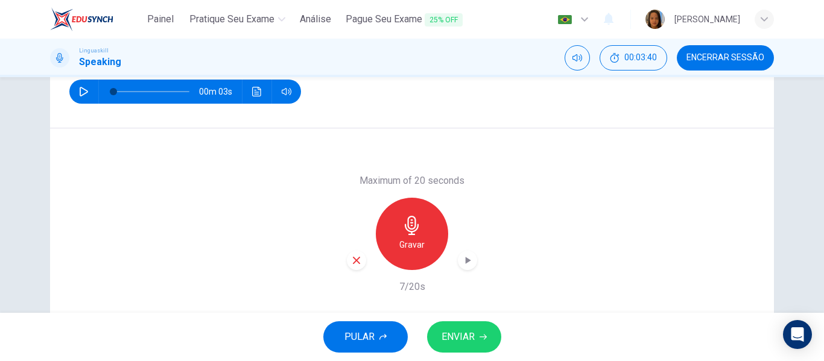
click at [461, 264] on icon "button" at bounding box center [467, 260] width 12 height 12
click at [462, 334] on span "ENVIAR" at bounding box center [457, 337] width 33 height 17
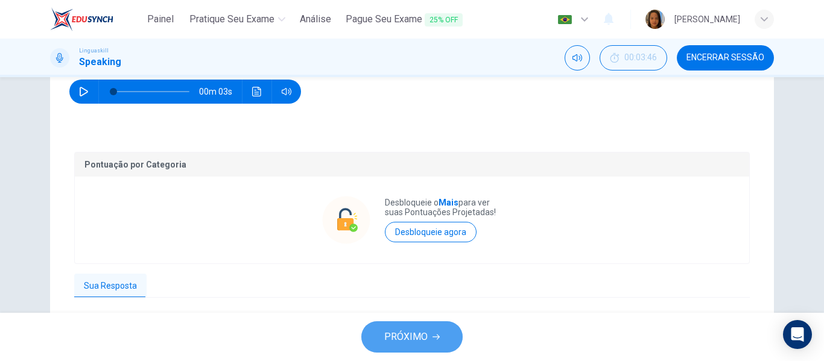
click at [424, 334] on span "PRÓXIMO" at bounding box center [405, 337] width 43 height 17
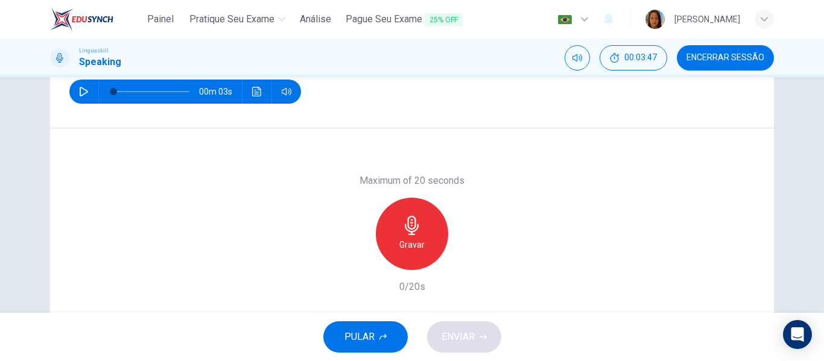
click at [75, 83] on button "button" at bounding box center [83, 92] width 19 height 24
click at [82, 86] on button "button" at bounding box center [83, 92] width 19 height 24
type input "0"
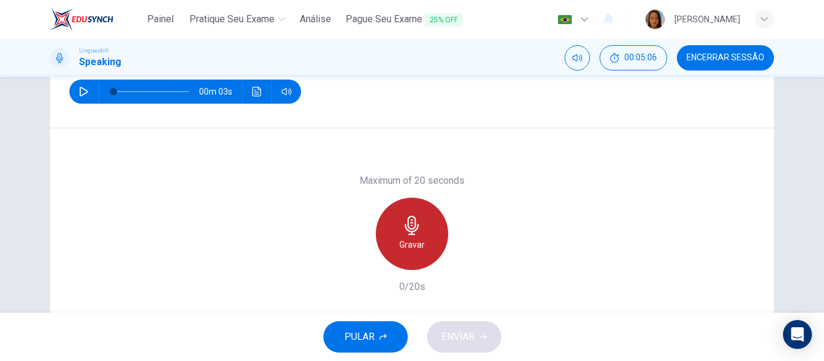
click at [409, 250] on h6 "Gravar" at bounding box center [411, 245] width 25 height 14
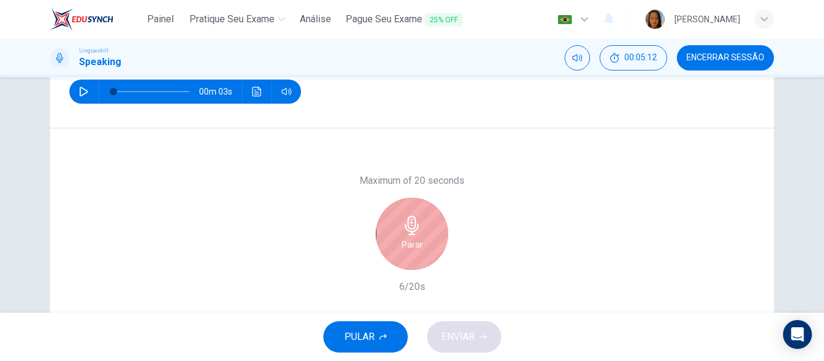
click at [403, 234] on icon "button" at bounding box center [411, 225] width 19 height 19
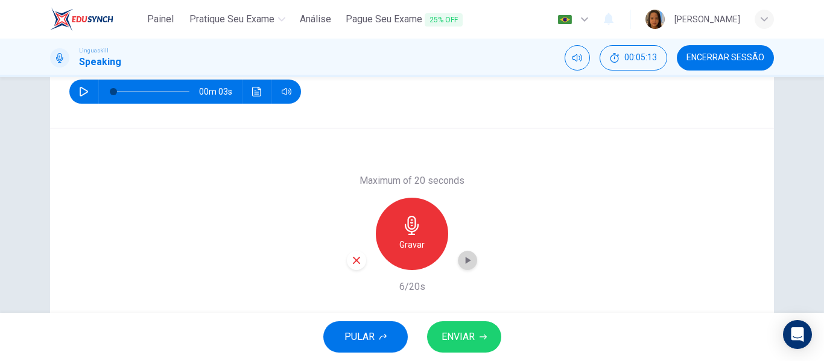
click at [466, 260] on icon "button" at bounding box center [467, 260] width 5 height 7
click at [468, 339] on span "ENVIAR" at bounding box center [457, 337] width 33 height 17
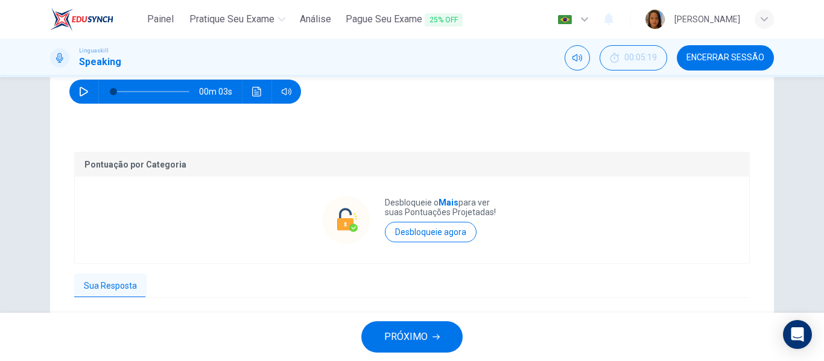
click at [407, 341] on span "PRÓXIMO" at bounding box center [405, 337] width 43 height 17
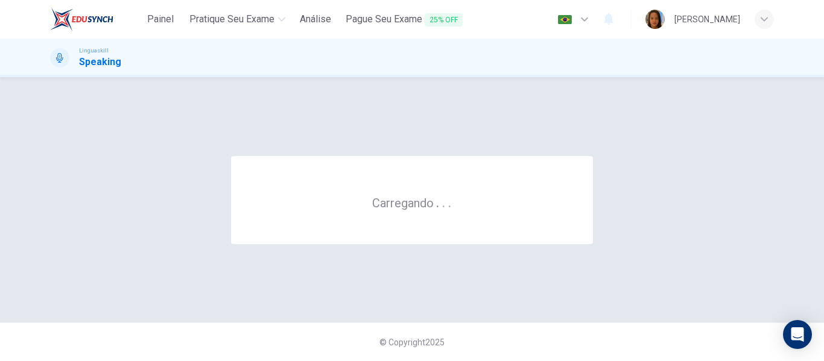
scroll to position [0, 0]
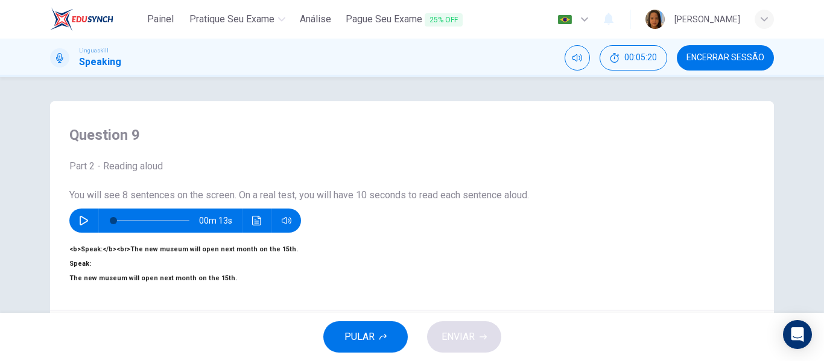
click at [79, 221] on icon "button" at bounding box center [84, 221] width 10 height 10
click at [79, 226] on icon "button" at bounding box center [84, 221] width 10 height 10
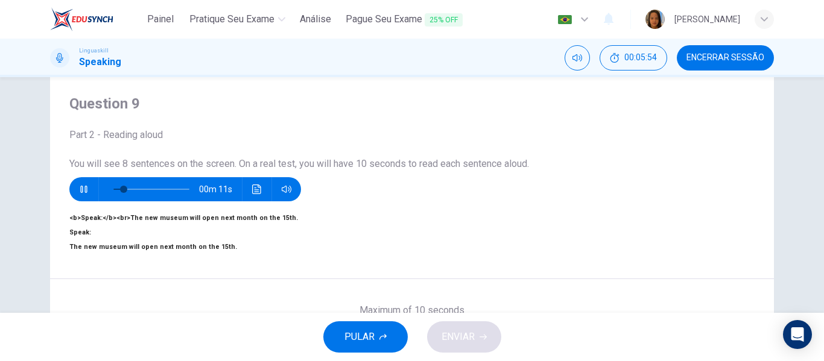
scroll to position [121, 0]
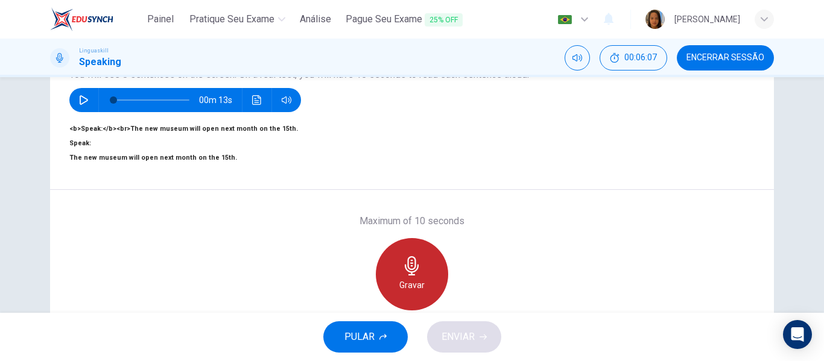
click at [426, 280] on div "Gravar" at bounding box center [412, 274] width 72 height 72
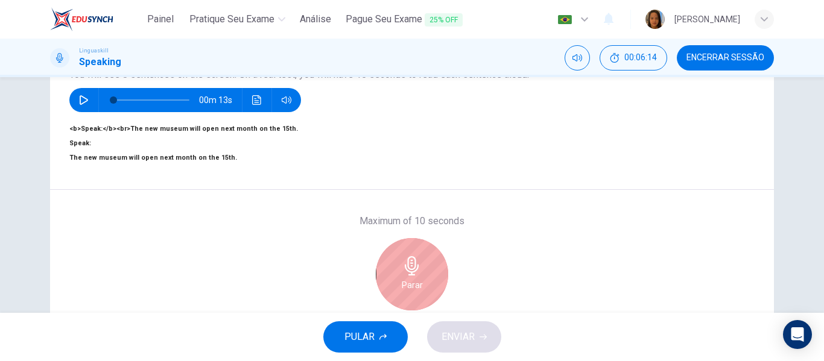
click at [424, 280] on div "Parar" at bounding box center [412, 274] width 72 height 72
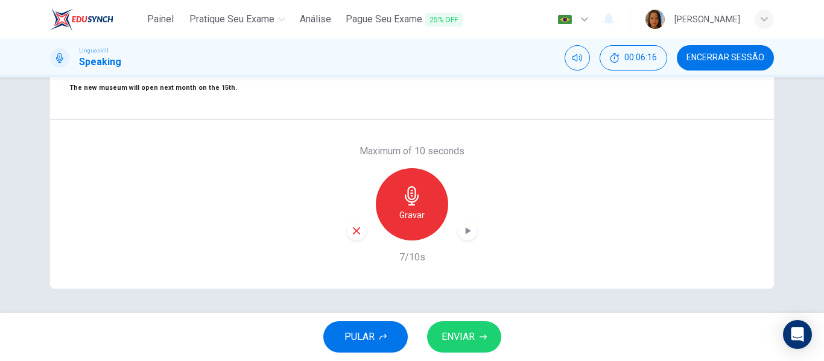
scroll to position [232, 0]
click at [465, 227] on icon "button" at bounding box center [467, 230] width 5 height 7
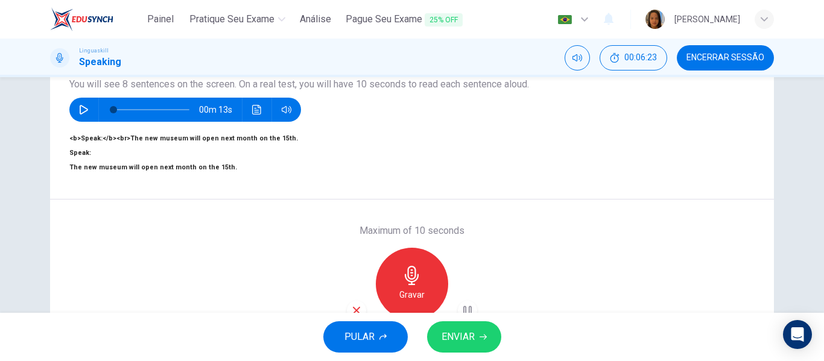
scroll to position [171, 0]
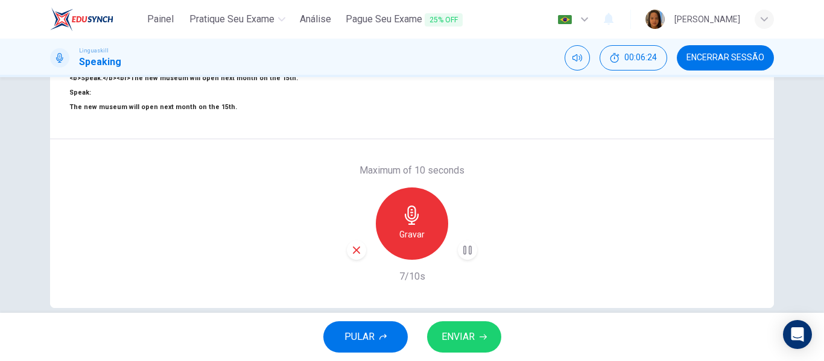
click at [460, 338] on span "ENVIAR" at bounding box center [457, 337] width 33 height 17
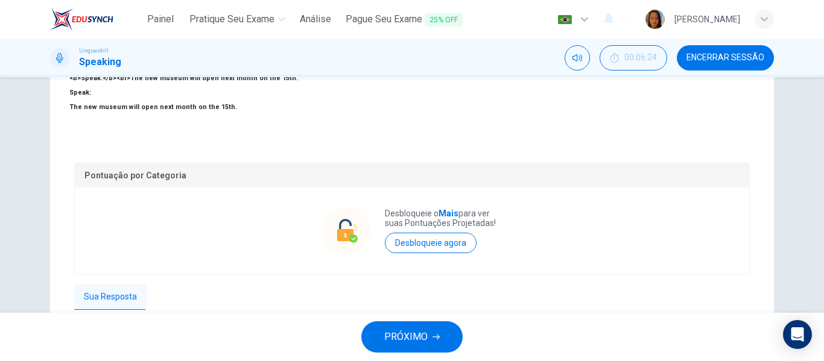
click at [419, 335] on span "PRÓXIMO" at bounding box center [405, 337] width 43 height 17
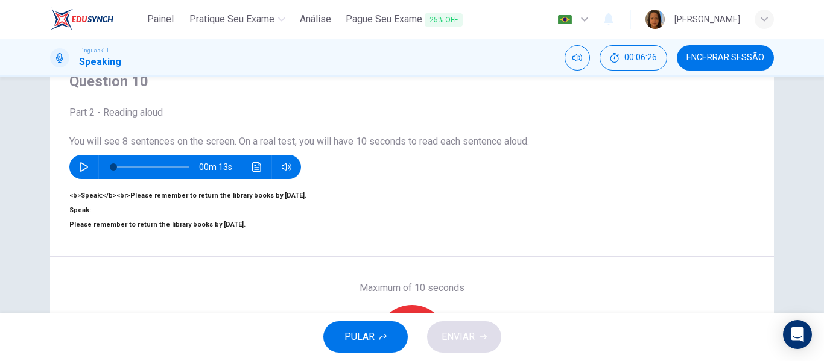
scroll to position [51, 0]
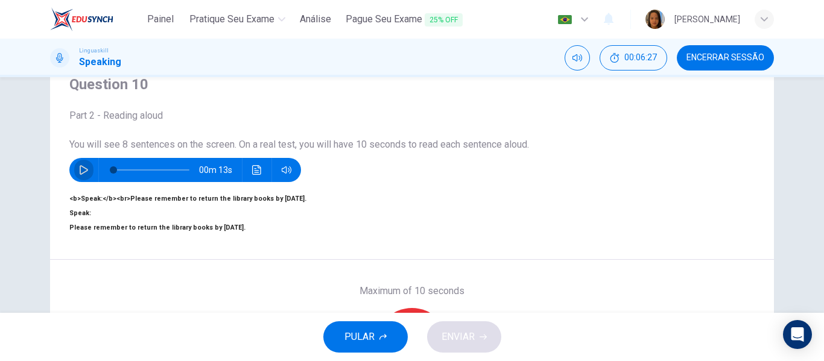
click at [80, 172] on icon "button" at bounding box center [84, 170] width 10 height 10
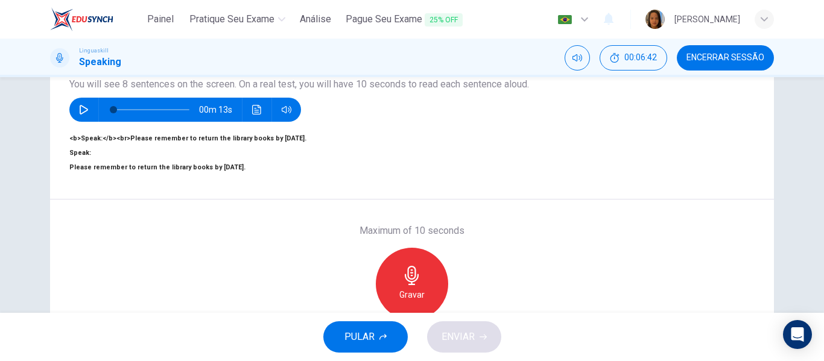
scroll to position [171, 0]
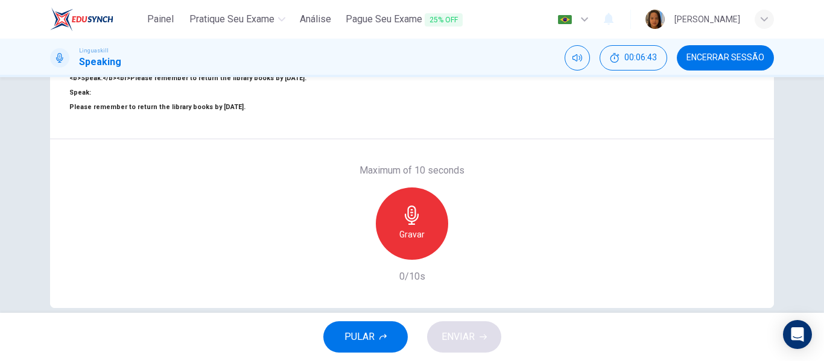
click at [421, 238] on div "Gravar" at bounding box center [412, 224] width 72 height 72
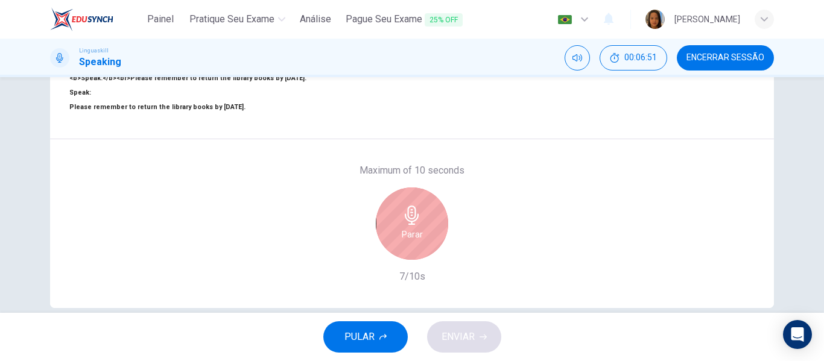
click at [432, 247] on div "Parar" at bounding box center [412, 224] width 72 height 72
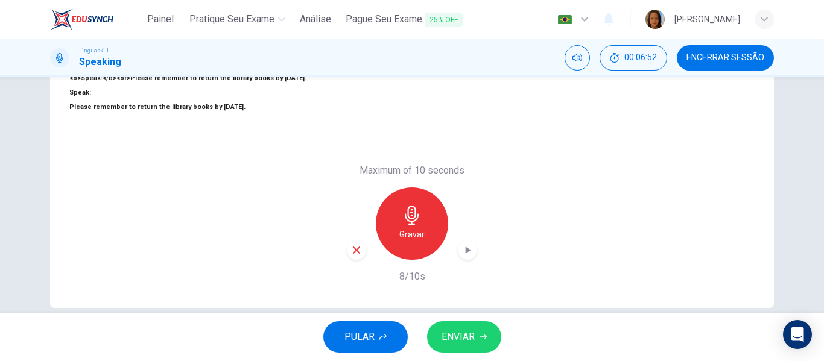
click at [465, 254] on icon "button" at bounding box center [467, 250] width 5 height 7
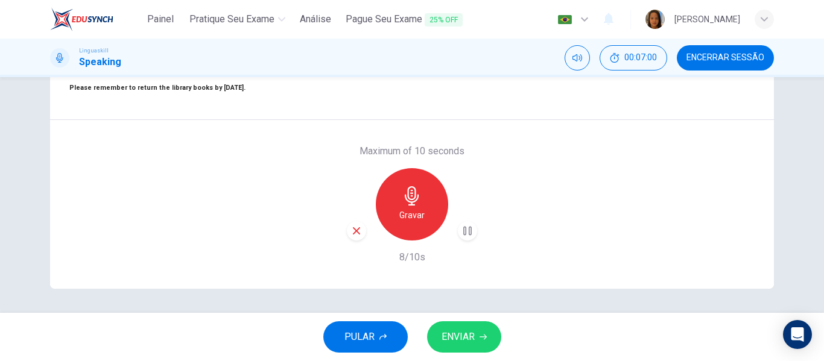
scroll to position [232, 0]
click at [454, 337] on span "ENVIAR" at bounding box center [457, 337] width 33 height 17
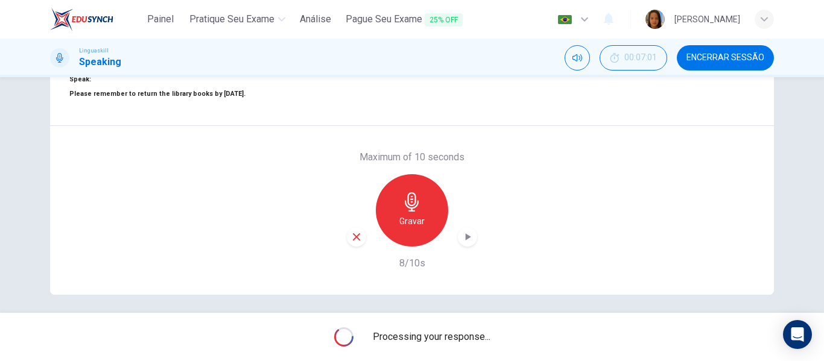
scroll to position [111, 0]
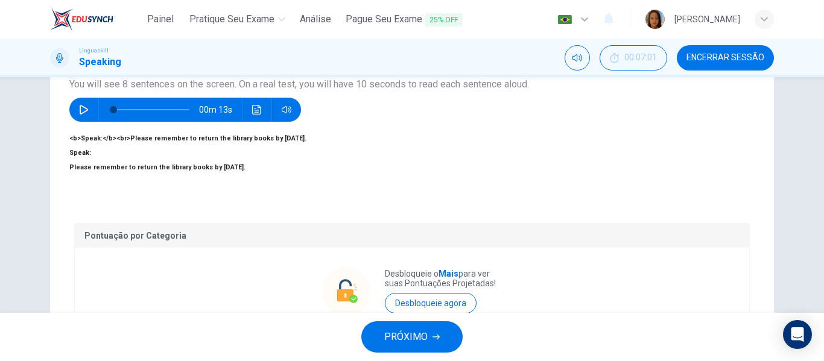
click at [406, 332] on span "PRÓXIMO" at bounding box center [405, 337] width 43 height 17
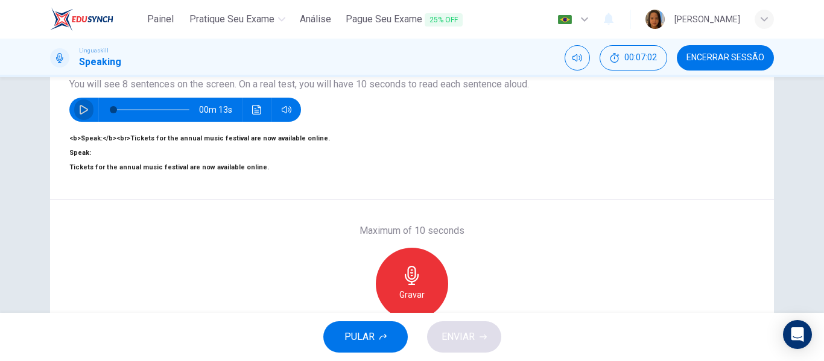
click at [74, 107] on button "button" at bounding box center [83, 110] width 19 height 24
click at [410, 285] on icon "button" at bounding box center [411, 275] width 19 height 19
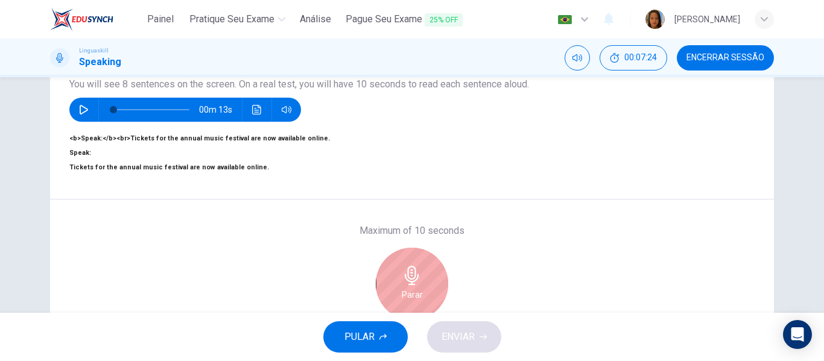
click at [416, 285] on icon "button" at bounding box center [411, 275] width 19 height 19
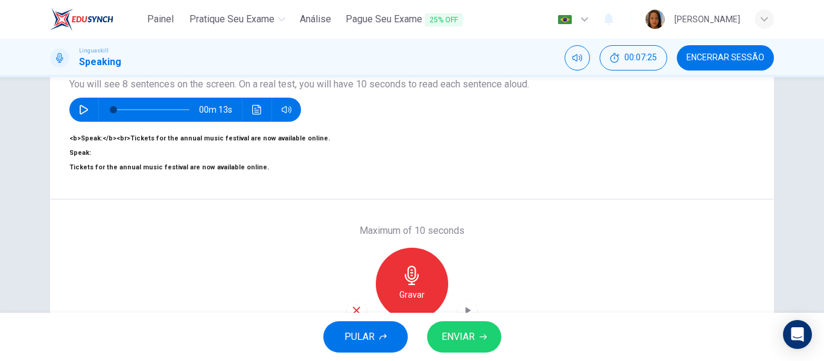
scroll to position [171, 0]
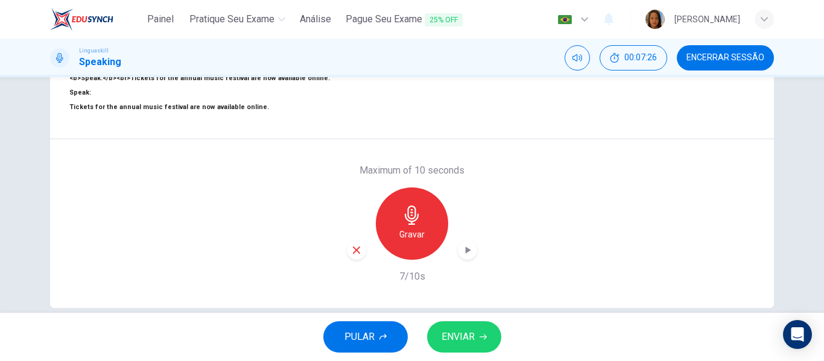
click at [461, 256] on icon "button" at bounding box center [467, 250] width 12 height 12
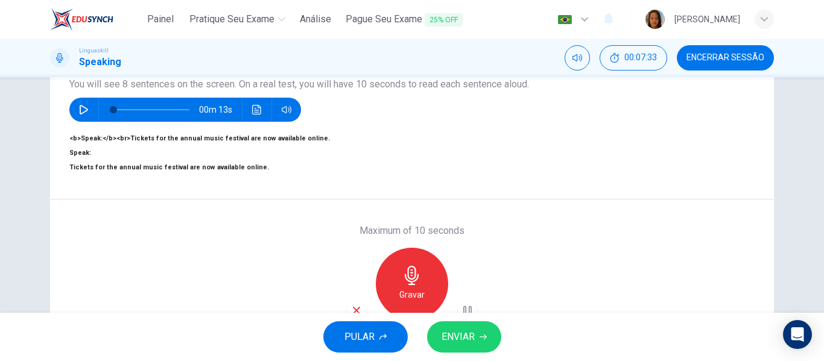
click at [462, 338] on span "ENVIAR" at bounding box center [457, 337] width 33 height 17
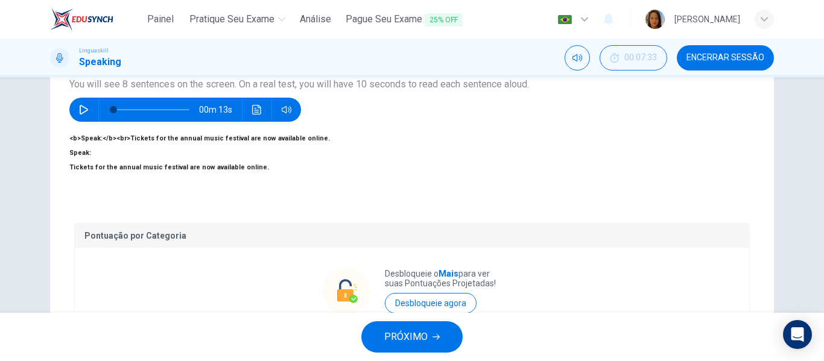
click at [420, 339] on span "PRÓXIMO" at bounding box center [405, 337] width 43 height 17
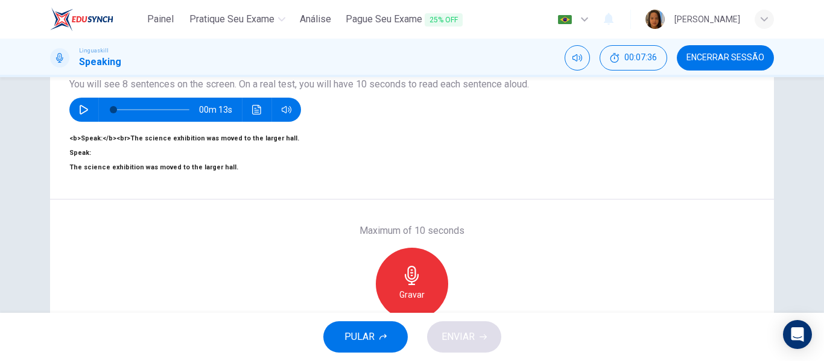
click at [80, 115] on icon "button" at bounding box center [84, 110] width 8 height 10
click at [80, 110] on icon "button" at bounding box center [84, 110] width 10 height 10
click at [413, 285] on icon "button" at bounding box center [412, 275] width 14 height 19
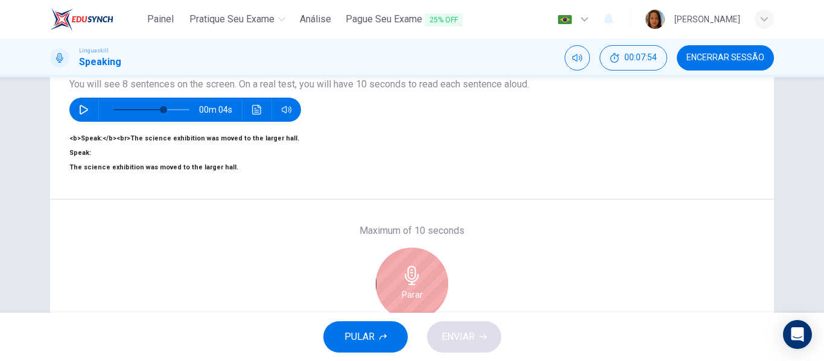
click at [426, 283] on div "Parar" at bounding box center [412, 284] width 72 height 72
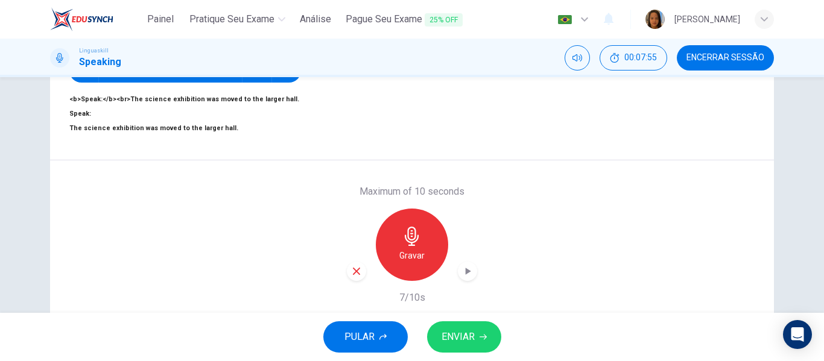
scroll to position [171, 0]
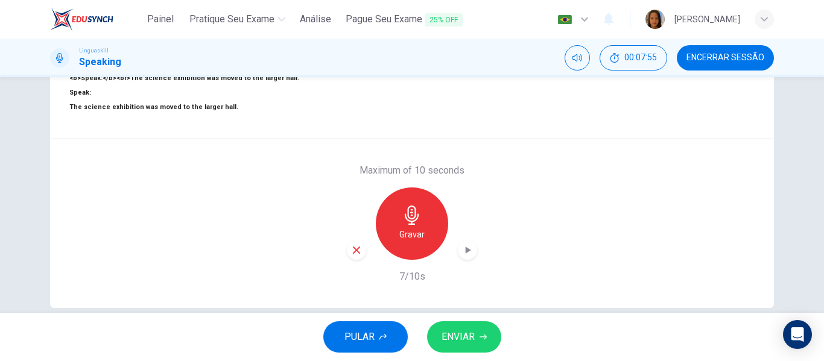
click at [463, 256] on icon "button" at bounding box center [467, 250] width 12 height 12
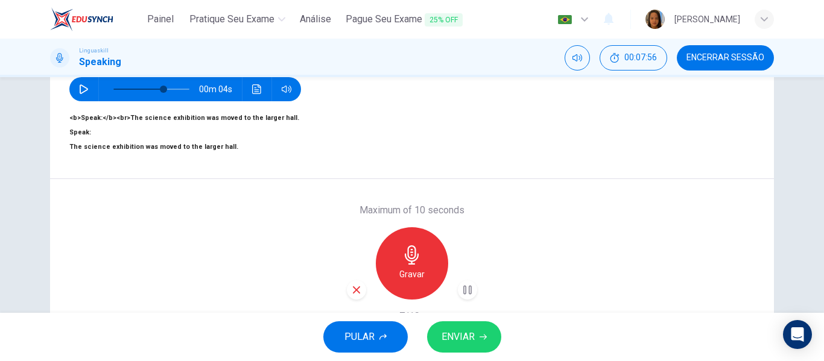
scroll to position [111, 0]
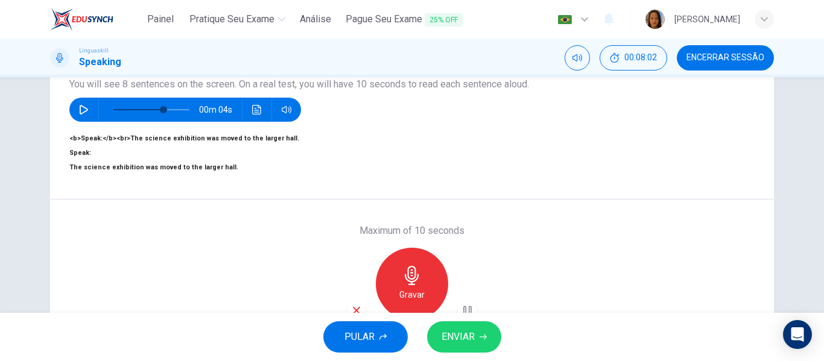
click at [464, 333] on span "ENVIAR" at bounding box center [457, 337] width 33 height 17
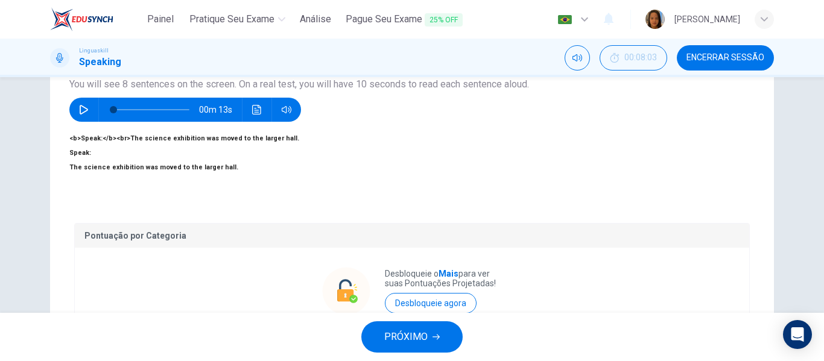
click at [432, 336] on icon "button" at bounding box center [435, 336] width 7 height 7
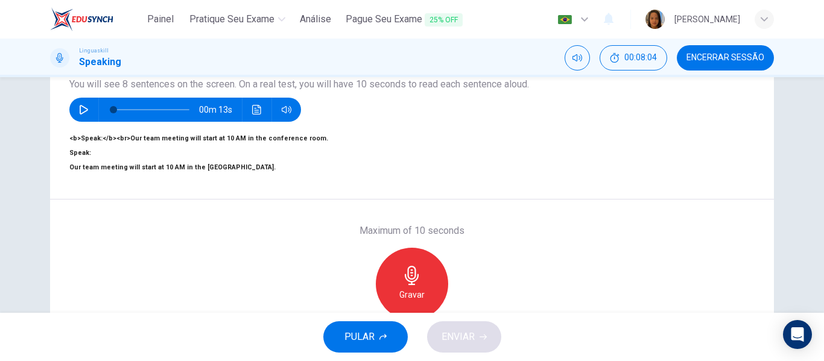
click at [80, 111] on icon "button" at bounding box center [84, 110] width 10 height 10
click at [80, 111] on icon "button" at bounding box center [83, 109] width 7 height 7
click at [426, 282] on div "Gravar" at bounding box center [412, 284] width 72 height 72
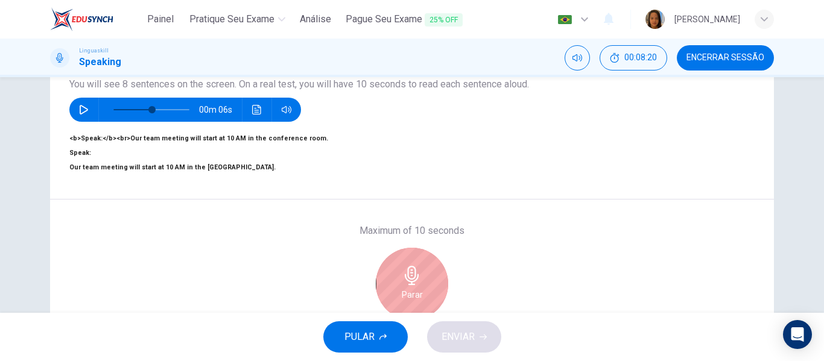
click at [426, 282] on div "Parar" at bounding box center [412, 284] width 72 height 72
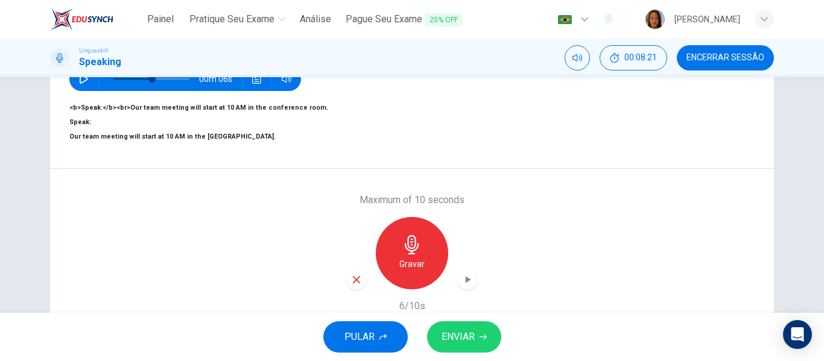
scroll to position [171, 0]
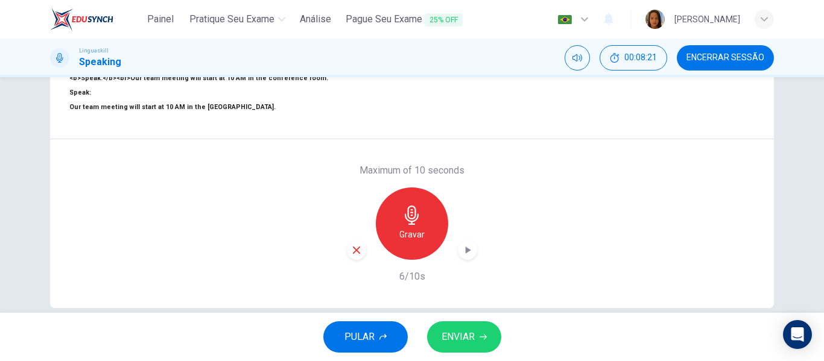
click at [465, 254] on icon "button" at bounding box center [467, 250] width 5 height 7
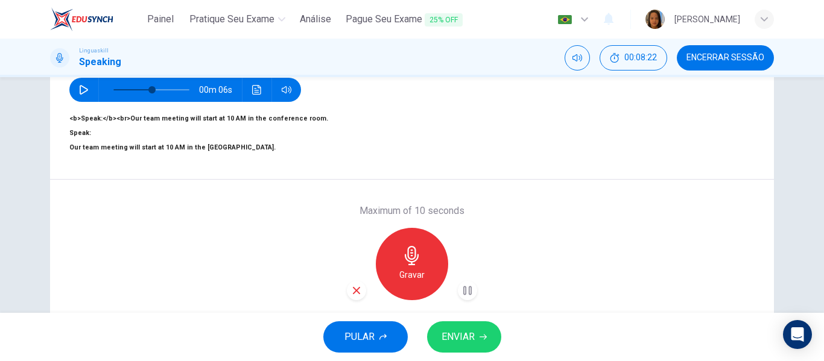
scroll to position [51, 0]
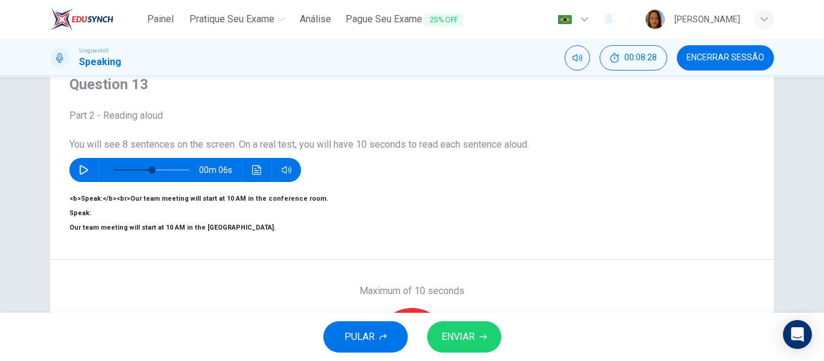
click at [448, 336] on span "ENVIAR" at bounding box center [457, 337] width 33 height 17
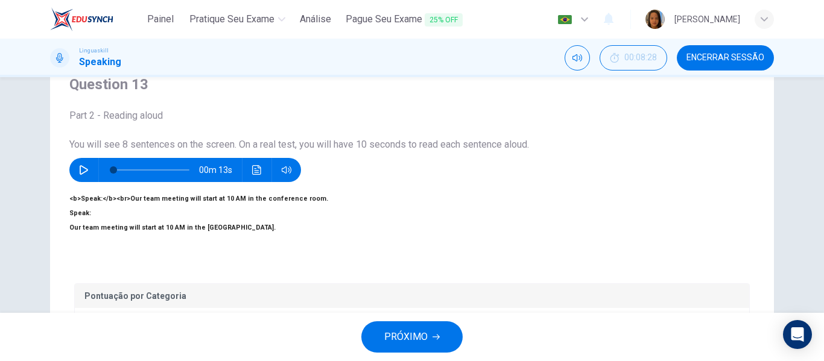
click at [405, 335] on span "PRÓXIMO" at bounding box center [405, 337] width 43 height 17
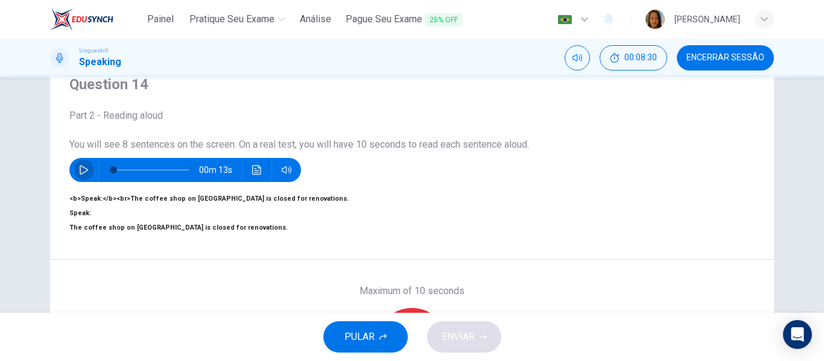
click at [75, 168] on button "button" at bounding box center [83, 170] width 19 height 24
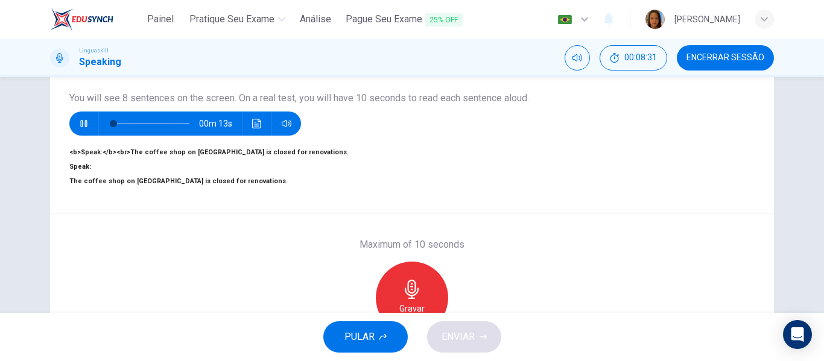
scroll to position [111, 0]
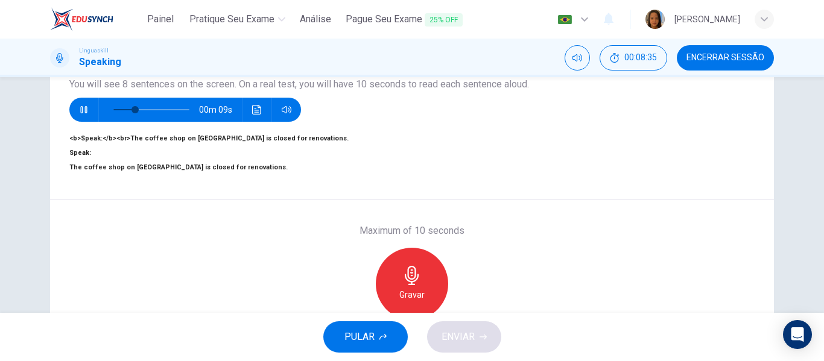
click at [83, 111] on icon "button" at bounding box center [84, 110] width 10 height 10
click at [421, 288] on div "Gravar" at bounding box center [412, 284] width 72 height 72
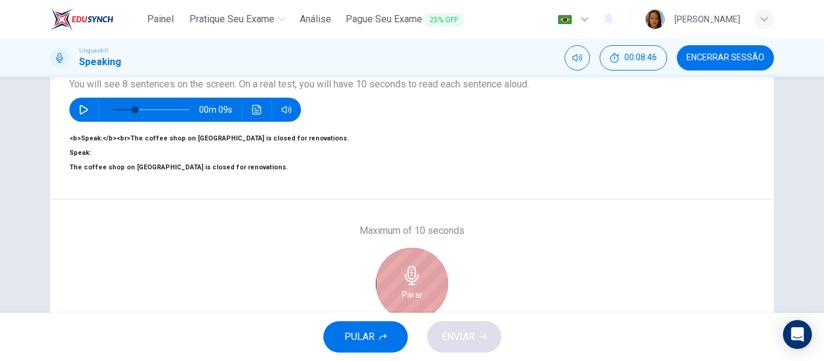
click at [426, 286] on div "Parar" at bounding box center [412, 284] width 72 height 72
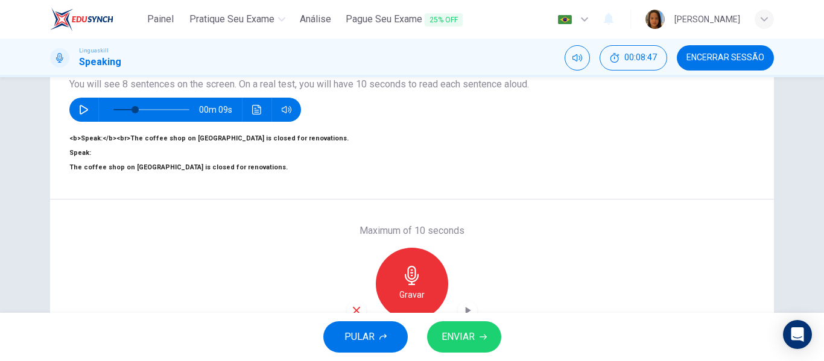
scroll to position [171, 0]
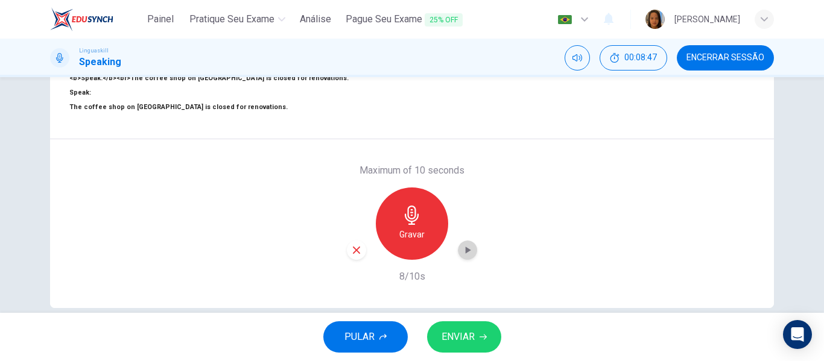
click at [470, 256] on icon "button" at bounding box center [467, 250] width 12 height 12
click at [467, 338] on span "ENVIAR" at bounding box center [457, 337] width 33 height 17
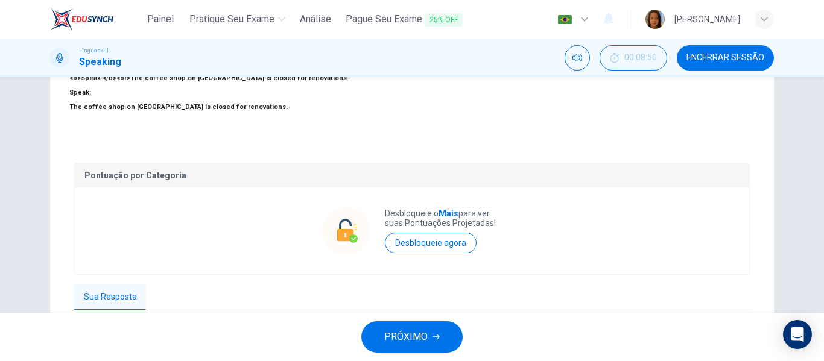
click at [404, 338] on span "PRÓXIMO" at bounding box center [405, 337] width 43 height 17
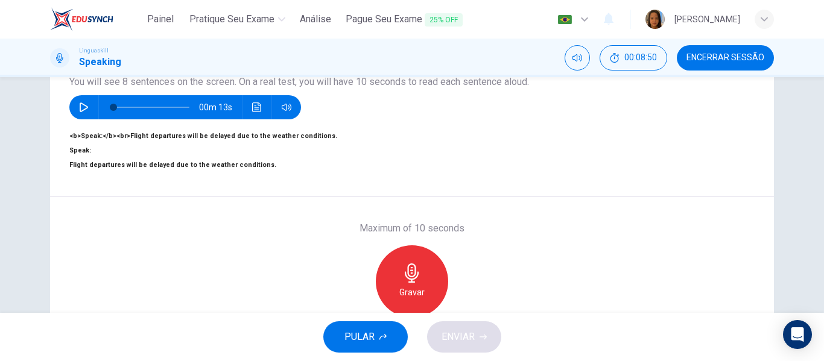
scroll to position [111, 0]
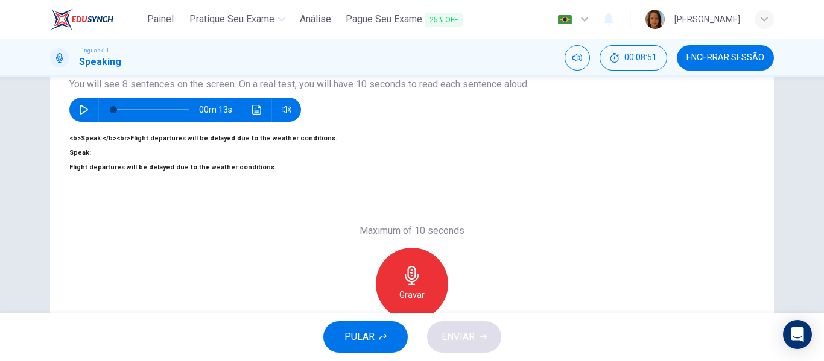
click at [80, 109] on icon "button" at bounding box center [84, 110] width 10 height 10
click at [83, 112] on icon "button" at bounding box center [84, 110] width 10 height 10
click at [420, 293] on div "Gravar" at bounding box center [412, 284] width 72 height 72
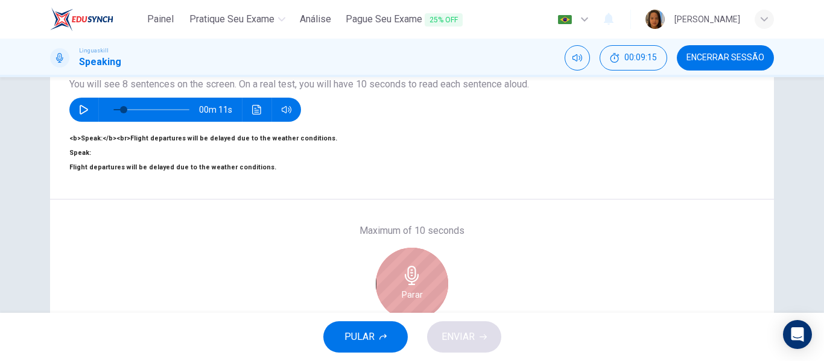
click at [403, 277] on div "Parar" at bounding box center [412, 284] width 72 height 72
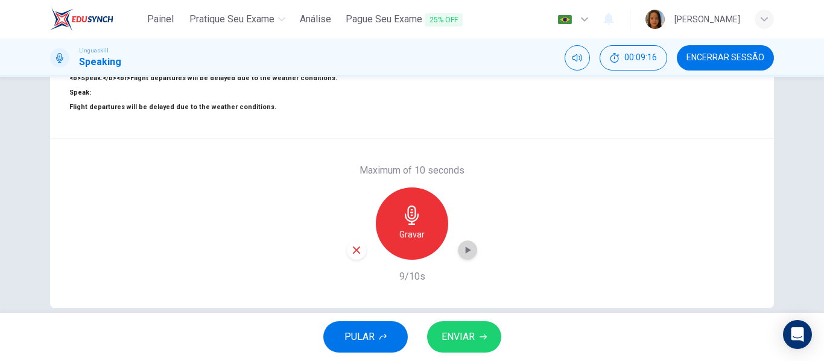
click at [465, 254] on icon "button" at bounding box center [467, 250] width 5 height 7
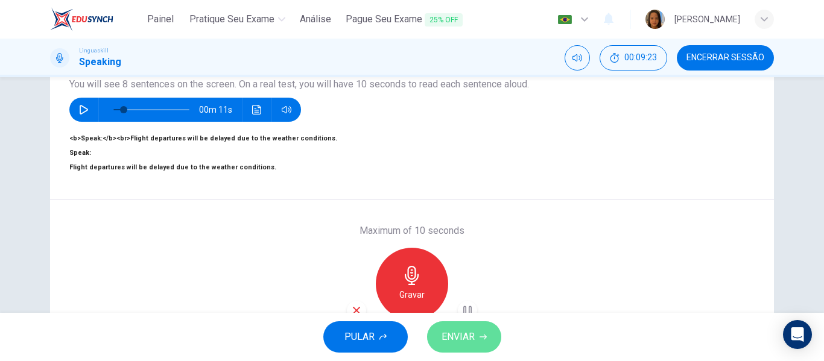
click at [452, 341] on span "ENVIAR" at bounding box center [457, 337] width 33 height 17
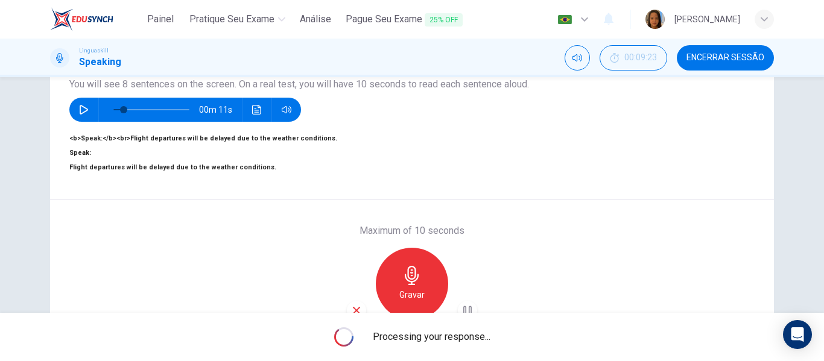
type input "0"
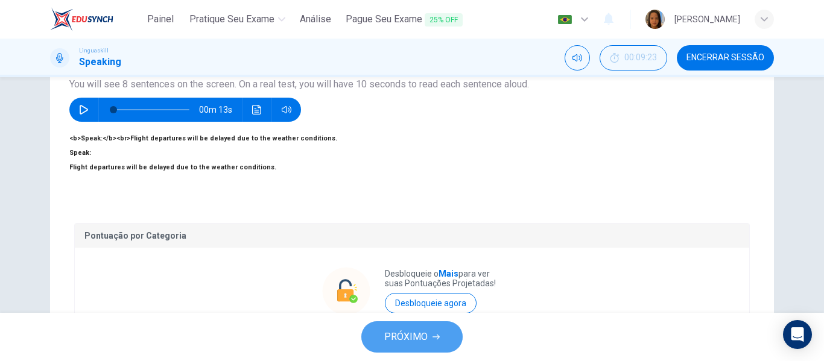
click at [421, 335] on span "PRÓXIMO" at bounding box center [405, 337] width 43 height 17
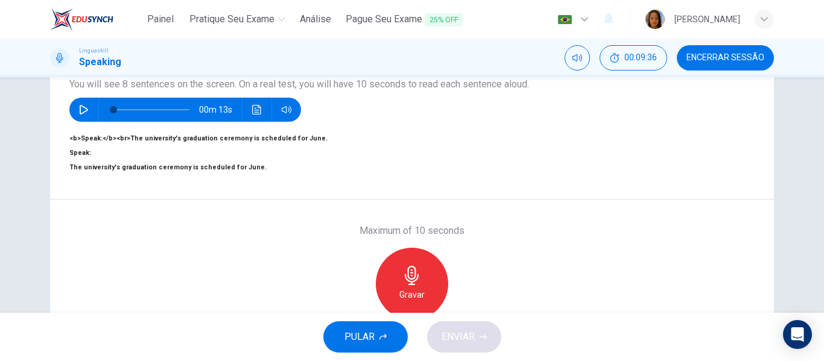
click at [423, 288] on div "Gravar" at bounding box center [412, 284] width 72 height 72
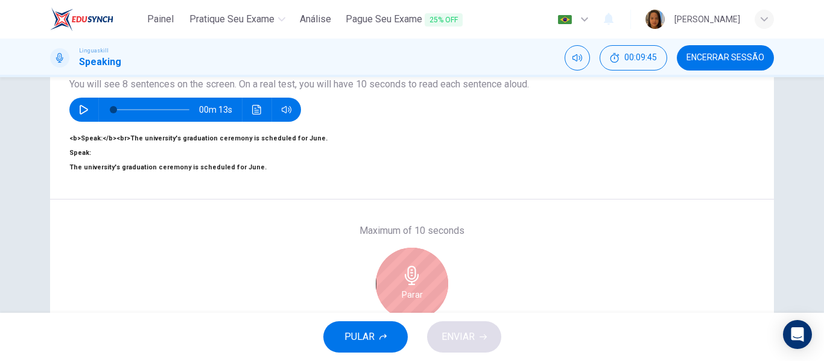
click at [401, 275] on div "Parar" at bounding box center [412, 284] width 72 height 72
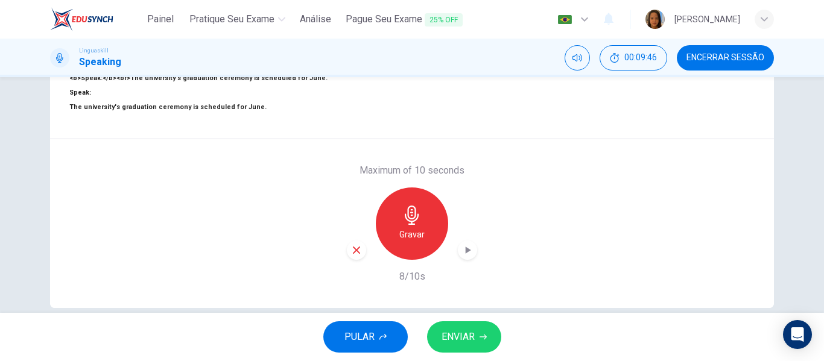
click at [465, 254] on icon "button" at bounding box center [467, 250] width 5 height 7
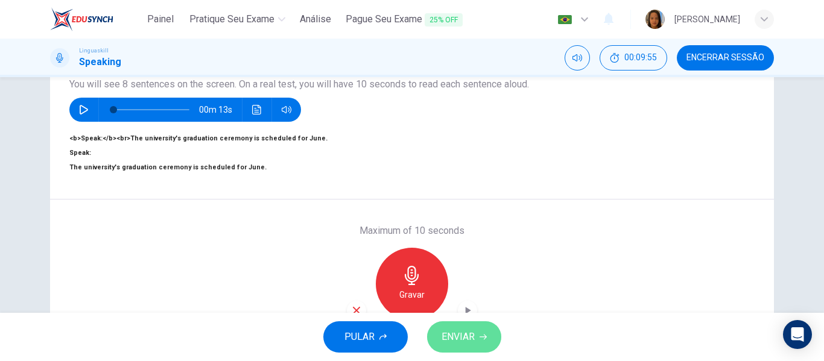
click at [463, 332] on span "ENVIAR" at bounding box center [457, 337] width 33 height 17
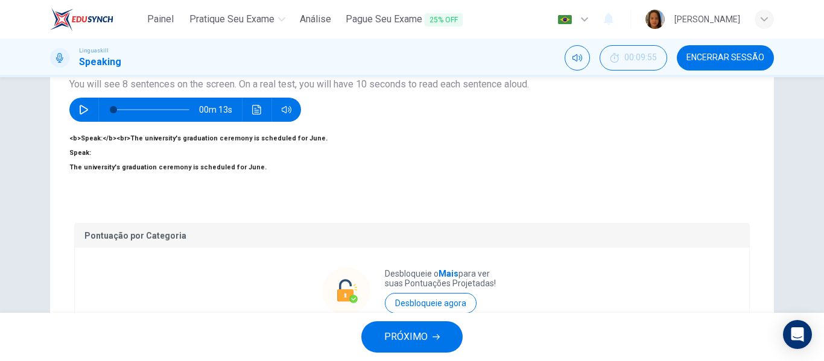
click at [418, 337] on span "PRÓXIMO" at bounding box center [405, 337] width 43 height 17
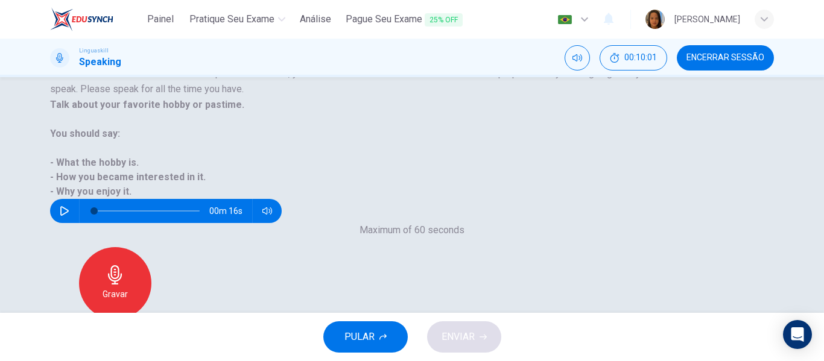
scroll to position [60, 0]
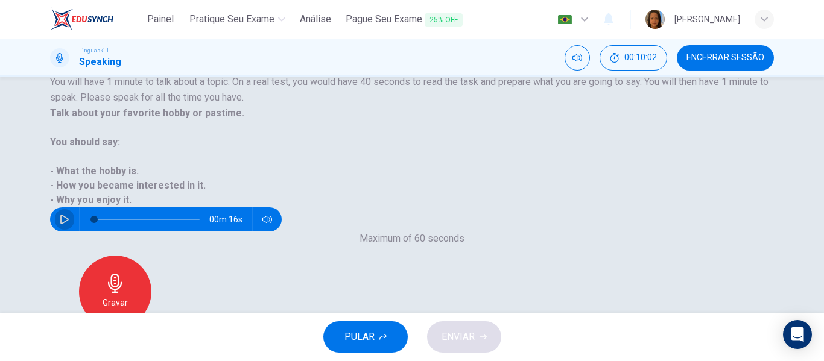
click at [69, 215] on icon "button" at bounding box center [64, 220] width 8 height 10
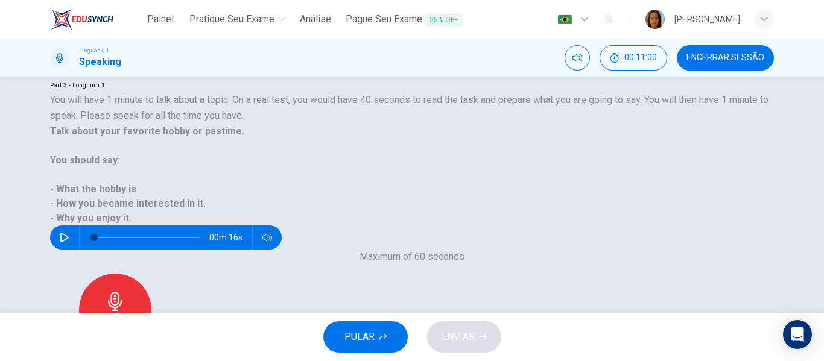
scroll to position [0, 0]
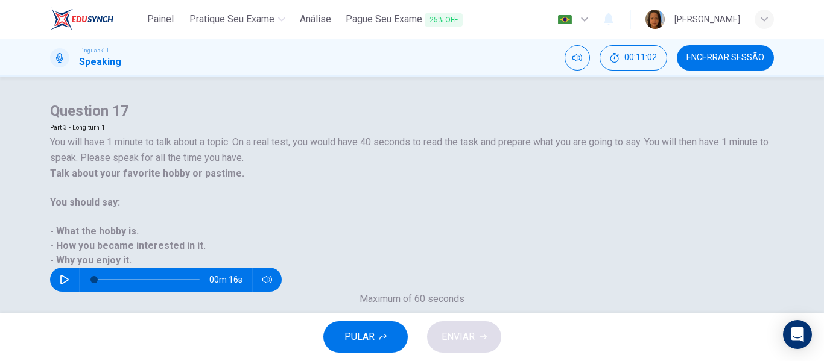
drag, startPoint x: 68, startPoint y: 194, endPoint x: 291, endPoint y: 218, distance: 223.8
click at [279, 218] on div "Part 3 - Long turn 1 You will have 1 minute to talk about a topic. On a real te…" at bounding box center [412, 206] width 724 height 171
drag, startPoint x: 327, startPoint y: 210, endPoint x: 229, endPoint y: 191, distance: 100.3
click at [229, 166] on h6 "You will have 1 minute to talk about a topic. On a real test, you would have 40…" at bounding box center [412, 150] width 724 height 31
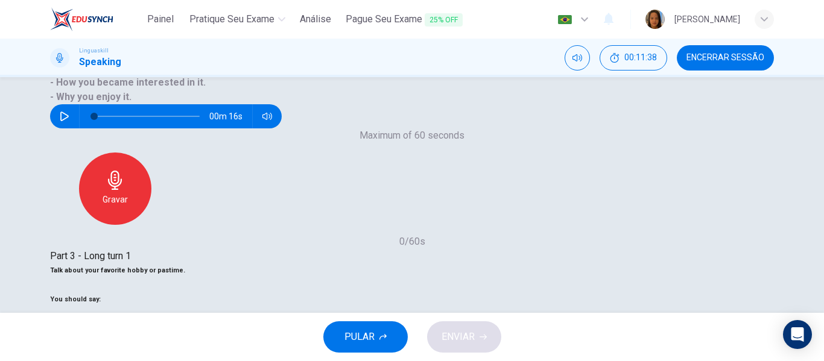
scroll to position [181, 0]
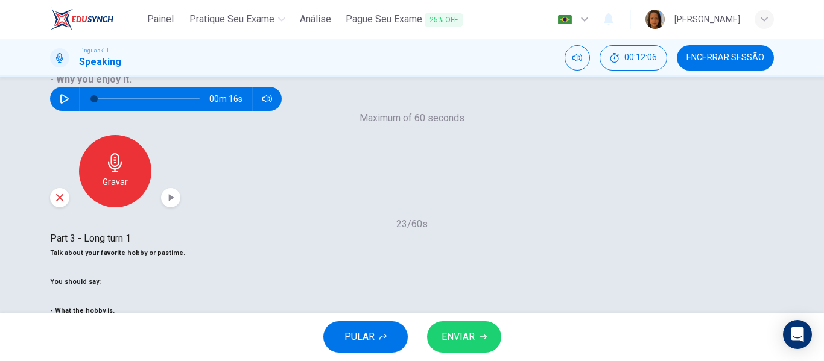
click at [469, 344] on span "ENVIAR" at bounding box center [457, 337] width 33 height 17
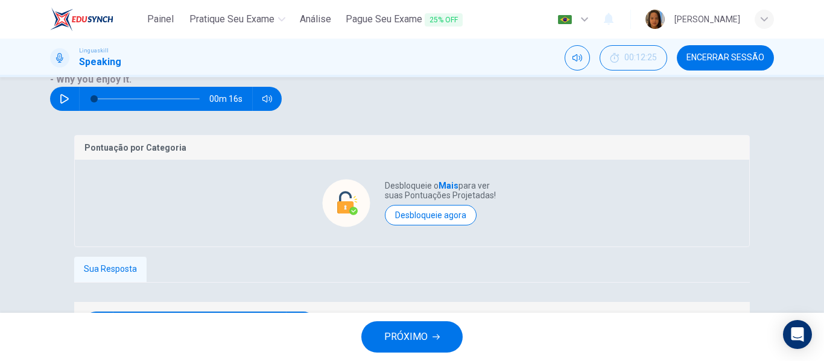
click at [407, 339] on span "PRÓXIMO" at bounding box center [405, 337] width 43 height 17
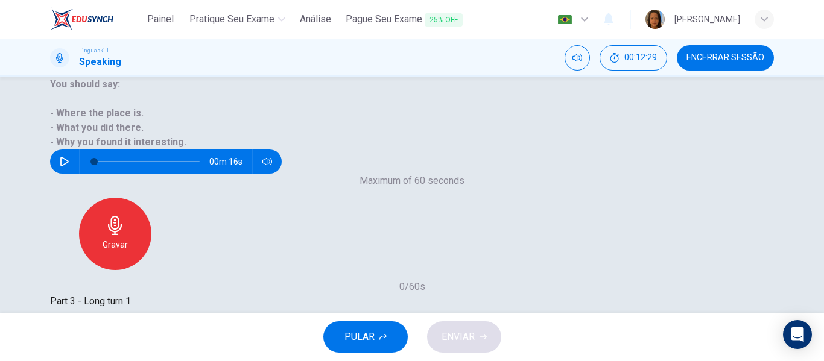
scroll to position [121, 0]
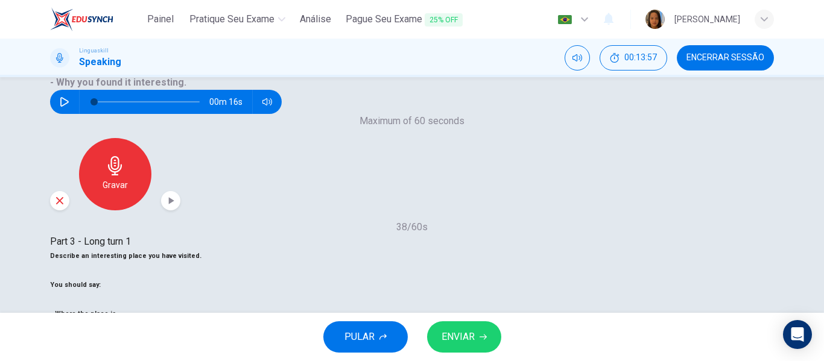
scroll to position [181, 0]
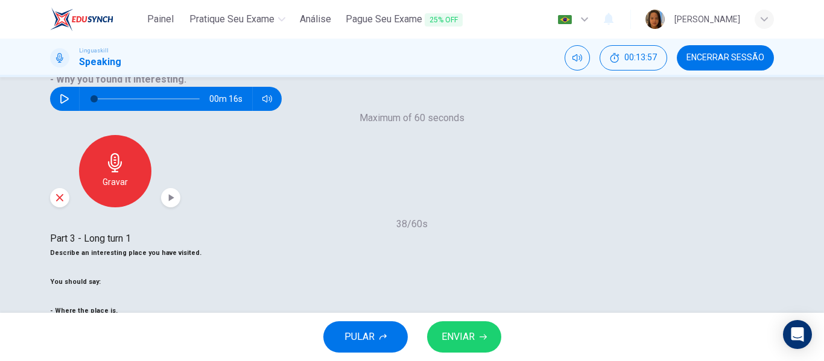
click at [463, 342] on span "ENVIAR" at bounding box center [457, 337] width 33 height 17
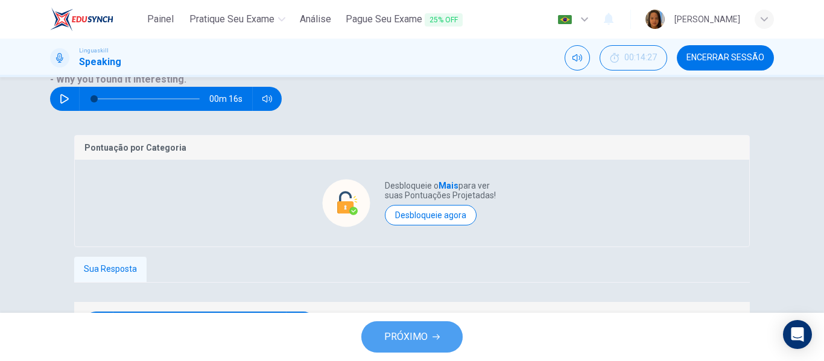
click at [397, 345] on span "PRÓXIMO" at bounding box center [405, 337] width 43 height 17
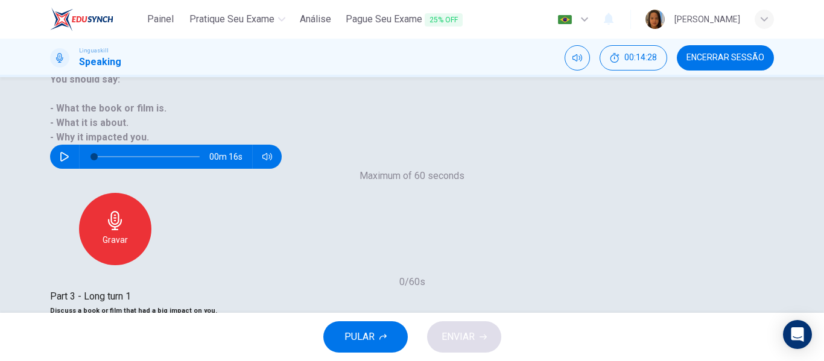
scroll to position [60, 0]
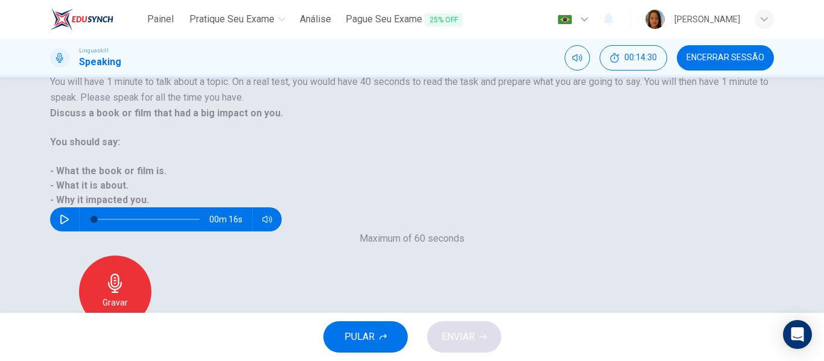
click at [69, 215] on icon "button" at bounding box center [65, 220] width 10 height 10
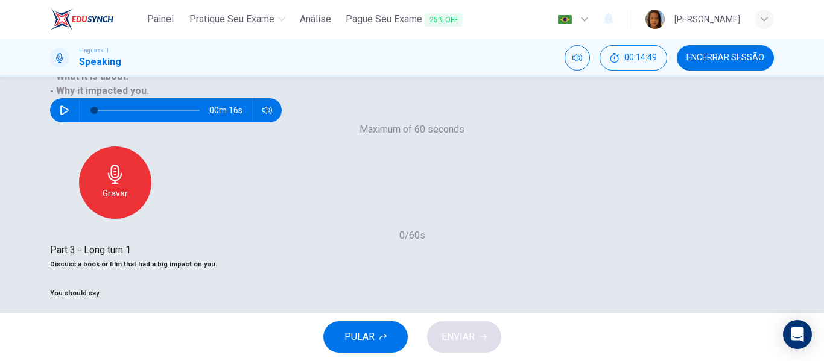
scroll to position [181, 0]
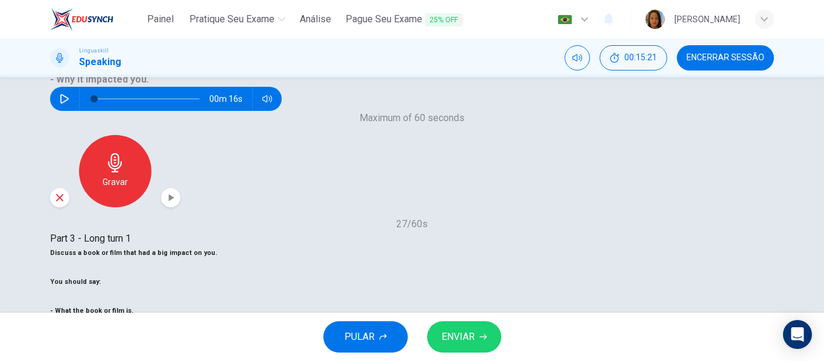
click at [456, 338] on span "ENVIAR" at bounding box center [457, 337] width 33 height 17
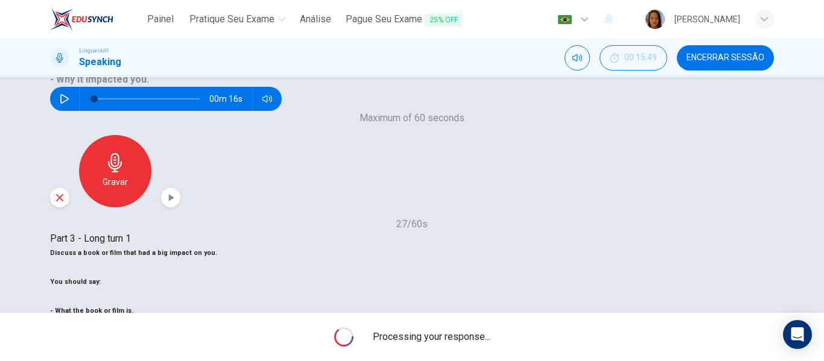
type input "0"
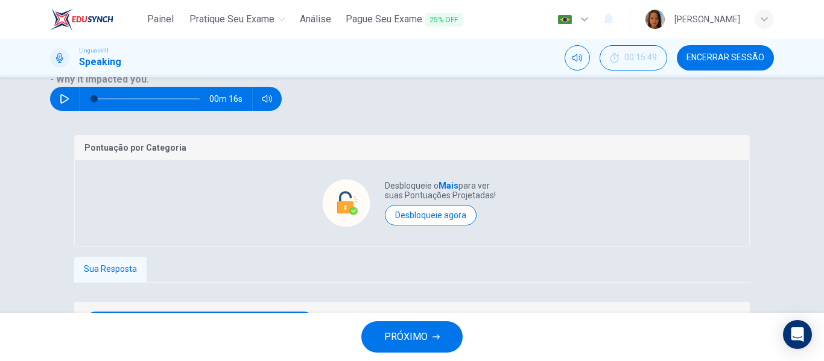
click at [420, 336] on span "PRÓXIMO" at bounding box center [405, 337] width 43 height 17
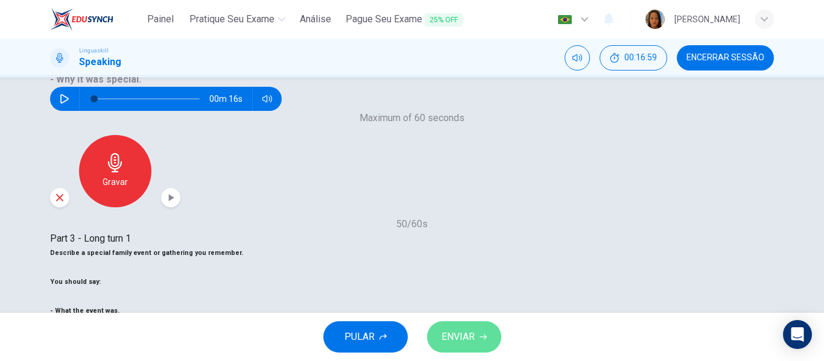
click at [447, 341] on span "ENVIAR" at bounding box center [457, 337] width 33 height 17
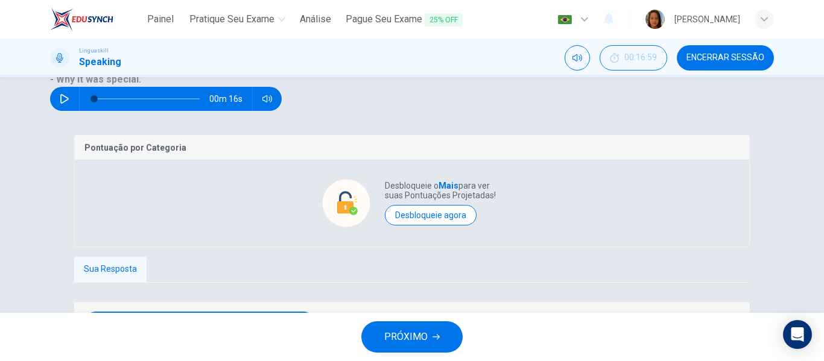
click at [417, 339] on span "PRÓXIMO" at bounding box center [405, 337] width 43 height 17
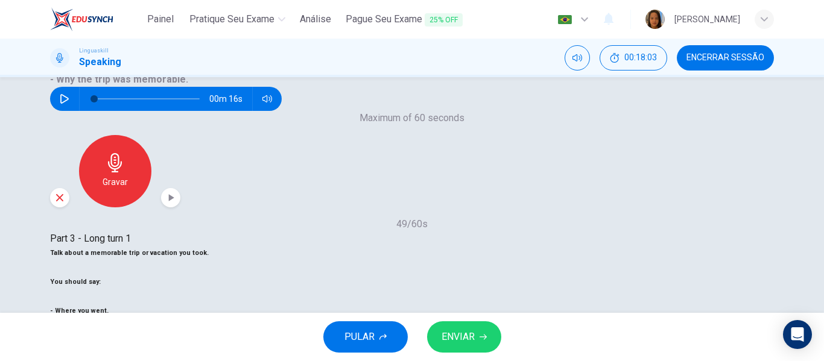
click at [461, 339] on span "ENVIAR" at bounding box center [457, 337] width 33 height 17
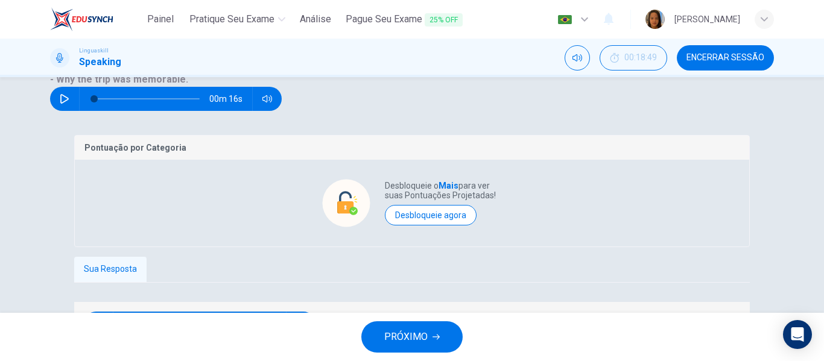
click at [402, 339] on span "PRÓXIMO" at bounding box center [405, 337] width 43 height 17
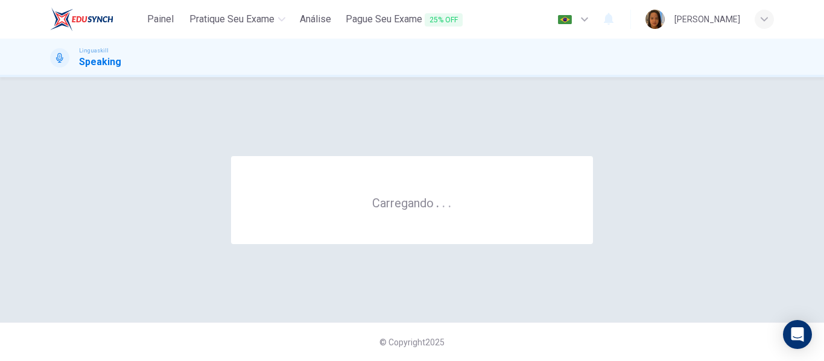
scroll to position [0, 0]
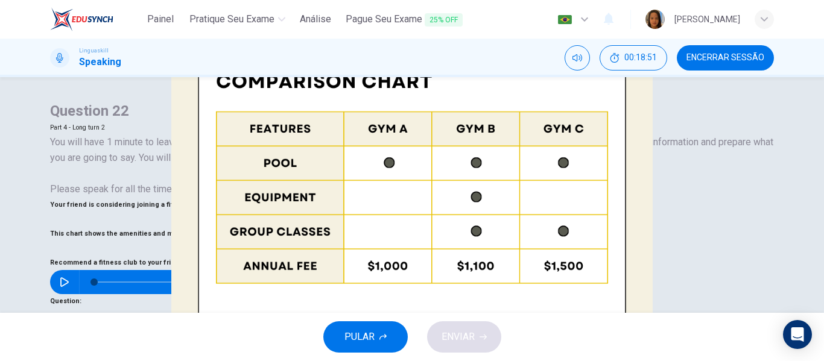
click at [69, 277] on icon "button" at bounding box center [64, 282] width 8 height 10
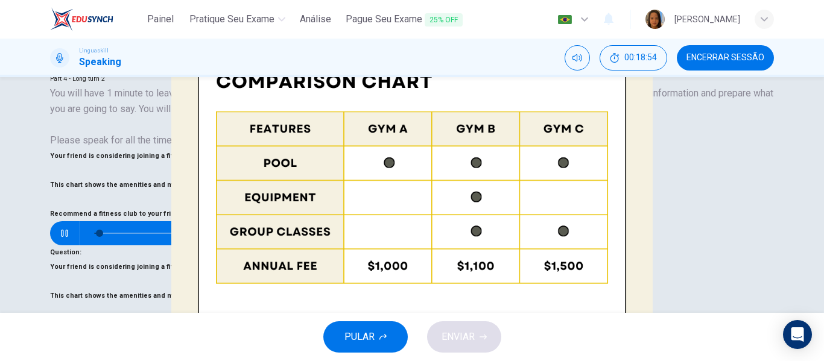
scroll to position [60, 0]
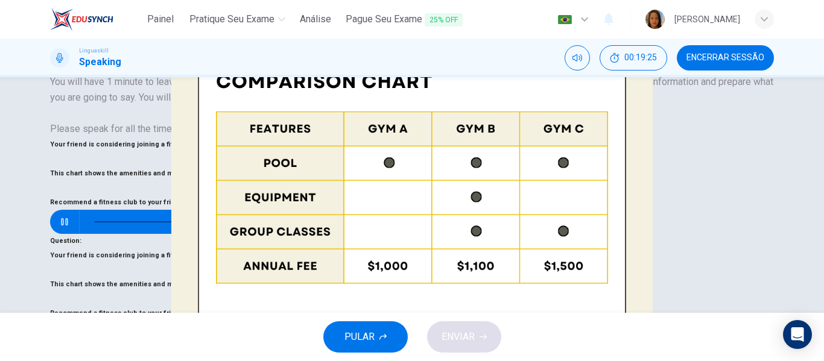
type input "0"
click at [356, 333] on span "PULAR" at bounding box center [359, 337] width 30 height 17
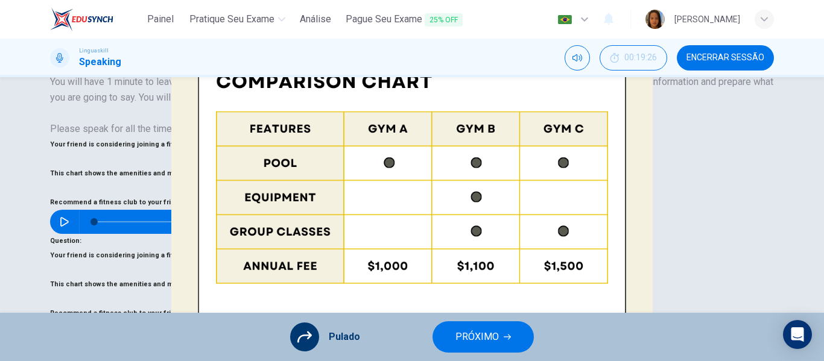
click at [488, 330] on span "PRÓXIMO" at bounding box center [476, 337] width 43 height 17
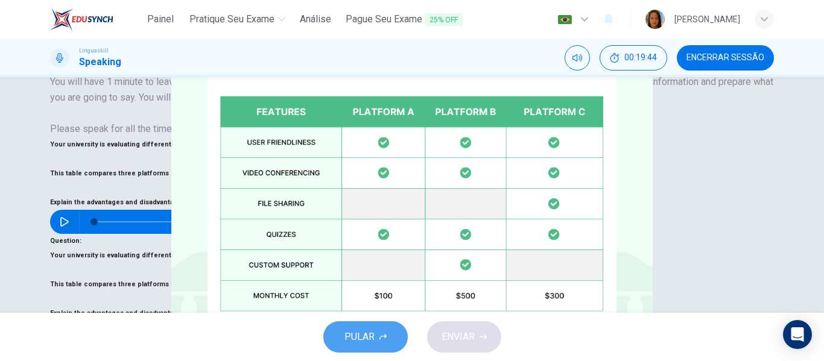
click at [367, 347] on button "PULAR" at bounding box center [365, 336] width 84 height 31
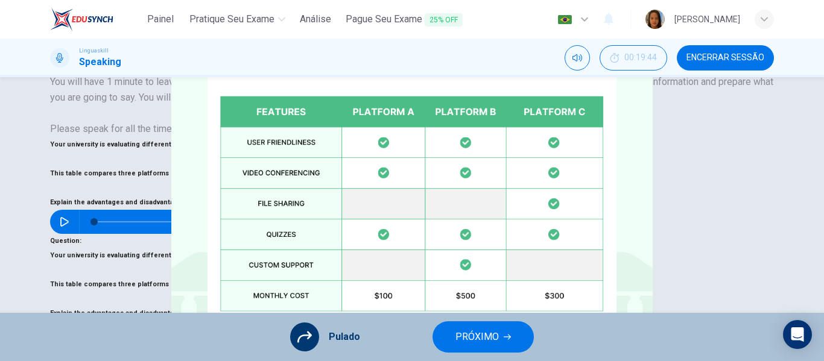
click at [504, 338] on icon "button" at bounding box center [506, 336] width 7 height 7
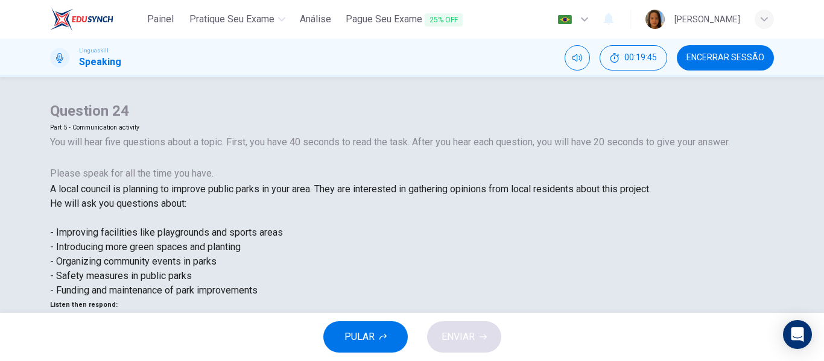
click at [65, 322] on icon "button" at bounding box center [60, 327] width 10 height 10
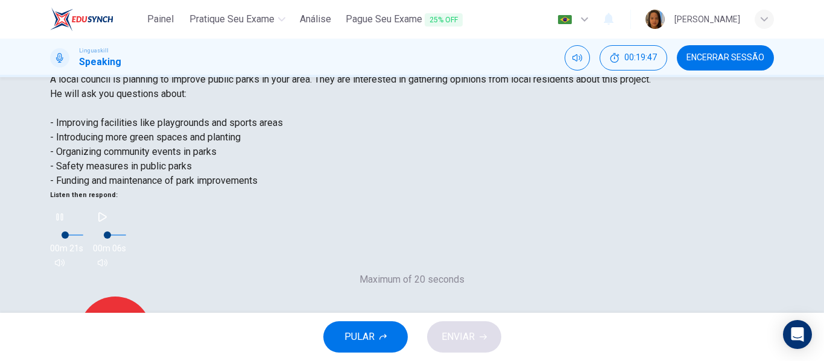
scroll to position [121, 0]
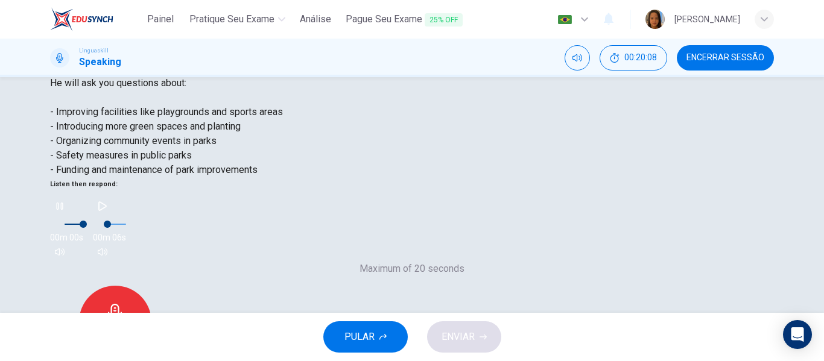
type input "0"
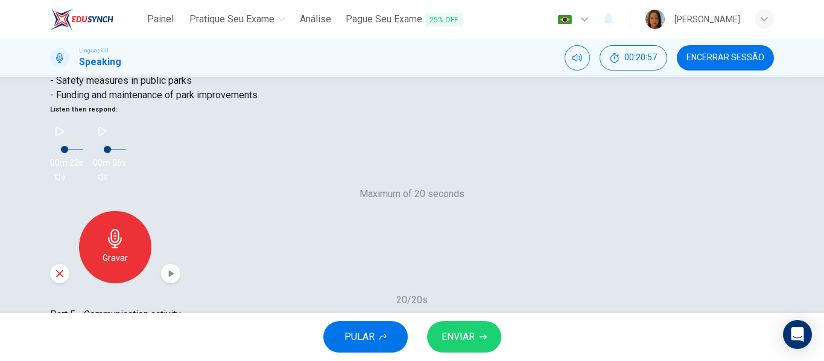
scroll to position [241, 0]
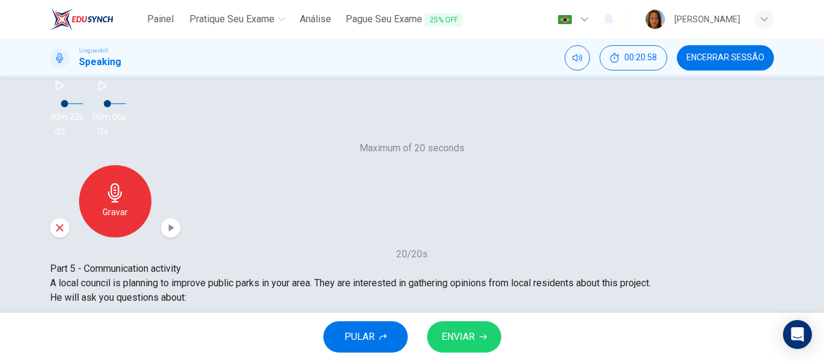
click at [465, 341] on span "ENVIAR" at bounding box center [457, 337] width 33 height 17
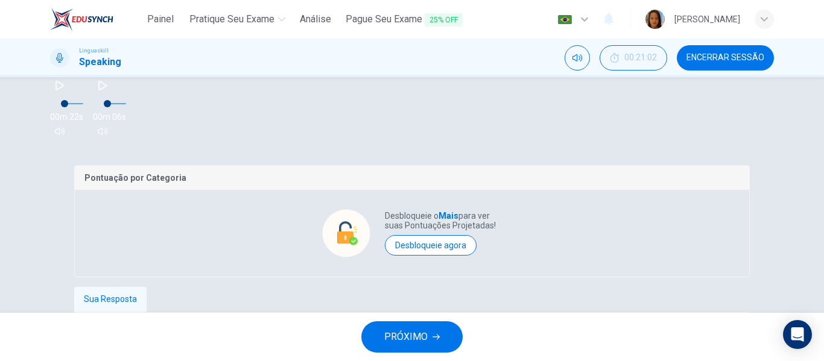
scroll to position [265, 0]
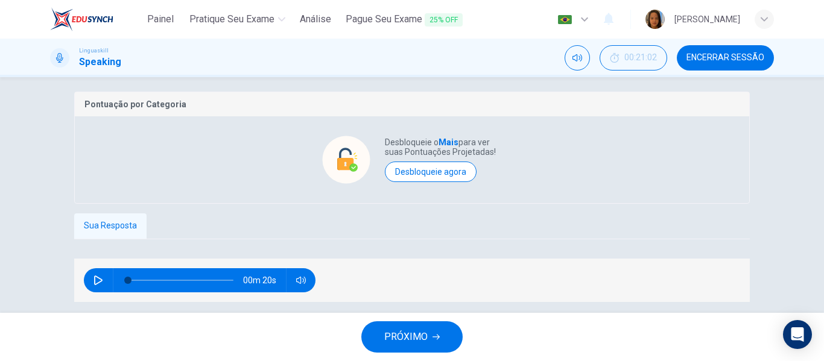
click at [413, 335] on span "PRÓXIMO" at bounding box center [405, 337] width 43 height 17
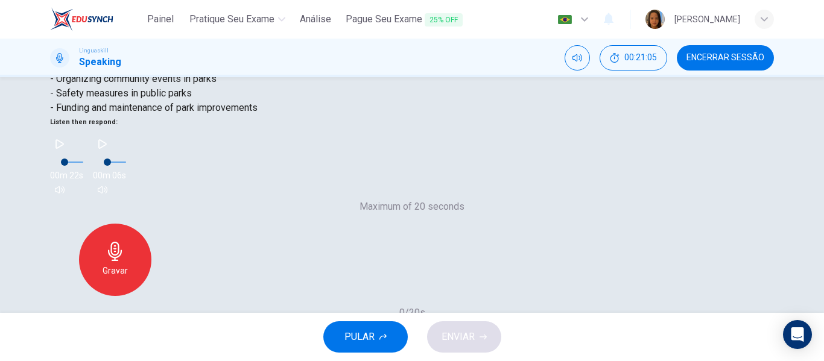
scroll to position [170, 0]
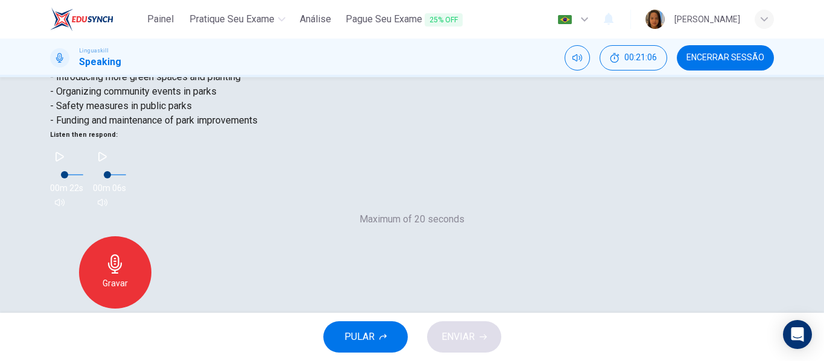
click at [366, 341] on span "PULAR" at bounding box center [359, 337] width 30 height 17
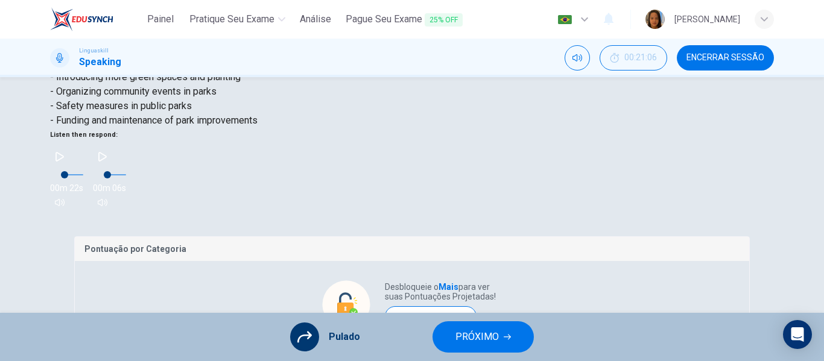
click at [488, 334] on span "PRÓXIMO" at bounding box center [476, 337] width 43 height 17
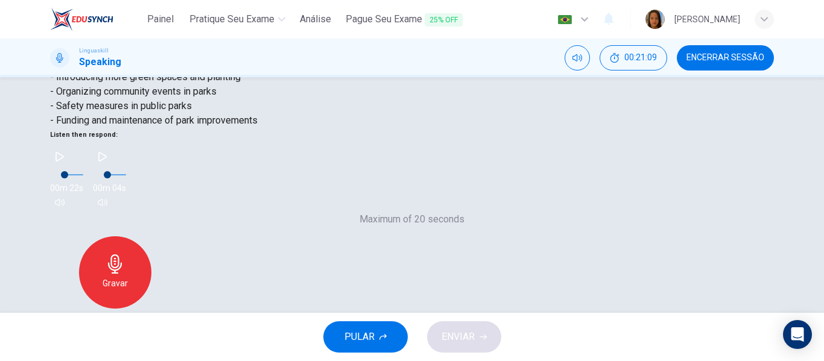
click at [359, 342] on span "PULAR" at bounding box center [359, 337] width 30 height 17
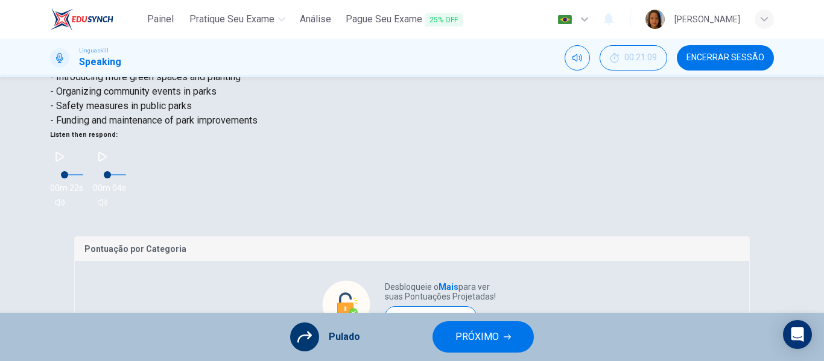
click at [473, 331] on span "PRÓXIMO" at bounding box center [476, 337] width 43 height 17
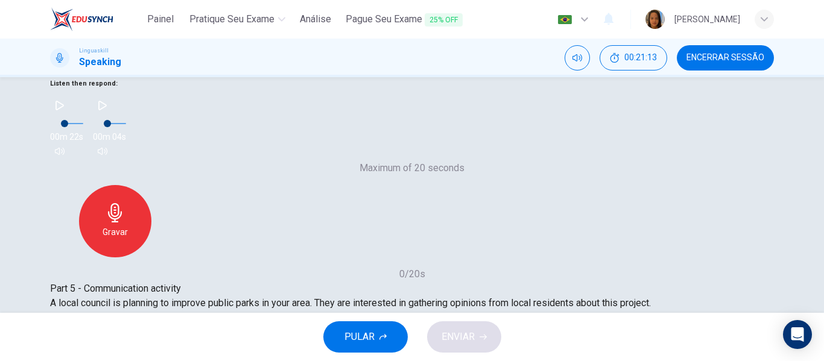
scroll to position [291, 0]
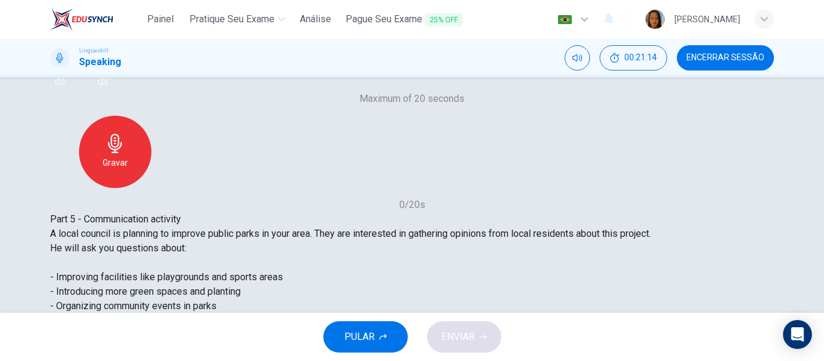
click at [352, 341] on span "PULAR" at bounding box center [359, 337] width 30 height 17
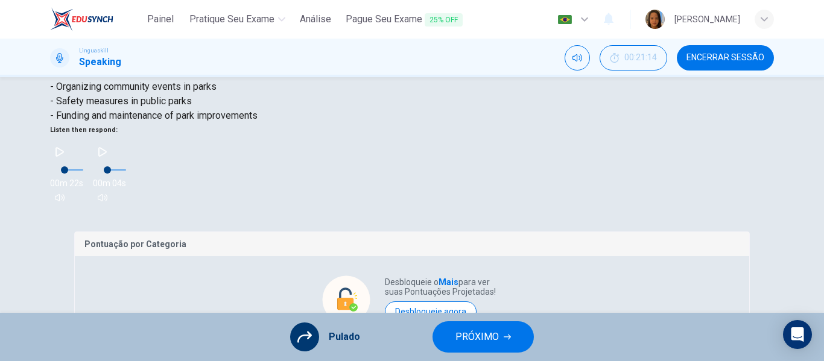
scroll to position [181, 0]
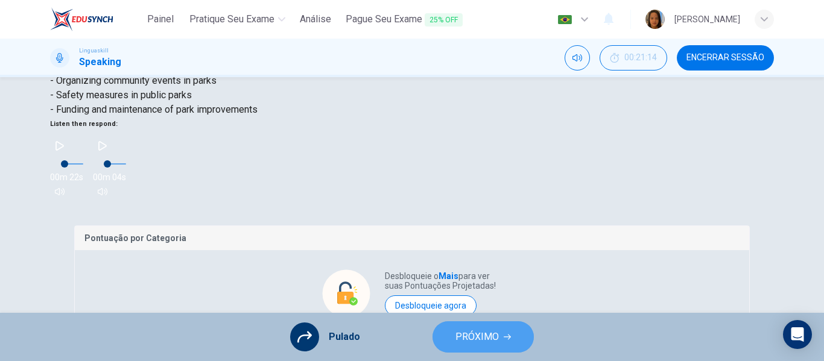
click at [477, 334] on span "PRÓXIMO" at bounding box center [476, 337] width 43 height 17
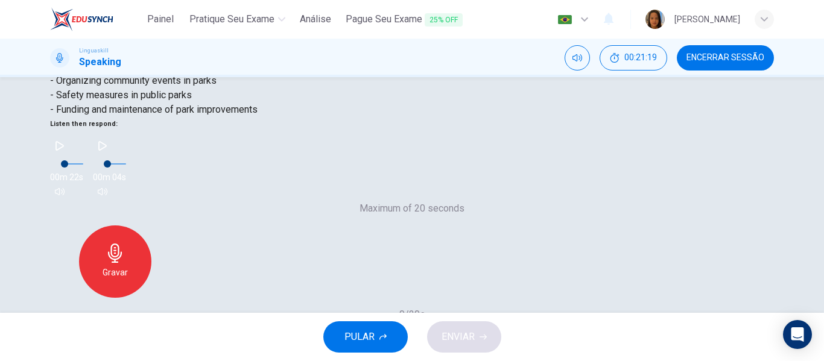
click at [456, 338] on span "ENVIAR" at bounding box center [457, 337] width 33 height 17
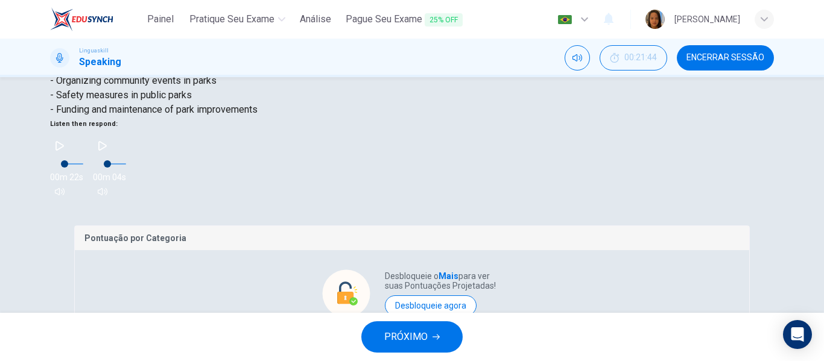
click at [424, 335] on span "PRÓXIMO" at bounding box center [405, 337] width 43 height 17
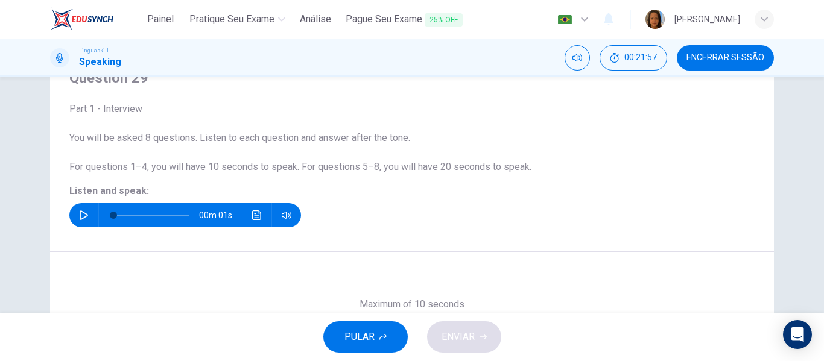
scroll to position [60, 0]
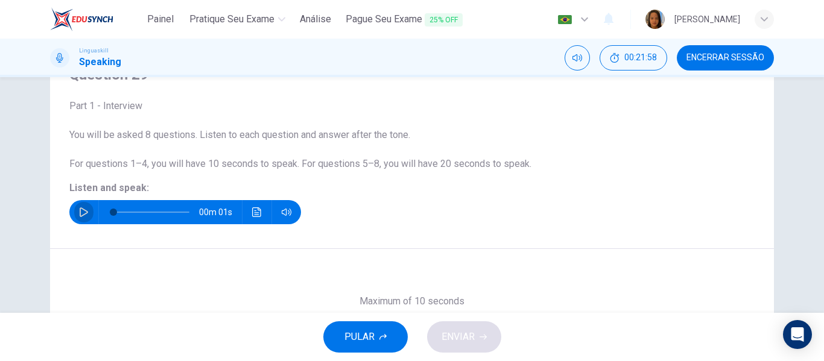
click at [79, 212] on icon "button" at bounding box center [84, 212] width 10 height 10
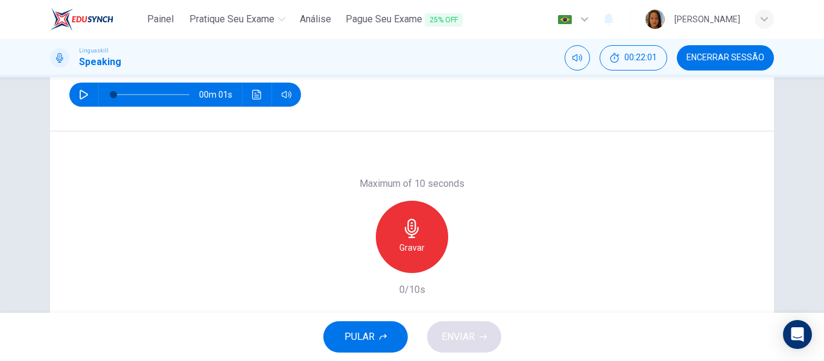
scroll to position [181, 0]
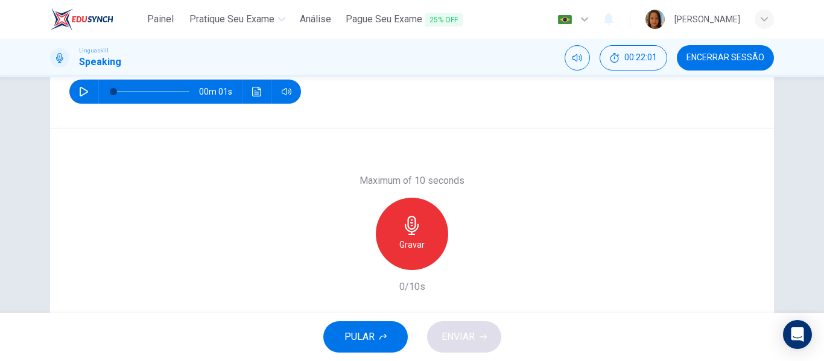
click at [417, 244] on h6 "Gravar" at bounding box center [411, 245] width 25 height 14
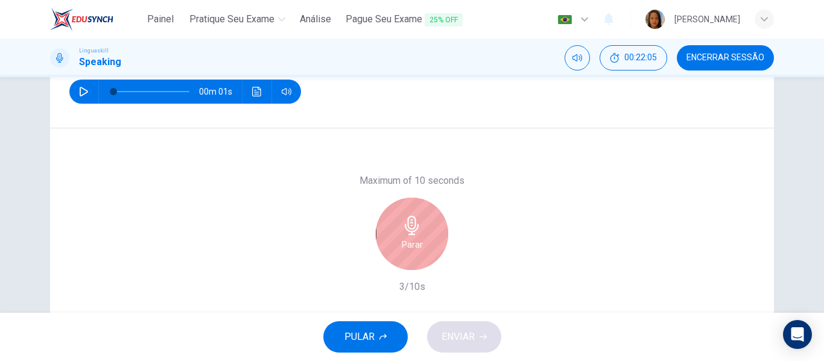
click at [428, 236] on div "Parar" at bounding box center [412, 234] width 72 height 72
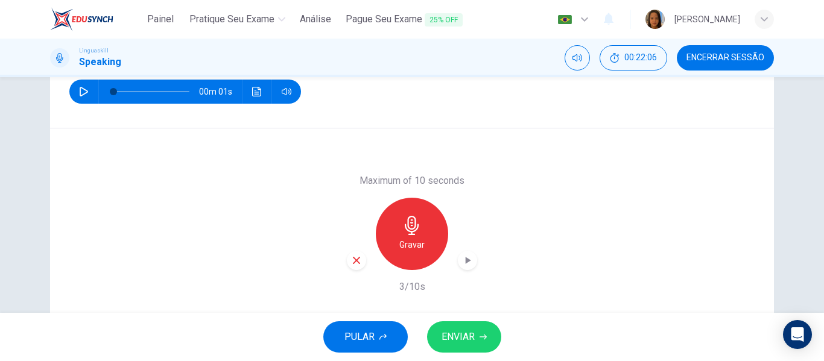
click at [462, 333] on span "ENVIAR" at bounding box center [457, 337] width 33 height 17
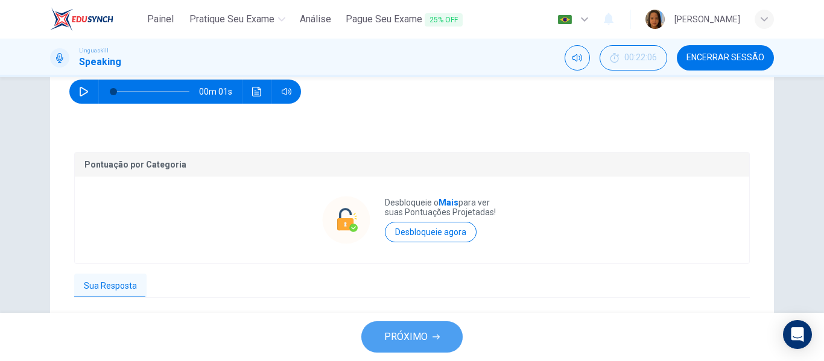
click at [410, 341] on span "PRÓXIMO" at bounding box center [405, 337] width 43 height 17
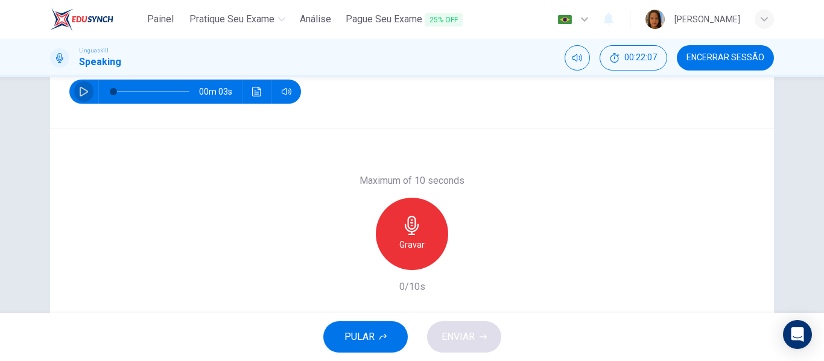
click at [79, 89] on icon "button" at bounding box center [84, 92] width 10 height 10
click at [420, 256] on div "Gravar" at bounding box center [412, 234] width 72 height 72
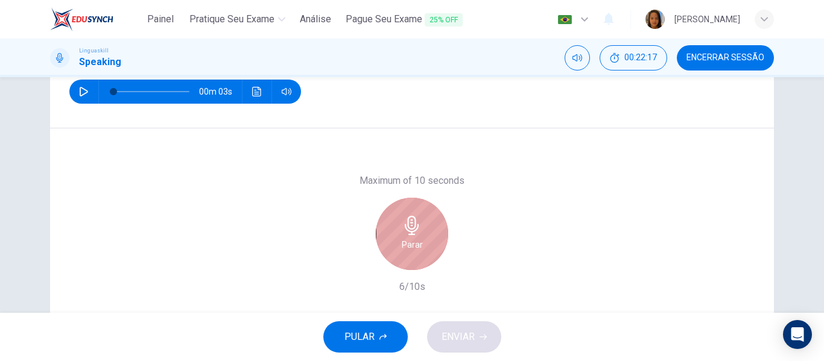
click at [419, 241] on div "Parar" at bounding box center [412, 234] width 72 height 72
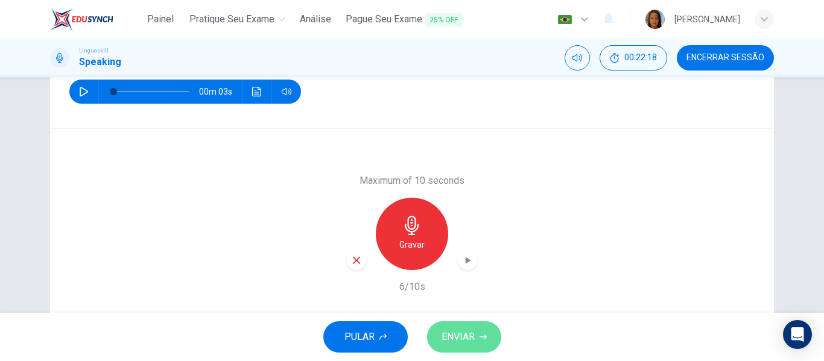
click at [472, 333] on span "ENVIAR" at bounding box center [457, 337] width 33 height 17
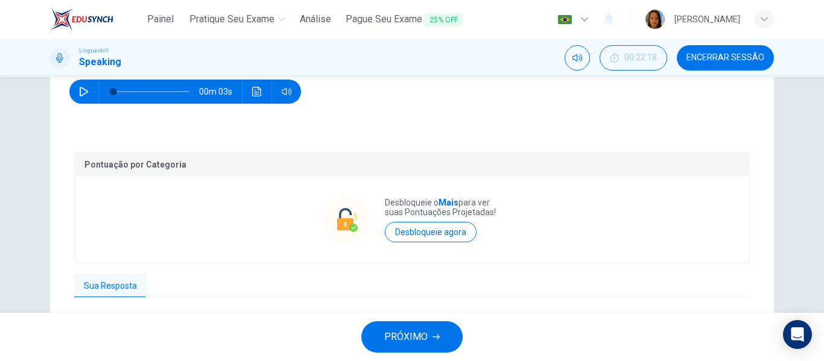
click at [415, 332] on span "PRÓXIMO" at bounding box center [405, 337] width 43 height 17
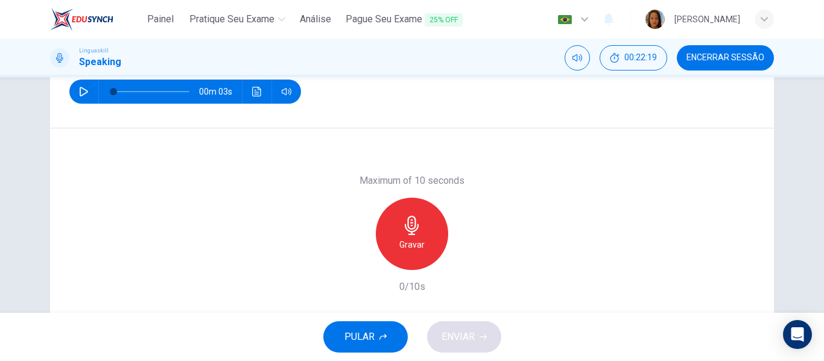
click at [79, 92] on icon "button" at bounding box center [84, 92] width 10 height 10
click at [414, 255] on div "Gravar" at bounding box center [412, 234] width 72 height 72
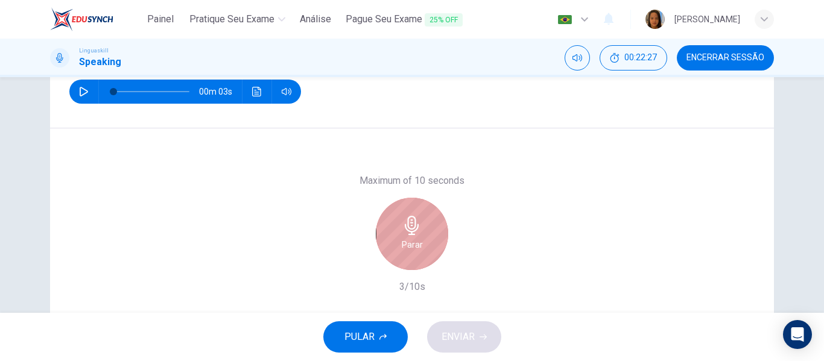
click at [418, 253] on div "Parar" at bounding box center [412, 234] width 72 height 72
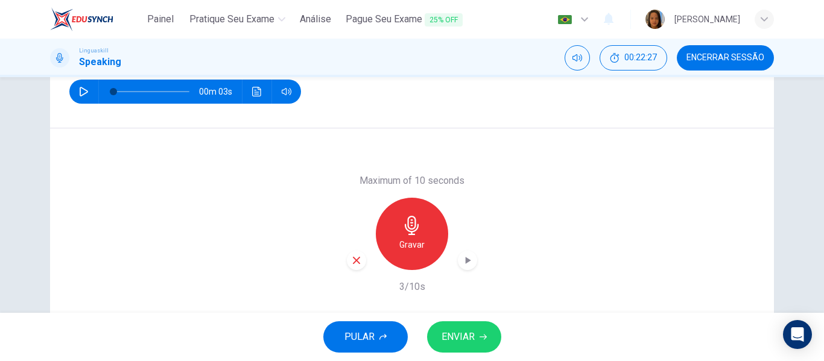
click at [461, 331] on span "ENVIAR" at bounding box center [457, 337] width 33 height 17
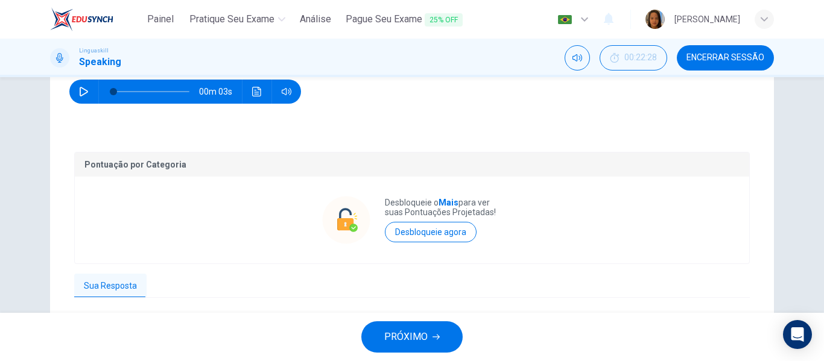
click at [401, 332] on span "PRÓXIMO" at bounding box center [405, 337] width 43 height 17
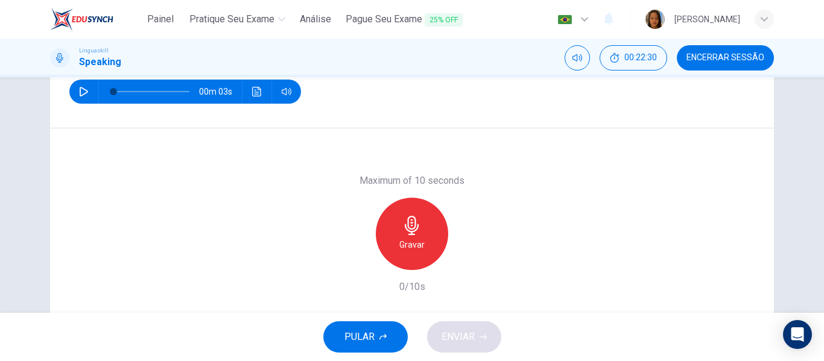
click at [80, 87] on icon "button" at bounding box center [84, 92] width 10 height 10
click at [412, 251] on h6 "Gravar" at bounding box center [411, 245] width 25 height 14
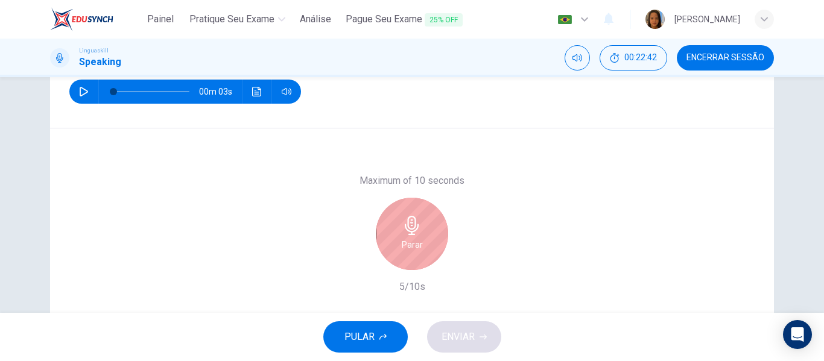
click at [414, 252] on div "Parar" at bounding box center [412, 234] width 72 height 72
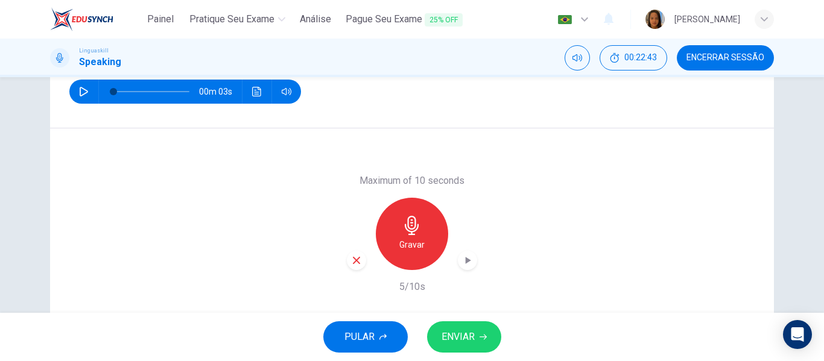
click at [459, 332] on span "ENVIAR" at bounding box center [457, 337] width 33 height 17
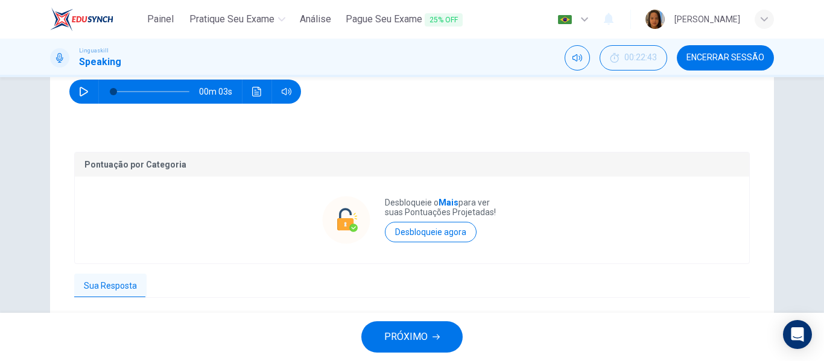
click at [403, 327] on button "PRÓXIMO" at bounding box center [411, 336] width 101 height 31
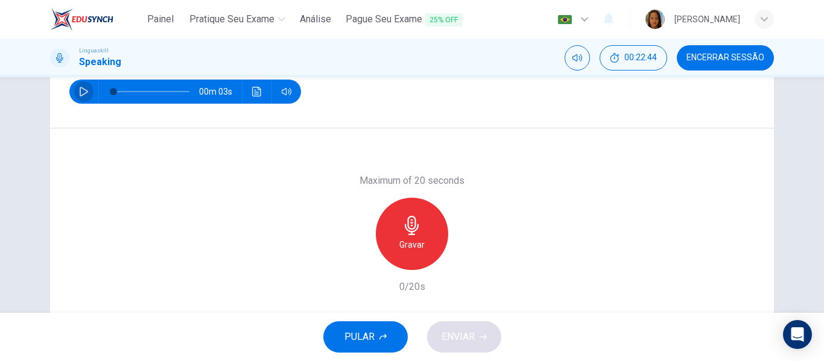
click at [84, 90] on icon "button" at bounding box center [84, 92] width 10 height 10
type input "0"
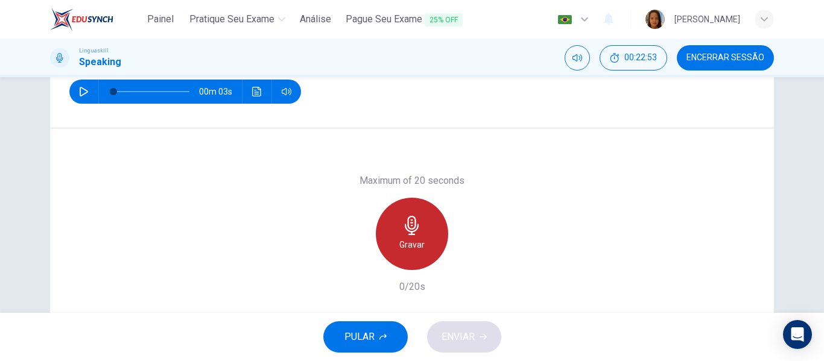
click at [420, 249] on h6 "Gravar" at bounding box center [411, 245] width 25 height 14
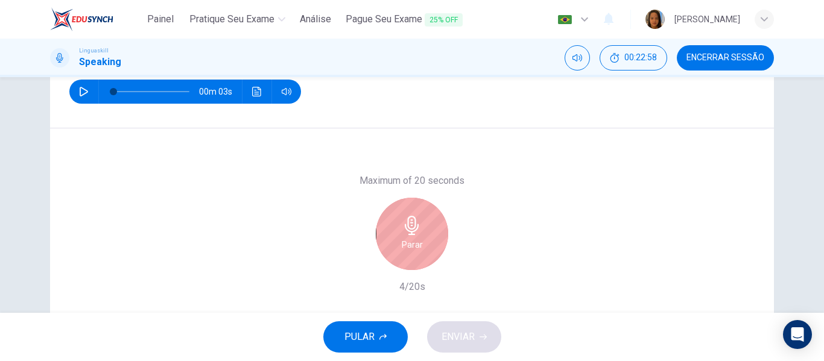
click at [418, 245] on h6 "Parar" at bounding box center [412, 245] width 21 height 14
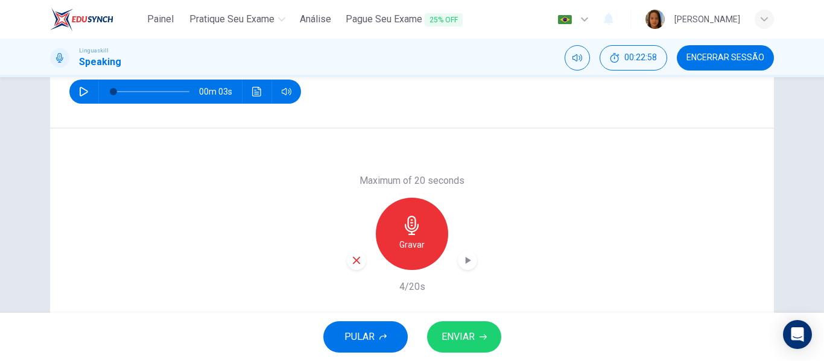
click at [454, 343] on span "ENVIAR" at bounding box center [457, 337] width 33 height 17
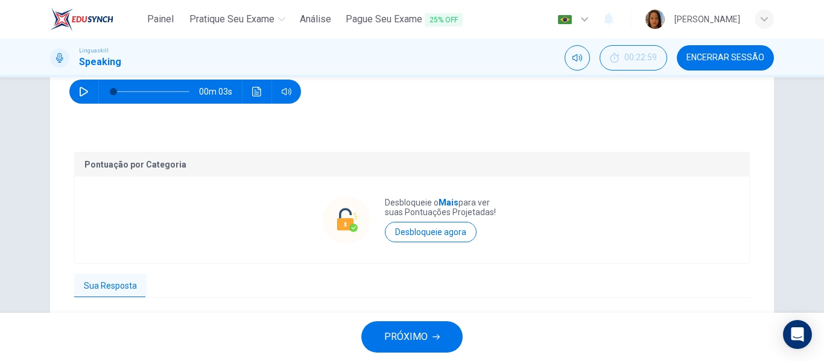
click at [406, 338] on span "PRÓXIMO" at bounding box center [405, 337] width 43 height 17
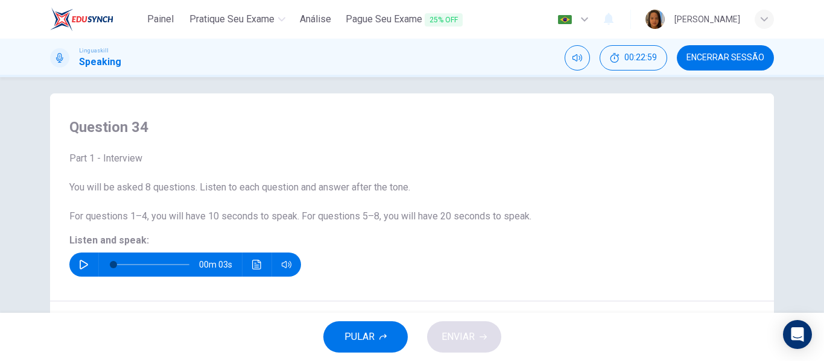
scroll to position [0, 0]
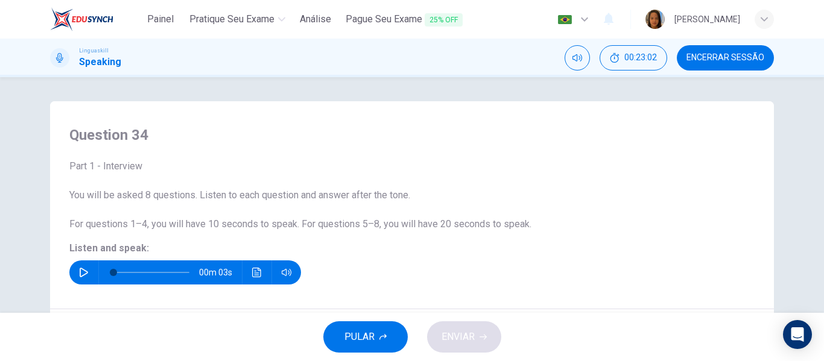
click at [723, 62] on span "Encerrar Sessão" at bounding box center [725, 58] width 78 height 10
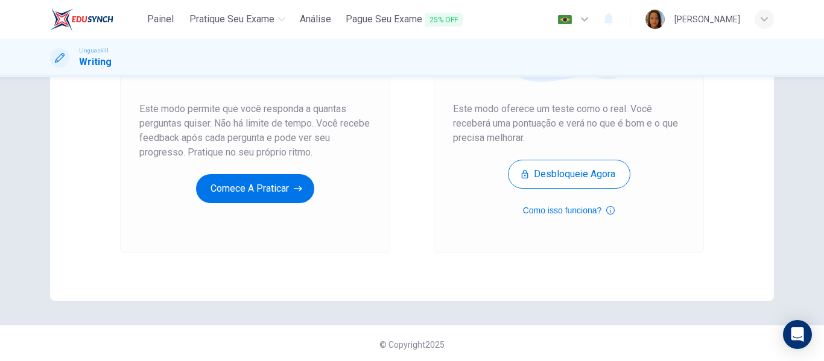
scroll to position [222, 0]
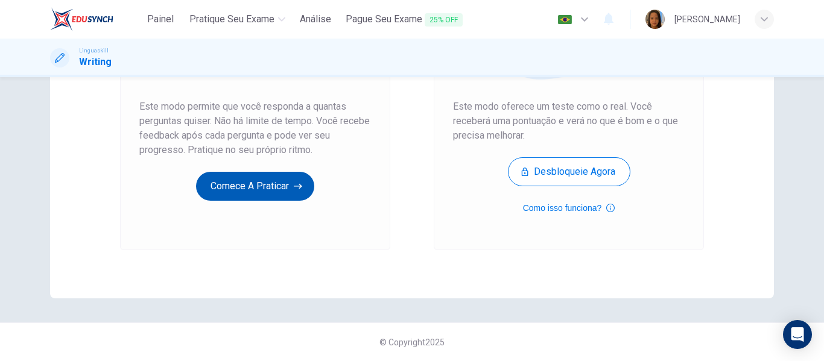
click at [248, 188] on button "Comece a praticar" at bounding box center [255, 186] width 118 height 29
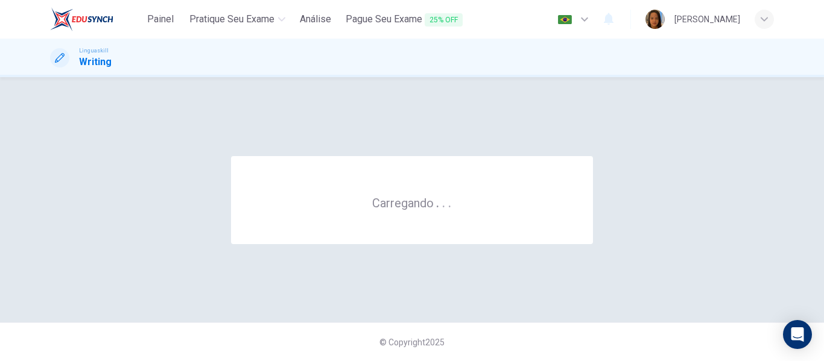
scroll to position [0, 0]
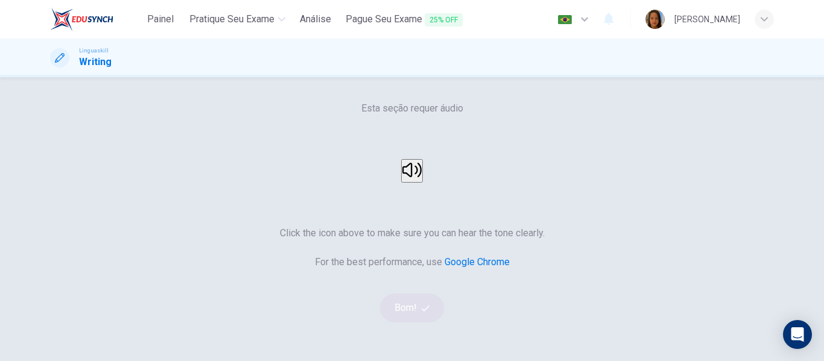
click at [423, 183] on button "button" at bounding box center [412, 171] width 22 height 24
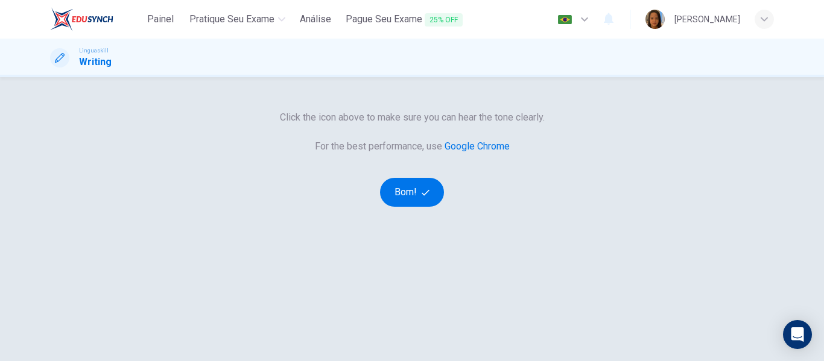
scroll to position [121, 0]
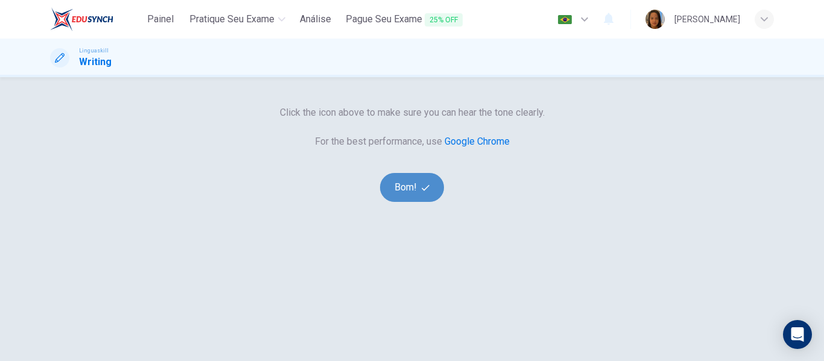
click at [414, 202] on button "Bom!" at bounding box center [412, 187] width 65 height 29
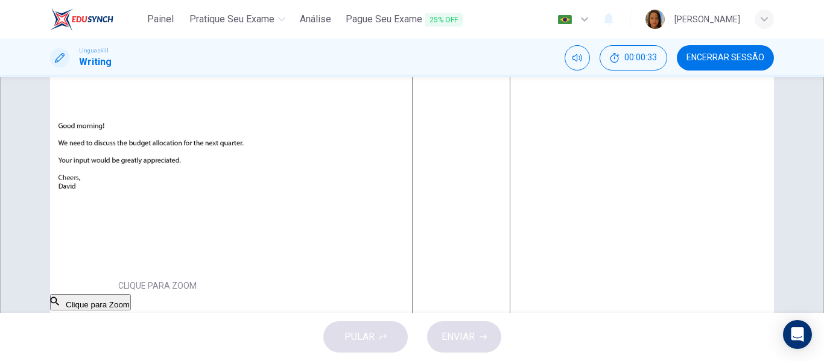
scroll to position [46, 0]
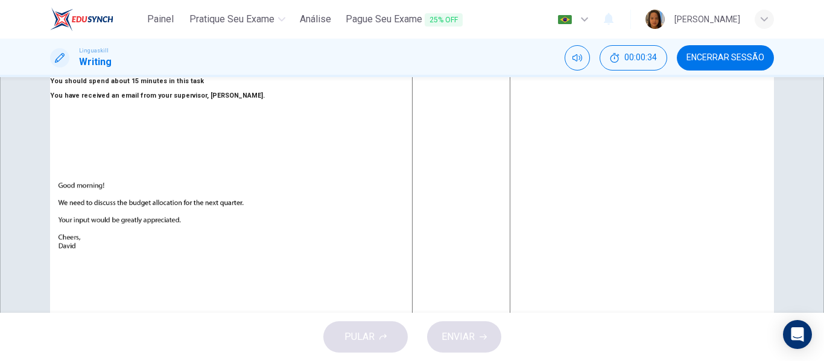
click at [488, 119] on textarea at bounding box center [461, 294] width 98 height 450
type textarea "G"
type textarea "x"
type textarea "Go"
type textarea "x"
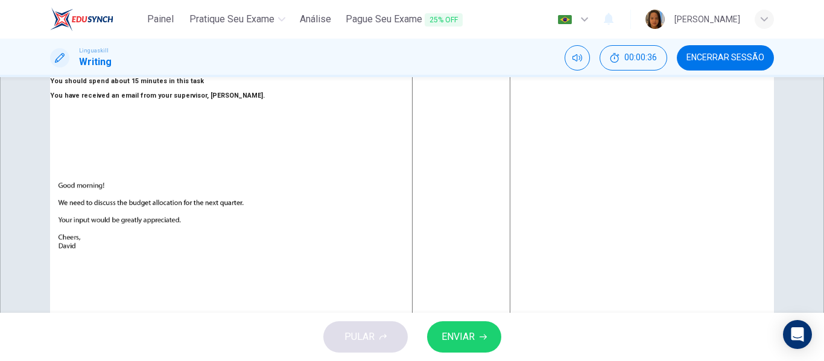
type textarea "Goo"
type textarea "x"
type textarea "Good"
type textarea "x"
type textarea "Good"
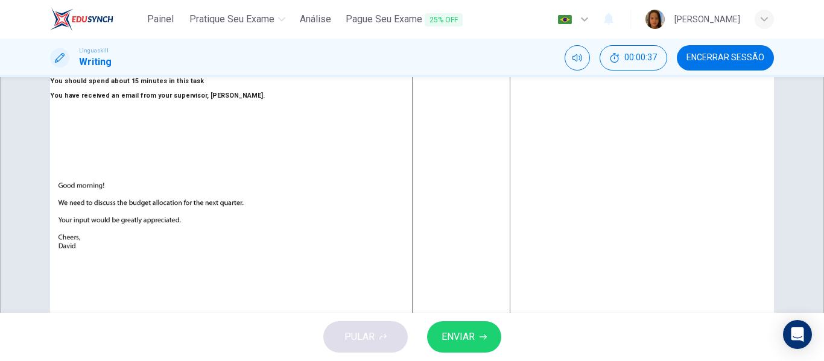
type textarea "x"
type textarea "Good m"
type textarea "x"
type textarea "Good mo"
type textarea "x"
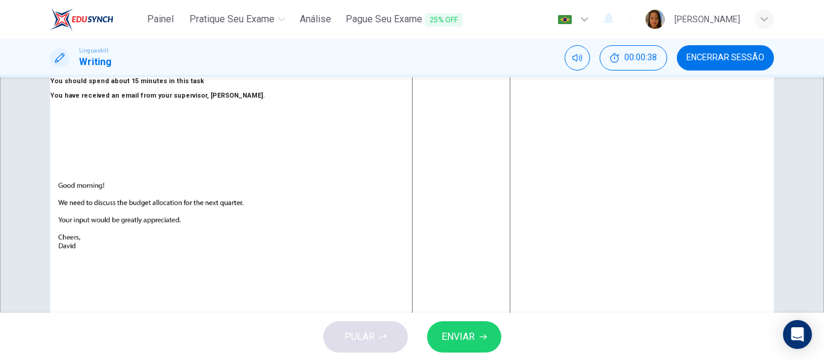
type textarea "Good mor"
type textarea "x"
type textarea "Good mori"
type textarea "x"
type textarea "Good mor"
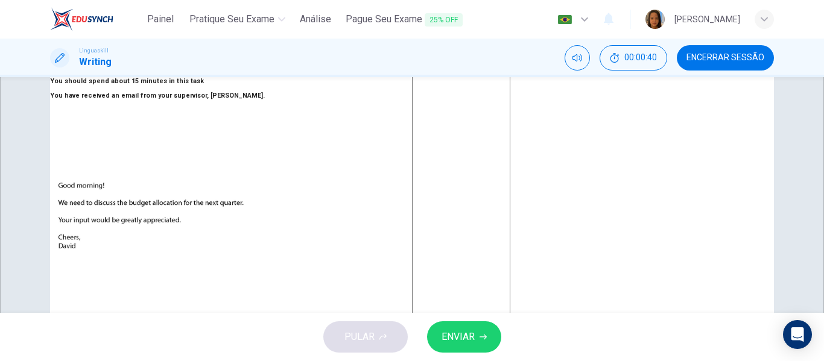
type textarea "x"
type textarea "Good morn"
type textarea "x"
type textarea "Good morni"
type textarea "x"
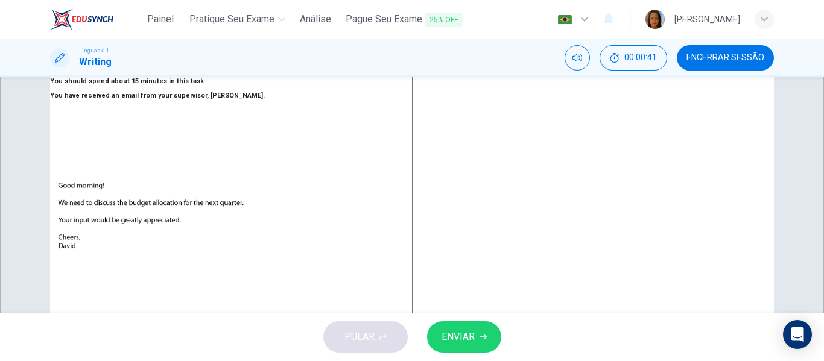
type textarea "Good mornin"
type textarea "x"
type textarea "Good morning"
type textarea "x"
type textarea "Good morning!"
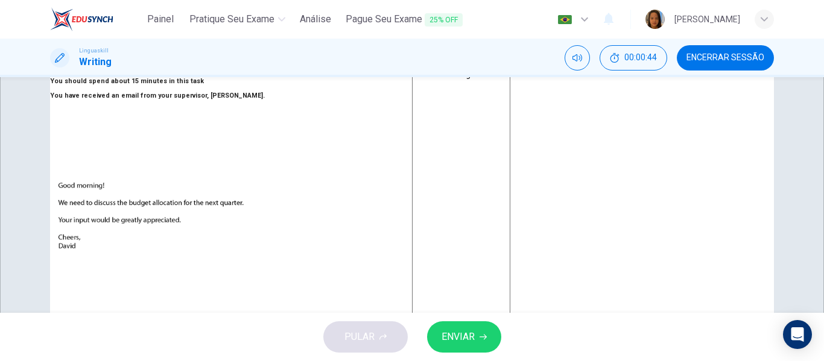
type textarea "x"
type textarea "Good morning!"
type textarea "x"
type textarea "Good morning!"
type textarea "x"
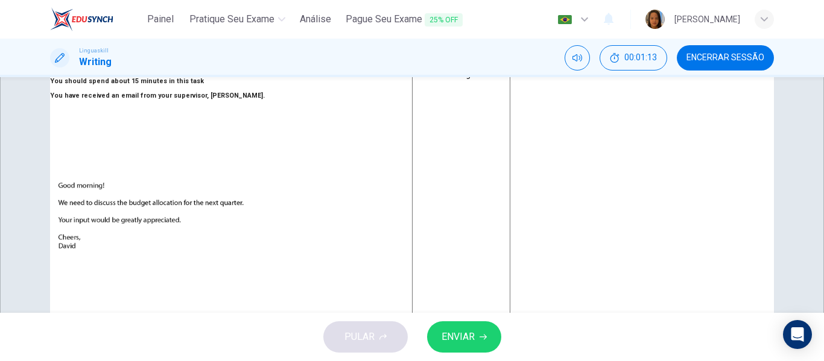
click at [498, 115] on textarea "Good morning!" at bounding box center [461, 294] width 98 height 450
type textarea "Good morning !"
type textarea "x"
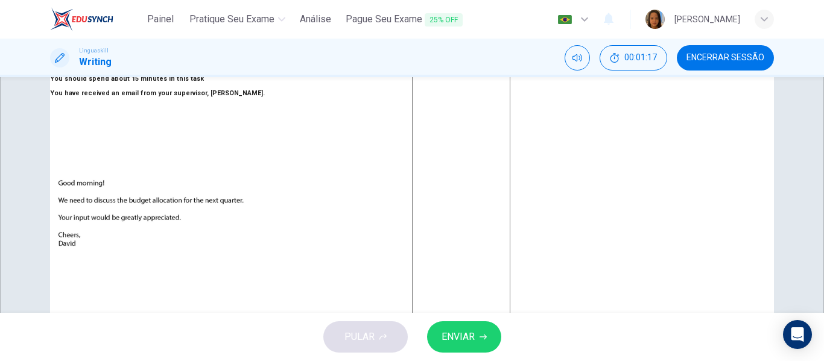
scroll to position [0, 0]
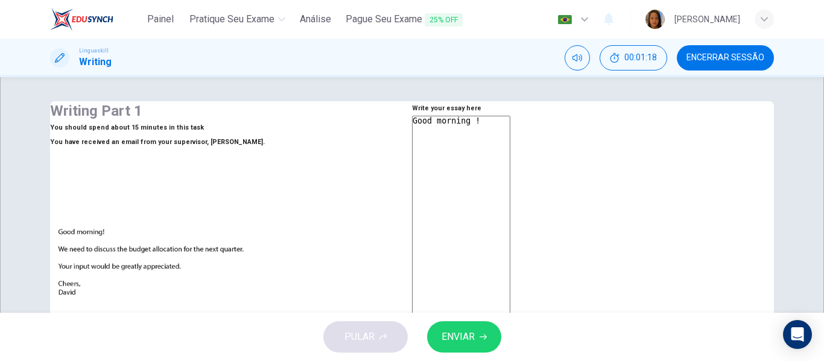
type textarea "Good morning D!"
type textarea "x"
type textarea "Good morning Da!"
type textarea "x"
type textarea "Good morning Dav!"
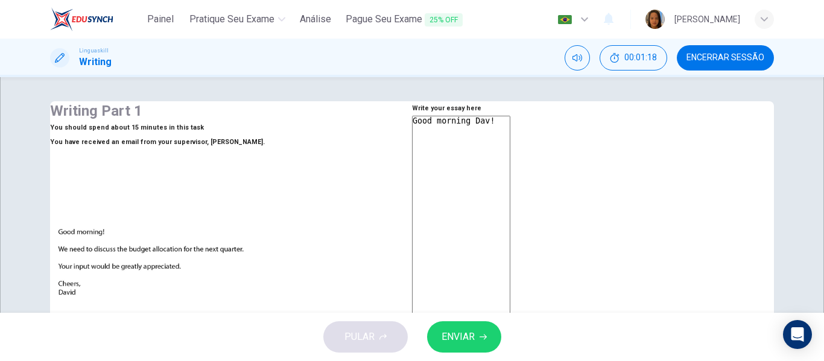
type textarea "x"
type textarea "Good morning Davi!"
type textarea "x"
type textarea "Good morning David!"
type textarea "x"
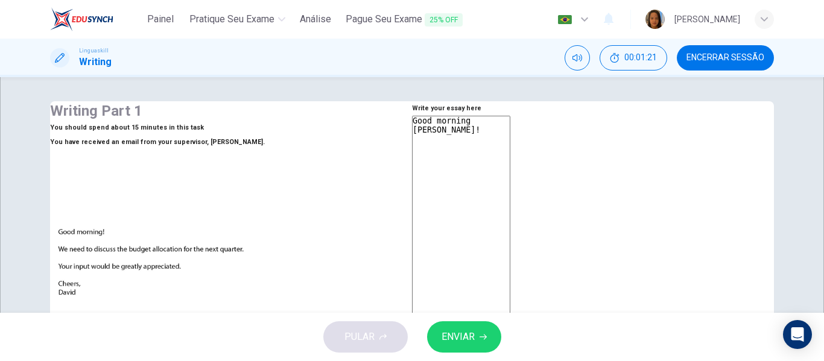
click at [510, 168] on textarea "Good morning David!" at bounding box center [461, 341] width 98 height 450
click at [510, 160] on textarea "Good morning David!" at bounding box center [461, 341] width 98 height 450
type textarea "Good morning David"
type textarea "x"
type textarea "Good morning David,"
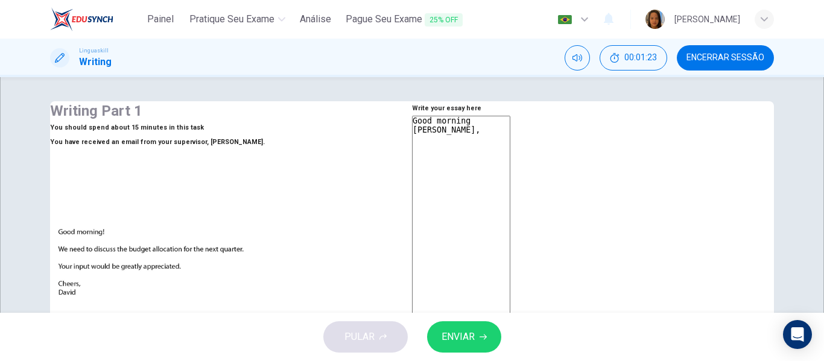
type textarea "x"
type textarea "Good morning David,"
type textarea "x"
type textarea "Good morning David,"
type textarea "x"
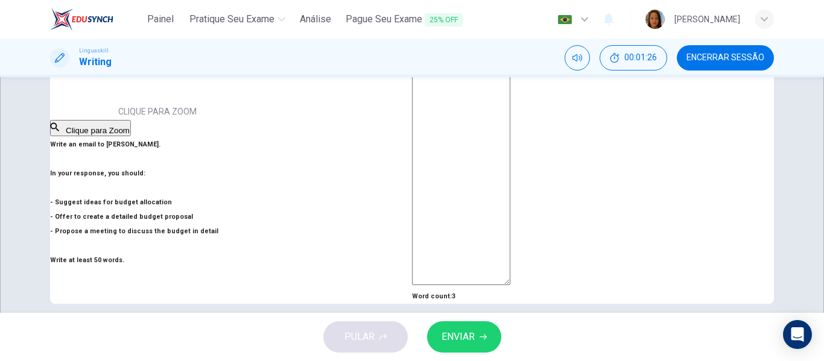
scroll to position [301, 0]
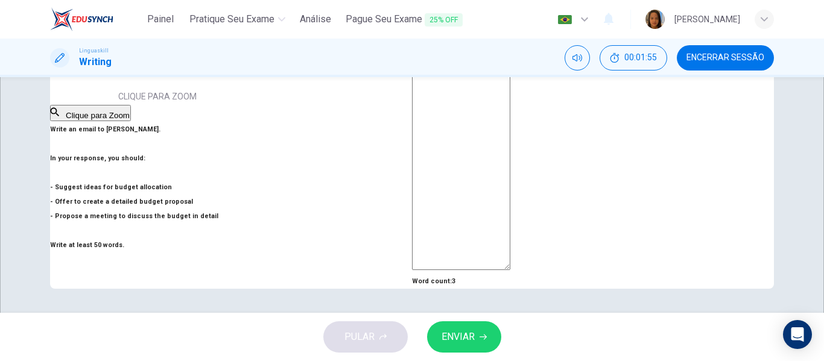
type textarea "Good morning David,"
drag, startPoint x: 67, startPoint y: 205, endPoint x: 224, endPoint y: 263, distance: 167.1
click at [224, 263] on div "Writing Part 1 You should spend about 15 minutes in this task You have received…" at bounding box center [157, 47] width 215 height 483
drag, startPoint x: 284, startPoint y: 260, endPoint x: 212, endPoint y: 257, distance: 71.8
click at [213, 253] on h6 "Write an email to David. In your response, you should: - Suggest ideas for budg…" at bounding box center [157, 187] width 215 height 130
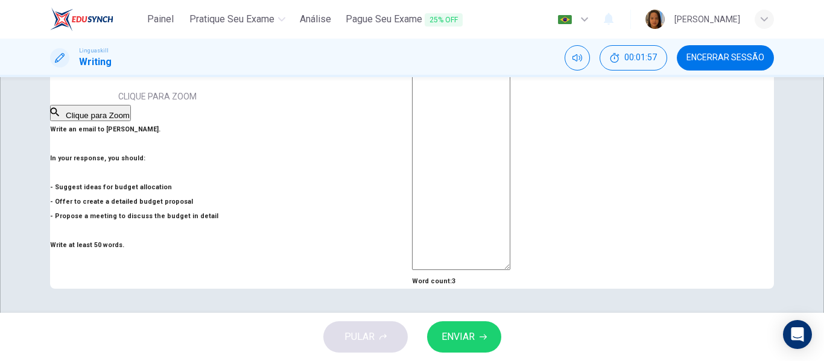
click at [212, 253] on h6 "Write an email to David. In your response, you should: - Suggest ideas for budg…" at bounding box center [157, 187] width 215 height 130
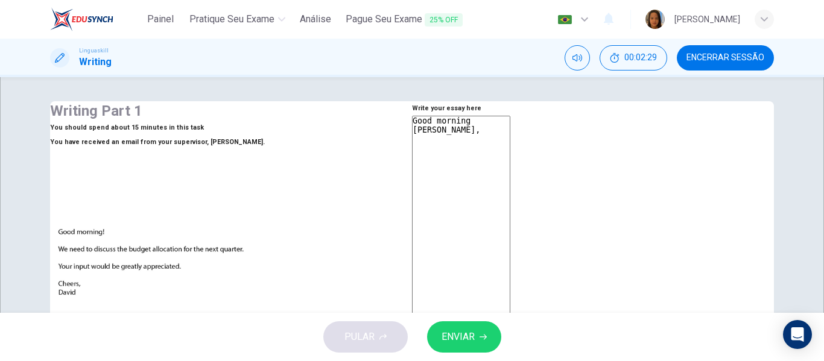
scroll to position [60, 0]
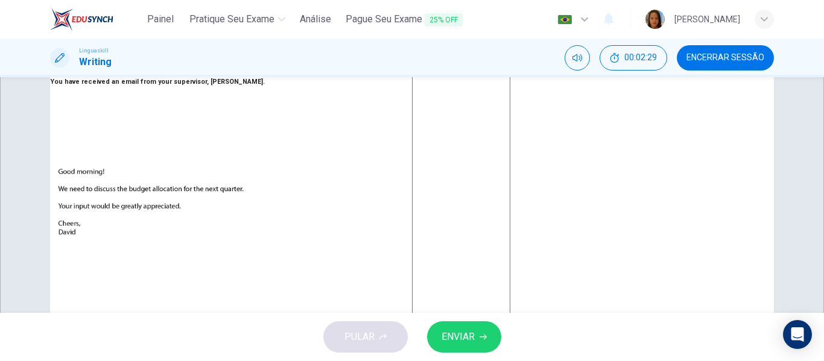
type textarea "x"
click at [493, 143] on textarea "Good morning David," at bounding box center [461, 280] width 98 height 450
type textarea "Good morning David, W"
type textarea "x"
type textarea "Good morning David, We"
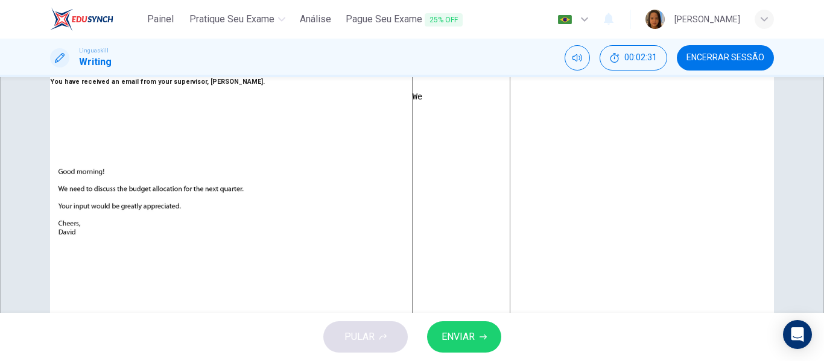
type textarea "x"
type textarea "Good morning David, We"
type textarea "x"
type textarea "Good morning David, We n"
type textarea "x"
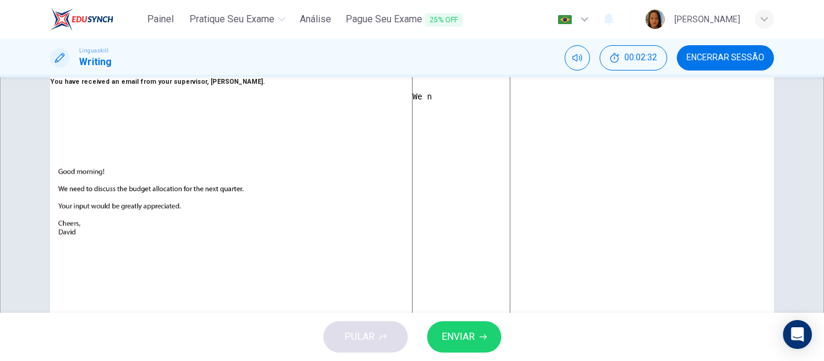
type textarea "Good morning David, We ne"
type textarea "x"
type textarea "Good morning David, We nee"
type textarea "x"
type textarea "Good morning David, We need"
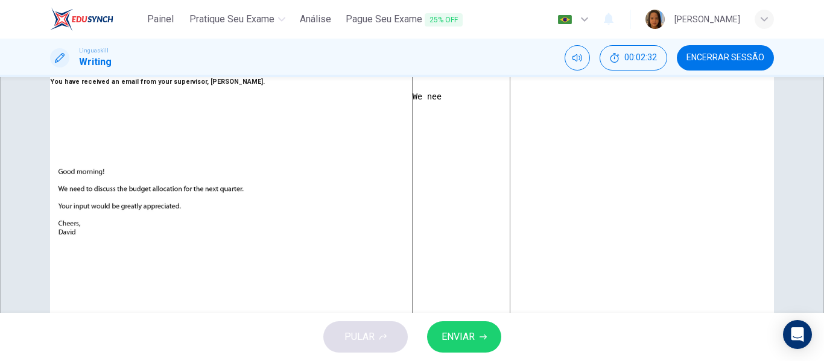
type textarea "x"
type textarea "Good morning David, We need"
type textarea "x"
type textarea "Good morning David, We need m"
type textarea "x"
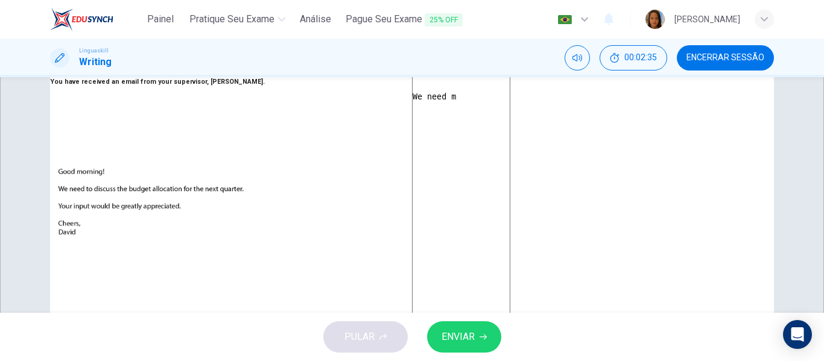
type textarea "Good morning David, We need me"
type textarea "x"
type textarea "Good morning David, We need mee"
type textarea "x"
type textarea "Good morning David, We need meet"
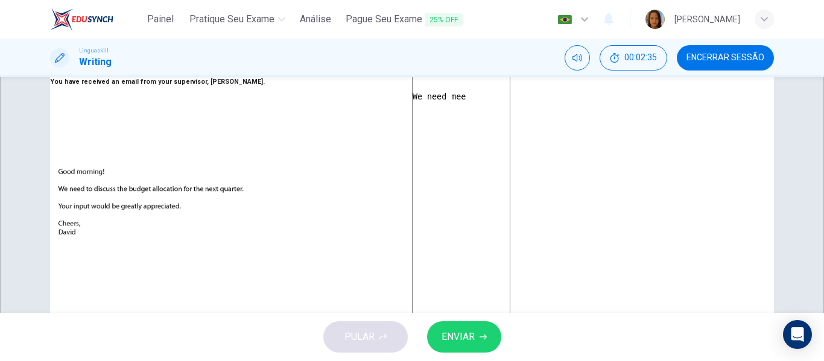
type textarea "x"
type textarea "Good morning David, We need meeti"
type textarea "x"
type textarea "Good morning David, We need meetin"
type textarea "x"
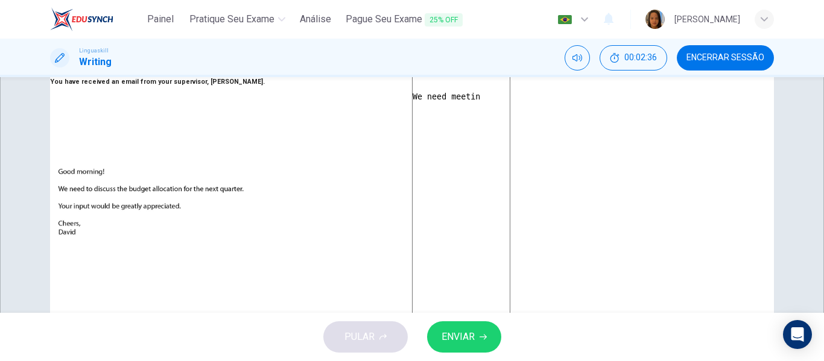
type textarea "Good morning David, We need meeting"
type textarea "x"
type textarea "Good morning David, We need meeting"
type textarea "x"
type textarea "Good morning David, We need meeting f"
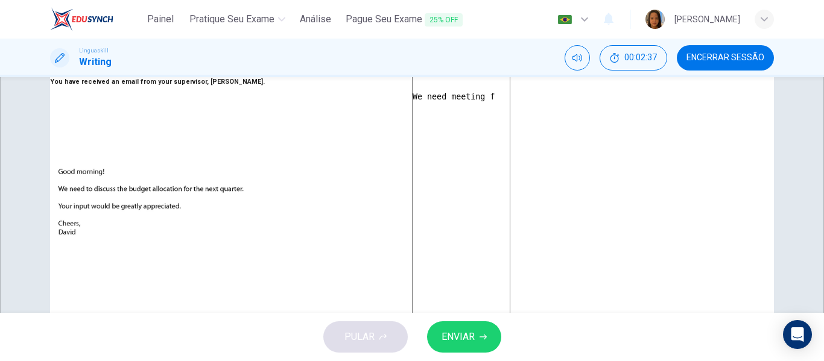
type textarea "x"
type textarea "Good morning David, We need meeting fo"
type textarea "x"
type textarea "Good morning David, We need meeting for"
type textarea "x"
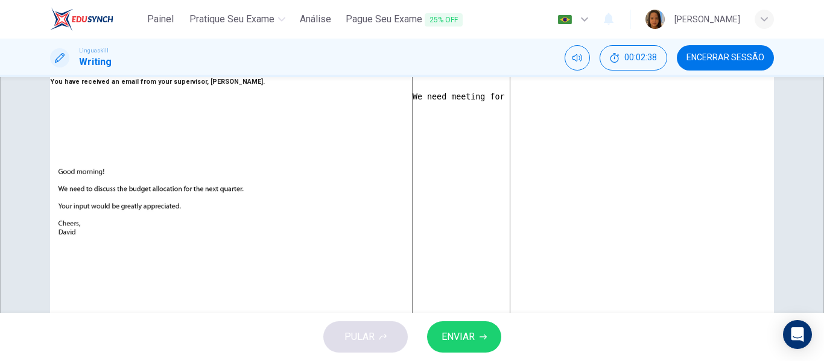
type textarea "Good morning David, We need meeting for"
type textarea "x"
type textarea "Good morning David, We need meeting for d"
type textarea "x"
type textarea "Good morning David, We need meeting for di"
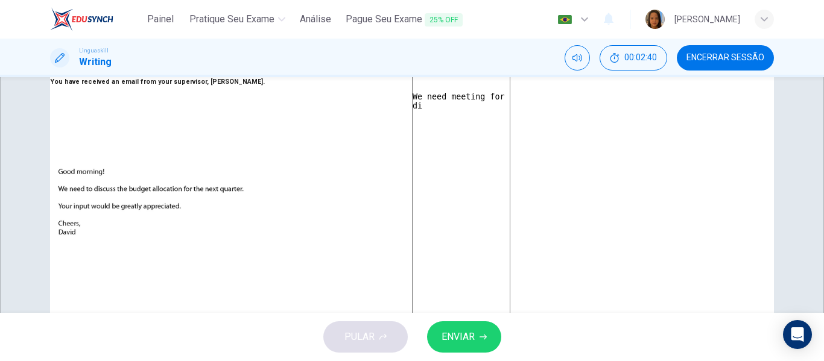
type textarea "x"
type textarea "Good morning David, We need meeting for dis"
type textarea "x"
type textarea "Good morning David, We need meeting for disc"
type textarea "x"
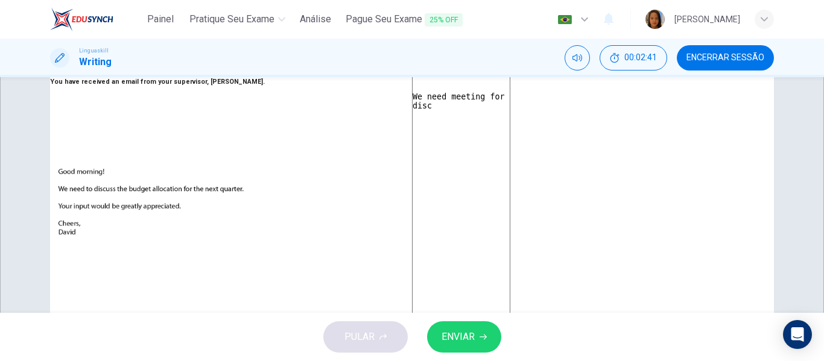
type textarea "Good morning David, We need meeting for discu"
type textarea "x"
type textarea "Good morning David, We need meeting for discus"
type textarea "x"
type textarea "Good morning David, We need meeting for discuss"
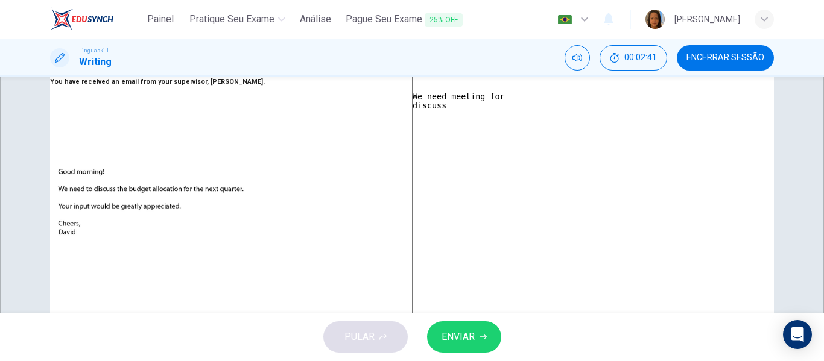
type textarea "x"
type textarea "Good morning David, We need meeting for discusse"
type textarea "x"
type textarea "Good morning David, We need meeting for discusses"
type textarea "x"
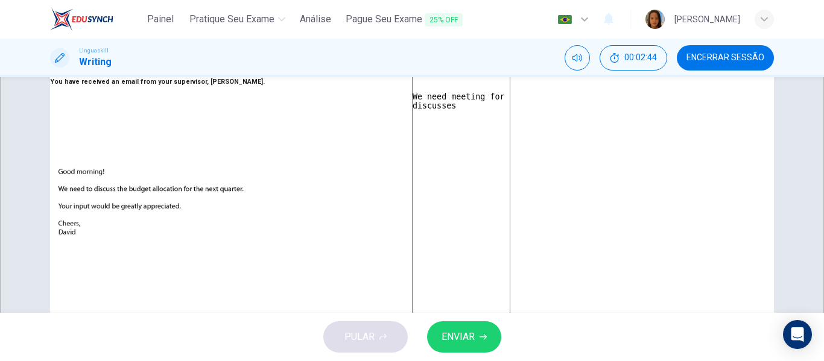
type textarea "Good morning David, We need meeting for discusse"
type textarea "x"
type textarea "Good morning David, We need meeting for discuss"
type textarea "x"
type textarea "Good morning David, We need meeting for discus"
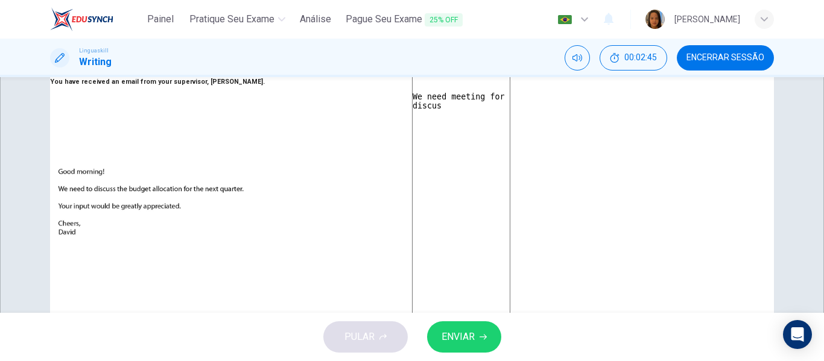
type textarea "x"
type textarea "Good morning David, We need meeting for discu"
type textarea "x"
type textarea "Good morning David, We need meeting for discus"
type textarea "x"
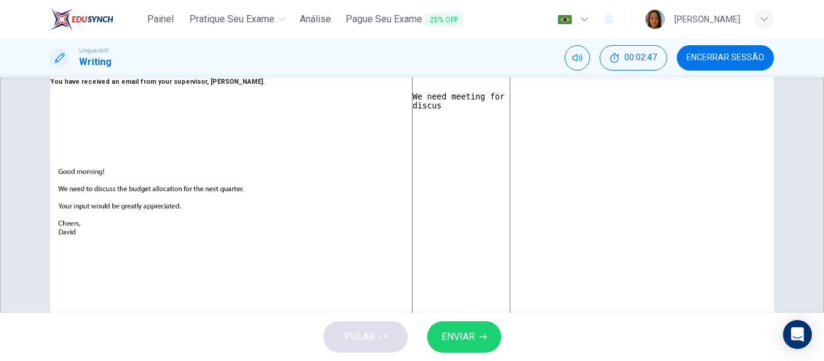
type textarea "Good morning David, We need meeting for discuss"
type textarea "x"
type textarea "Good morning David, We need meeting for discusse"
type textarea "x"
type textarea "Good morning David, We need meeting for discusses"
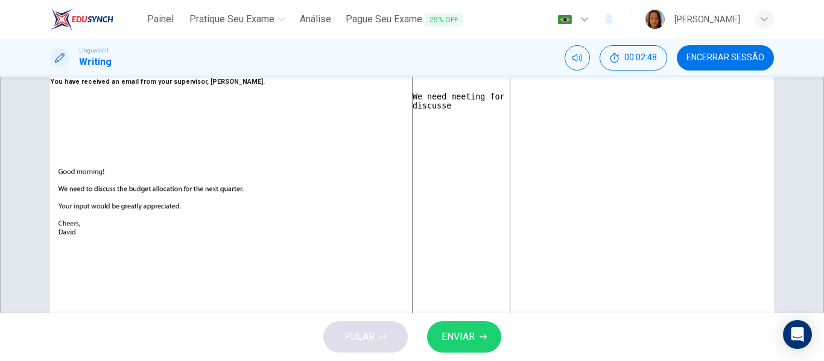
type textarea "x"
type textarea "Good morning David, We need meeting for discusses"
type textarea "x"
type textarea "Good morning David, We need meeting for discusses d"
type textarea "x"
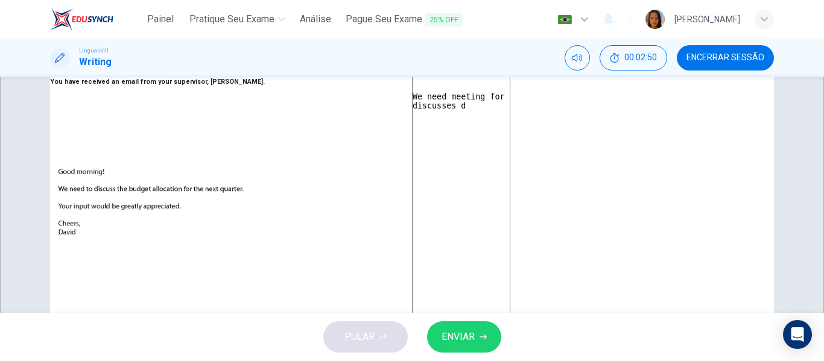
type textarea "Good morning David, We need meeting for discusses de"
type textarea "x"
type textarea "Good morning David, We need meeting for discusses de"
type textarea "x"
type textarea "Good morning David, We need meeting for discusses de b"
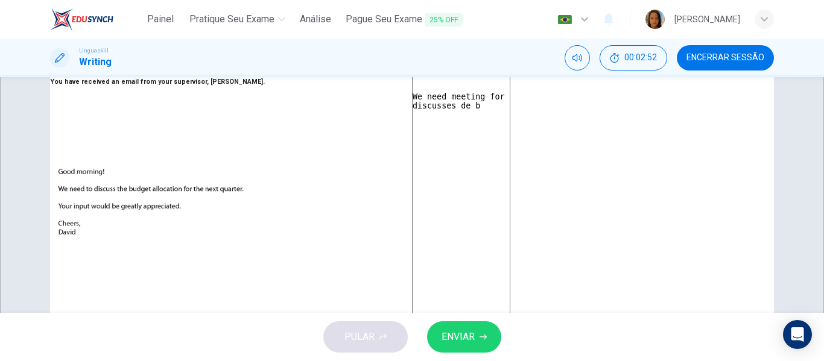
type textarea "x"
type textarea "Good morning David, We need meeting for discusses de bu"
type textarea "x"
type textarea "Good morning David, We need meeting for discusses de bud"
type textarea "x"
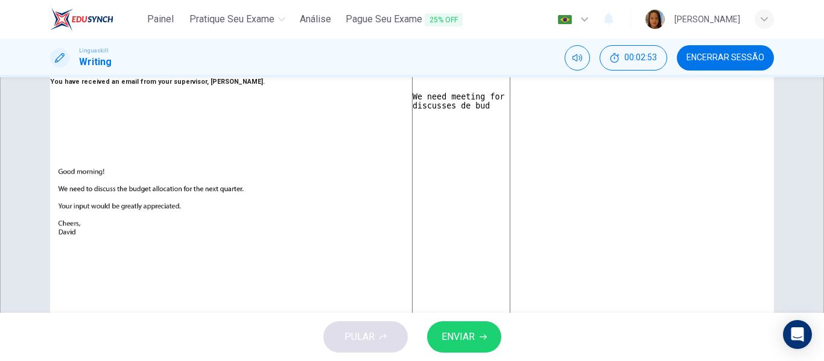
type textarea "Good morning David, We need meeting for discusses de budg"
type textarea "x"
type textarea "Good morning David, We need meeting for discusses de budge"
type textarea "x"
type textarea "Good morning David, We need meeting for discusses de budget"
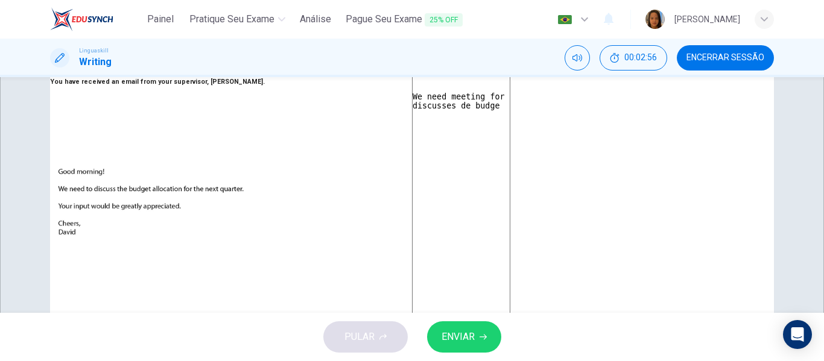
type textarea "x"
type textarea "Good morning David, We need meeting for discusses de budget"
type textarea "x"
type textarea "Good morning David, We need meeting for discusses de budget t"
type textarea "x"
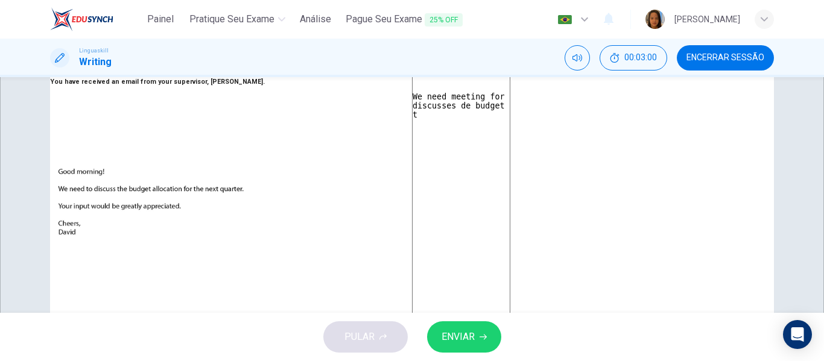
type textarea "Good morning David, We need meeting for discusses de budget th"
type textarea "x"
type textarea "Good morning David, We need meeting for discusses de budget the"
type textarea "x"
type textarea "Good morning David, We need meeting for discusses de budget the"
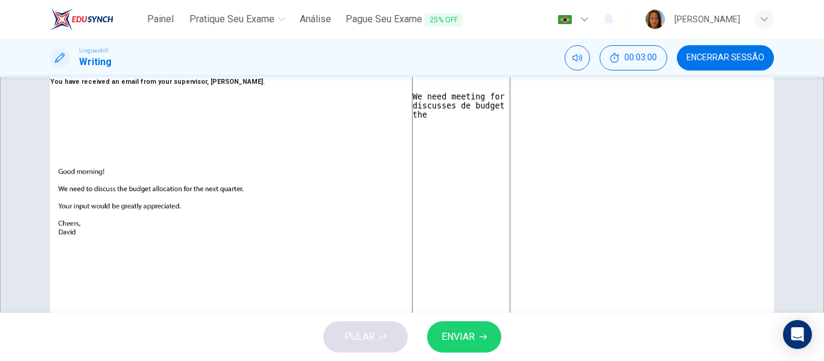
type textarea "x"
type textarea "Good morning David, We need meeting for discusses de budget the n"
type textarea "x"
type textarea "Good morning David, We need meeting for discusses de budget the ne"
type textarea "x"
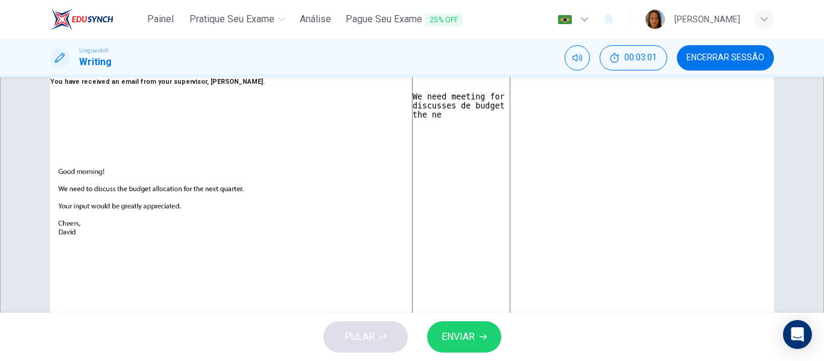
type textarea "Good morning David, We need meeting for discusses de budget the nes"
type textarea "x"
type textarea "Good morning David, We need meeting for discusses de budget the nest"
type textarea "x"
type textarea "Good morning David, We need meeting for discusses de budget the nes"
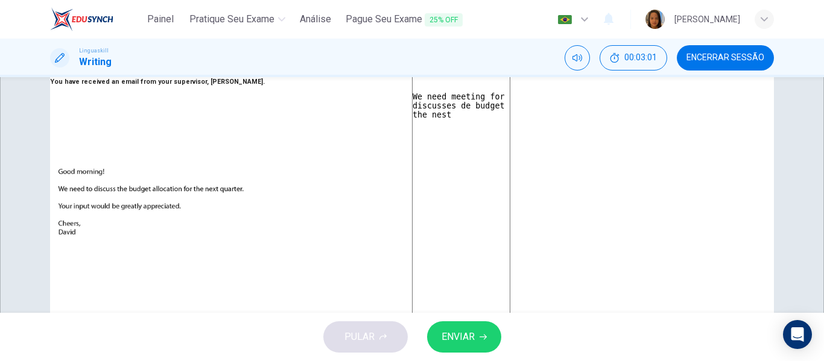
type textarea "x"
type textarea "Good morning David, We need meeting for discusses de budget the ne"
type textarea "x"
type textarea "Good morning David, We need meeting for discusses de budget the nex"
type textarea "x"
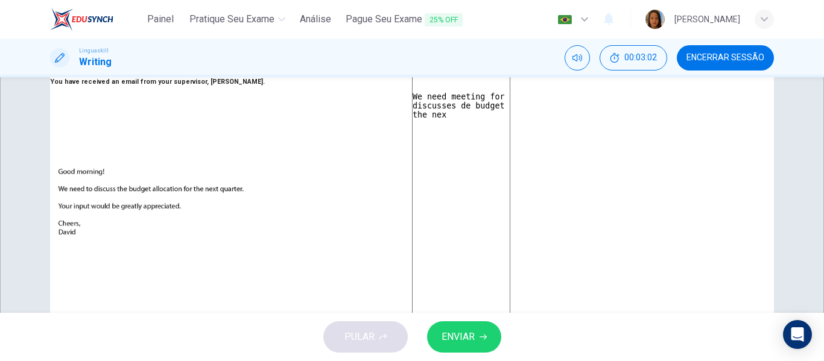
type textarea "Good morning David, We need meeting for discusses de budget the next"
type textarea "x"
type textarea "Good morning David, We need meeting for discusses de budget the next"
type textarea "x"
type textarea "Good morning David, We need meeting for discusses de budget the next q"
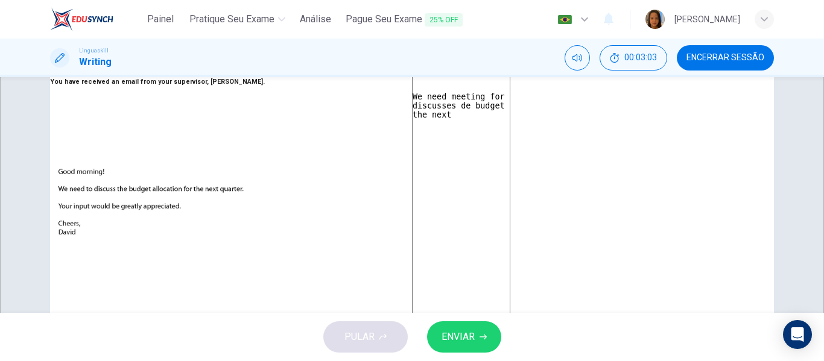
type textarea "x"
type textarea "Good morning David, We need meeting for discusses de budget the next qu"
type textarea "x"
type textarea "Good morning David, We need meeting for discusses de budget the next qua"
type textarea "x"
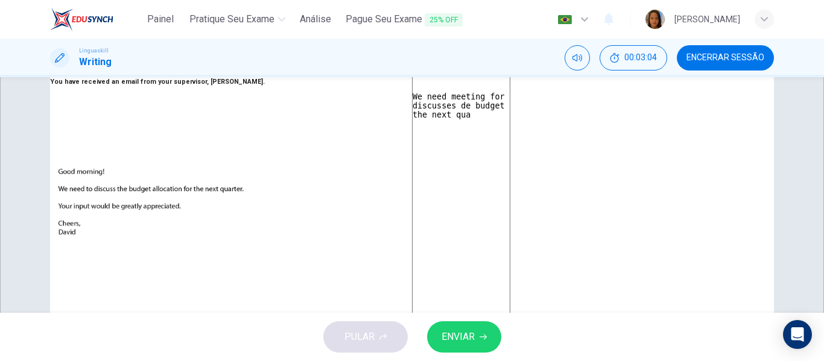
type textarea "Good morning David, We need meeting for discusses de budget the next quar"
type textarea "x"
type textarea "Good morning David, We need meeting for discusses de budget the next quart"
type textarea "x"
type textarea "Good morning David, We need meeting for discusses de budget the next quarte"
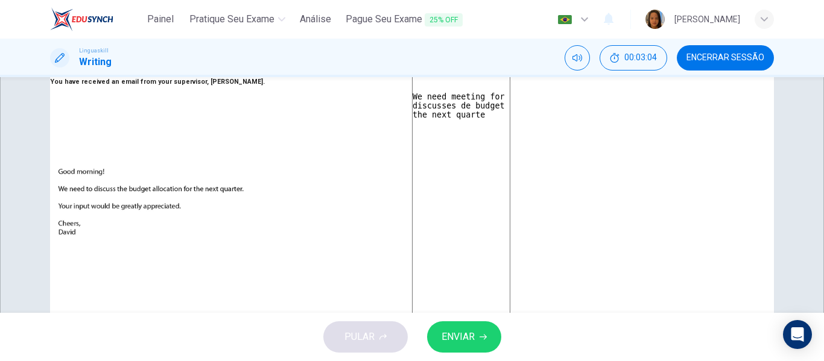
type textarea "x"
type textarea "Good morning David, We need meeting for discusses de budget the next quarter"
type textarea "x"
type textarea "Good morning David, We need meeting for discusses de budget the next quarter,"
type textarea "x"
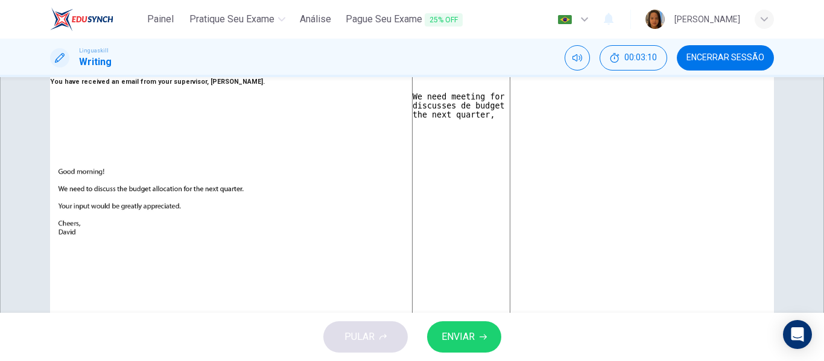
type textarea "Good morning David, We need meeting for discusses de budget the next quarter,"
type textarea "x"
type textarea "Good morning David, We need meeting for discusses de budget the next quarter, I"
type textarea "x"
type textarea "Good morning David, We need meeting for discusses de budget the next quarter, I"
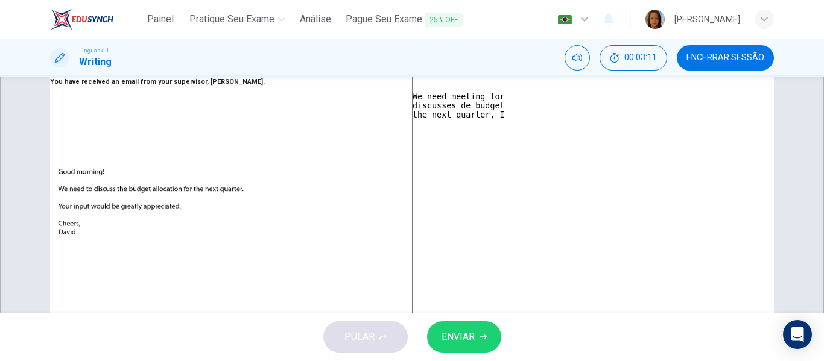
type textarea "x"
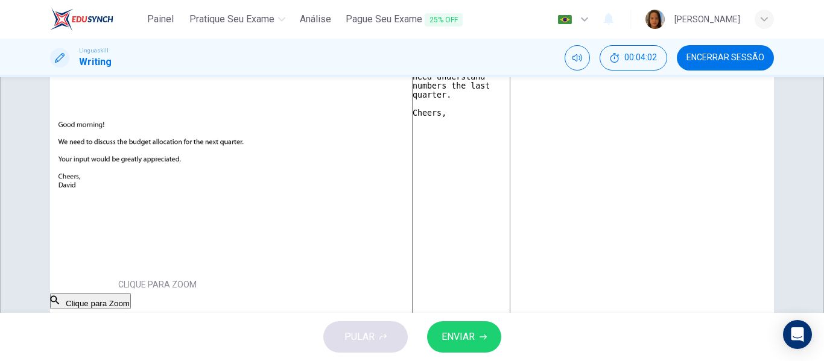
scroll to position [107, 0]
click at [456, 336] on span "ENVIAR" at bounding box center [457, 337] width 33 height 17
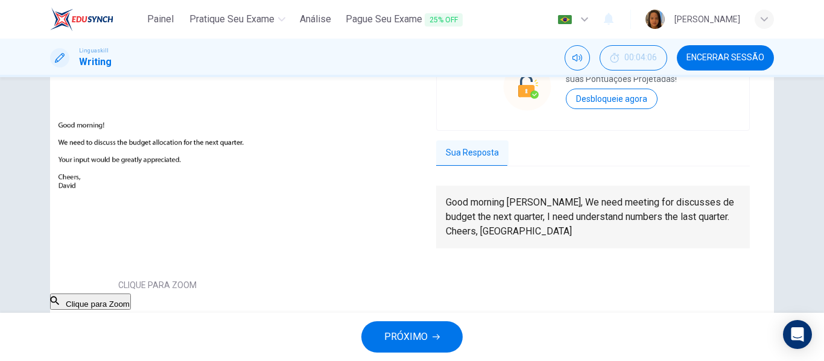
click at [424, 341] on span "PRÓXIMO" at bounding box center [405, 337] width 43 height 17
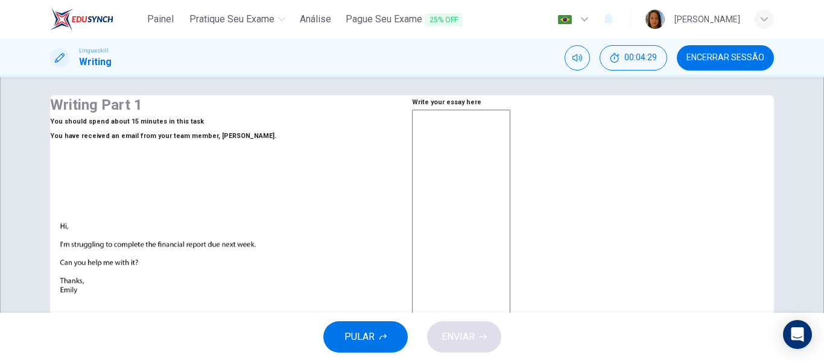
scroll to position [0, 0]
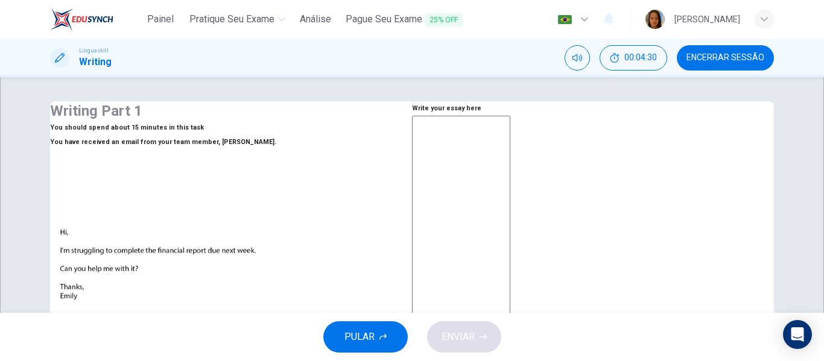
click at [482, 189] on textarea at bounding box center [461, 341] width 98 height 450
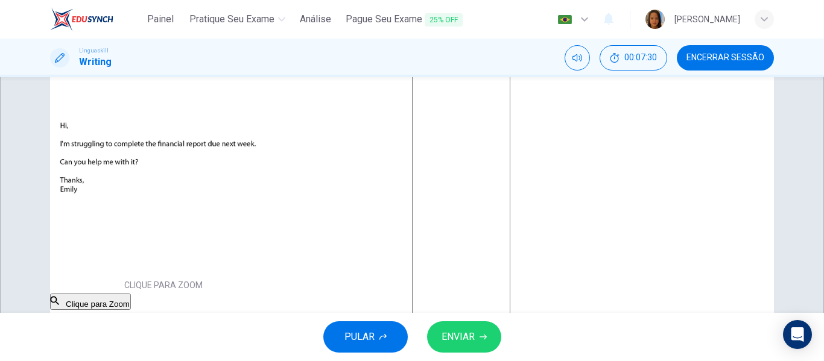
scroll to position [46, 0]
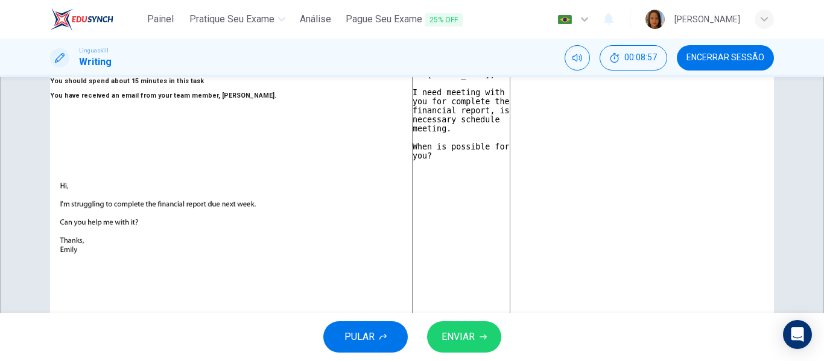
drag, startPoint x: 553, startPoint y: 186, endPoint x: 434, endPoint y: 187, distance: 119.4
click at [434, 187] on div "Hi Emily, I need meeting with you for complete the financial report, is necessa…" at bounding box center [461, 296] width 98 height 454
click at [510, 256] on textarea "Hi Emily, I need meeting with you for complete the financial report, is necessa…" at bounding box center [461, 294] width 98 height 450
click at [456, 335] on span "ENVIAR" at bounding box center [457, 337] width 33 height 17
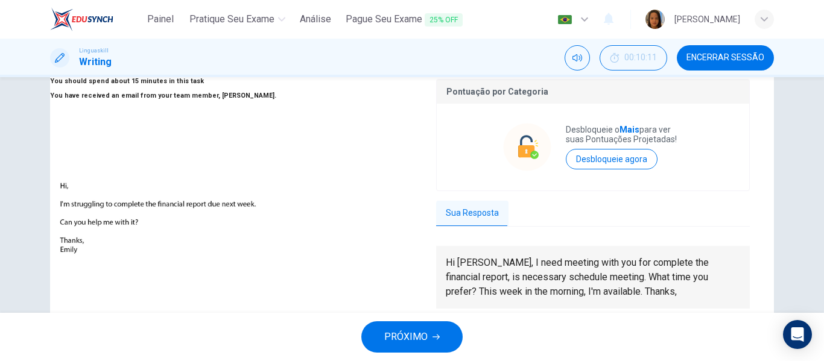
click at [418, 336] on span "PRÓXIMO" at bounding box center [405, 337] width 43 height 17
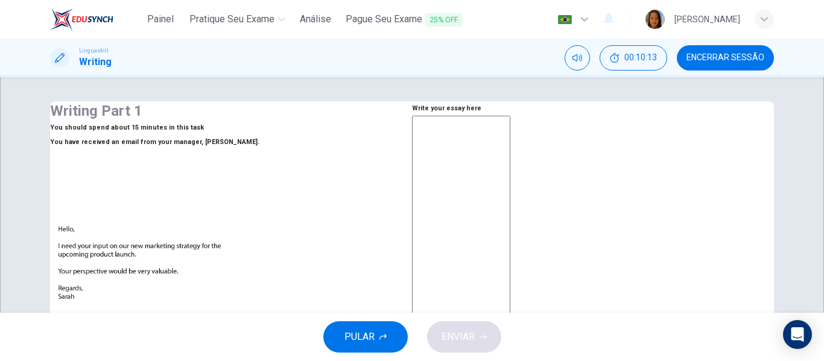
scroll to position [60, 0]
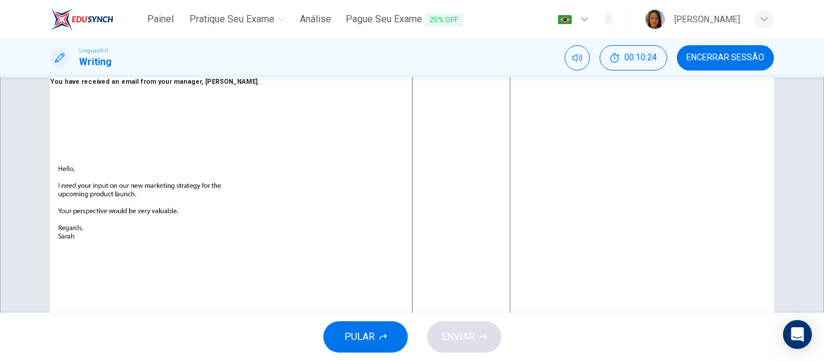
click at [476, 124] on textarea at bounding box center [461, 280] width 98 height 450
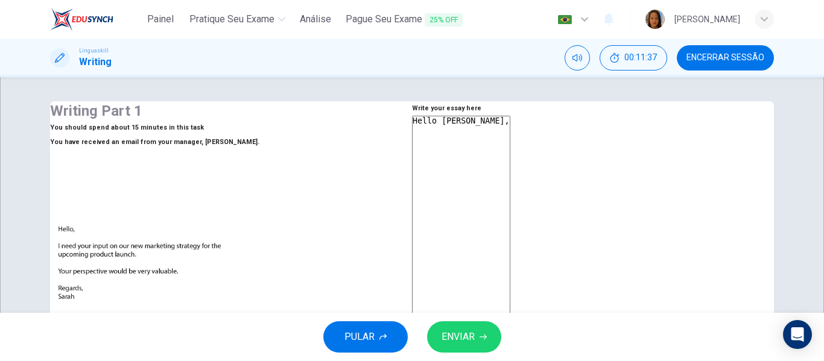
click at [485, 200] on textarea "Hello Sarah," at bounding box center [461, 341] width 98 height 450
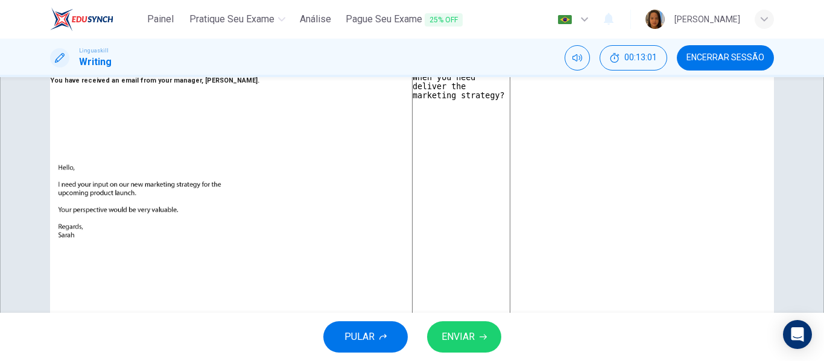
scroll to position [60, 0]
click at [491, 169] on textarea "Hello Sarah, When you need deliver the marketing strategy?" at bounding box center [461, 280] width 98 height 450
click at [510, 131] on textarea "Hello Sarah, When you need deliver the marketing strategy?" at bounding box center [461, 280] width 98 height 450
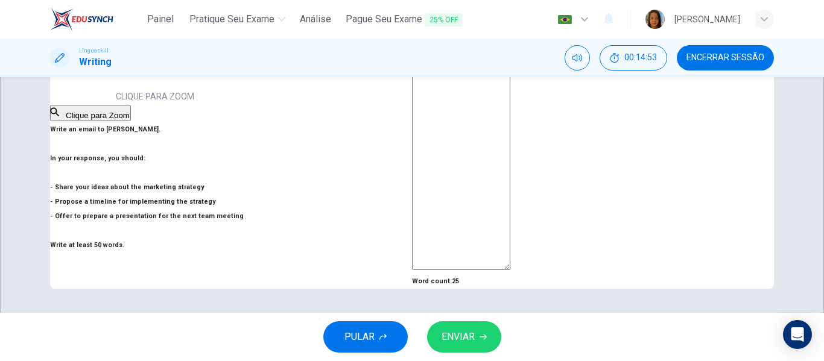
scroll to position [46, 0]
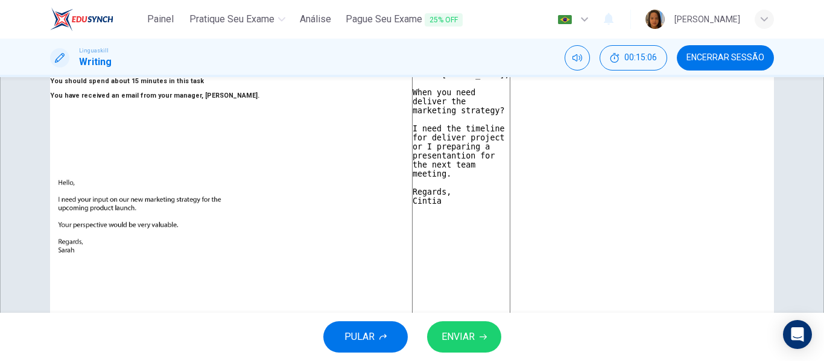
click at [457, 345] on span "ENVIAR" at bounding box center [457, 337] width 33 height 17
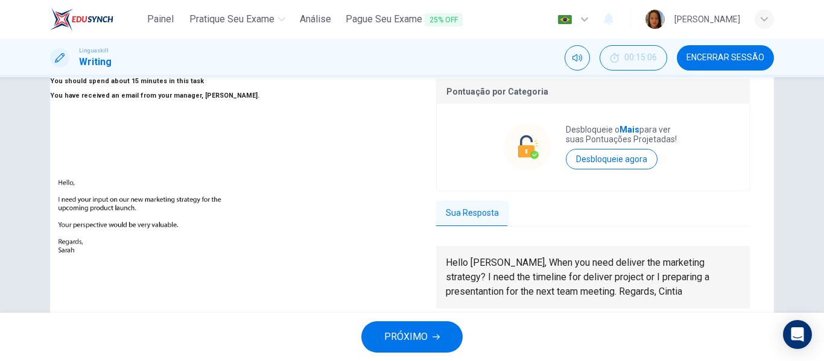
click at [411, 341] on span "PRÓXIMO" at bounding box center [405, 337] width 43 height 17
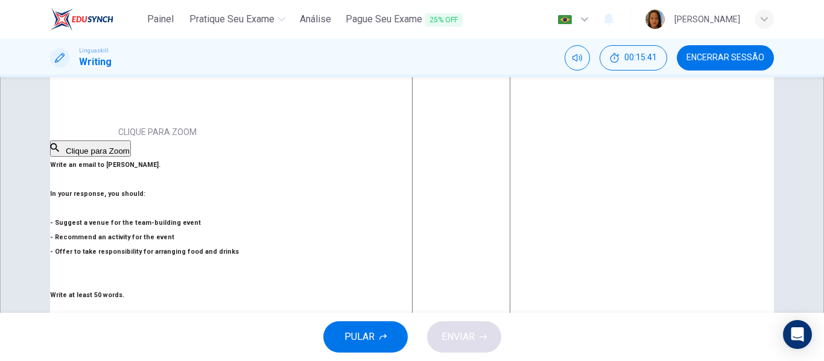
scroll to position [301, 0]
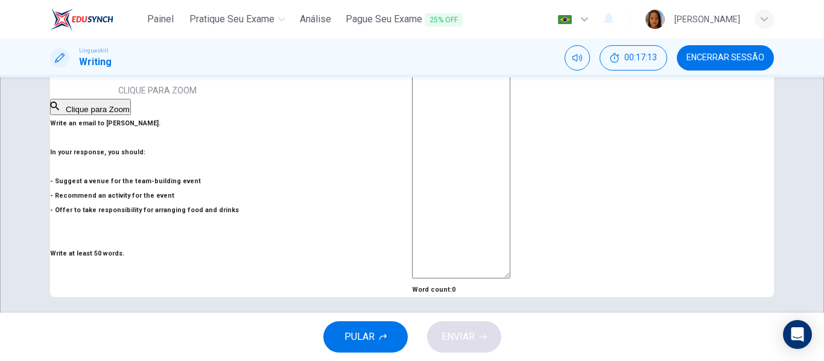
click at [365, 341] on span "PULAR" at bounding box center [359, 337] width 30 height 17
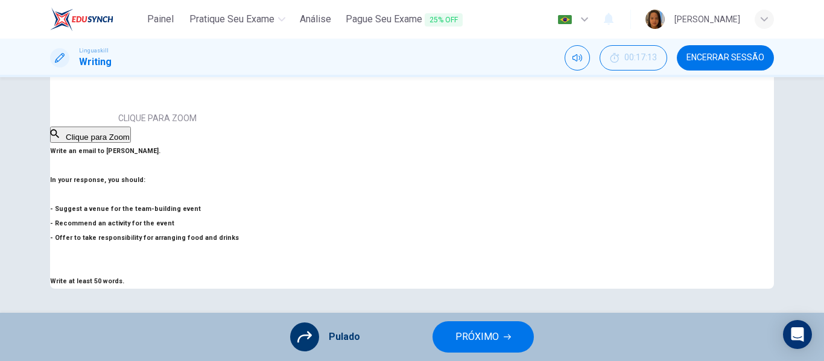
click at [489, 335] on span "PRÓXIMO" at bounding box center [476, 337] width 43 height 17
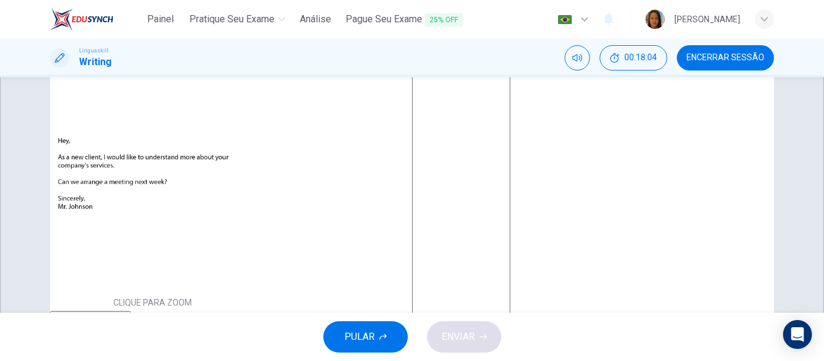
scroll to position [60, 0]
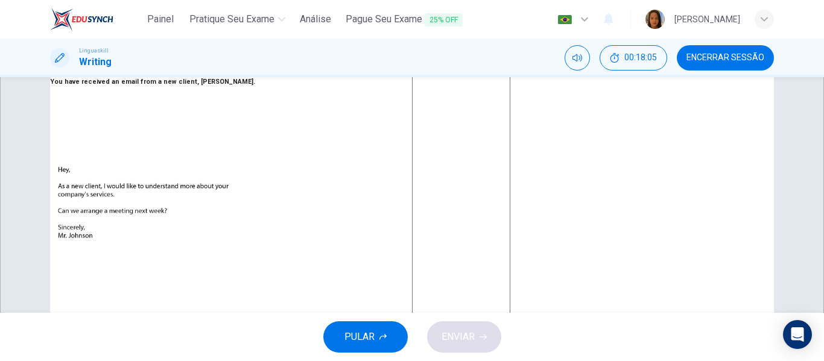
click at [473, 138] on textarea at bounding box center [461, 280] width 98 height 450
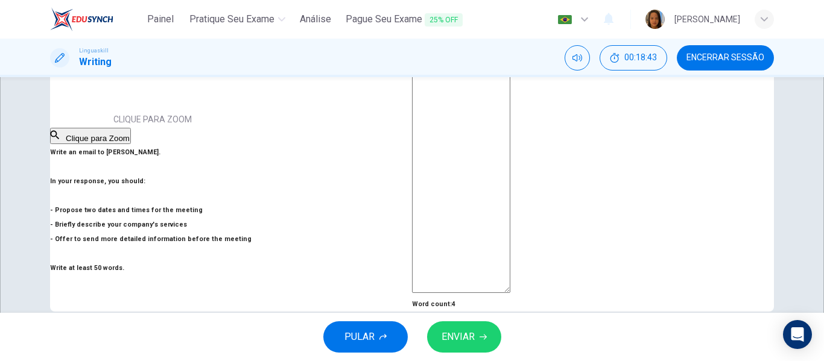
scroll to position [301, 0]
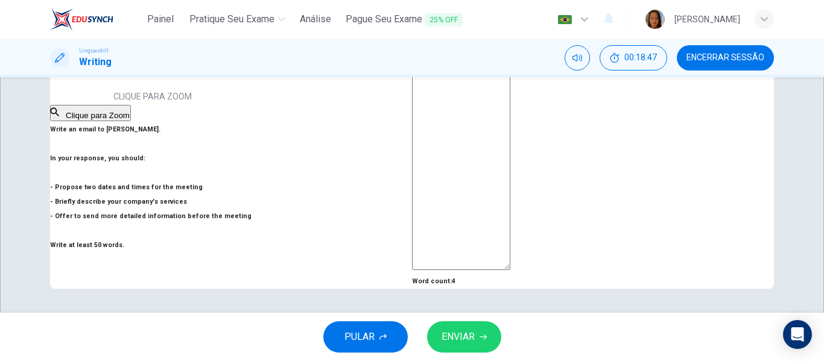
click at [479, 142] on textarea "Good morning Mr. Johson," at bounding box center [461, 45] width 98 height 450
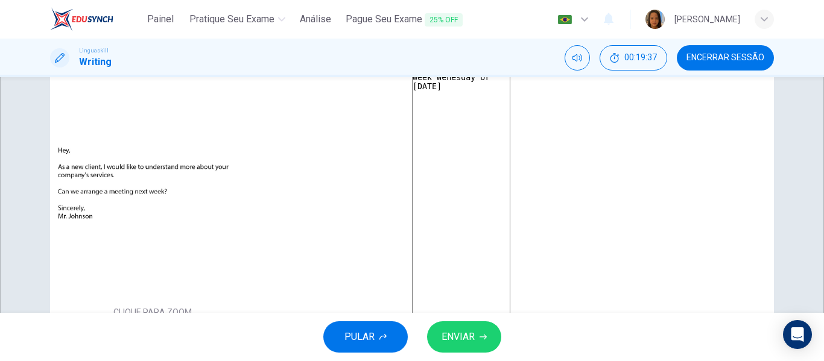
scroll to position [45, 0]
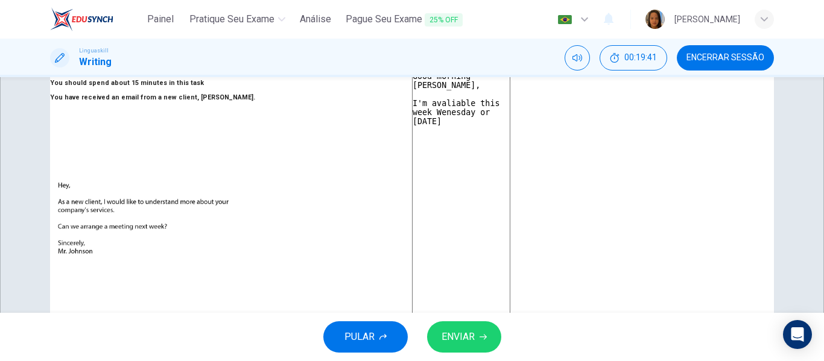
click at [510, 150] on textarea "Good morning Mr. Johson, I'm avaliable this week Wenesday or Friday" at bounding box center [461, 296] width 98 height 450
click at [510, 145] on textarea "Good morning Mr. Johson, I'm avaliable this week Wenesday or Friday" at bounding box center [461, 296] width 98 height 450
click at [510, 147] on textarea "Good morning Mr. Johson, I'm avaliable this week Wednesday or Friday" at bounding box center [461, 296] width 98 height 450
click at [510, 141] on textarea "Good morning Mr. Johson, I'm avaliable this week Wednesday or Friday, what you …" at bounding box center [461, 296] width 98 height 450
click at [510, 145] on textarea "Good morning Mr. Johson, I'm avaliable this week Wednesday or Friday, what you …" at bounding box center [461, 296] width 98 height 450
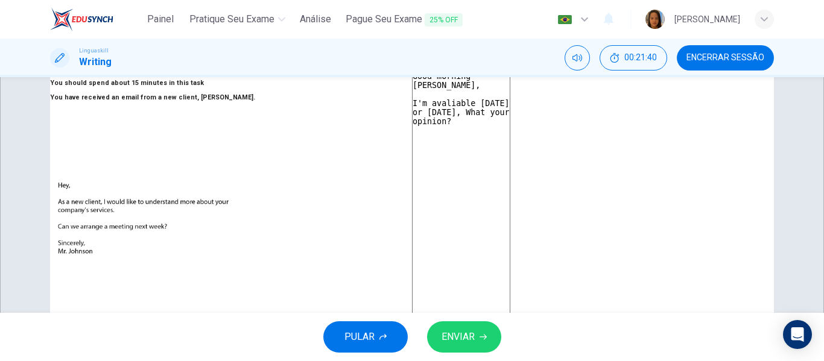
click at [510, 172] on textarea "Good morning Mr. Johson, I'm avaliable this week Wednesday or Friday, What your…" at bounding box center [461, 296] width 98 height 450
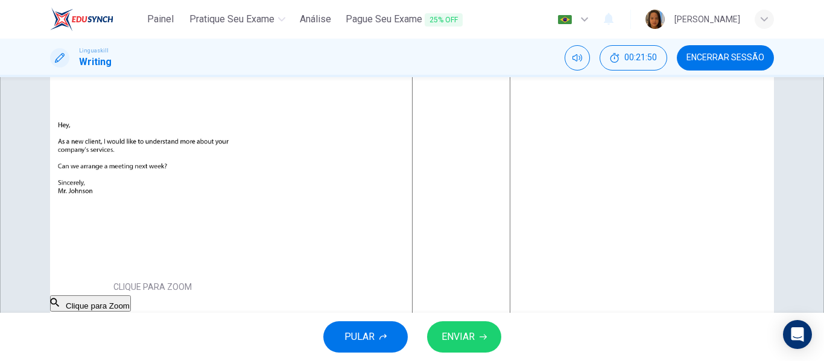
scroll to position [0, 0]
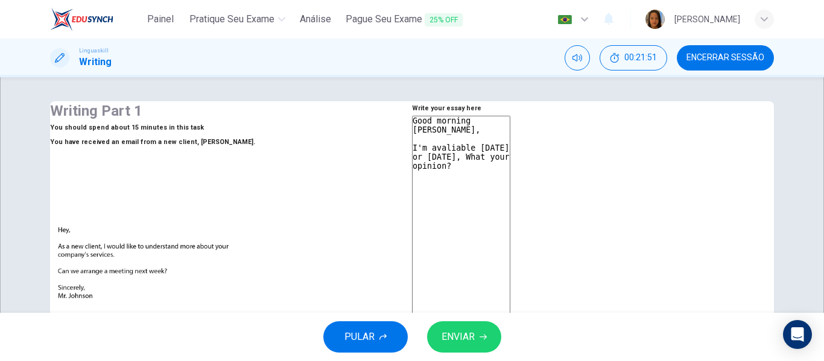
click at [481, 218] on textarea "Good morning Mr. Johson, I'm avaliable this week Wednesday or Friday, What your…" at bounding box center [461, 341] width 98 height 450
click at [510, 188] on textarea "Good morning Mr. Johson, I'm avaliable this week Wednesday or Friday, What your…" at bounding box center [461, 341] width 98 height 450
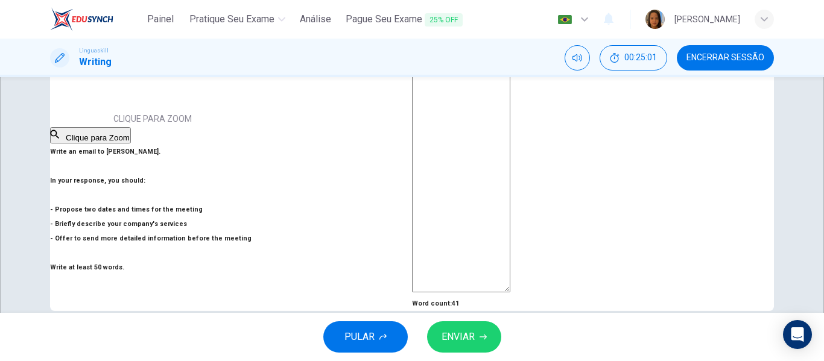
scroll to position [301, 0]
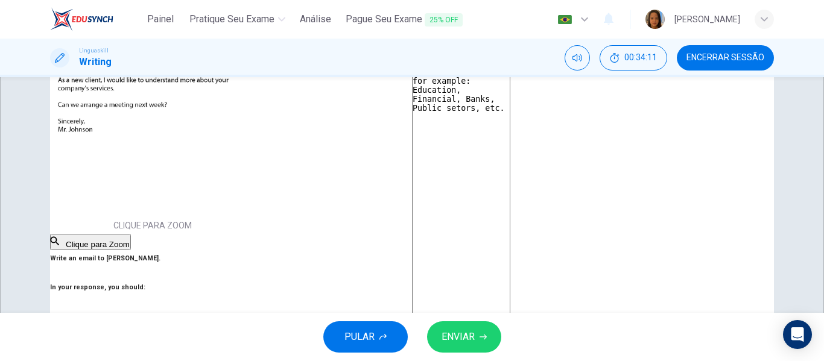
scroll to position [137, 0]
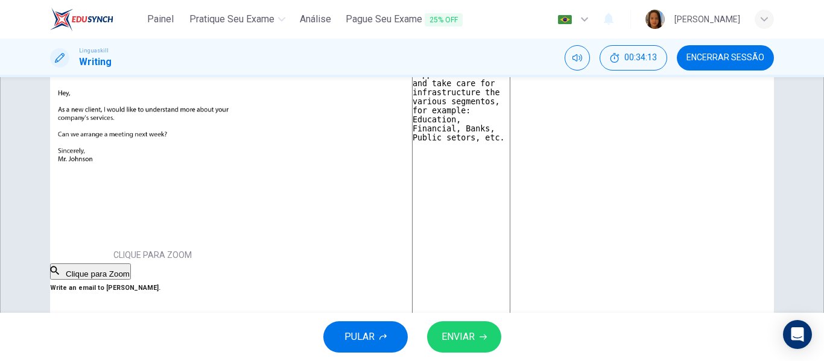
click at [481, 153] on textarea "Good morning Mr. Johson, I'm avaliable this week Wednesday or Friday, What your…" at bounding box center [461, 204] width 98 height 450
click at [454, 331] on span "ENVIAR" at bounding box center [457, 337] width 33 height 17
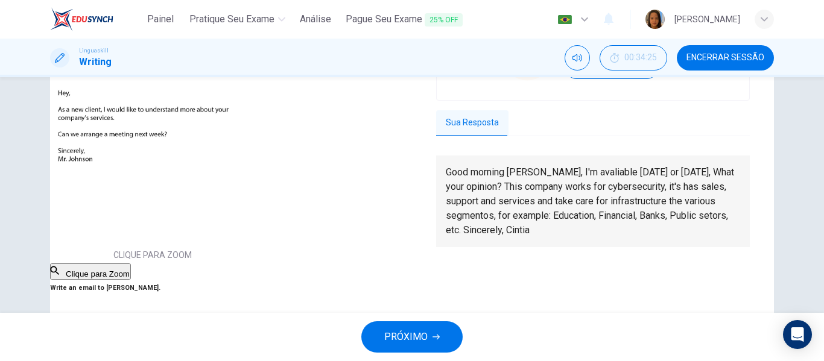
click at [413, 344] on span "PRÓXIMO" at bounding box center [405, 337] width 43 height 17
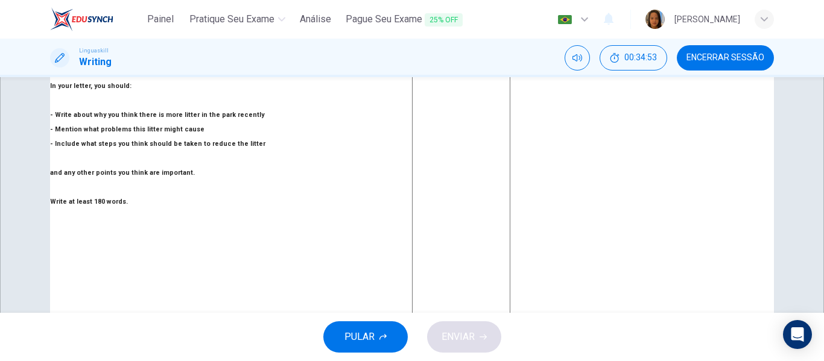
scroll to position [121, 0]
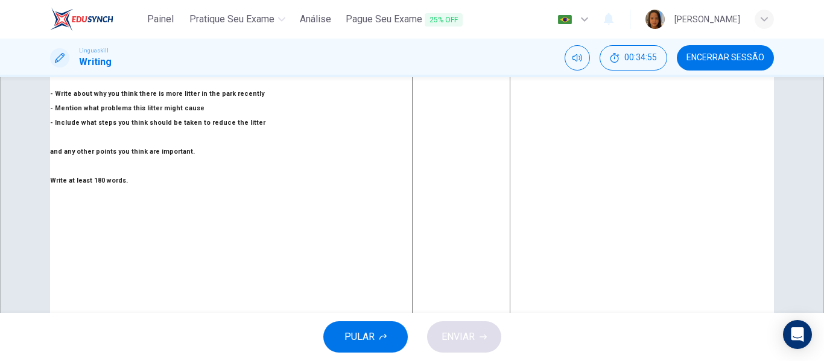
click at [375, 339] on button "PULAR" at bounding box center [365, 336] width 84 height 31
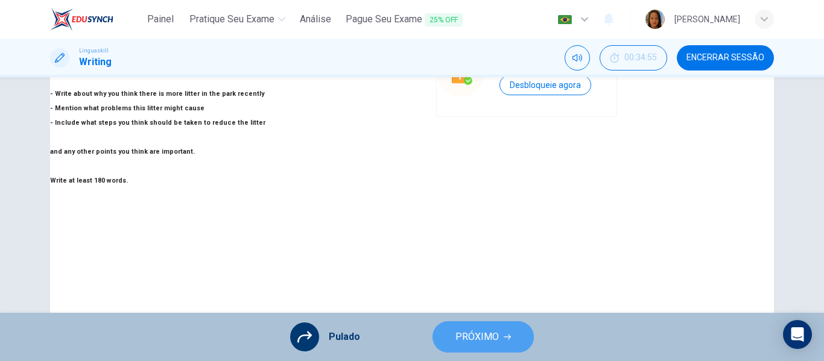
click at [469, 337] on span "PRÓXIMO" at bounding box center [476, 337] width 43 height 17
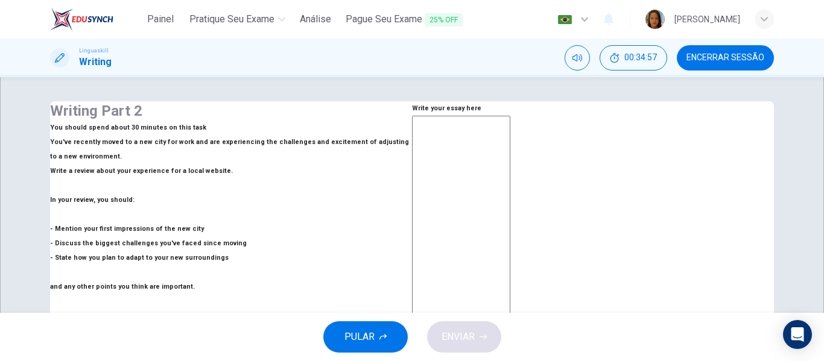
scroll to position [60, 0]
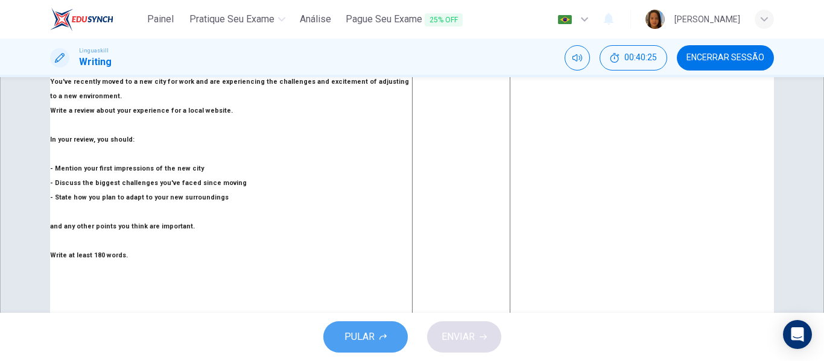
click at [367, 341] on span "PULAR" at bounding box center [359, 337] width 30 height 17
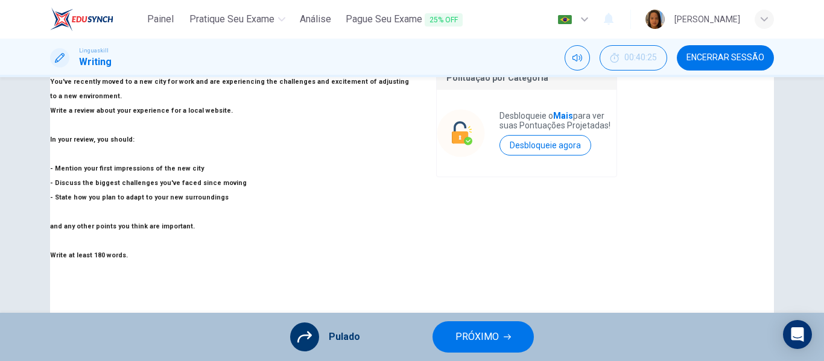
click at [474, 336] on span "PRÓXIMO" at bounding box center [476, 337] width 43 height 17
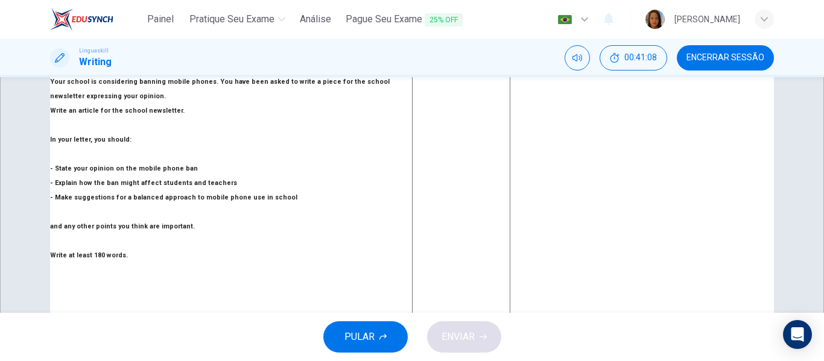
scroll to position [0, 0]
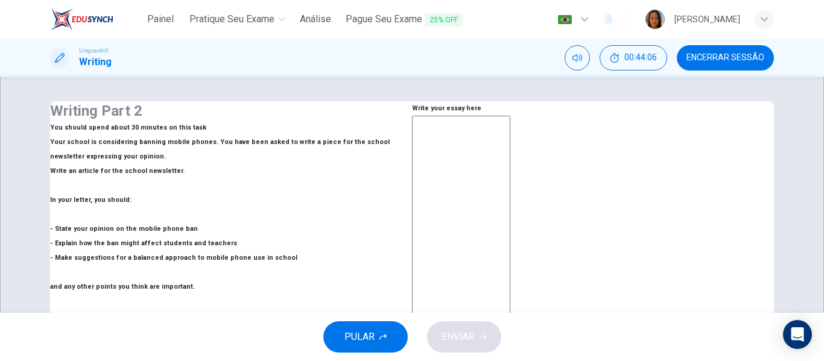
click at [495, 177] on textarea at bounding box center [461, 282] width 98 height 333
click at [496, 196] on textarea "In my opinion" at bounding box center [461, 282] width 98 height 333
click at [499, 169] on textarea "In my opinion" at bounding box center [461, 282] width 98 height 333
paste textarea
click at [507, 163] on textarea "In my opinion" at bounding box center [461, 282] width 98 height 333
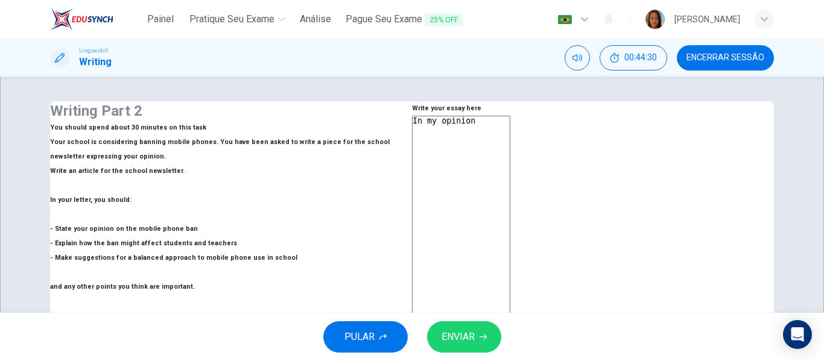
paste textarea "w"
click at [510, 221] on textarea "In my opinion we can't banning mobile phones this school, because" at bounding box center [461, 282] width 98 height 333
click at [510, 171] on textarea "In my opinion we can't banning mobile phones this school, because" at bounding box center [461, 282] width 98 height 333
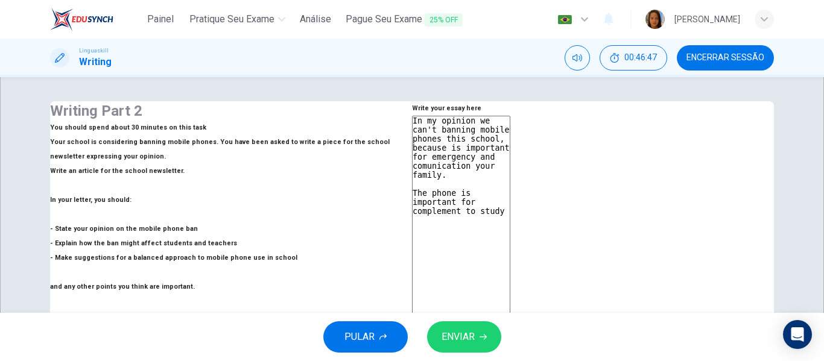
click at [510, 256] on textarea "In my opinion we can't banning mobile phones this school, because is important …" at bounding box center [461, 282] width 98 height 333
click at [510, 203] on textarea "In my opinion we can't banning mobile phones this school, because is important …" at bounding box center [461, 282] width 98 height 333
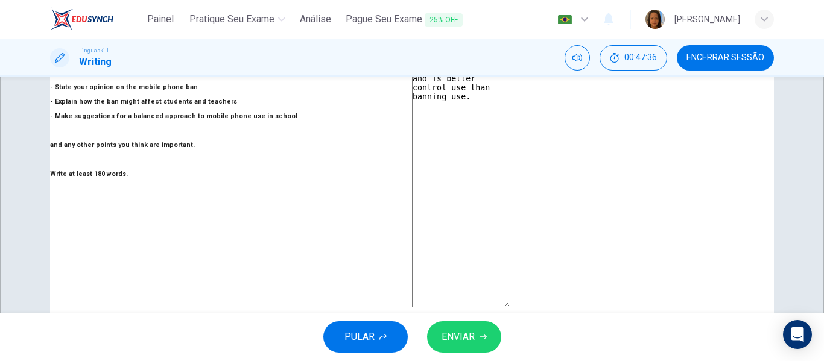
scroll to position [121, 0]
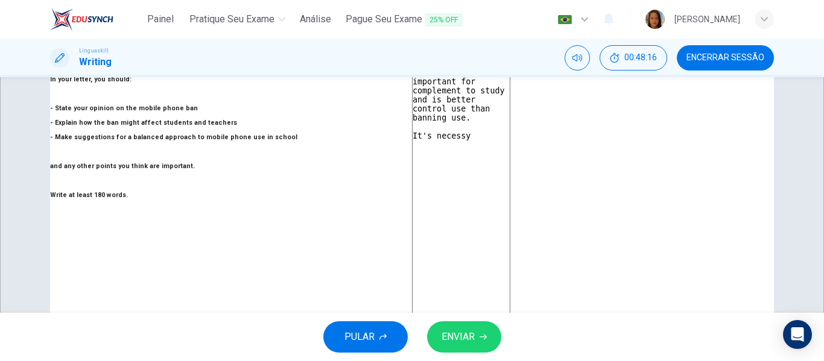
click at [510, 118] on textarea "In my opinion we can't banning mobile phones this school, because is important …" at bounding box center [461, 161] width 98 height 333
click at [473, 122] on textarea "In my opinion we can't banning mobile phones this school, because is important …" at bounding box center [461, 161] width 98 height 333
click at [480, 121] on textarea "In my opinion we can't banning mobile phones this school, because is important …" at bounding box center [461, 161] width 98 height 333
click at [510, 125] on textarea "In my opinion we can't banning mobile phones this school, because is important …" at bounding box center [461, 161] width 98 height 333
click at [510, 142] on textarea "In my opinion we can't banning mobile phones this school, because is important …" at bounding box center [461, 161] width 98 height 333
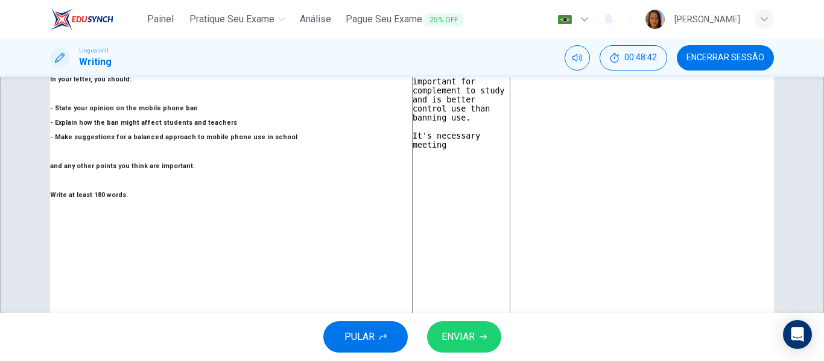
click at [510, 126] on textarea "In my opinion we can't banning mobile phones this school, because is important …" at bounding box center [461, 161] width 98 height 333
click at [510, 127] on textarea "In my opinion we can't banning mobile phones this school, because is important …" at bounding box center [461, 161] width 98 height 333
click at [505, 190] on textarea "In my opinion we can't banning mobile phones this school, because is important …" at bounding box center [461, 161] width 98 height 333
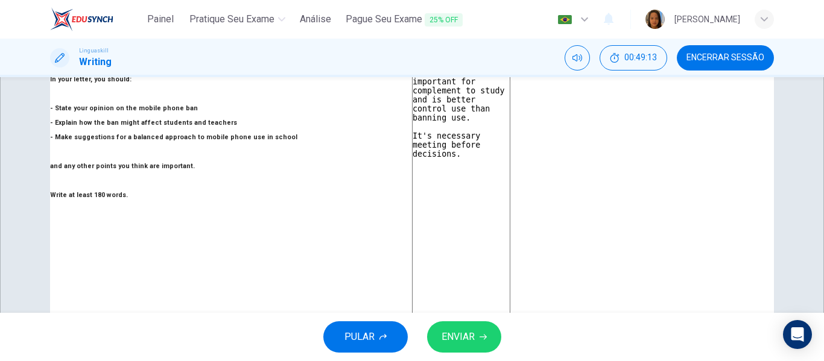
click at [464, 330] on span "ENVIAR" at bounding box center [457, 337] width 33 height 17
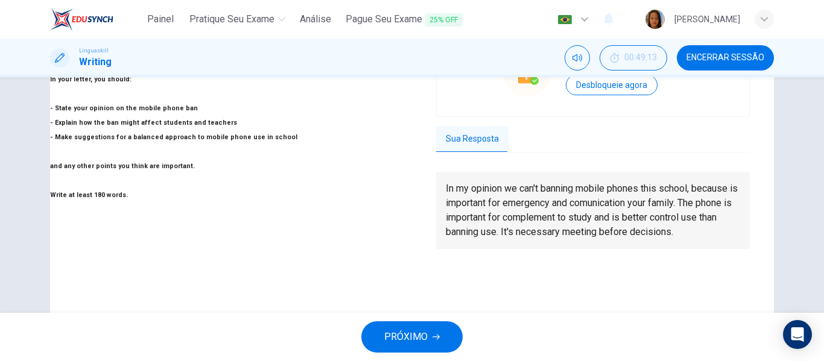
click at [412, 336] on span "PRÓXIMO" at bounding box center [405, 337] width 43 height 17
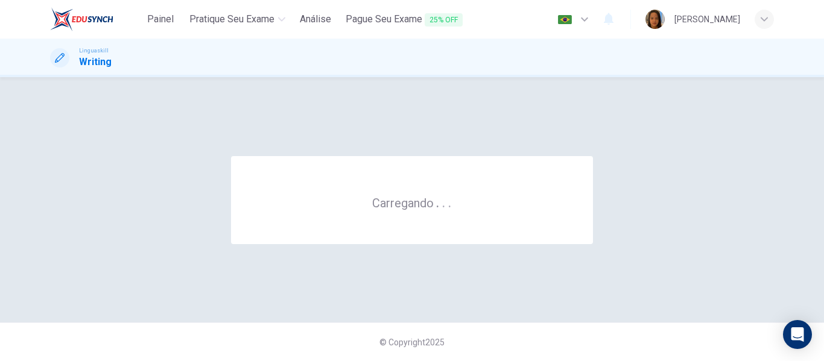
scroll to position [0, 0]
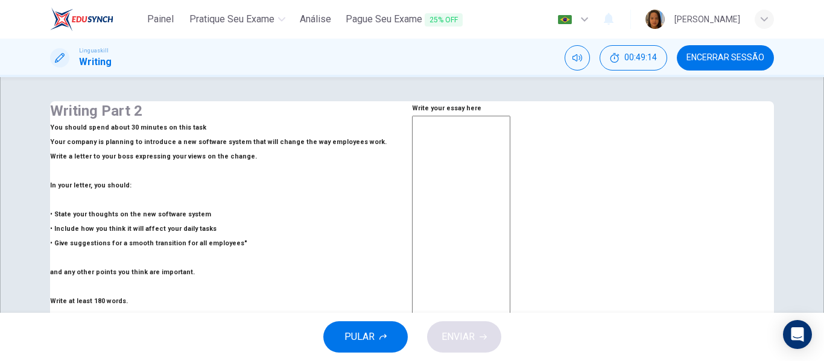
click at [740, 55] on span "Encerrar Sessão" at bounding box center [725, 58] width 78 height 10
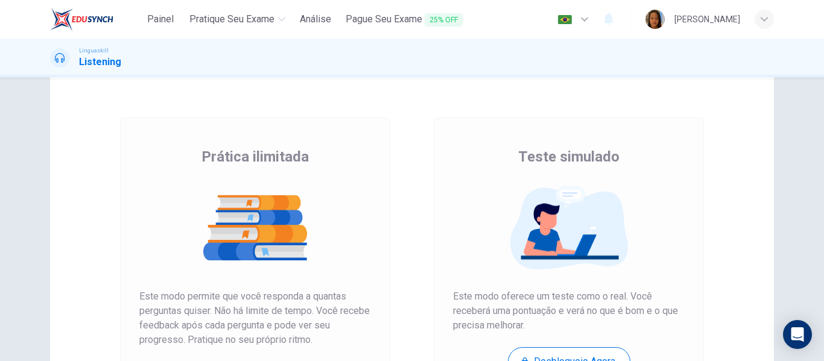
scroll to position [60, 0]
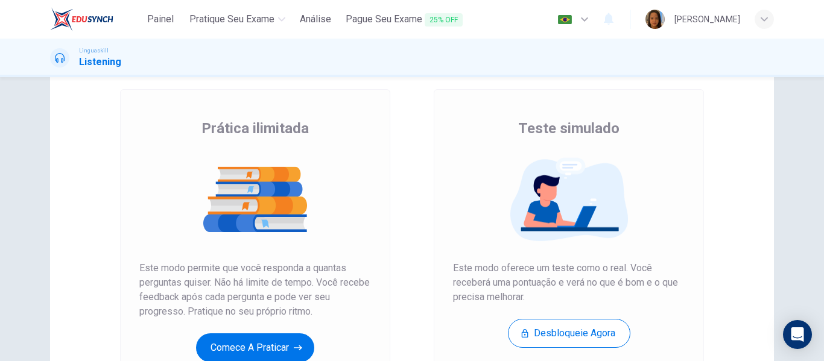
click at [93, 61] on h1 "Listening" at bounding box center [100, 62] width 42 height 14
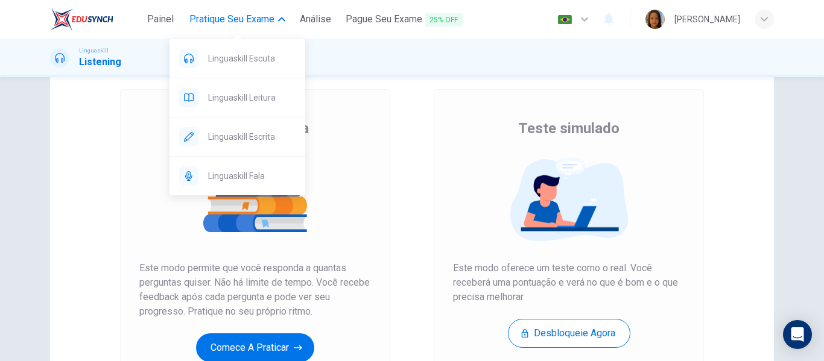
click at [260, 23] on span "Pratique seu exame" at bounding box center [231, 19] width 85 height 14
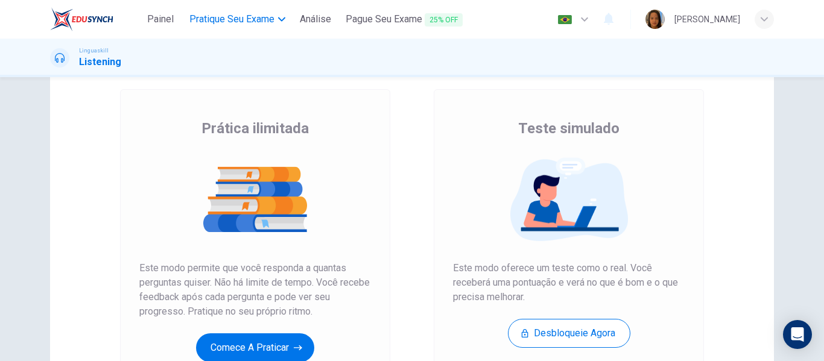
click at [263, 21] on span "Pratique seu exame" at bounding box center [231, 19] width 85 height 14
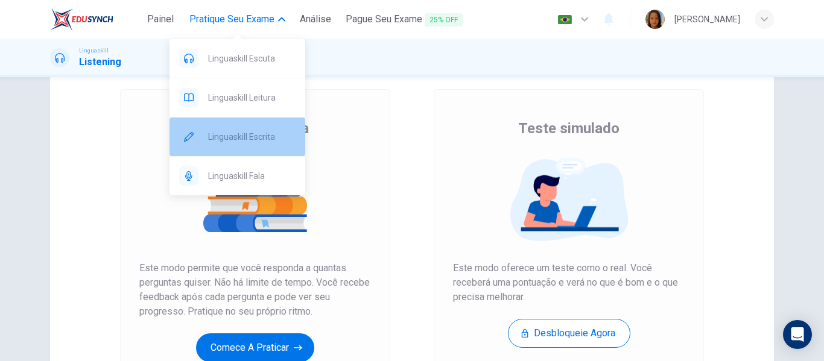
click at [252, 136] on span "Linguaskill Escrita" at bounding box center [251, 137] width 87 height 14
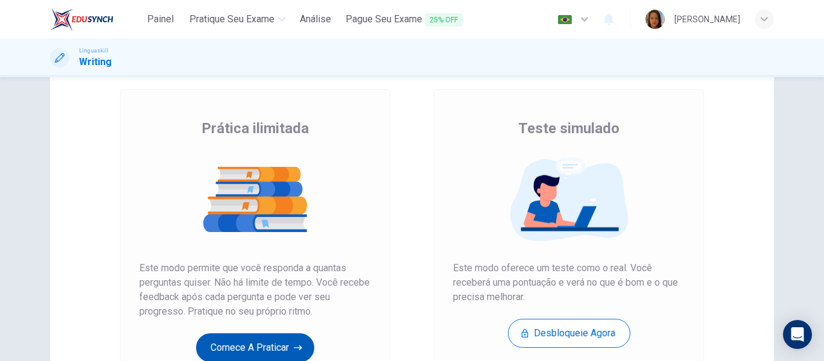
click at [224, 351] on button "Comece a praticar" at bounding box center [255, 347] width 118 height 29
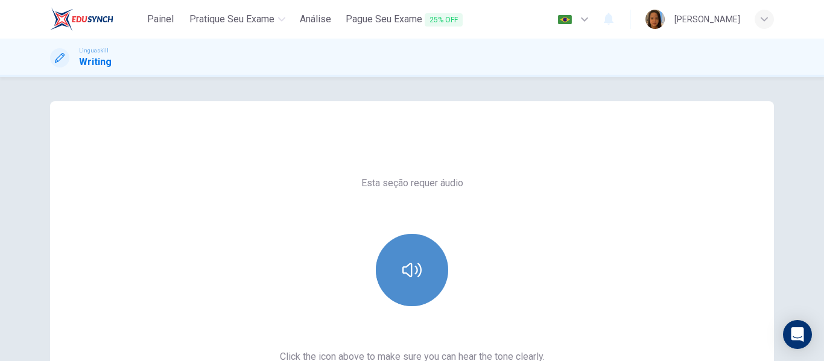
click at [416, 255] on button "button" at bounding box center [412, 270] width 72 height 72
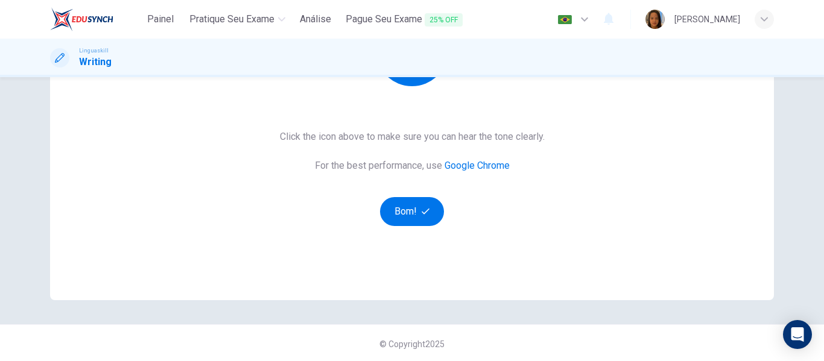
scroll to position [222, 0]
click at [410, 213] on button "Bom!" at bounding box center [412, 209] width 65 height 29
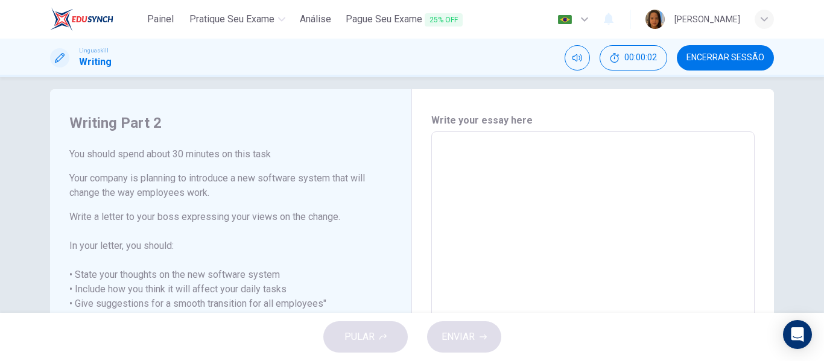
scroll to position [0, 0]
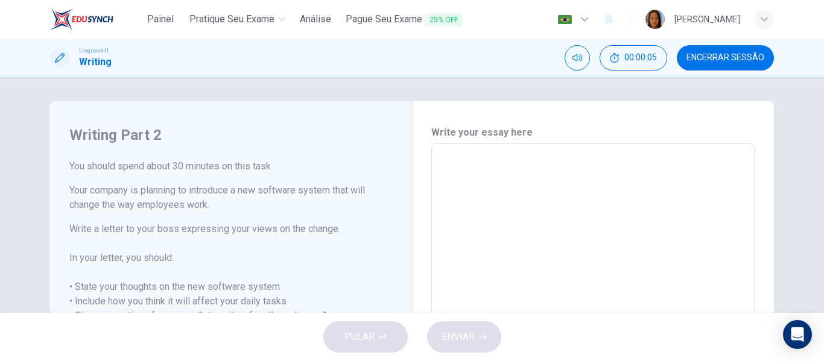
click at [718, 60] on span "Encerrar Sessão" at bounding box center [725, 58] width 78 height 10
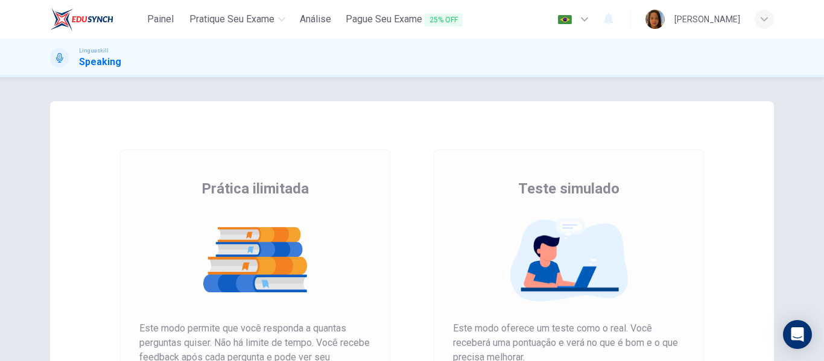
click at [99, 50] on span "Linguaskill" at bounding box center [94, 50] width 30 height 8
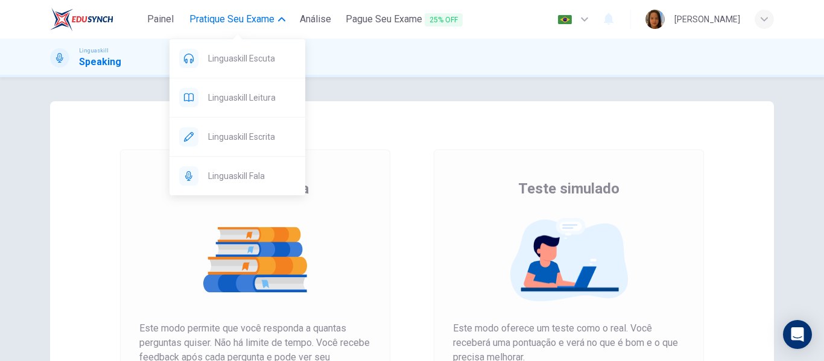
click at [233, 14] on span "Pratique seu exame" at bounding box center [231, 19] width 85 height 14
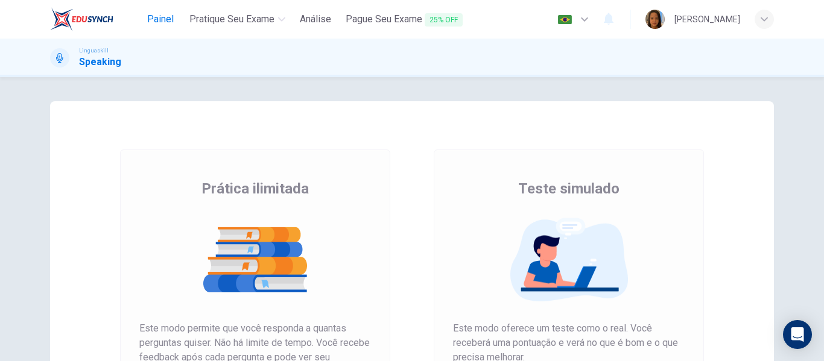
click at [160, 15] on span "Painel" at bounding box center [160, 19] width 27 height 14
